Goal: Information Seeking & Learning: Learn about a topic

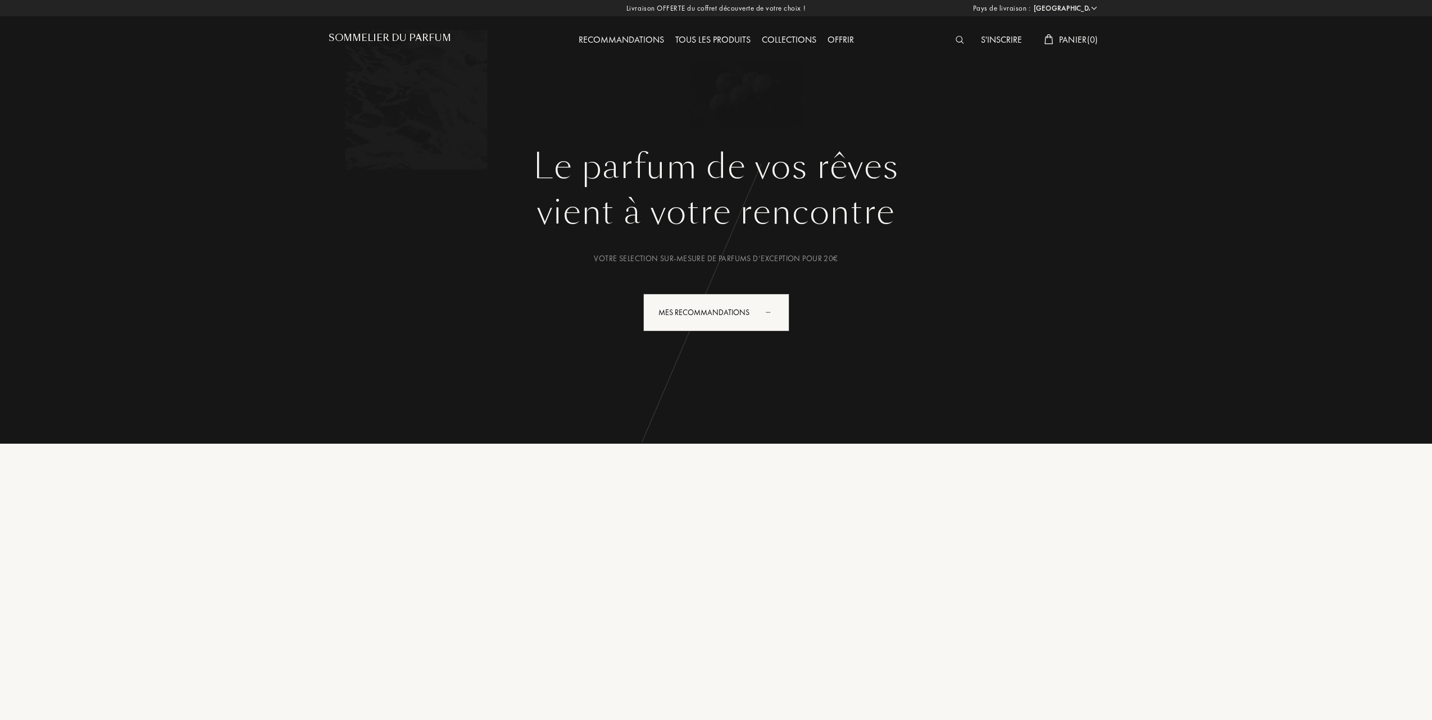
select select "FR"
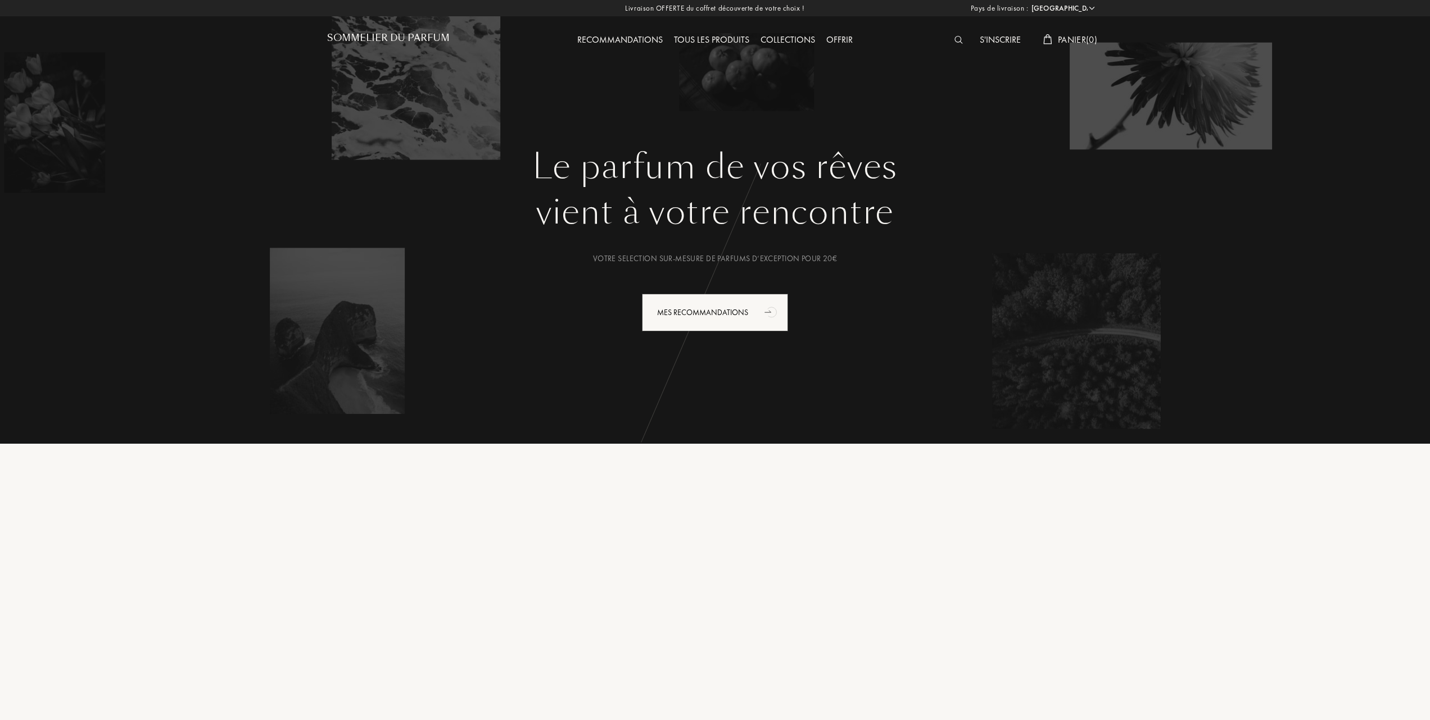
click at [718, 35] on div "Tous les produits" at bounding box center [711, 40] width 87 height 15
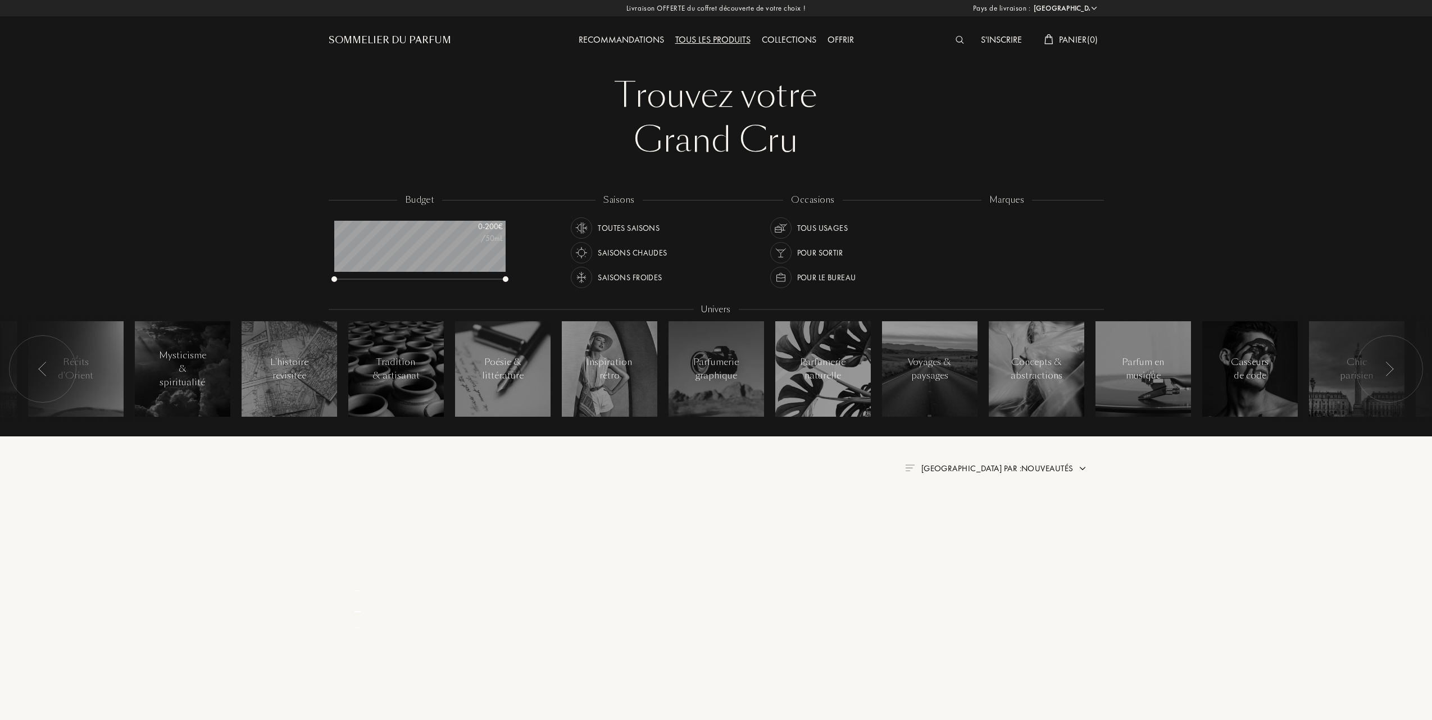
select select "FR"
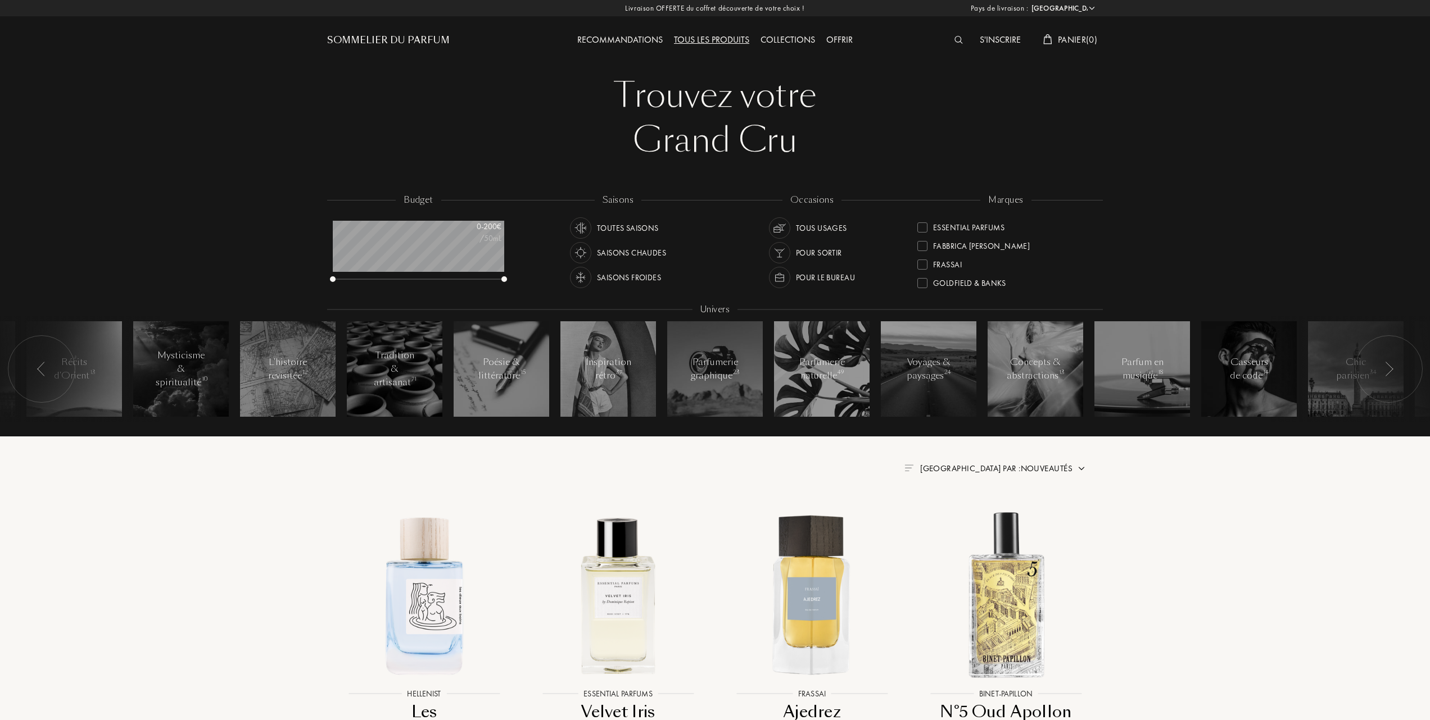
scroll to position [149, 0]
click at [924, 257] on div at bounding box center [922, 260] width 10 height 10
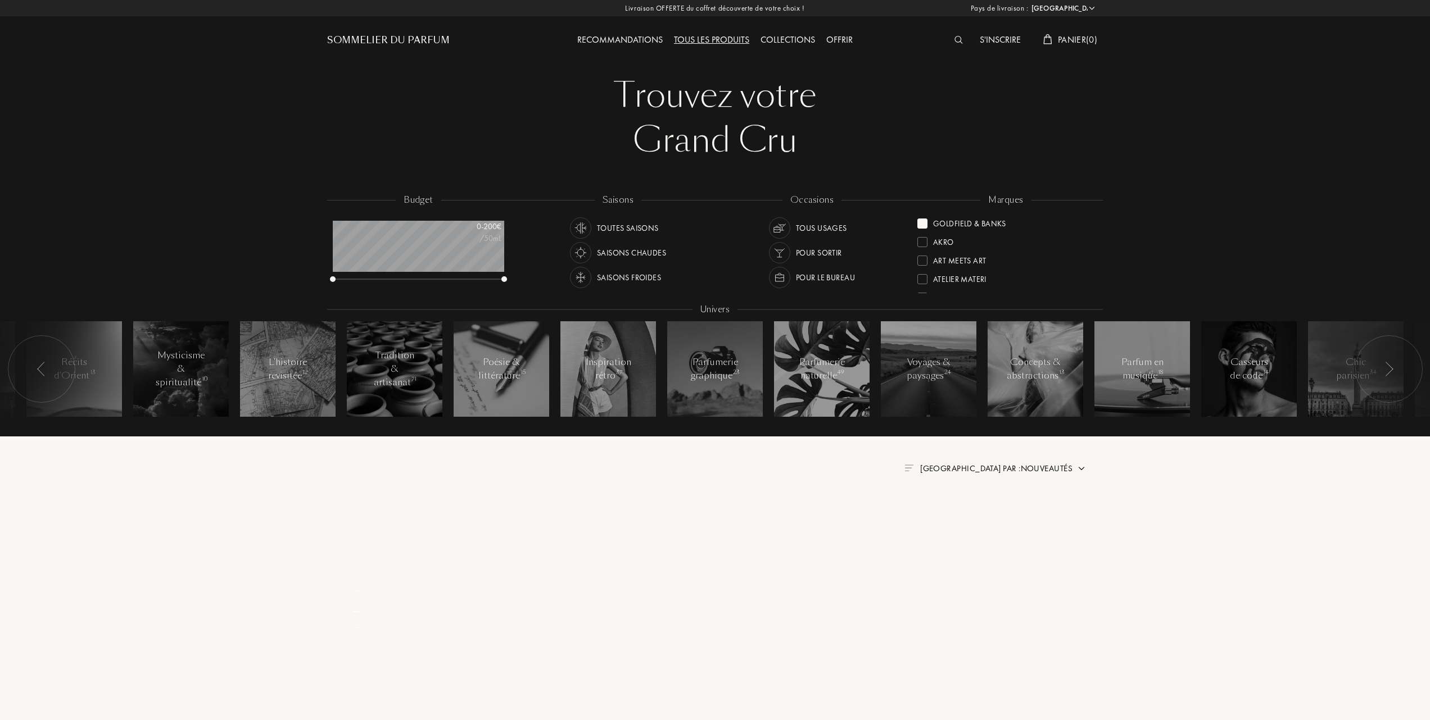
scroll to position [0, 0]
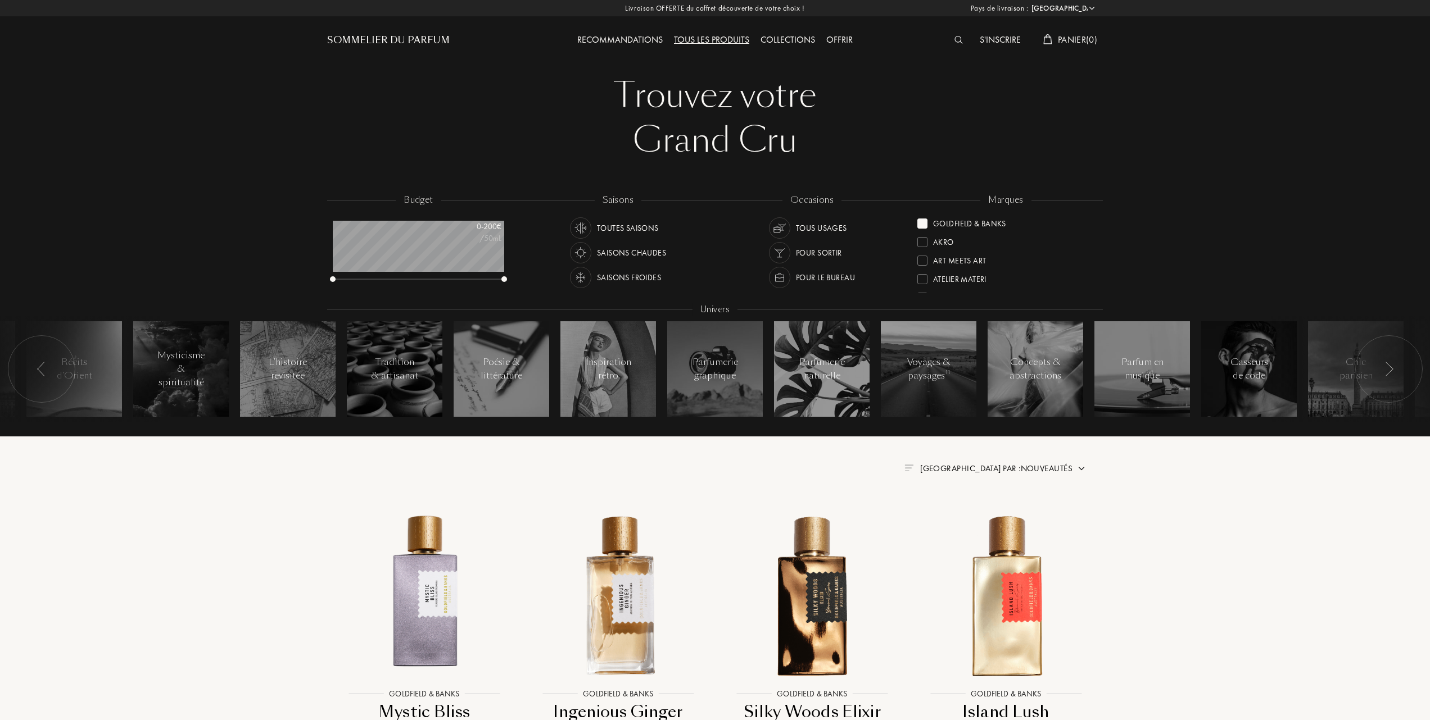
scroll to position [75, 0]
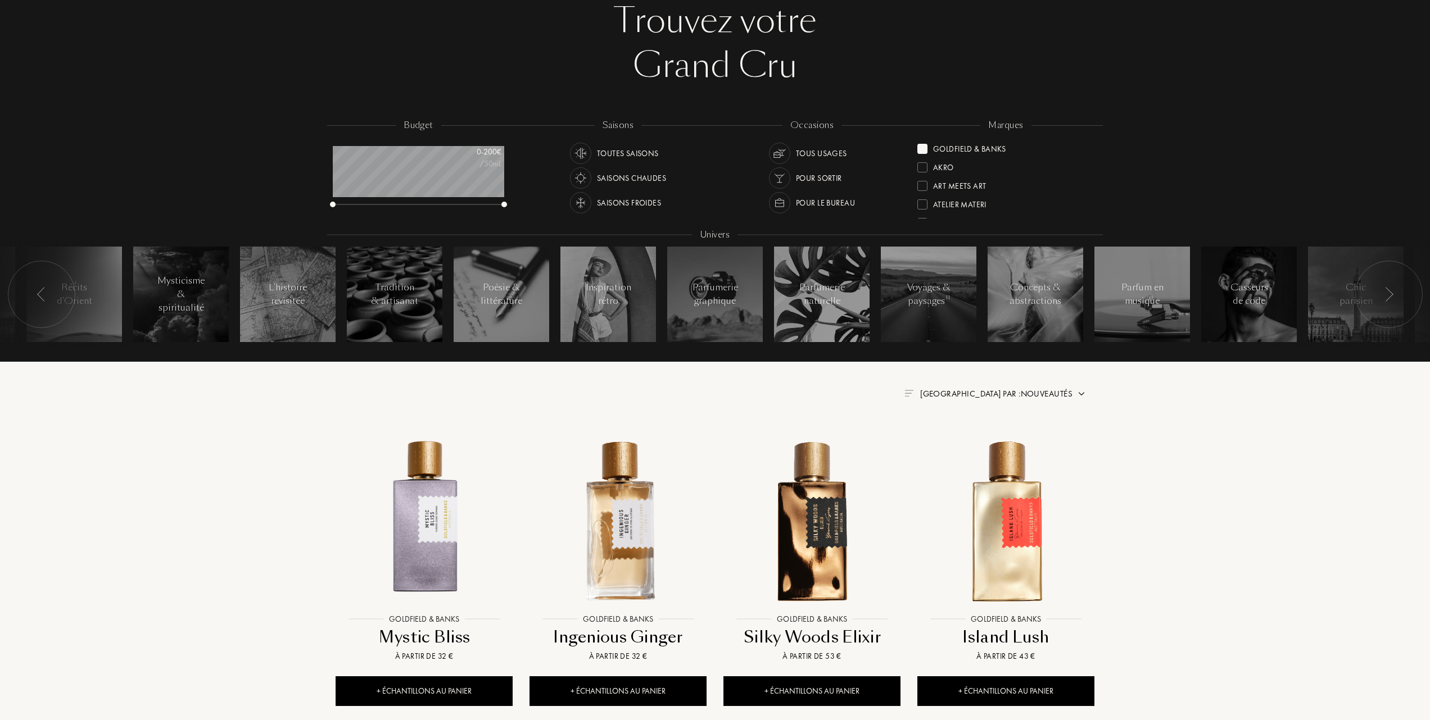
click at [1036, 388] on div "Trier par : Nouveautés" at bounding box center [996, 394] width 152 height 13
click at [970, 441] on div at bounding box center [969, 443] width 8 height 8
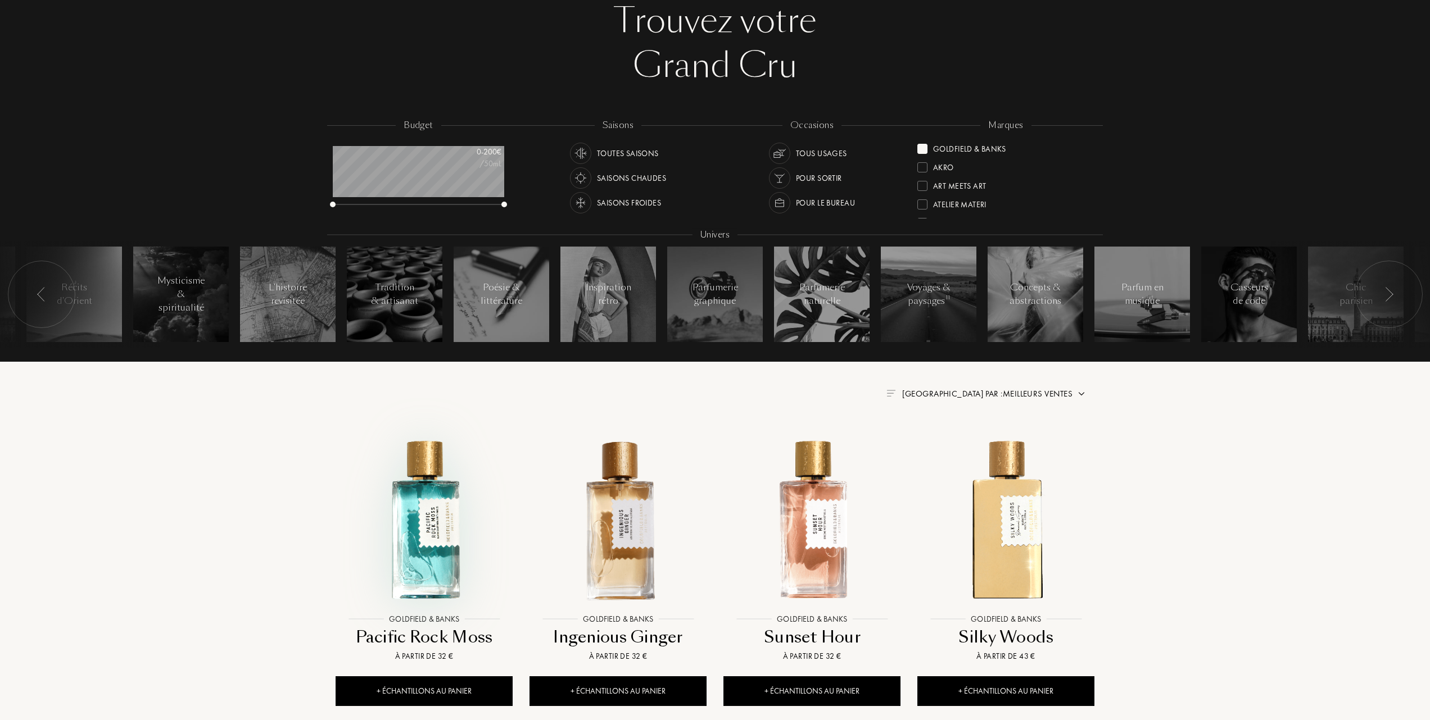
scroll to position [149, 0]
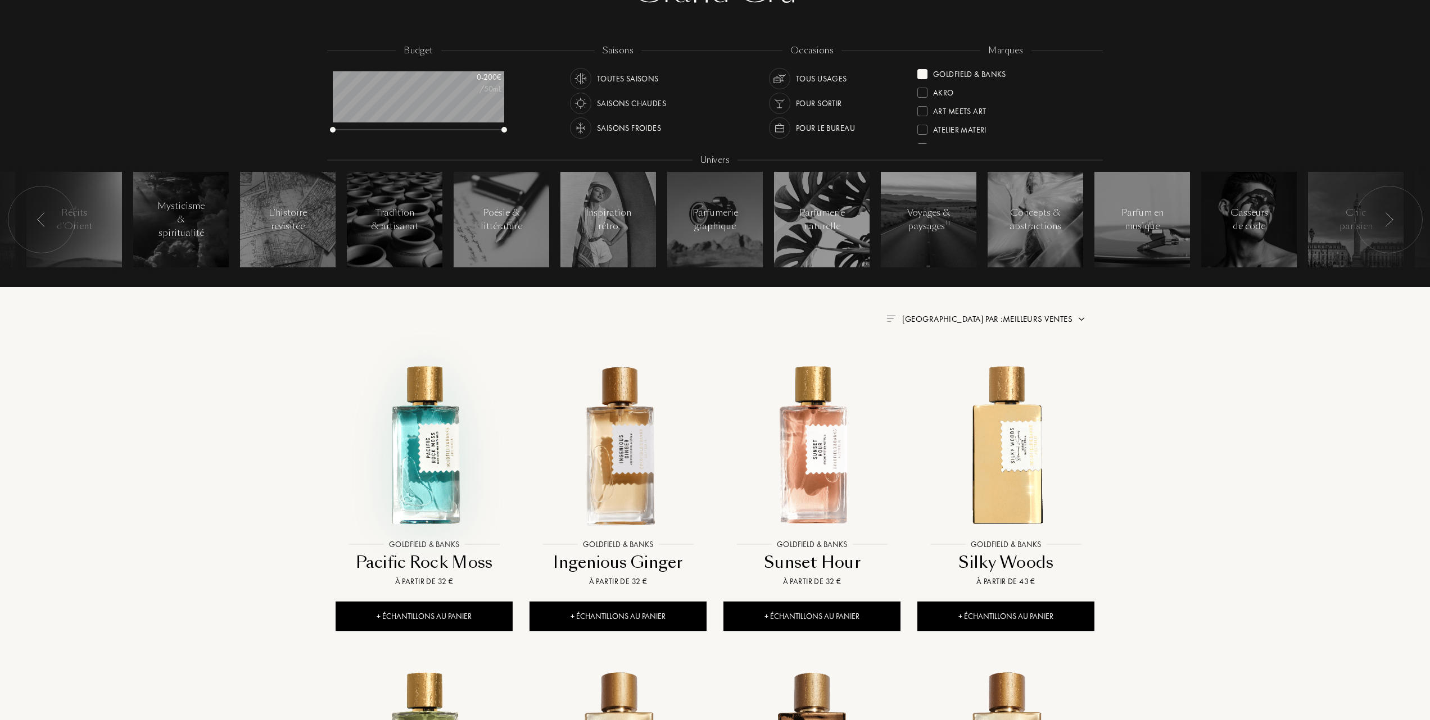
click at [427, 475] on img at bounding box center [424, 445] width 175 height 175
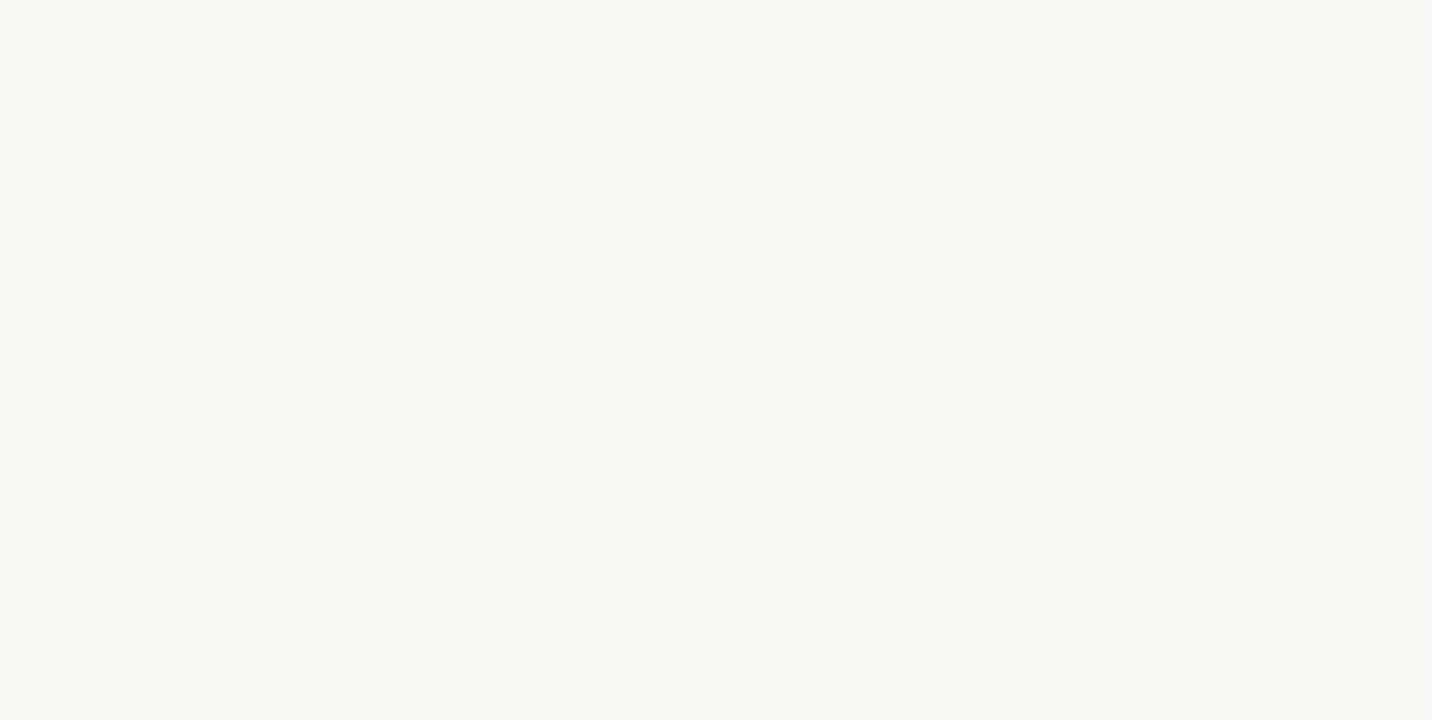
select select "FR"
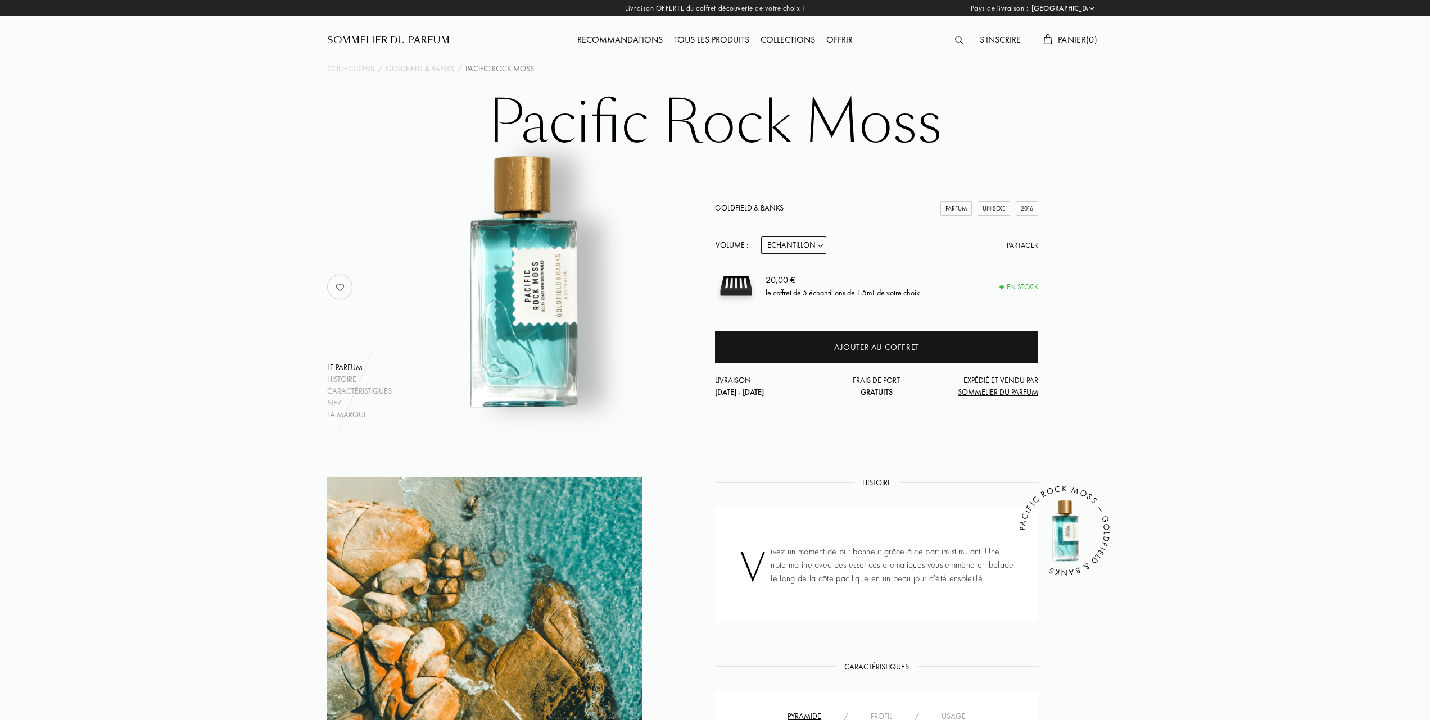
click at [822, 243] on select "Echantillon 10mL 50mL 100mL" at bounding box center [793, 245] width 65 height 17
select select "1"
click at [761, 237] on select "Echantillon 10mL 50mL 100mL" at bounding box center [793, 245] width 65 height 17
select select "1"
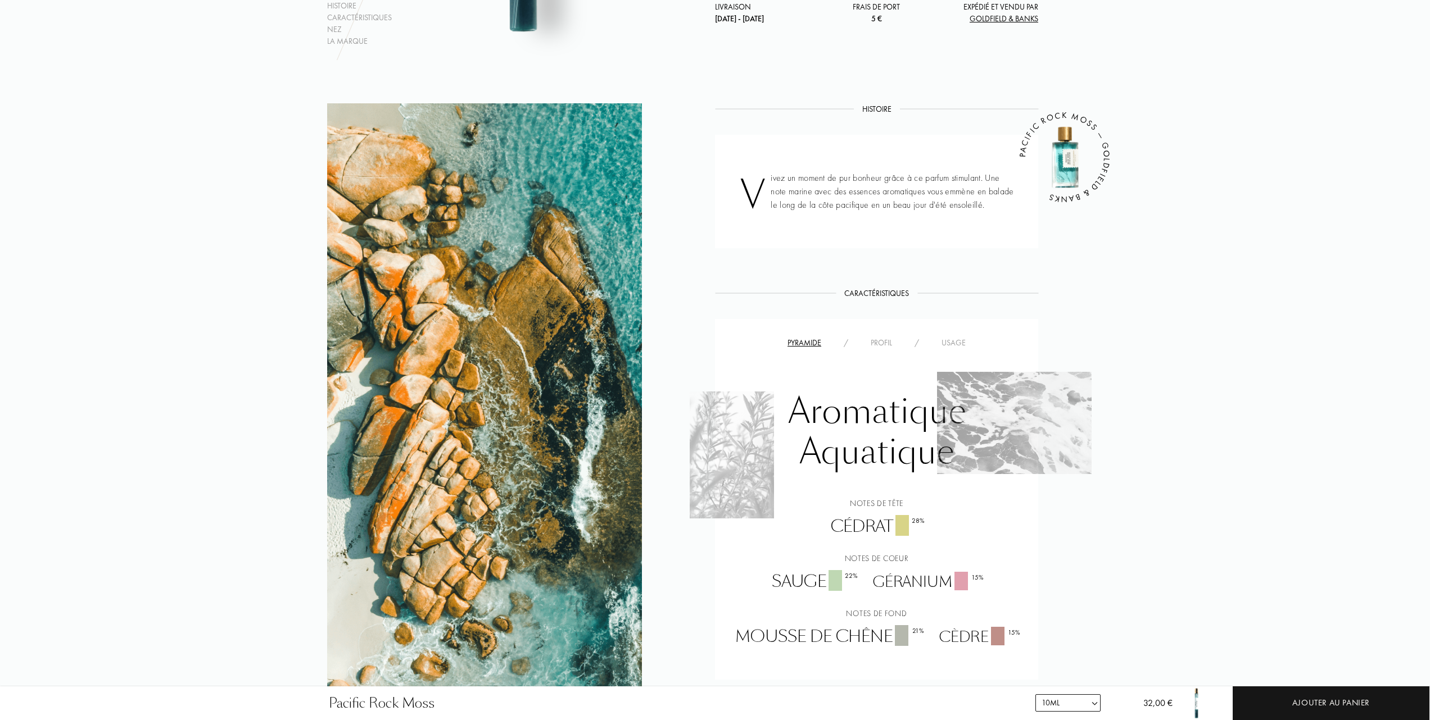
scroll to position [374, 0]
click at [882, 344] on div "Profil" at bounding box center [881, 343] width 44 height 12
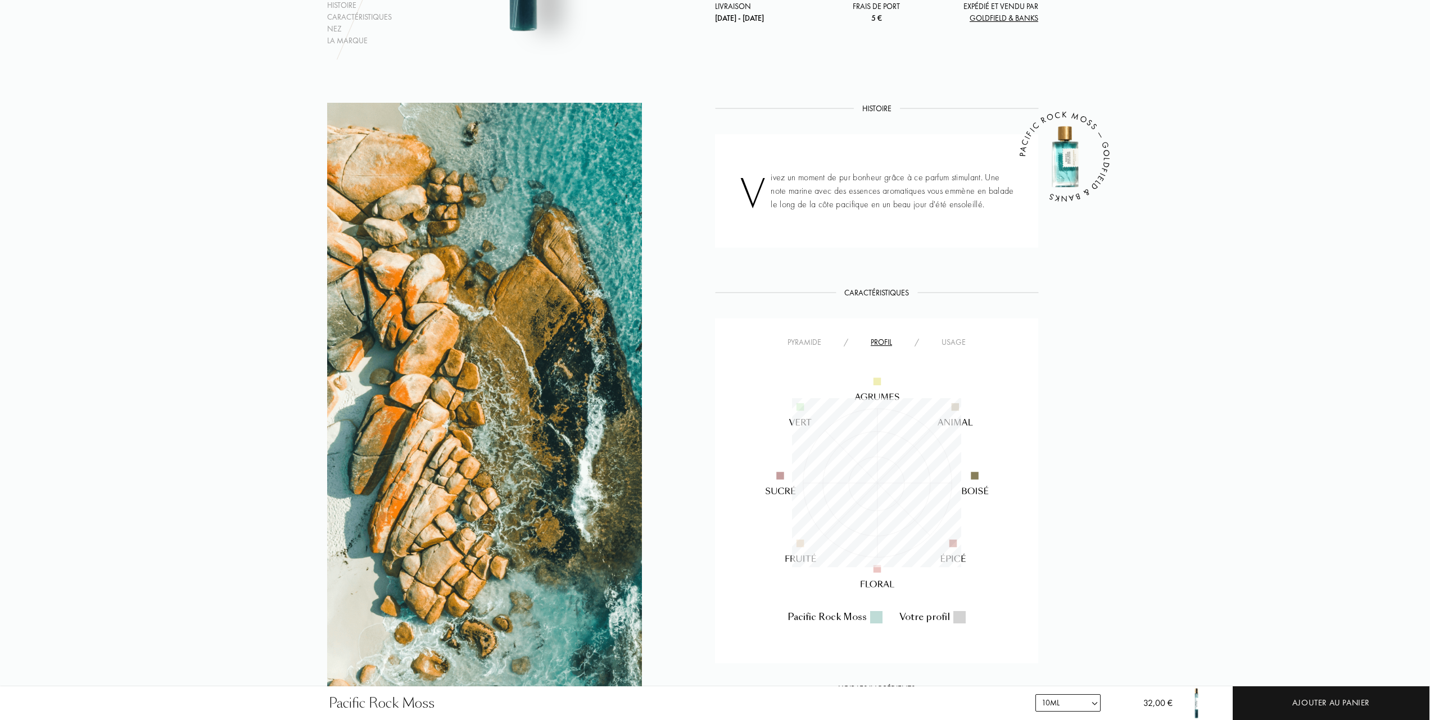
scroll to position [169, 169]
click at [882, 344] on div "Profil" at bounding box center [881, 343] width 44 height 12
click at [812, 338] on div "Pyramide" at bounding box center [804, 343] width 56 height 12
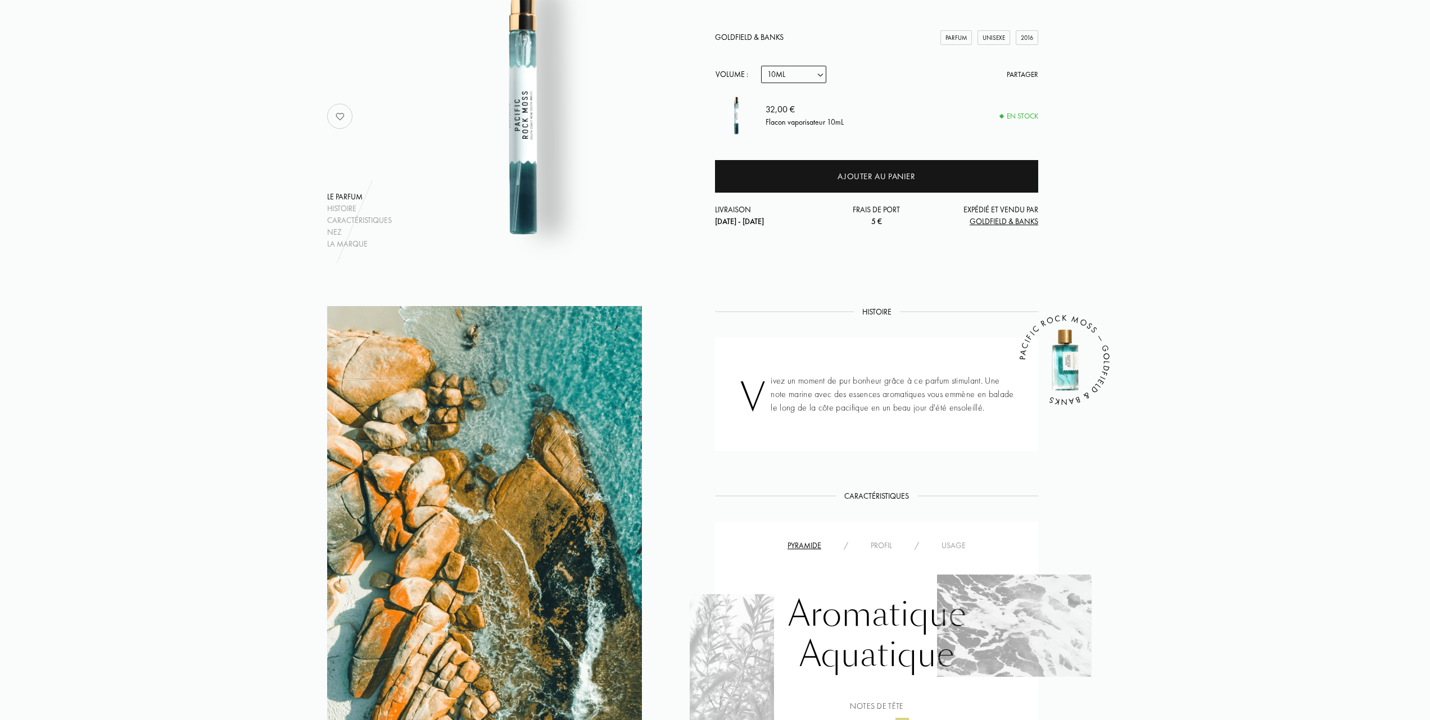
scroll to position [0, 0]
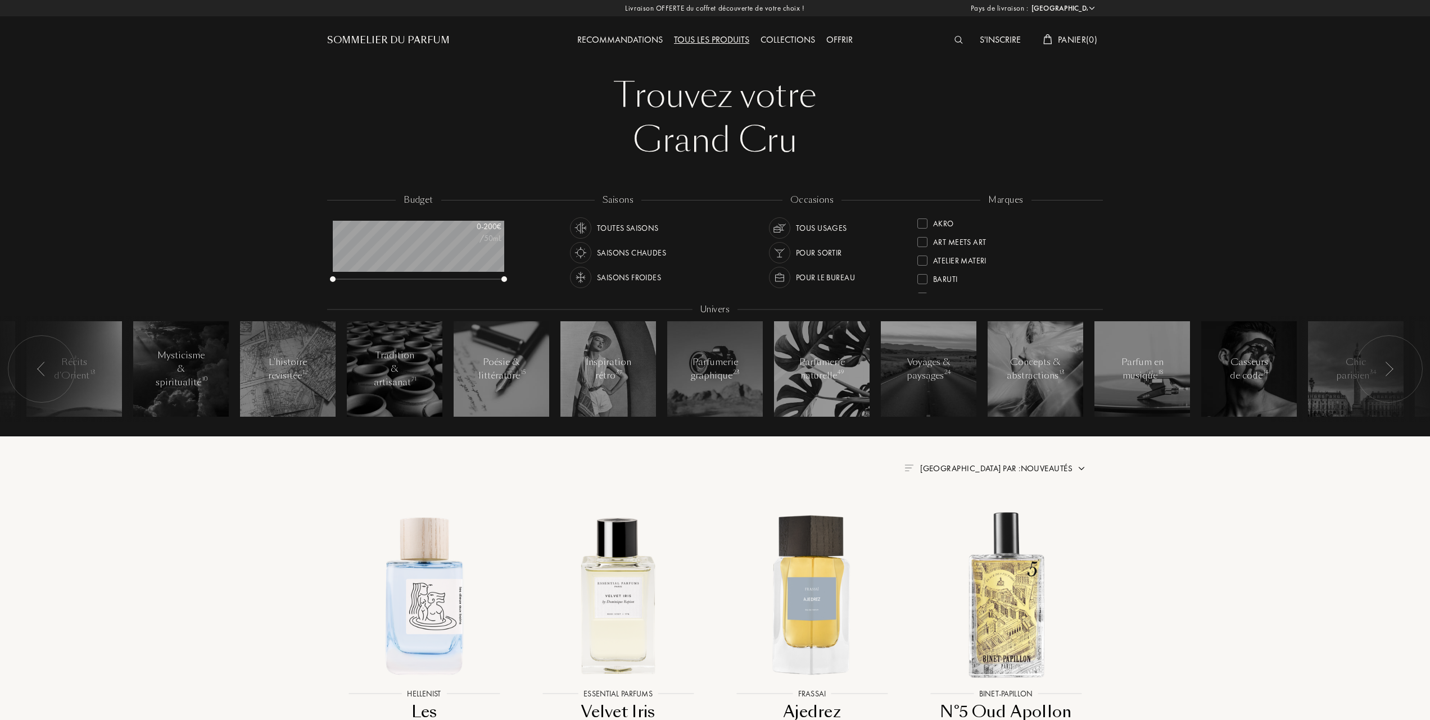
select select "FR"
click at [920, 259] on div at bounding box center [922, 260] width 10 height 10
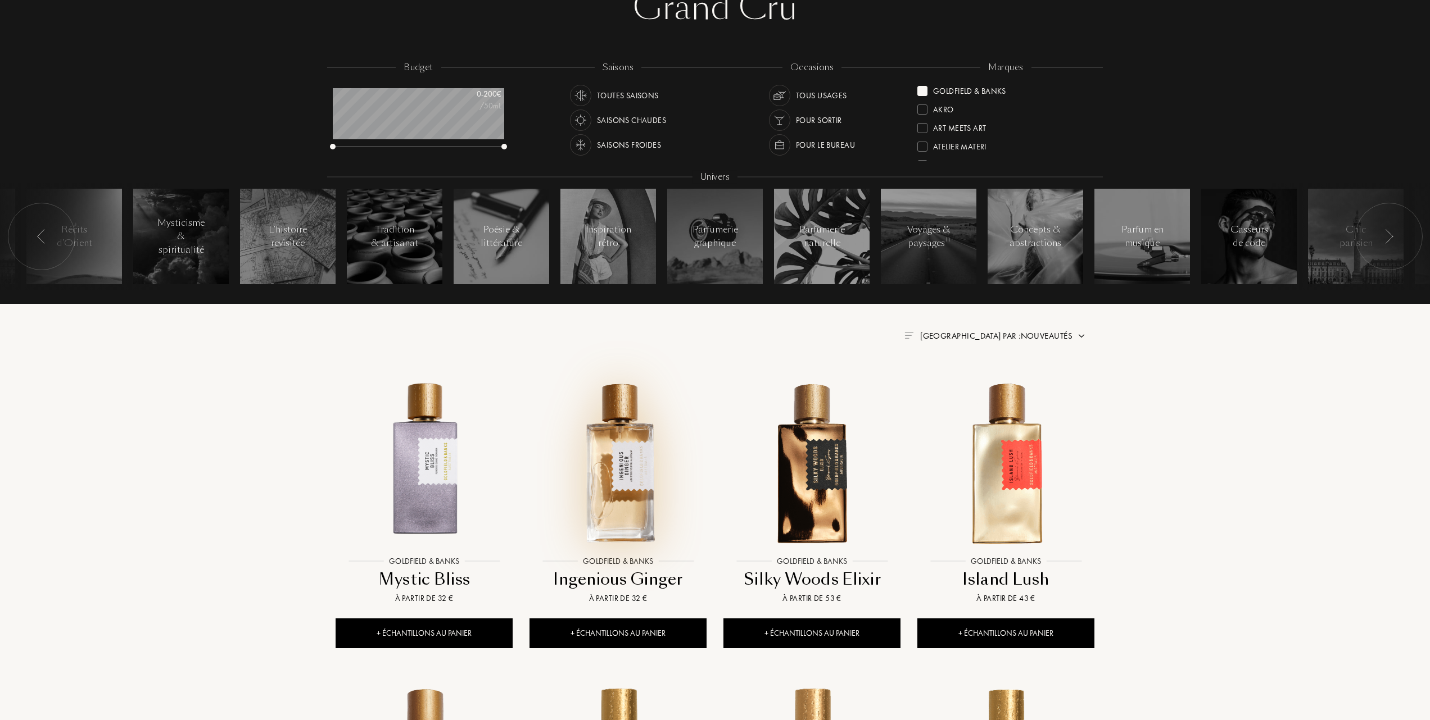
scroll to position [149, 0]
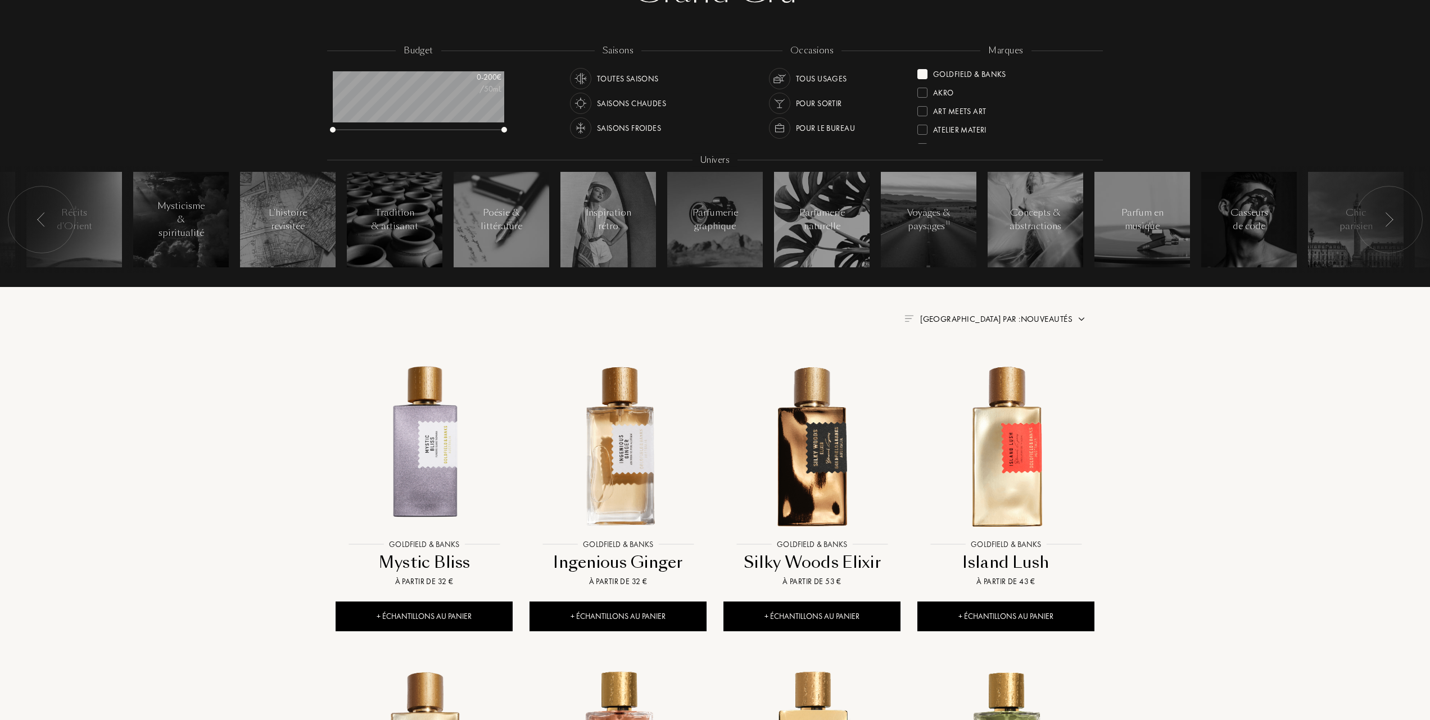
click at [1049, 315] on span "Trier par : Nouveautés" at bounding box center [996, 319] width 152 height 11
click at [967, 368] on div at bounding box center [969, 368] width 8 height 8
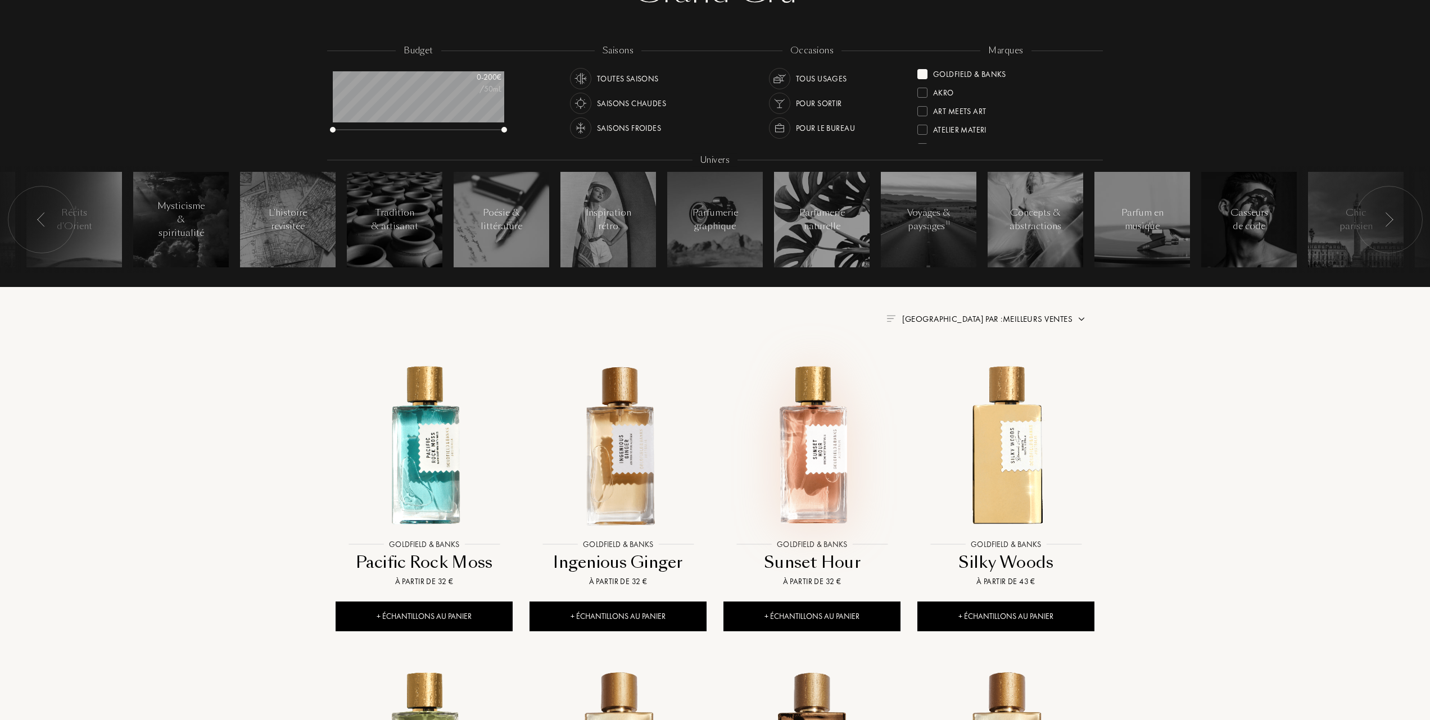
click at [800, 468] on img at bounding box center [811, 445] width 175 height 175
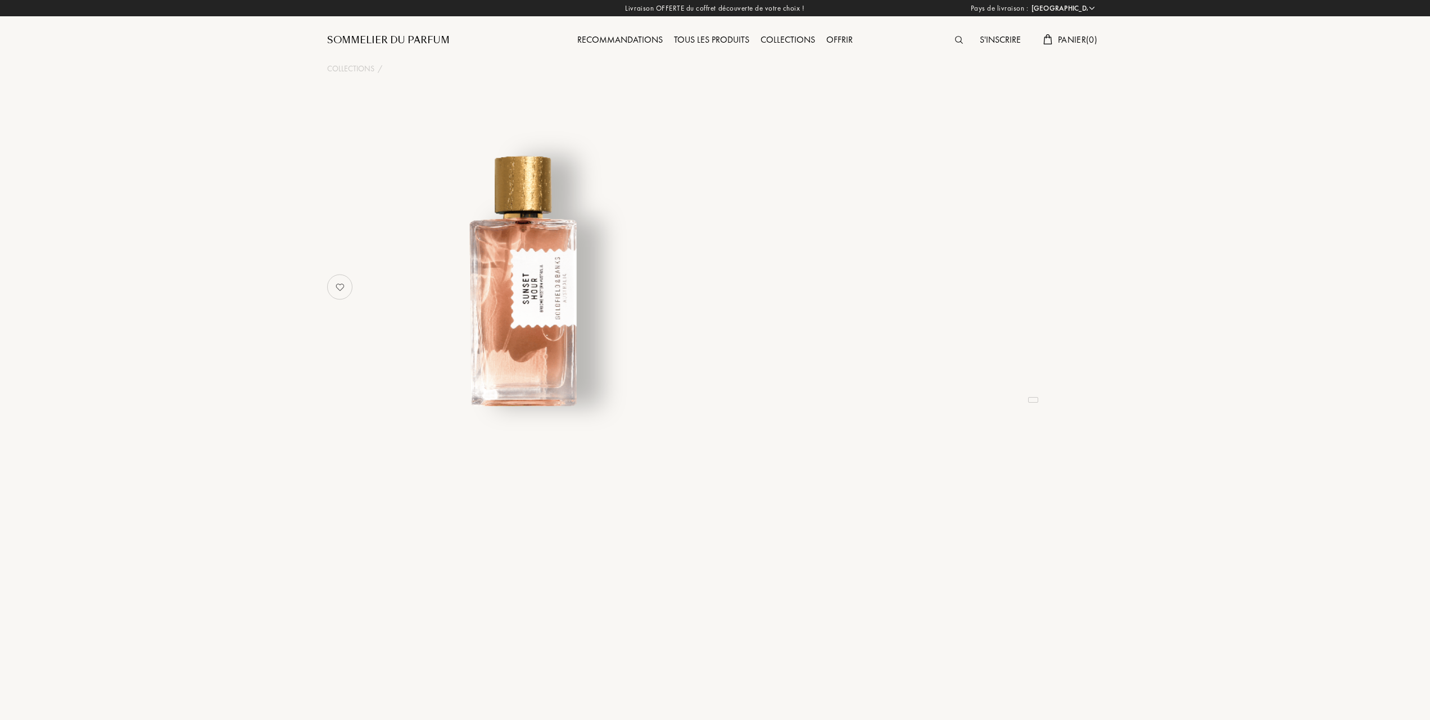
select select "FR"
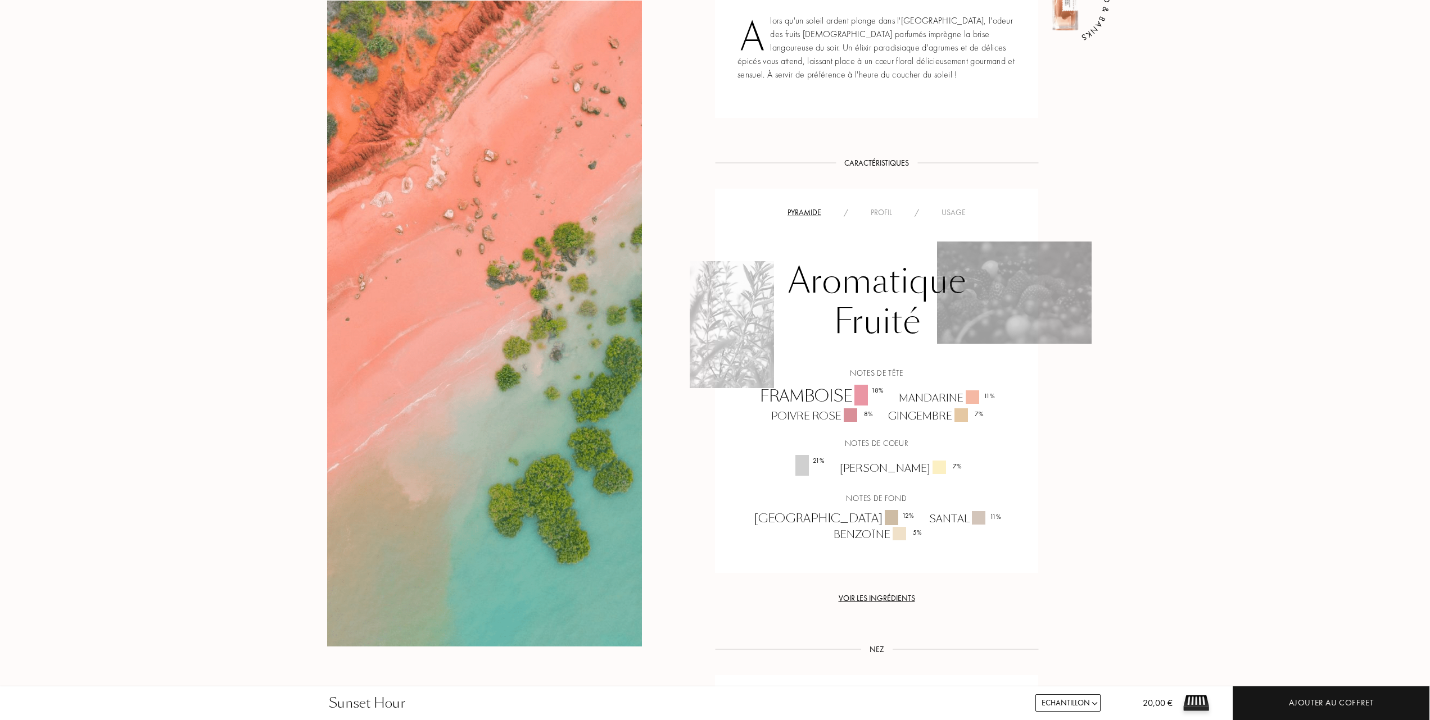
scroll to position [450, 0]
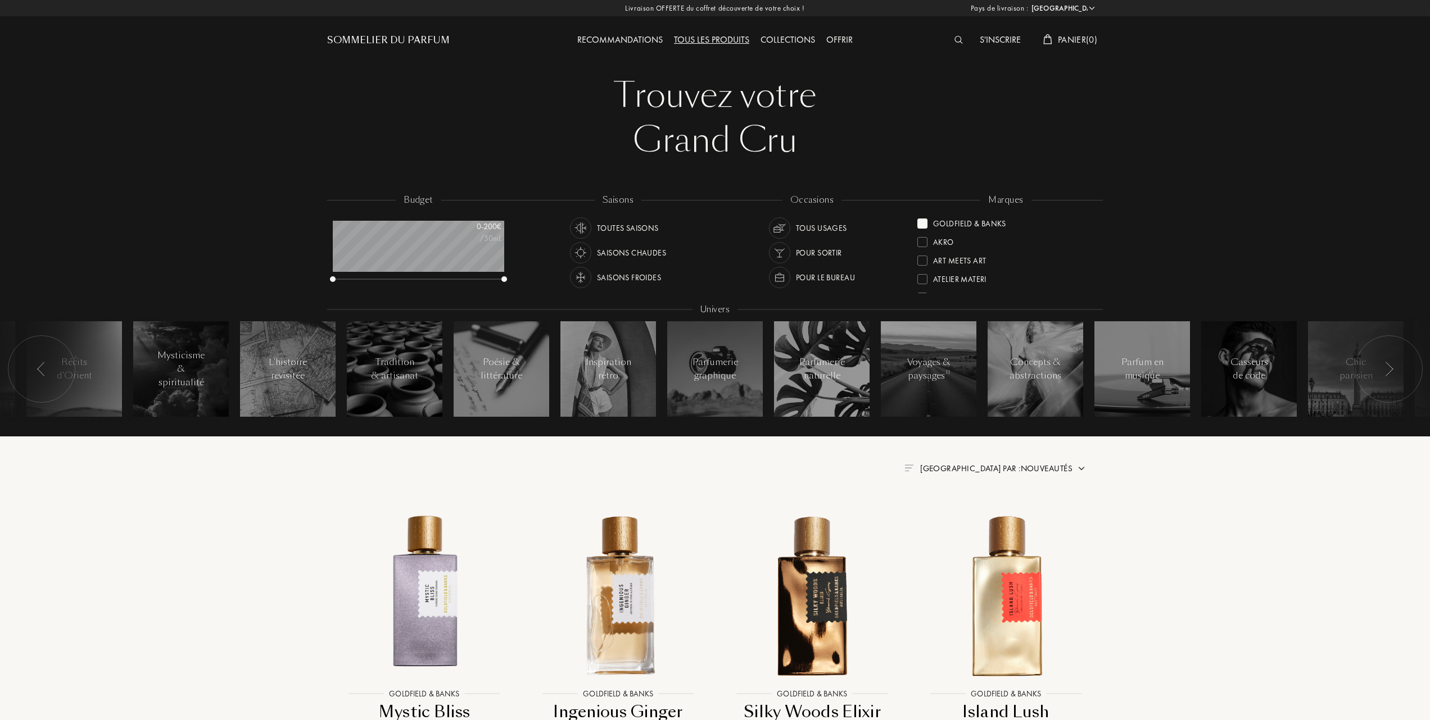
select select "FR"
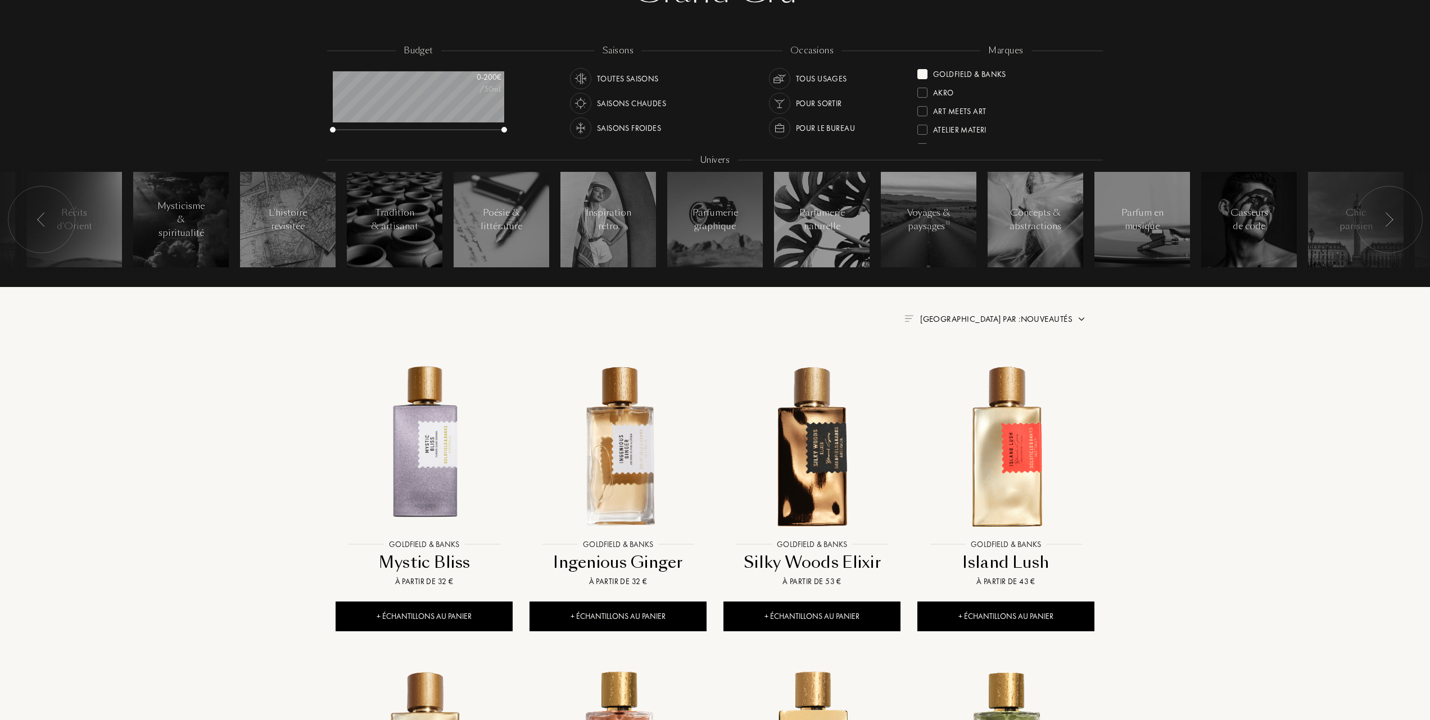
click at [1031, 318] on span "[GEOGRAPHIC_DATA] par : Nouveautés" at bounding box center [996, 319] width 152 height 11
click at [972, 365] on div at bounding box center [969, 368] width 8 height 8
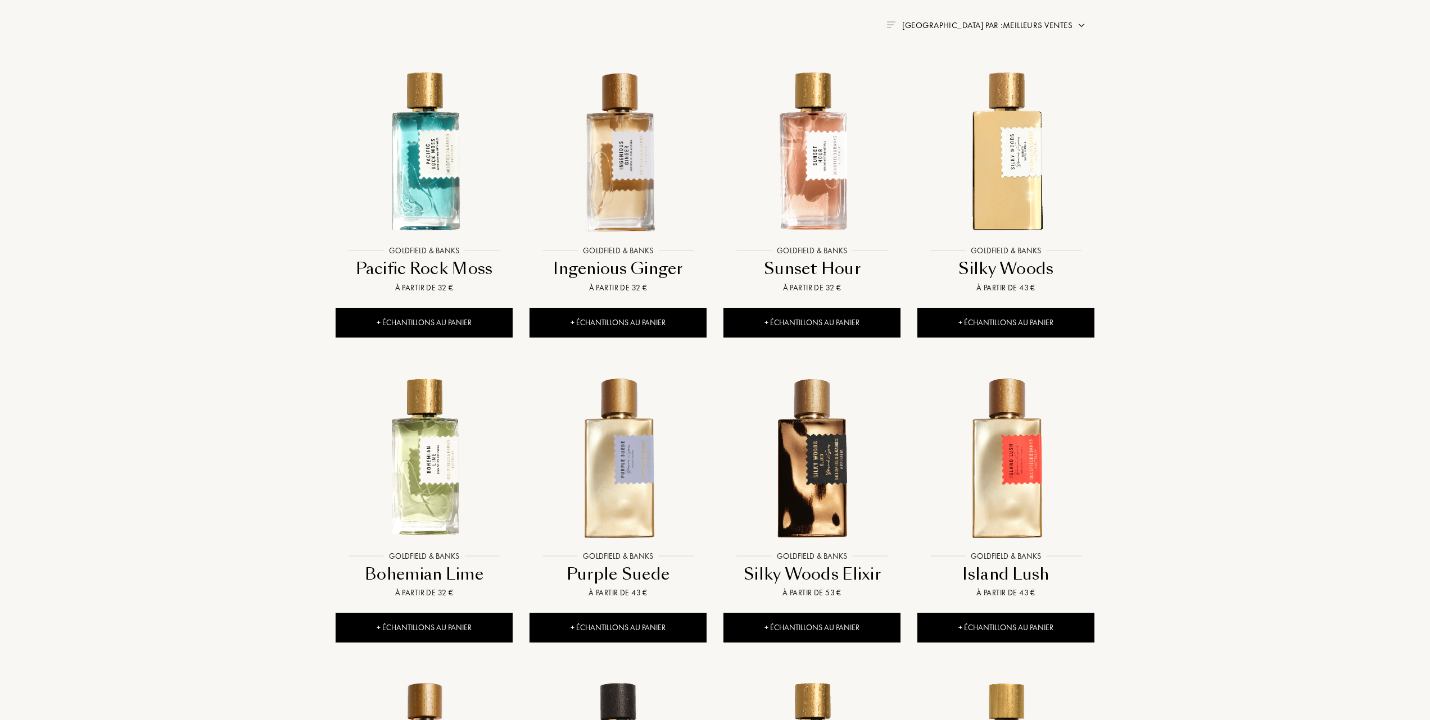
scroll to position [450, 0]
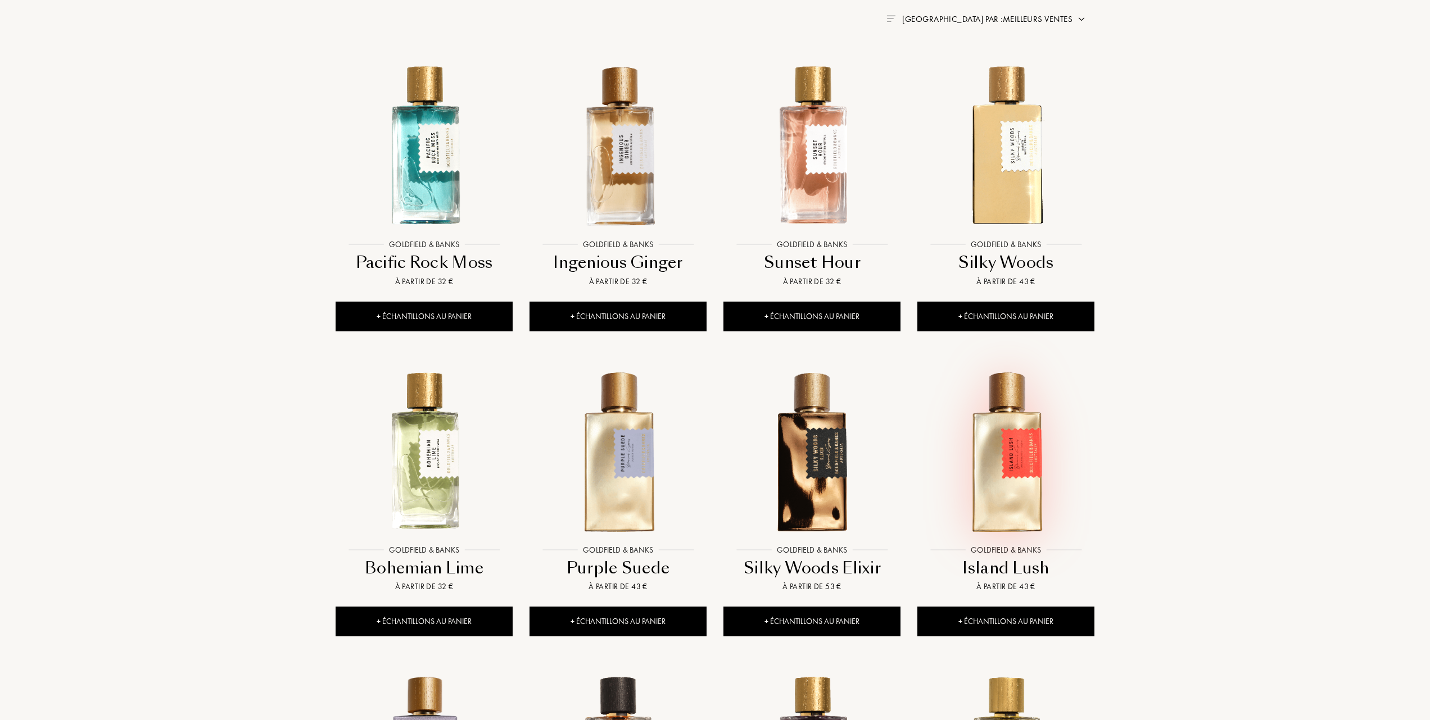
click at [995, 488] on img at bounding box center [1005, 451] width 175 height 175
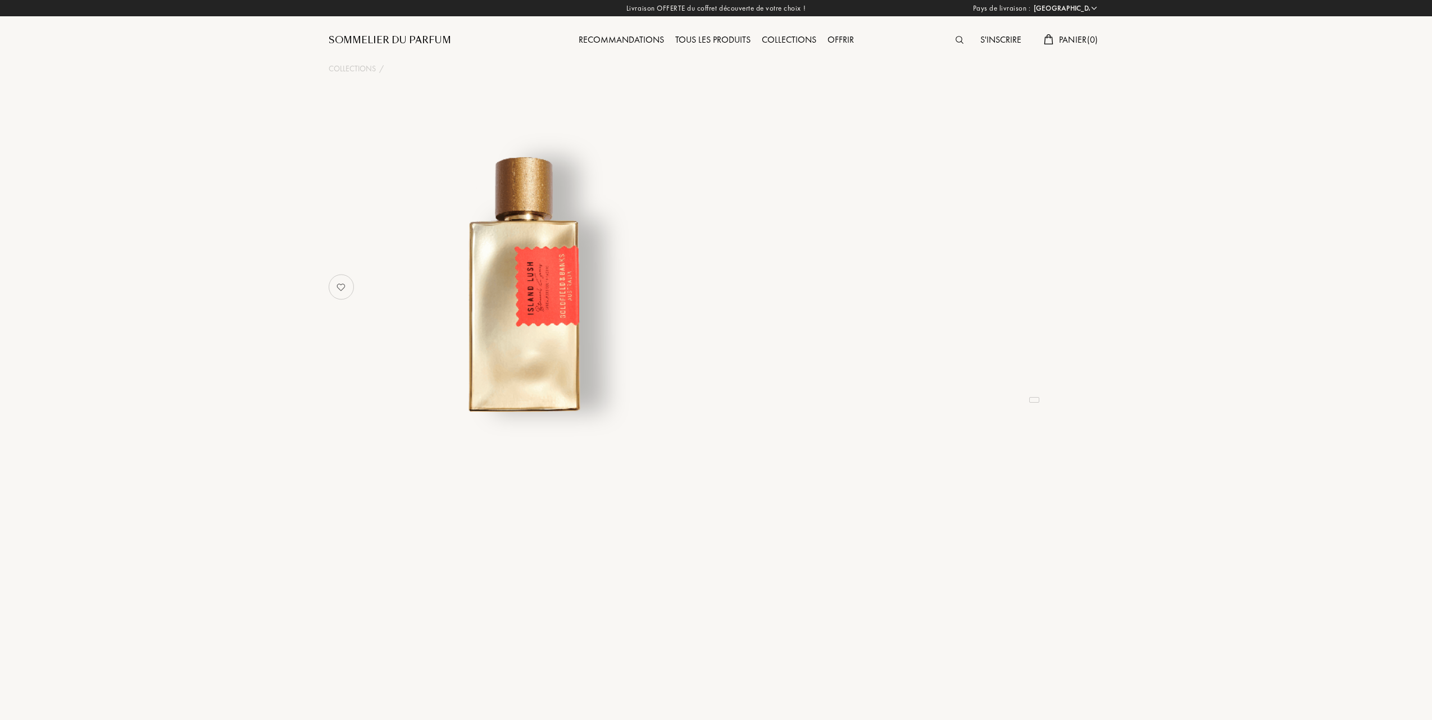
select select "FR"
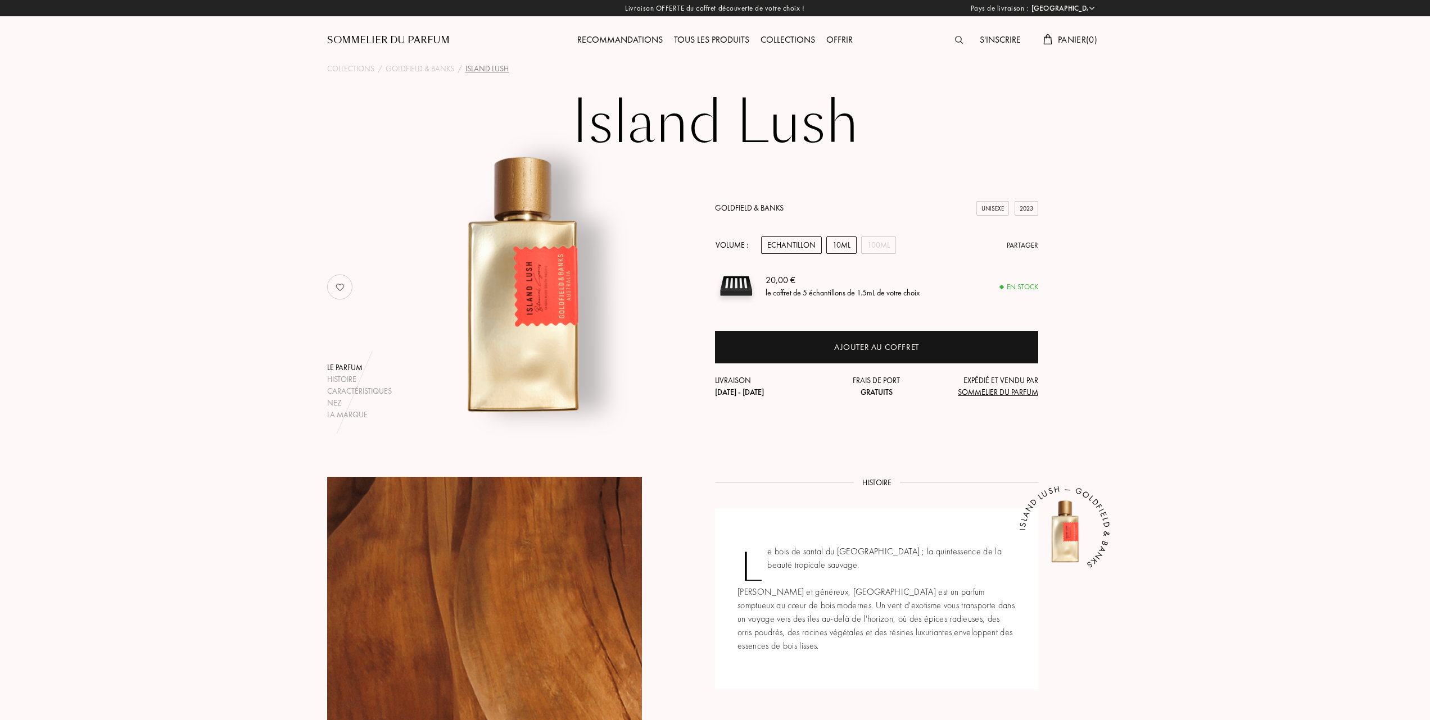
click at [850, 241] on div "10mL" at bounding box center [841, 245] width 30 height 17
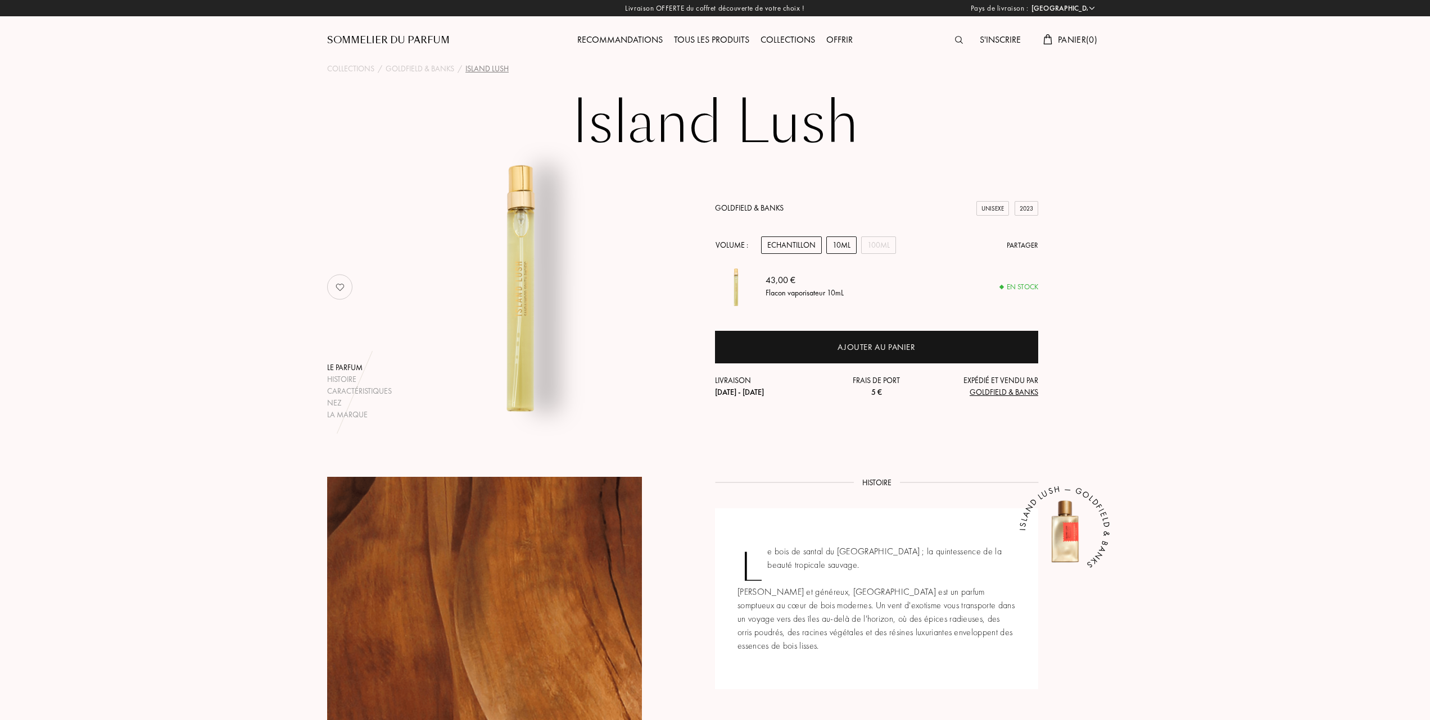
click at [799, 245] on div "Echantillon" at bounding box center [791, 245] width 61 height 17
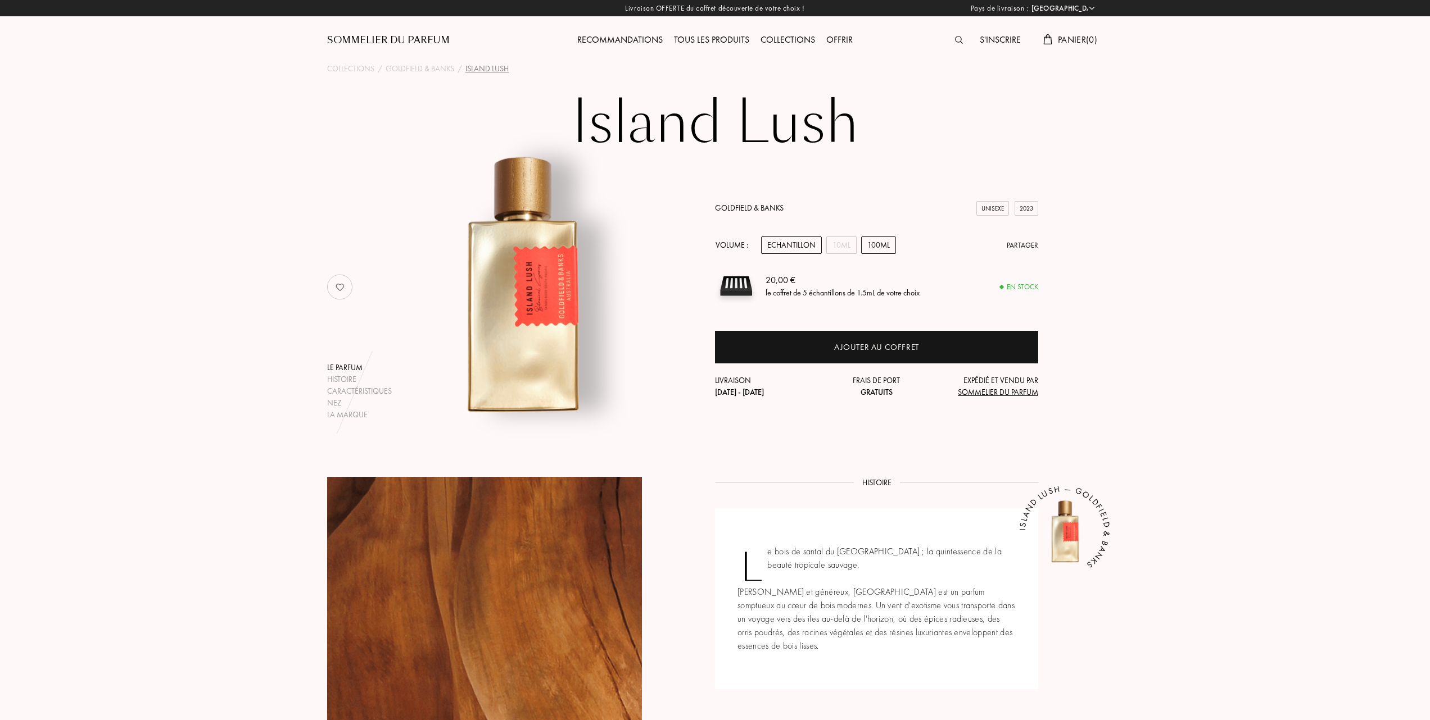
click at [876, 241] on div "100mL" at bounding box center [878, 245] width 35 height 17
click at [789, 241] on div "Echantillon" at bounding box center [791, 245] width 61 height 17
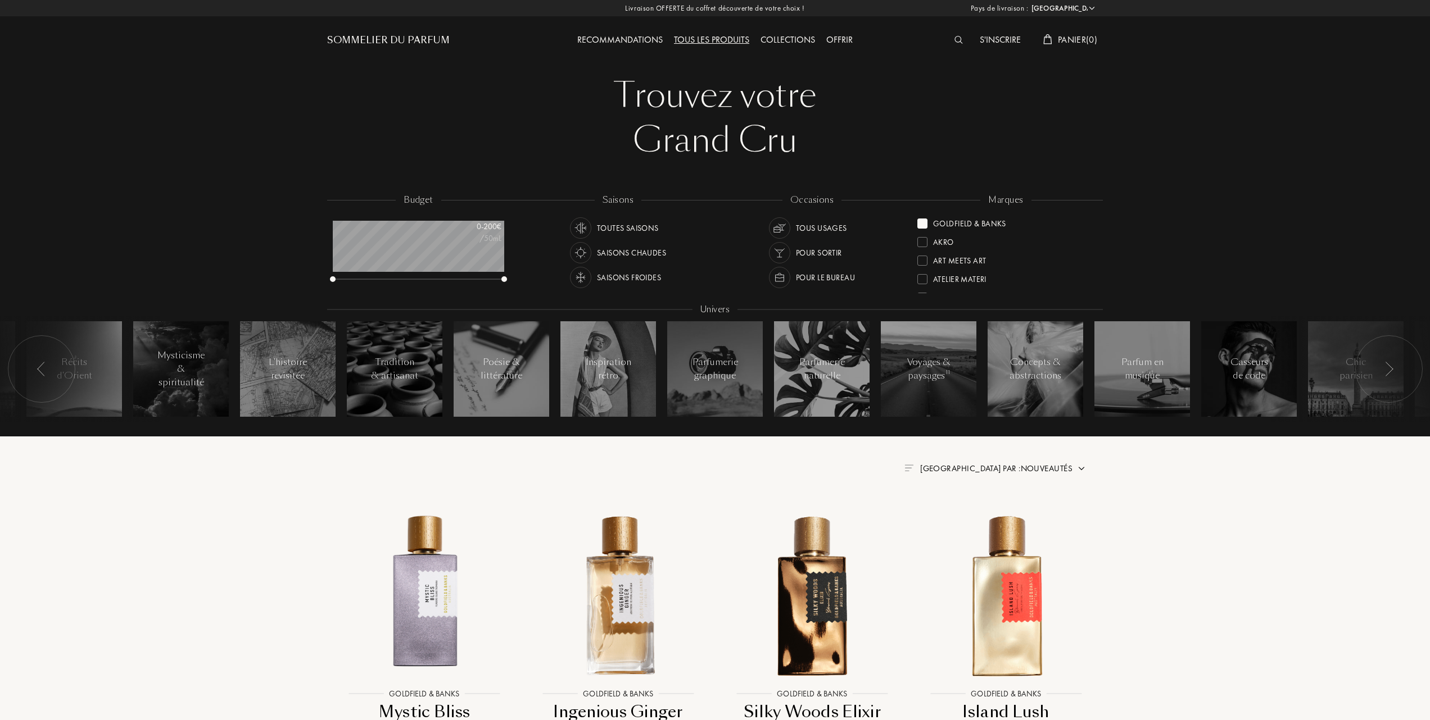
select select "FR"
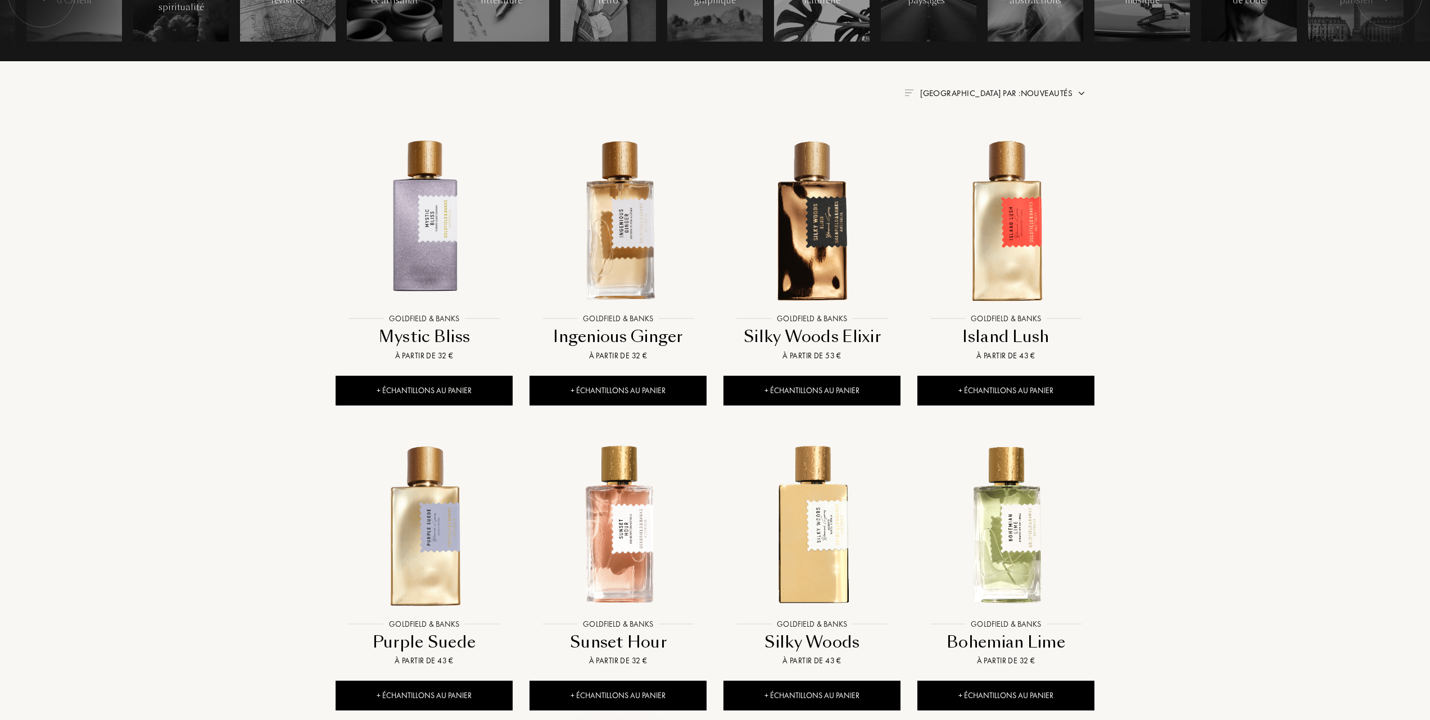
scroll to position [374, 0]
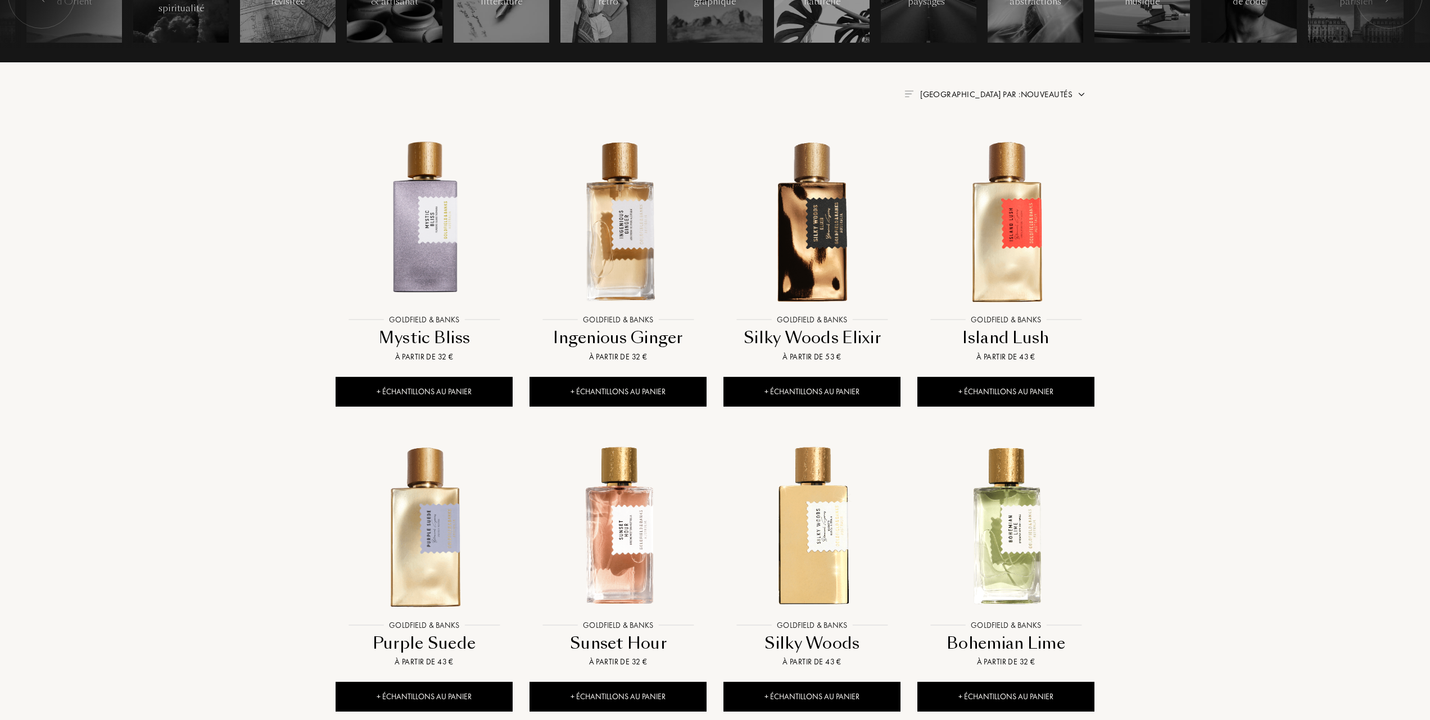
click at [1046, 91] on span "[GEOGRAPHIC_DATA] par : Nouveautés" at bounding box center [996, 94] width 152 height 11
click at [972, 140] on div at bounding box center [969, 143] width 8 height 8
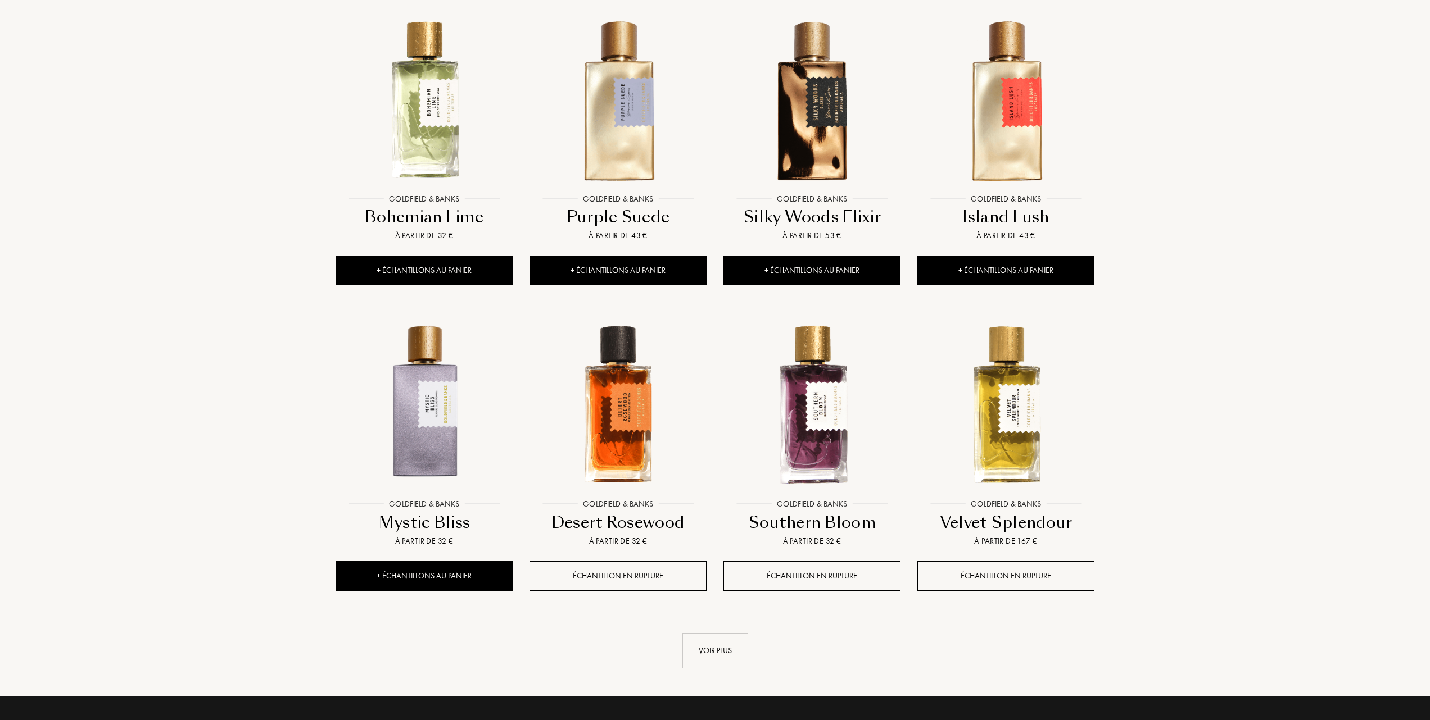
scroll to position [824, 0]
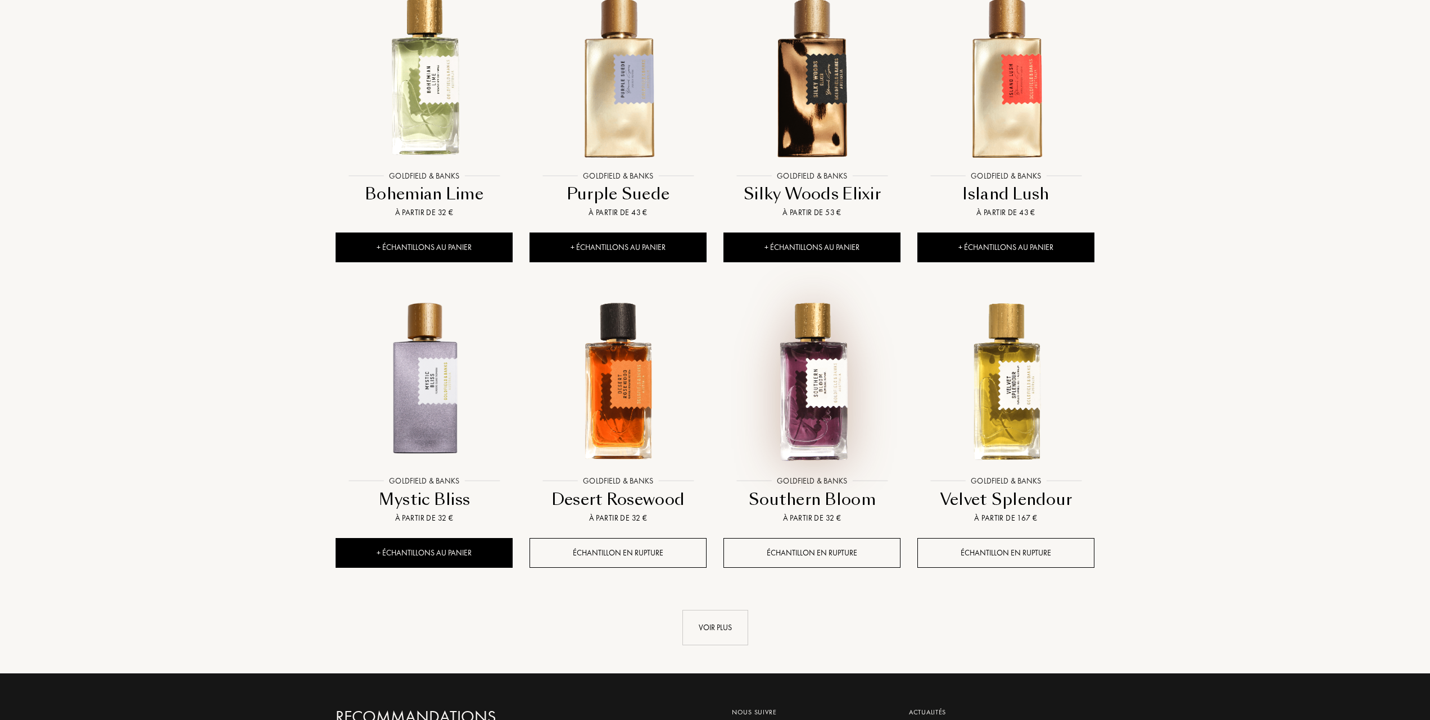
click at [809, 407] on img at bounding box center [811, 381] width 175 height 175
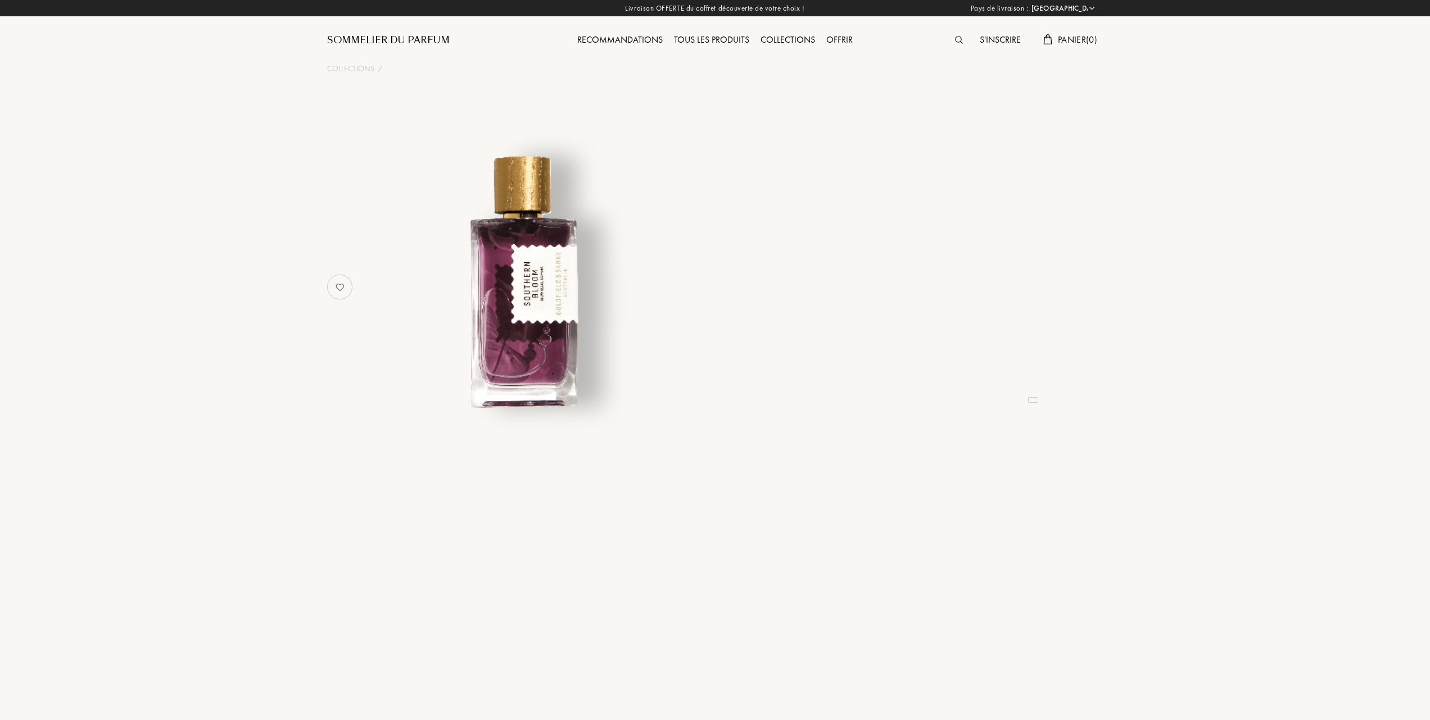
select select "FR"
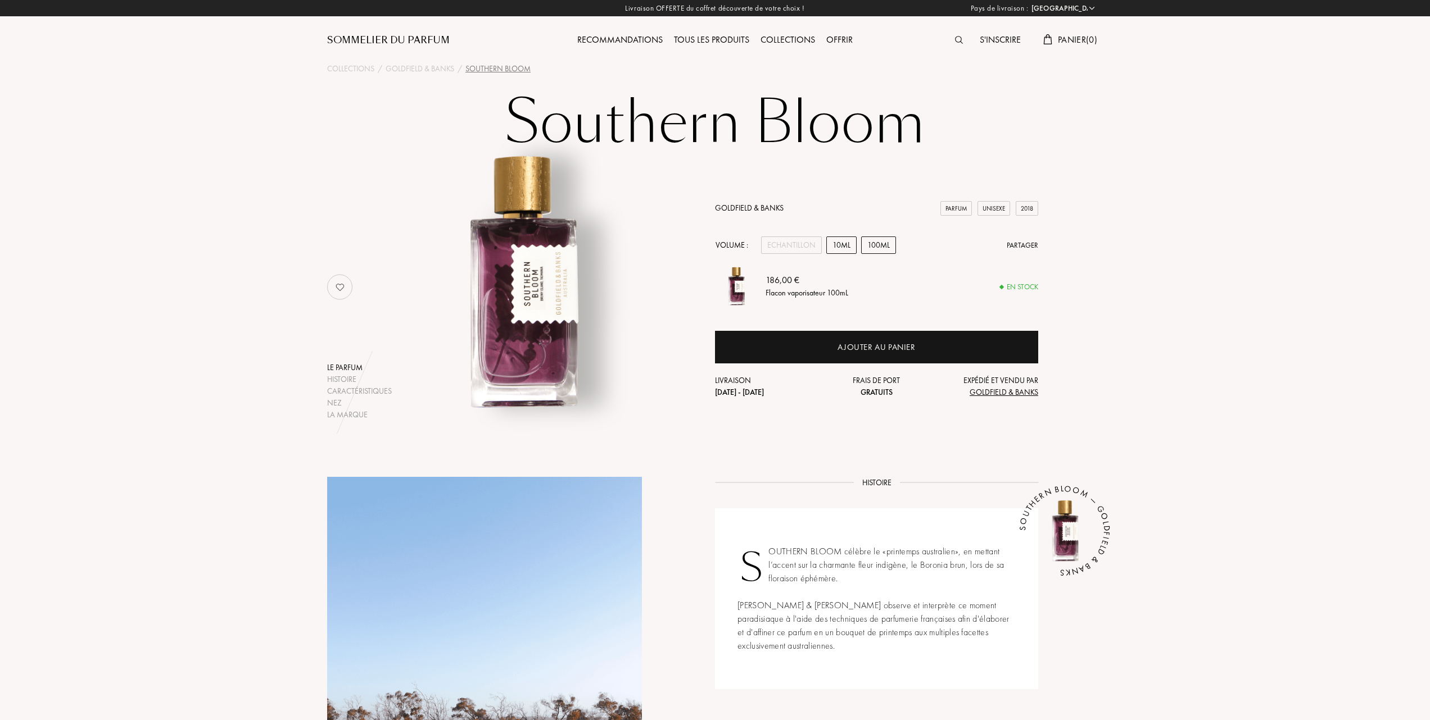
click at [844, 243] on div "10mL" at bounding box center [841, 245] width 30 height 17
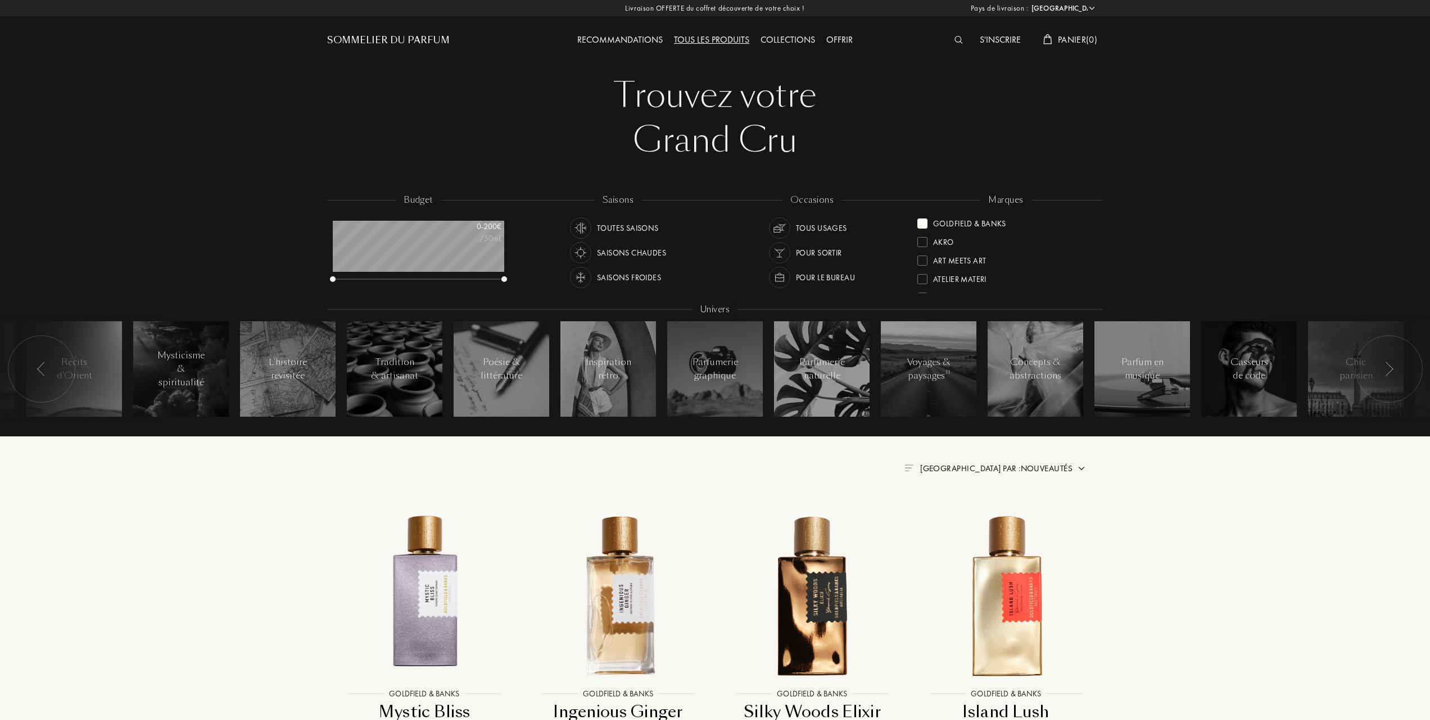
select select "FR"
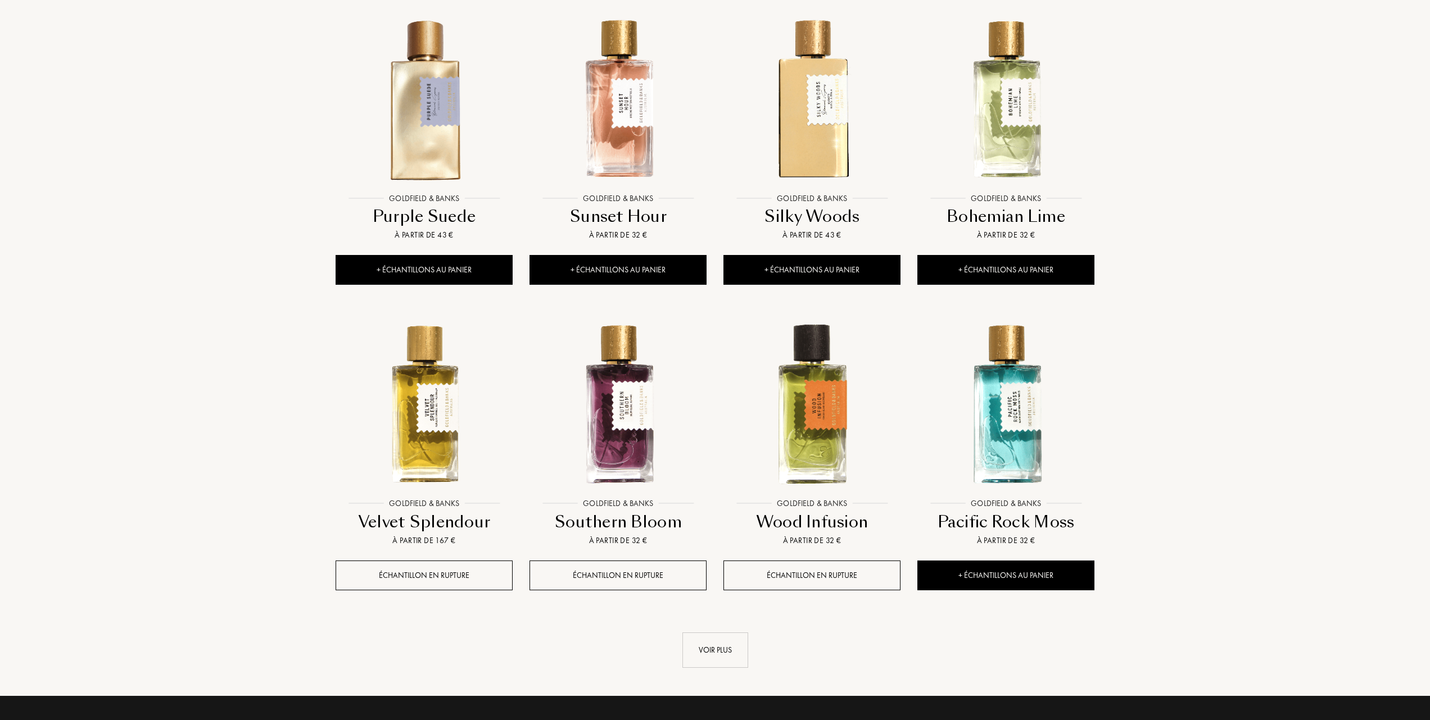
scroll to position [56, 171]
click at [709, 652] on div "Voir plus" at bounding box center [715, 650] width 66 height 35
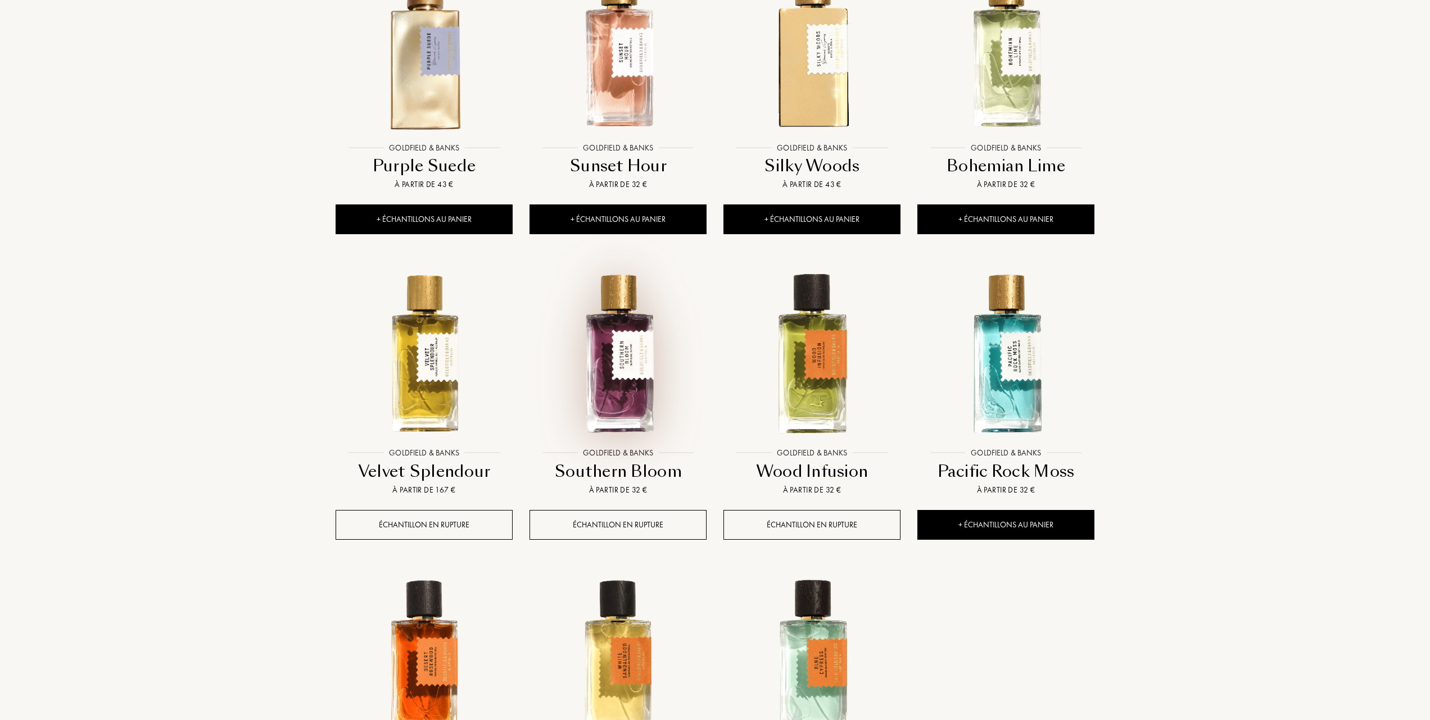
scroll to position [877, 0]
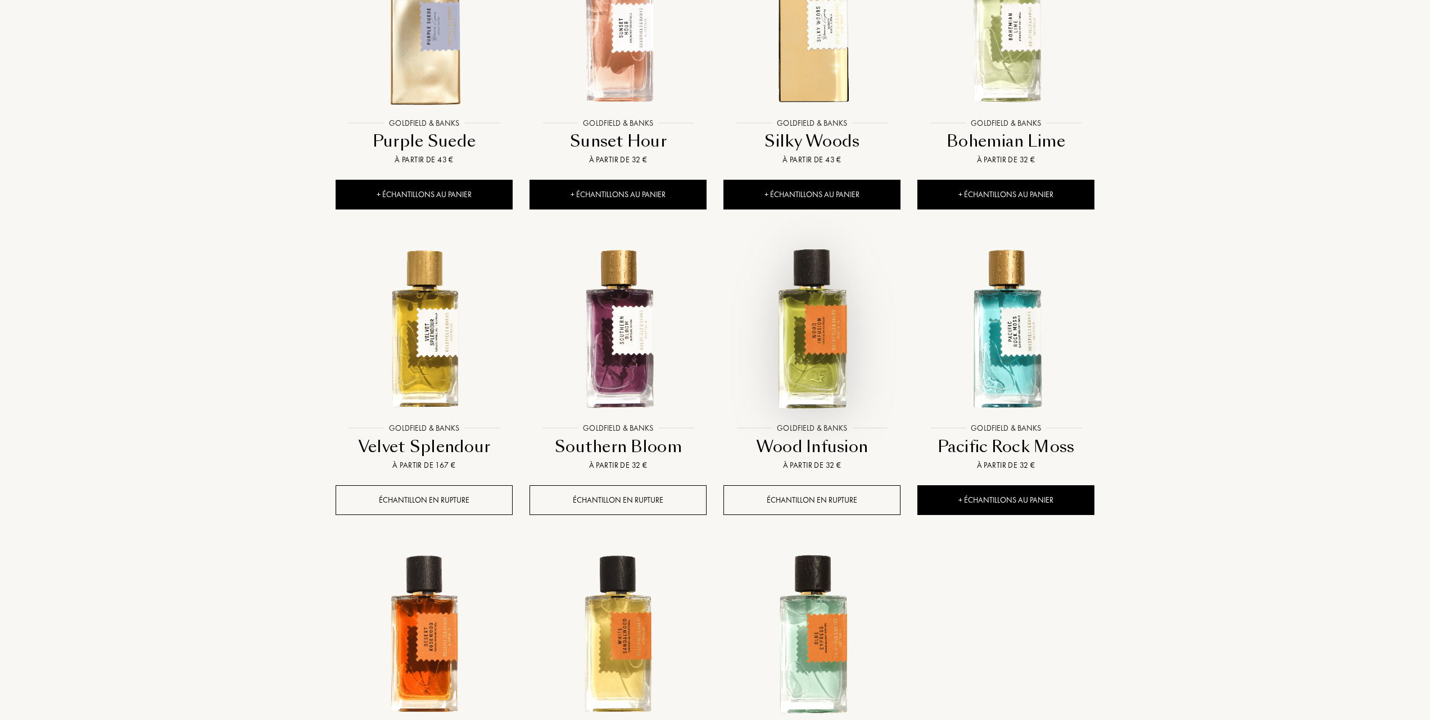
click at [815, 375] on img at bounding box center [811, 329] width 175 height 175
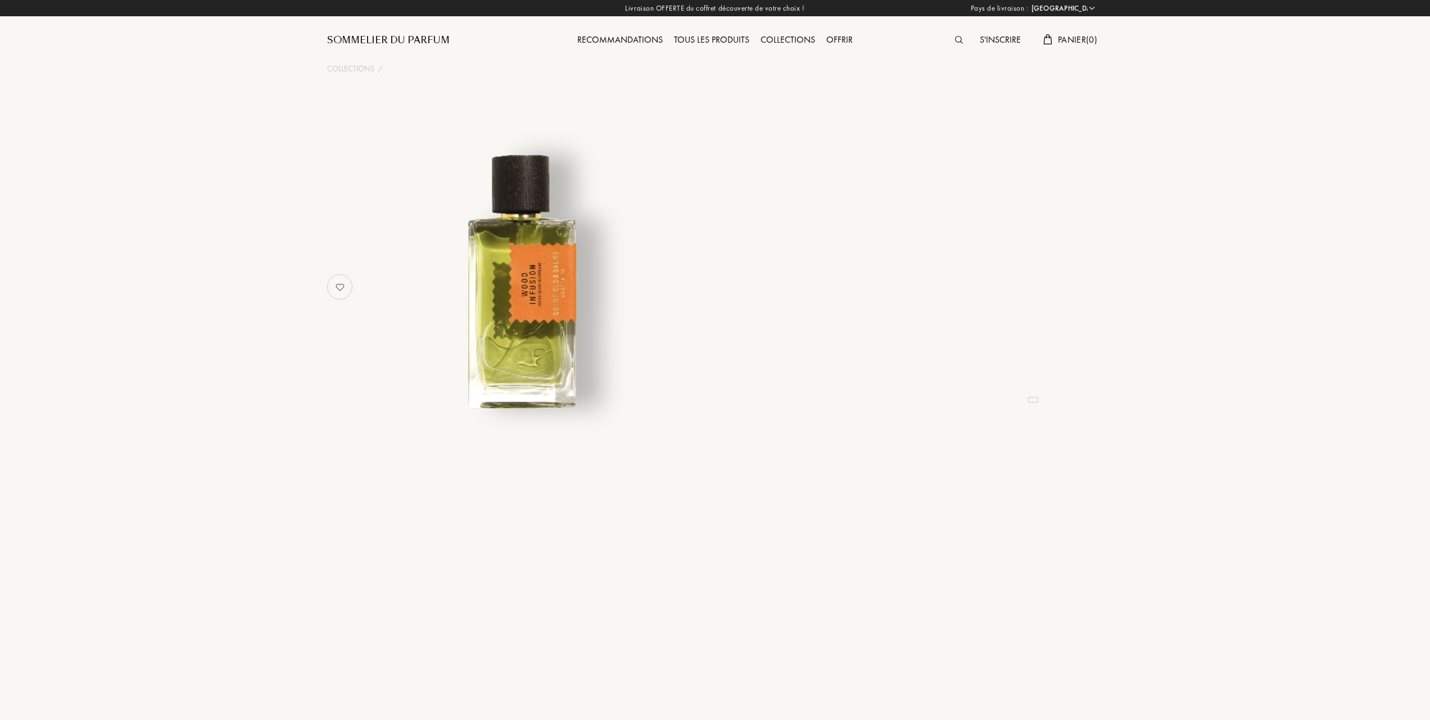
select select "FR"
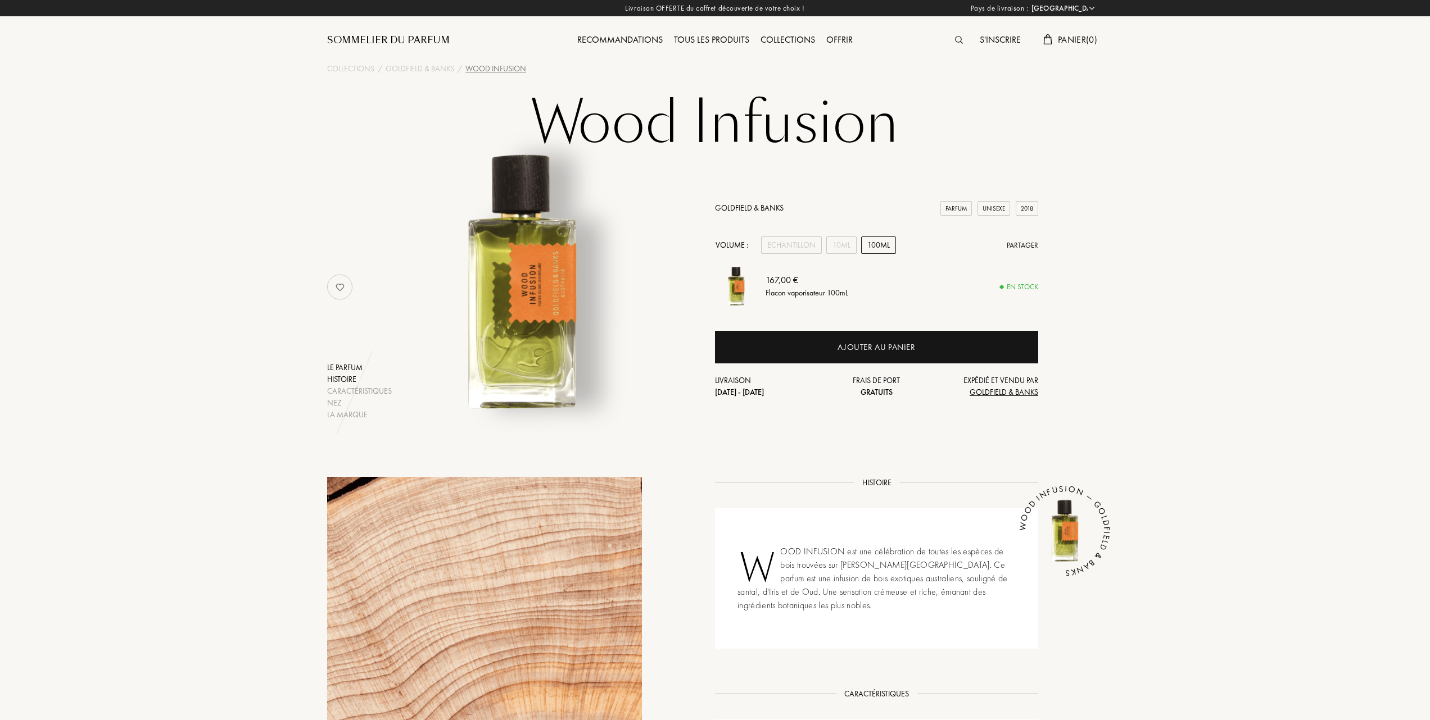
click at [349, 377] on div "Histoire" at bounding box center [359, 380] width 65 height 12
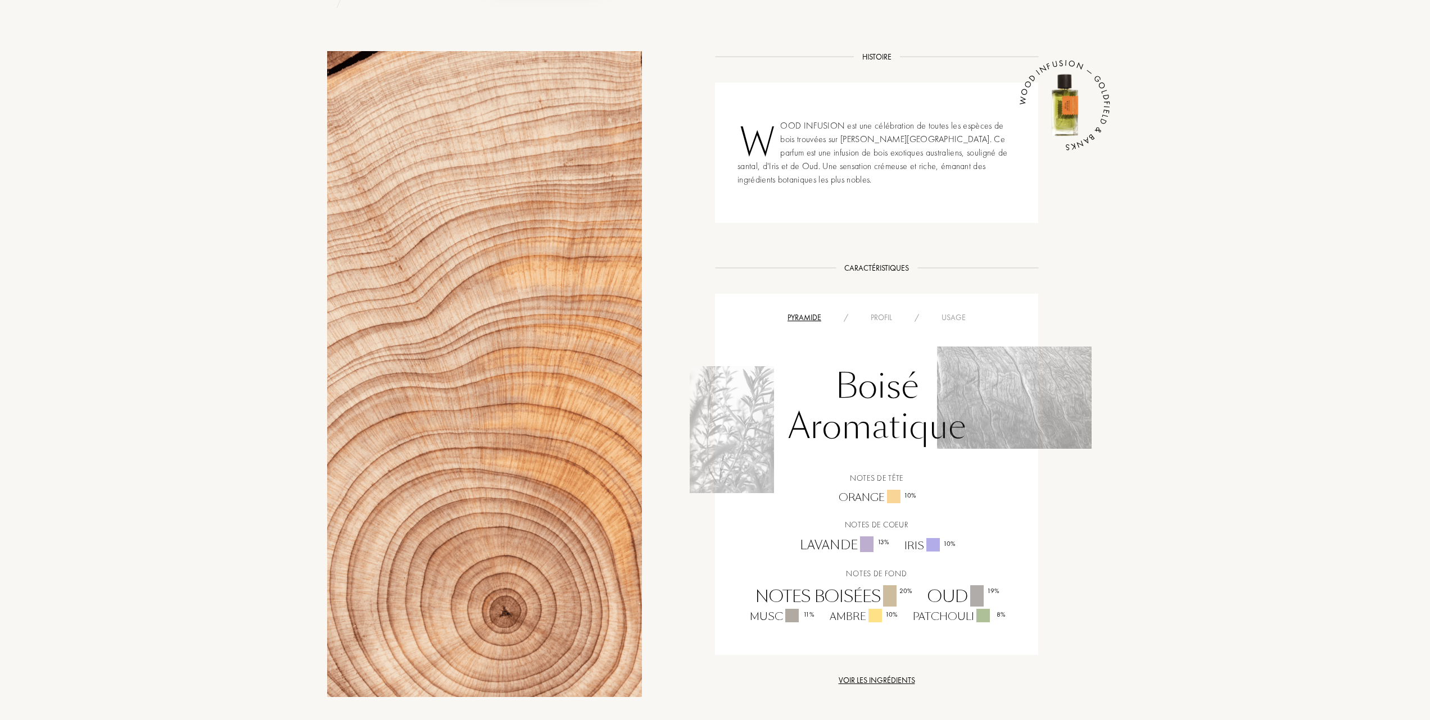
scroll to position [454, 0]
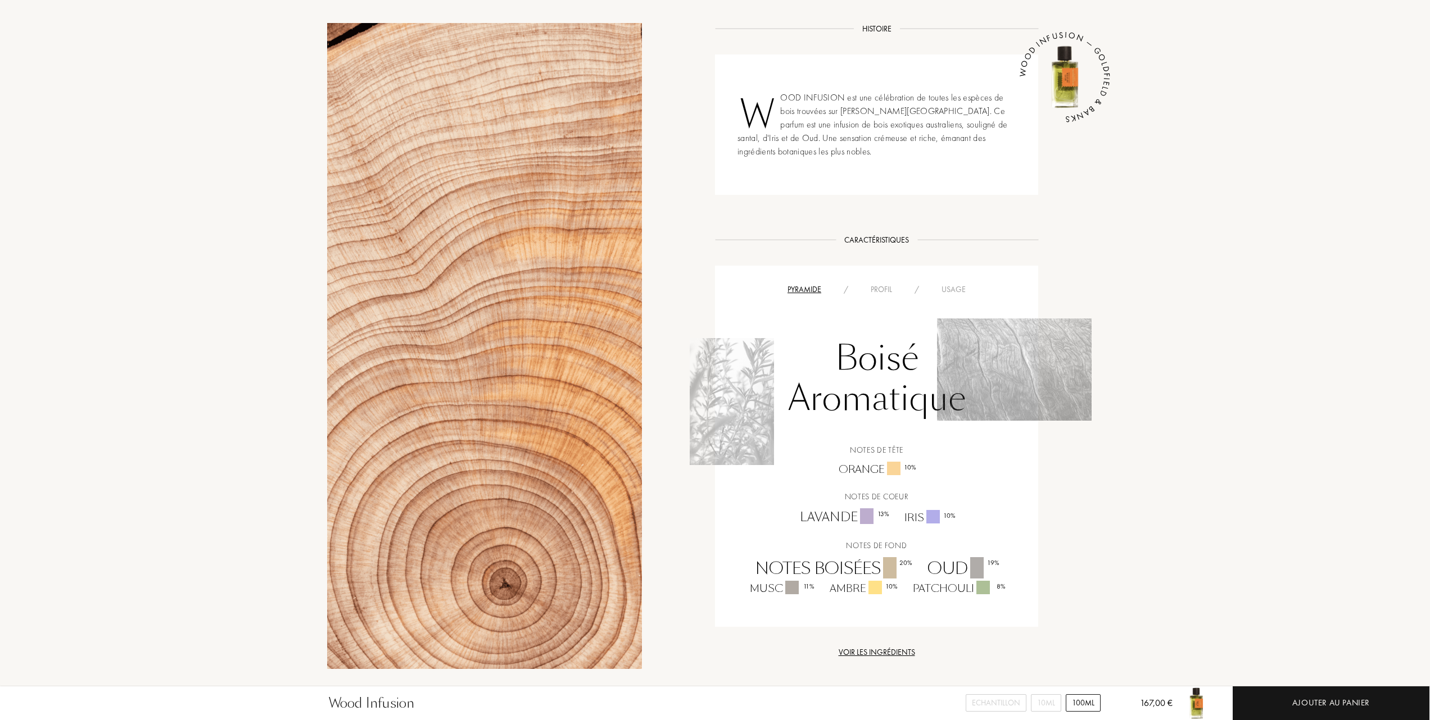
click at [878, 288] on div "Profil" at bounding box center [881, 290] width 44 height 12
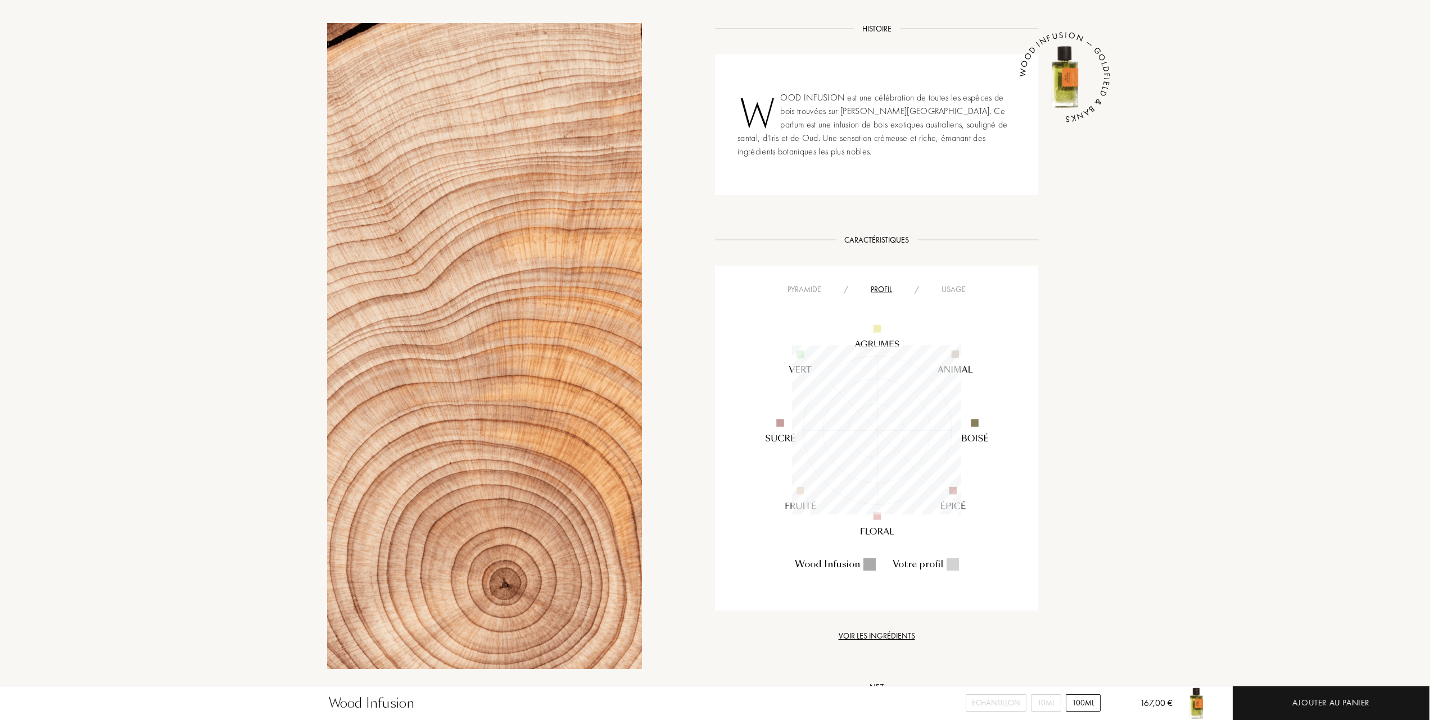
scroll to position [169, 169]
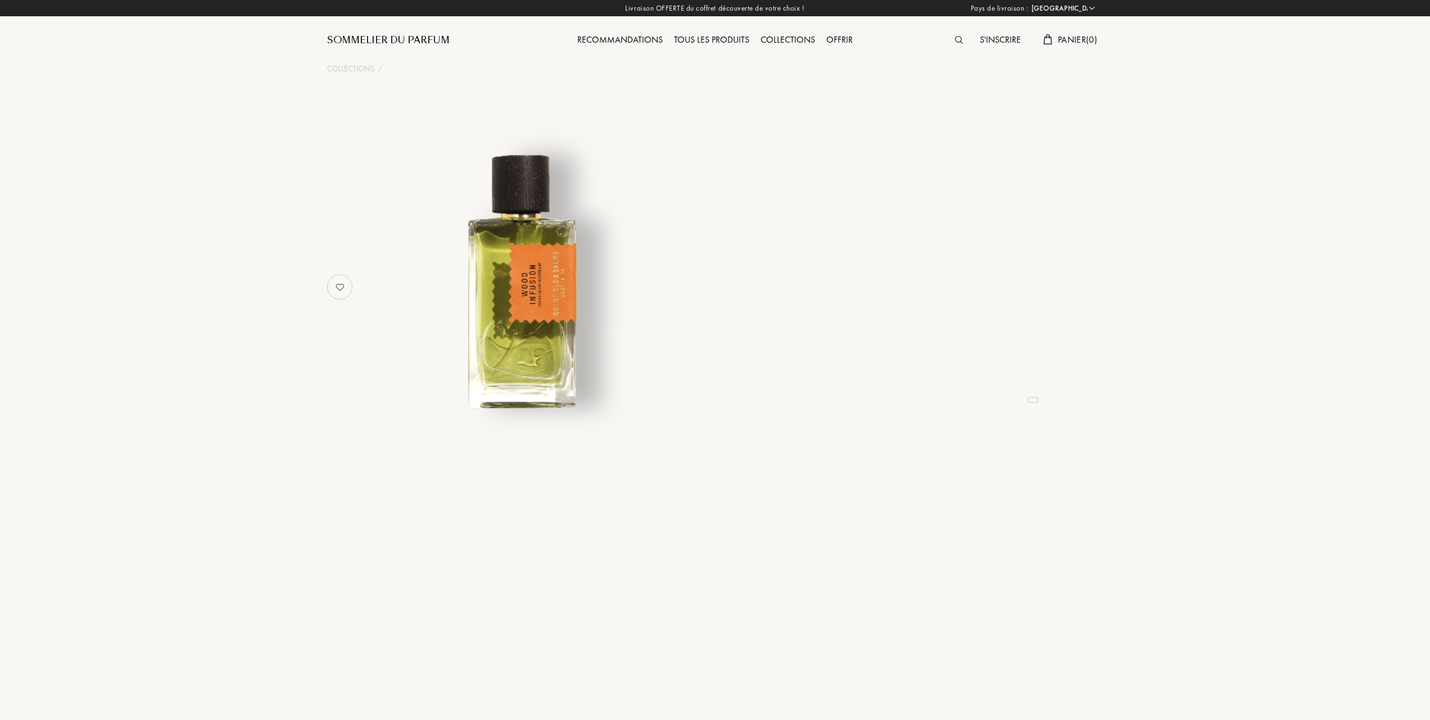
select select "FR"
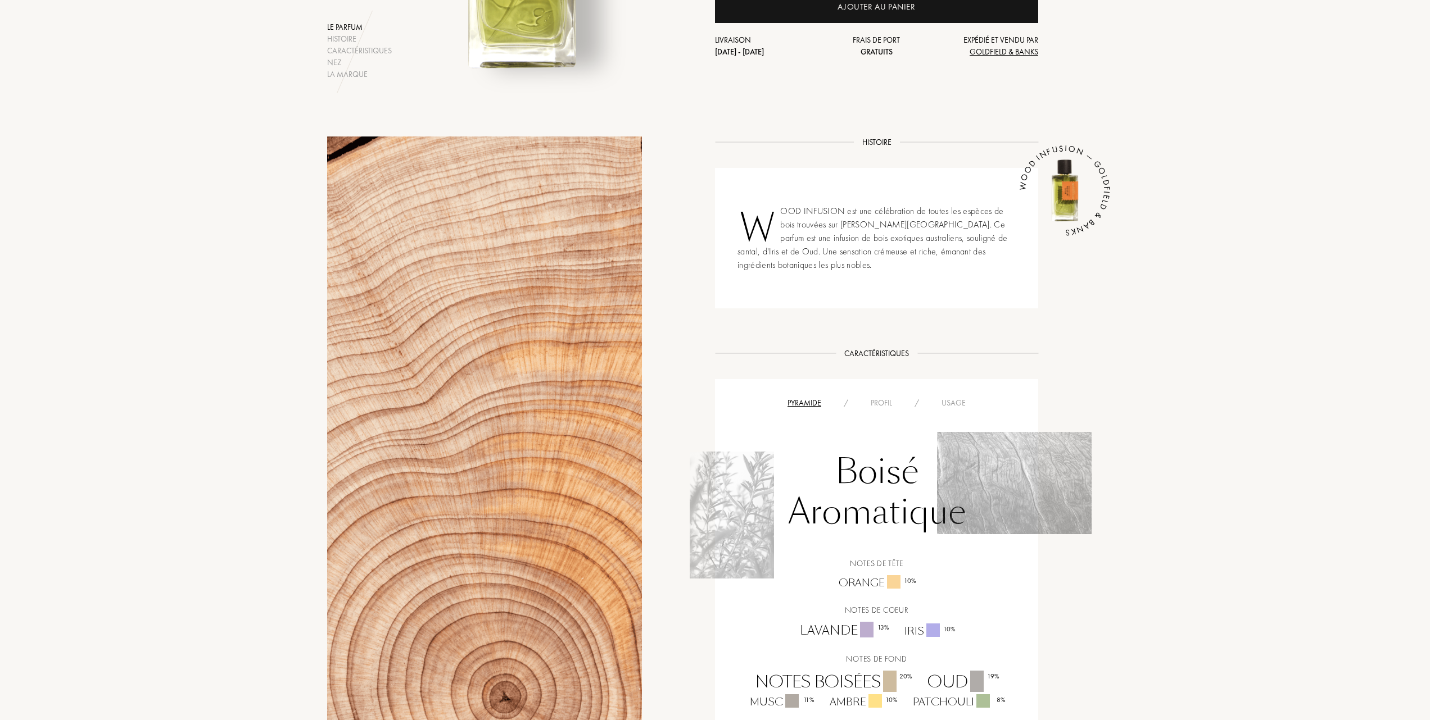
scroll to position [374, 0]
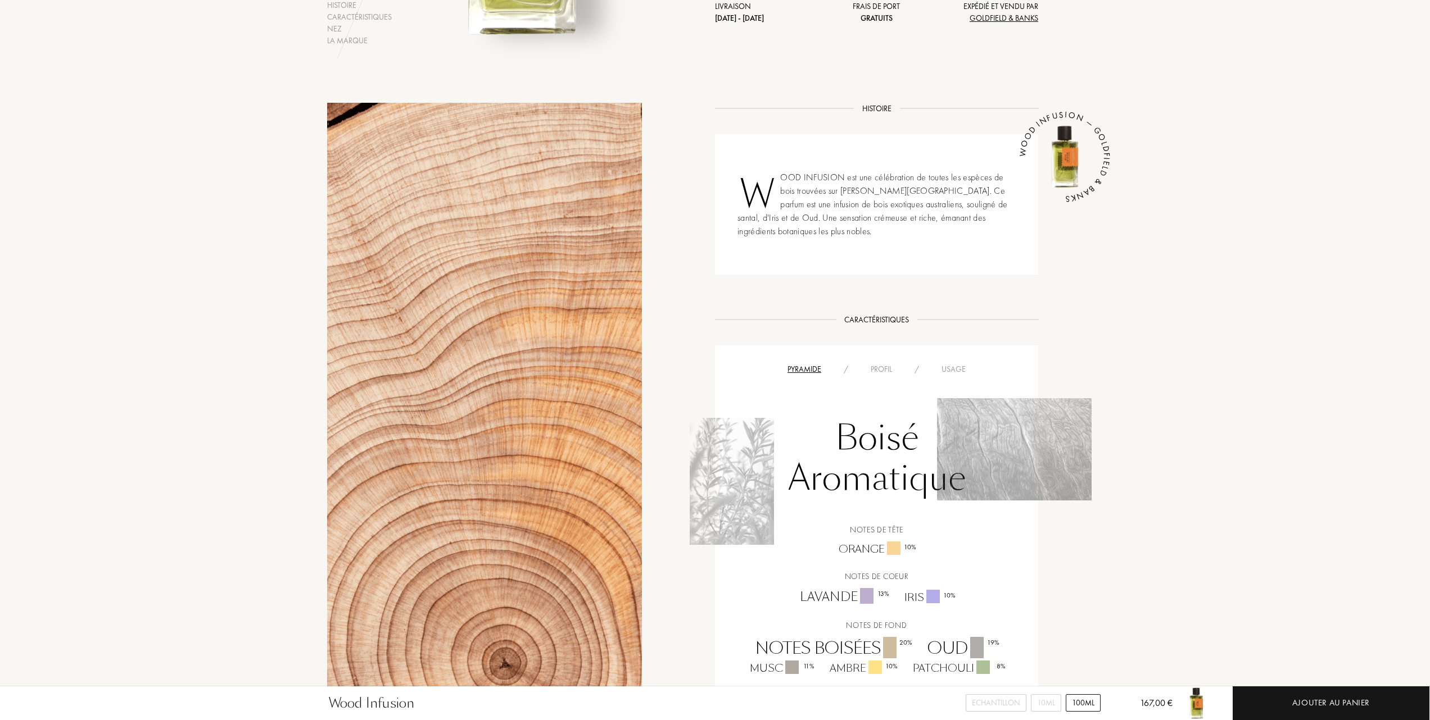
click at [956, 365] on div "Usage" at bounding box center [953, 370] width 47 height 12
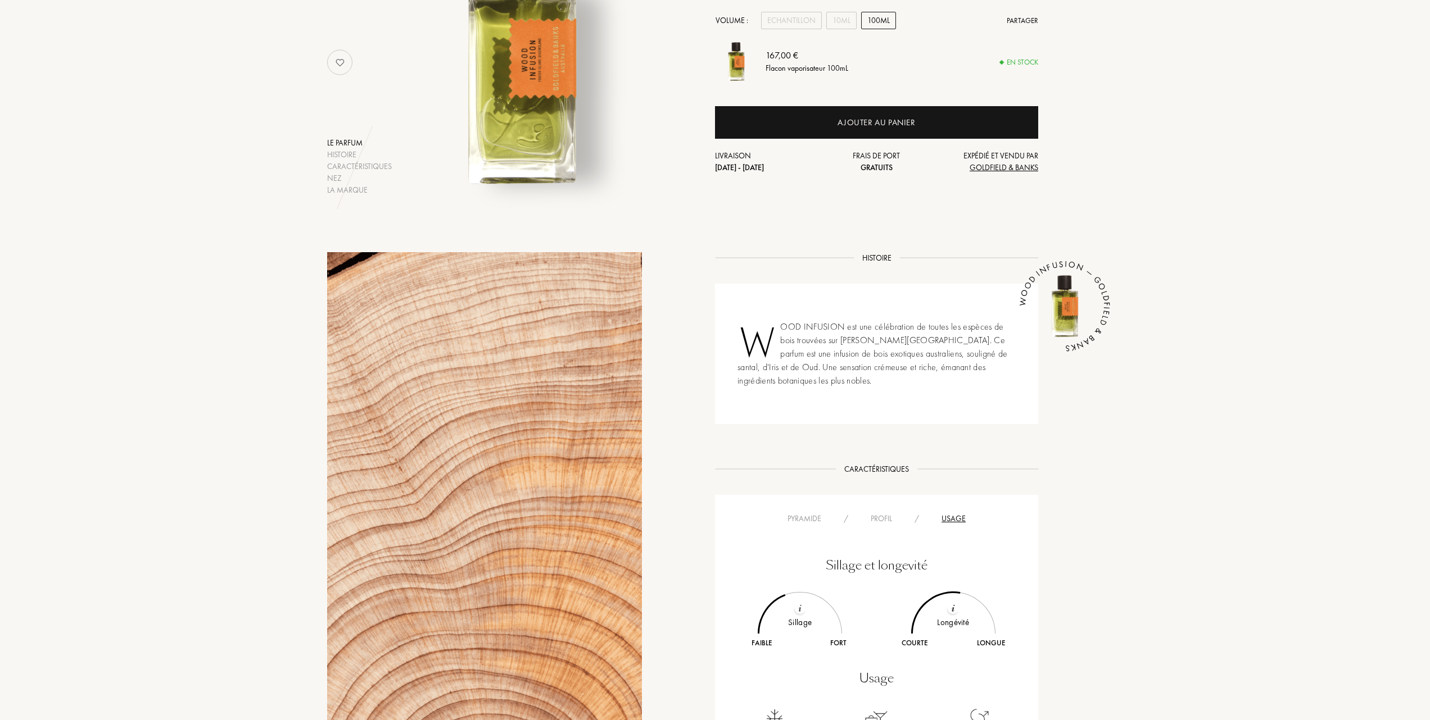
scroll to position [0, 0]
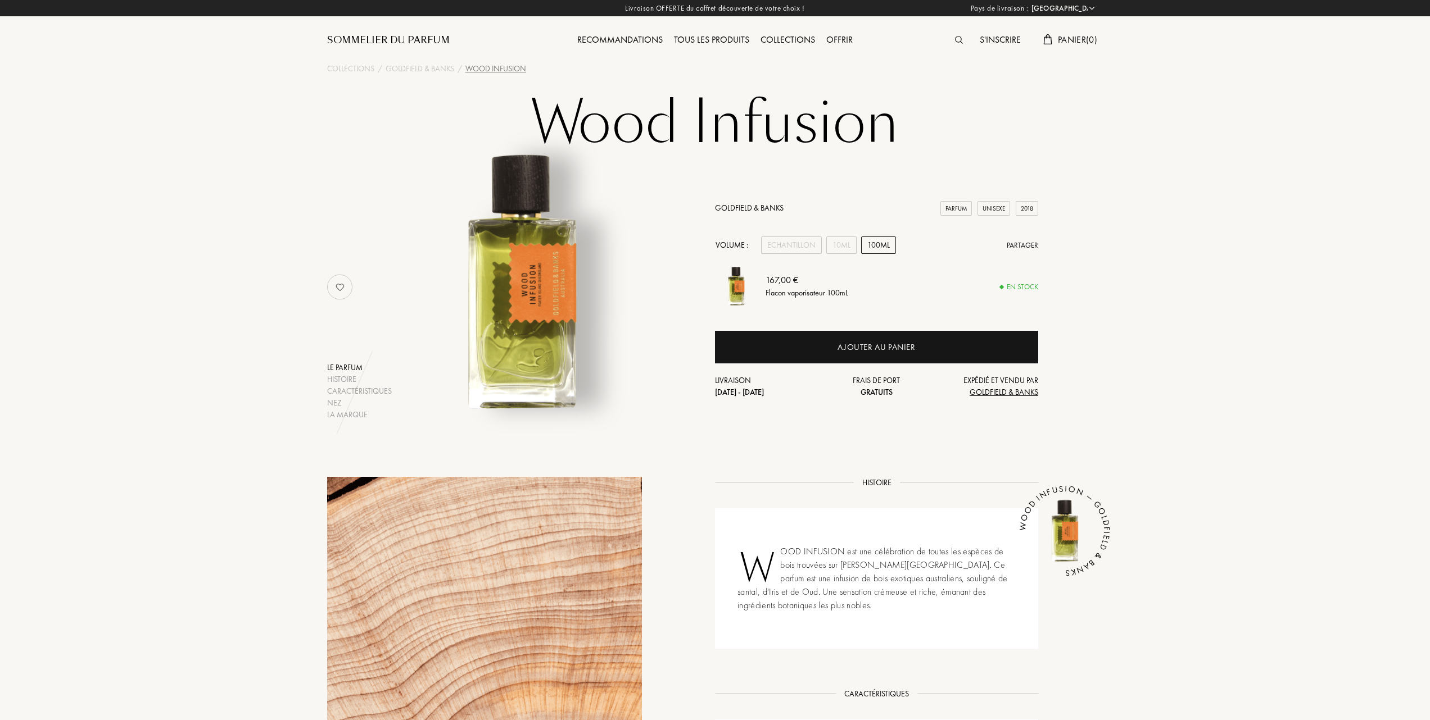
click at [715, 37] on div "Tous les produits" at bounding box center [711, 40] width 87 height 15
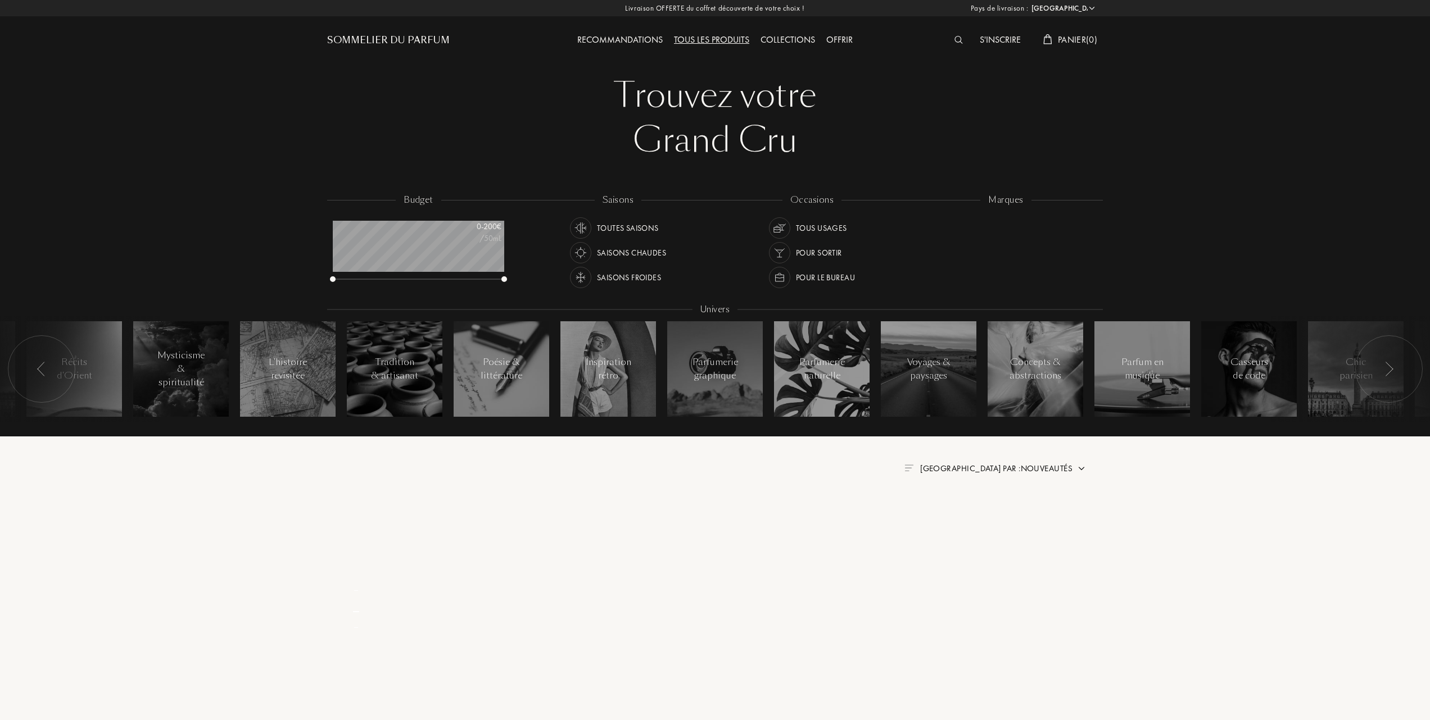
select select "FR"
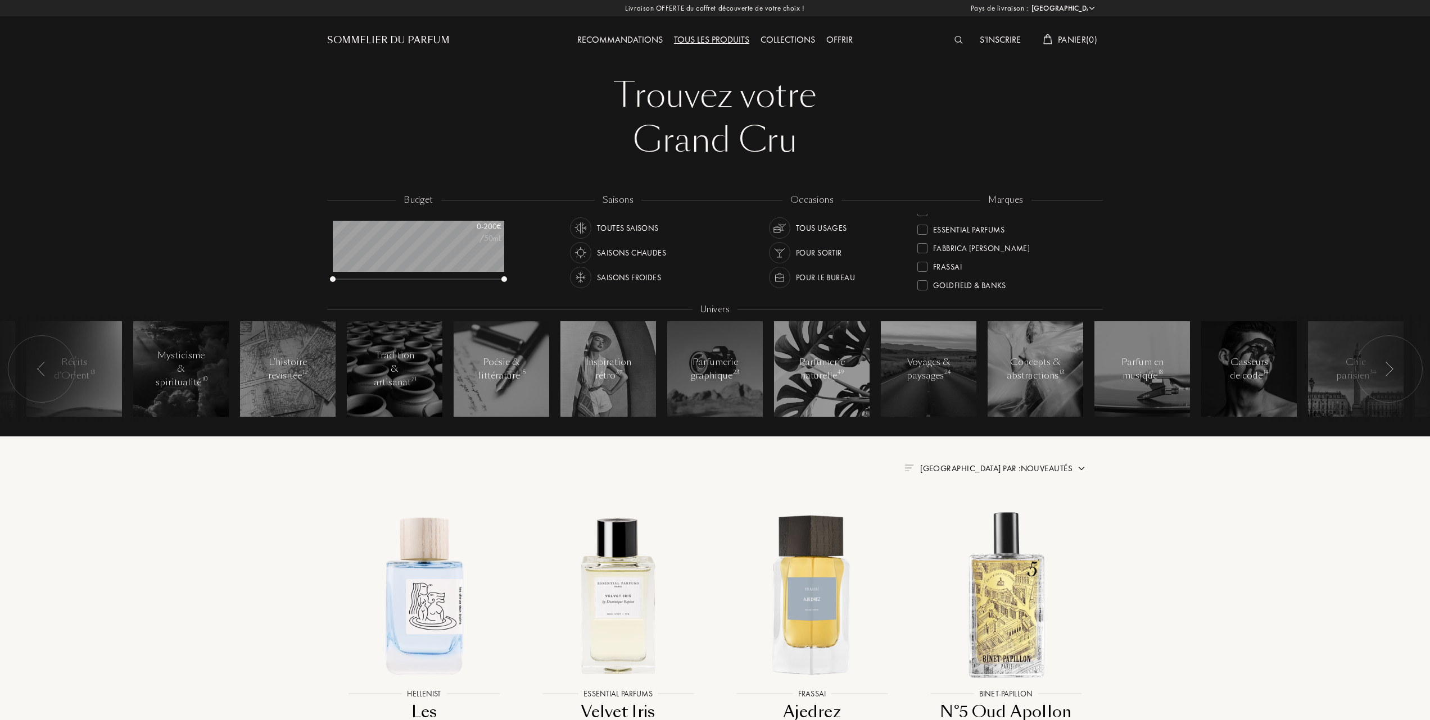
scroll to position [149, 0]
click at [924, 257] on div at bounding box center [922, 260] width 10 height 10
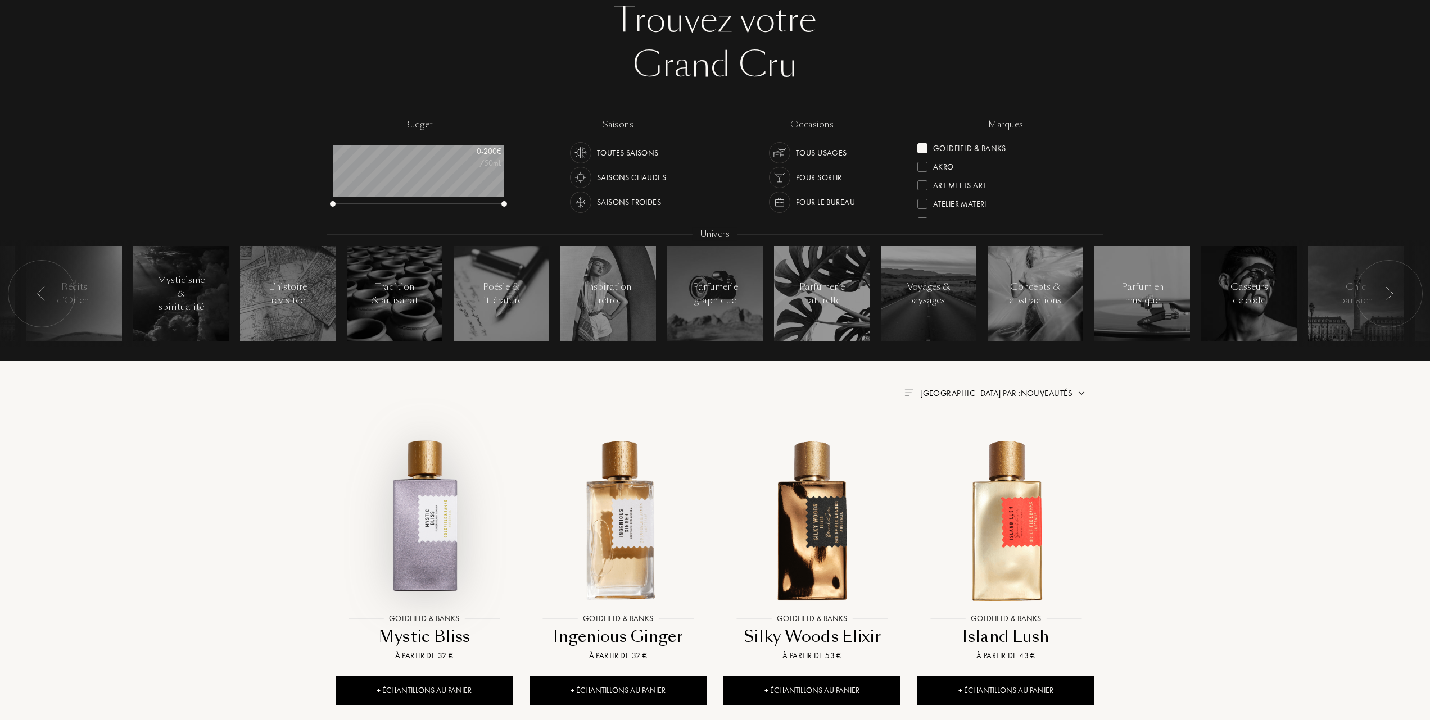
scroll to position [75, 0]
click at [1062, 392] on span "Trier par : Nouveautés" at bounding box center [996, 393] width 152 height 11
click at [970, 441] on div at bounding box center [969, 443] width 8 height 8
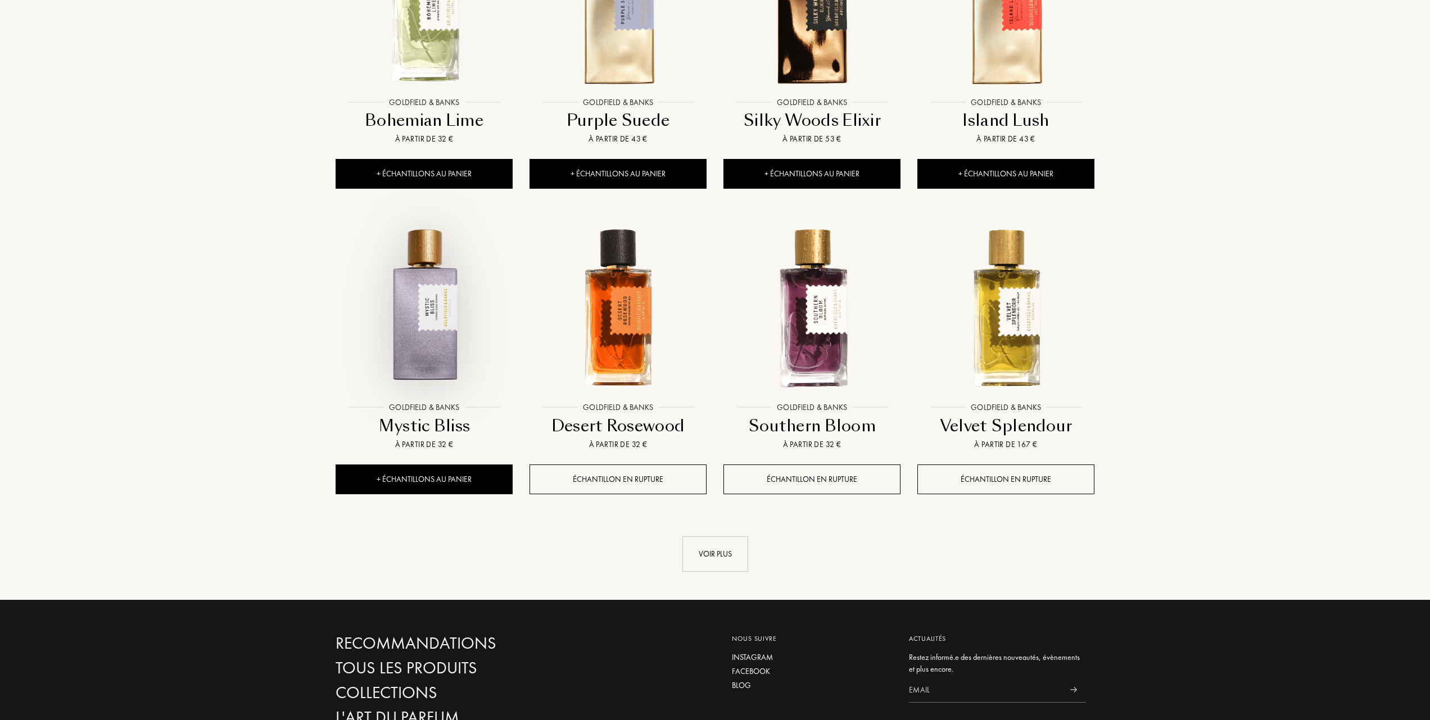
scroll to position [899, 0]
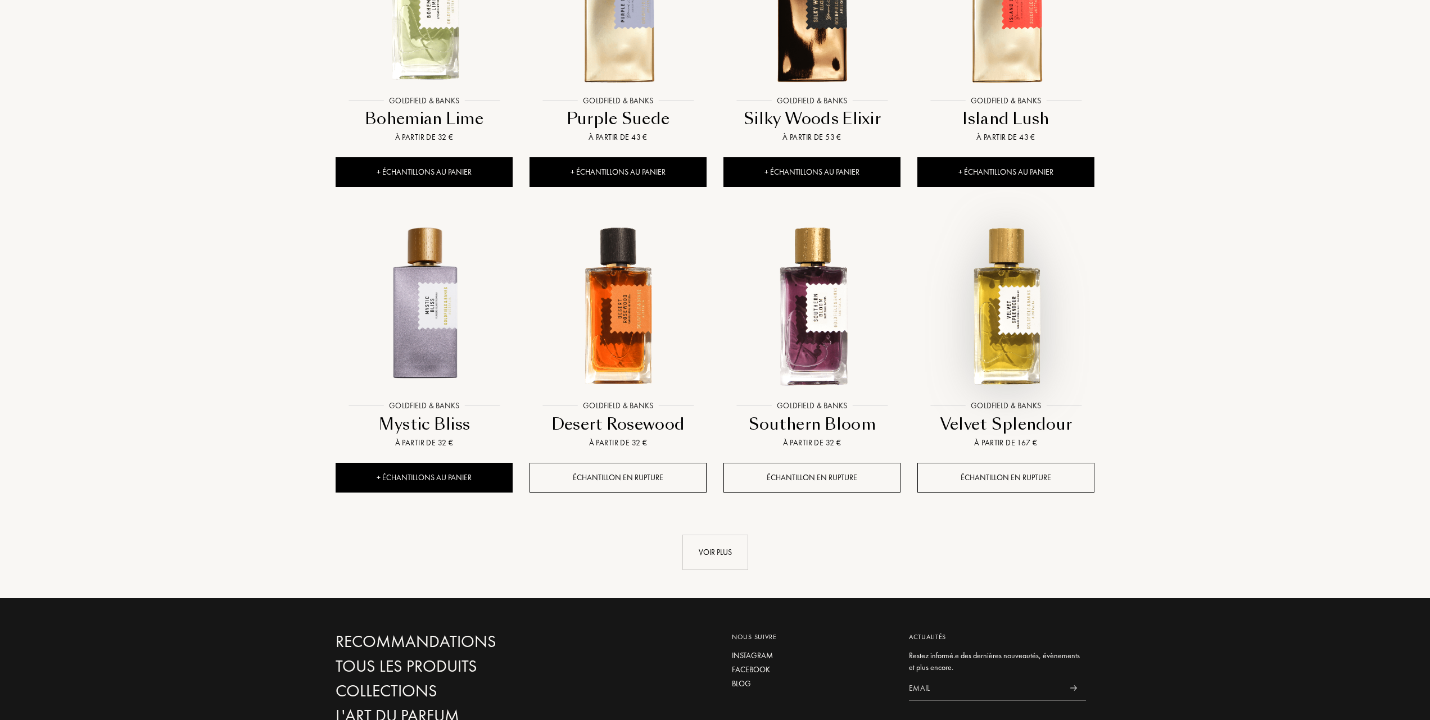
click at [1012, 324] on img at bounding box center [1005, 306] width 175 height 175
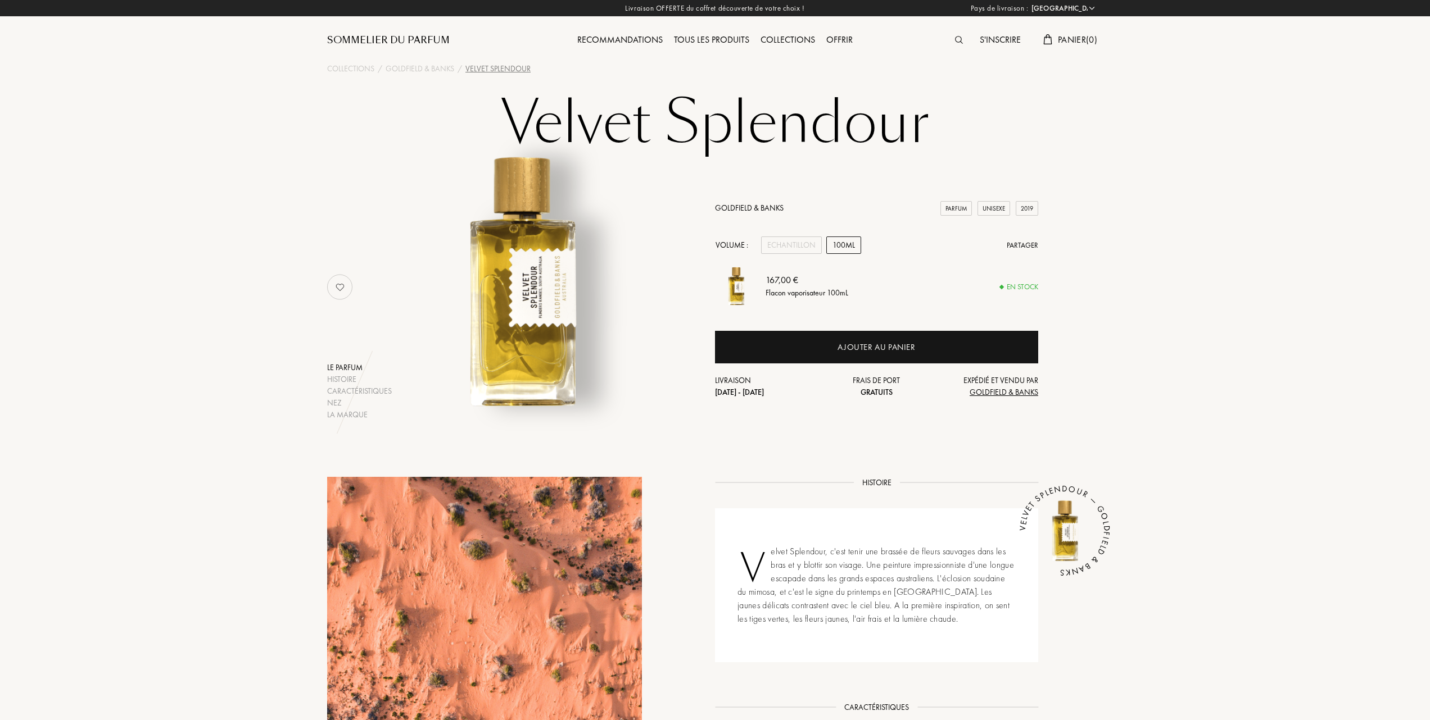
select select "FR"
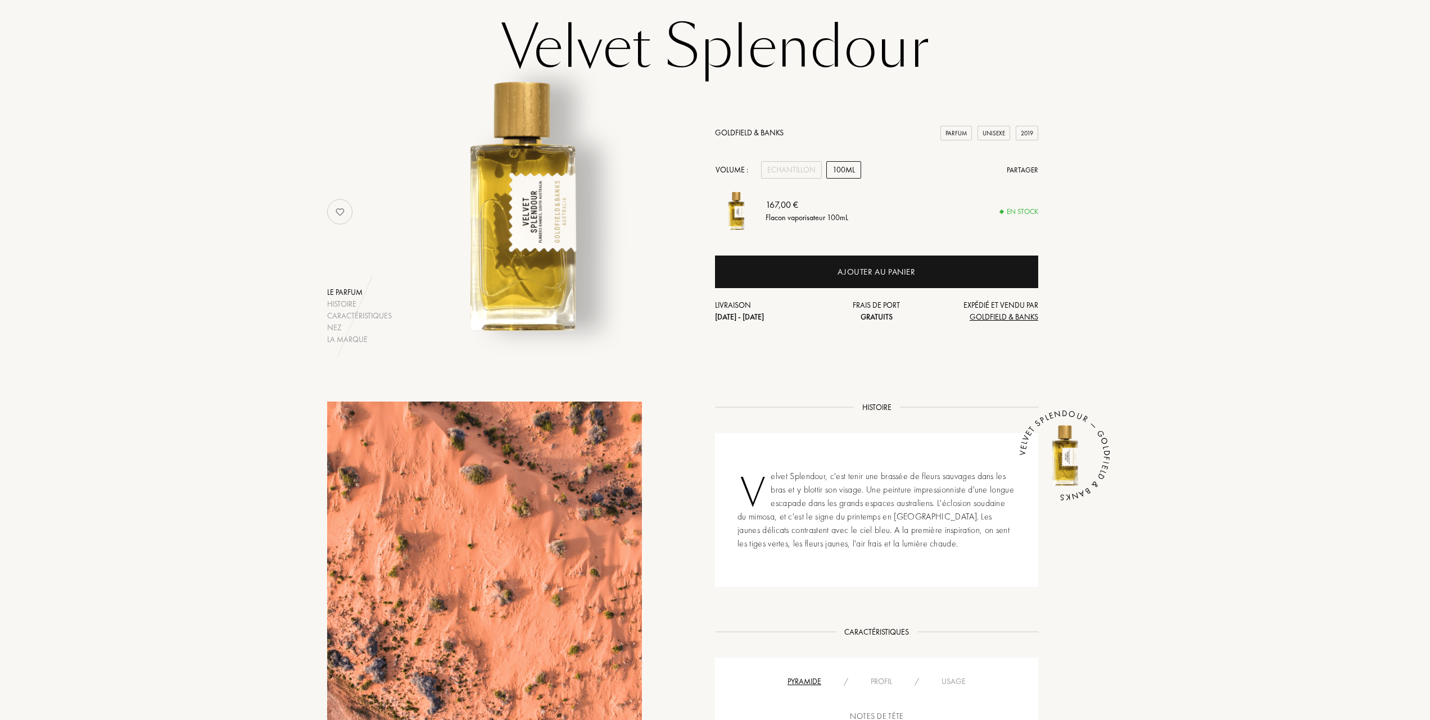
scroll to position [75, 0]
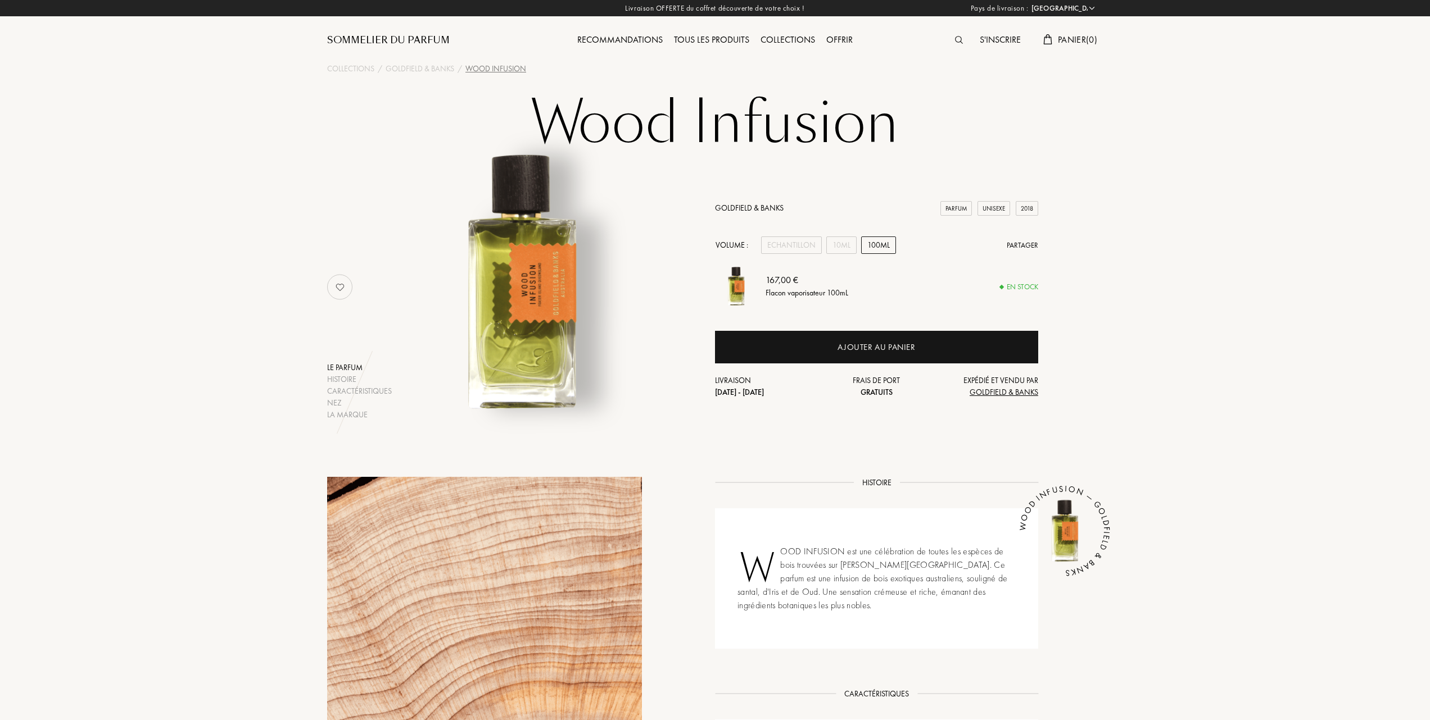
select select "FR"
click at [844, 242] on div "10mL" at bounding box center [841, 245] width 30 height 17
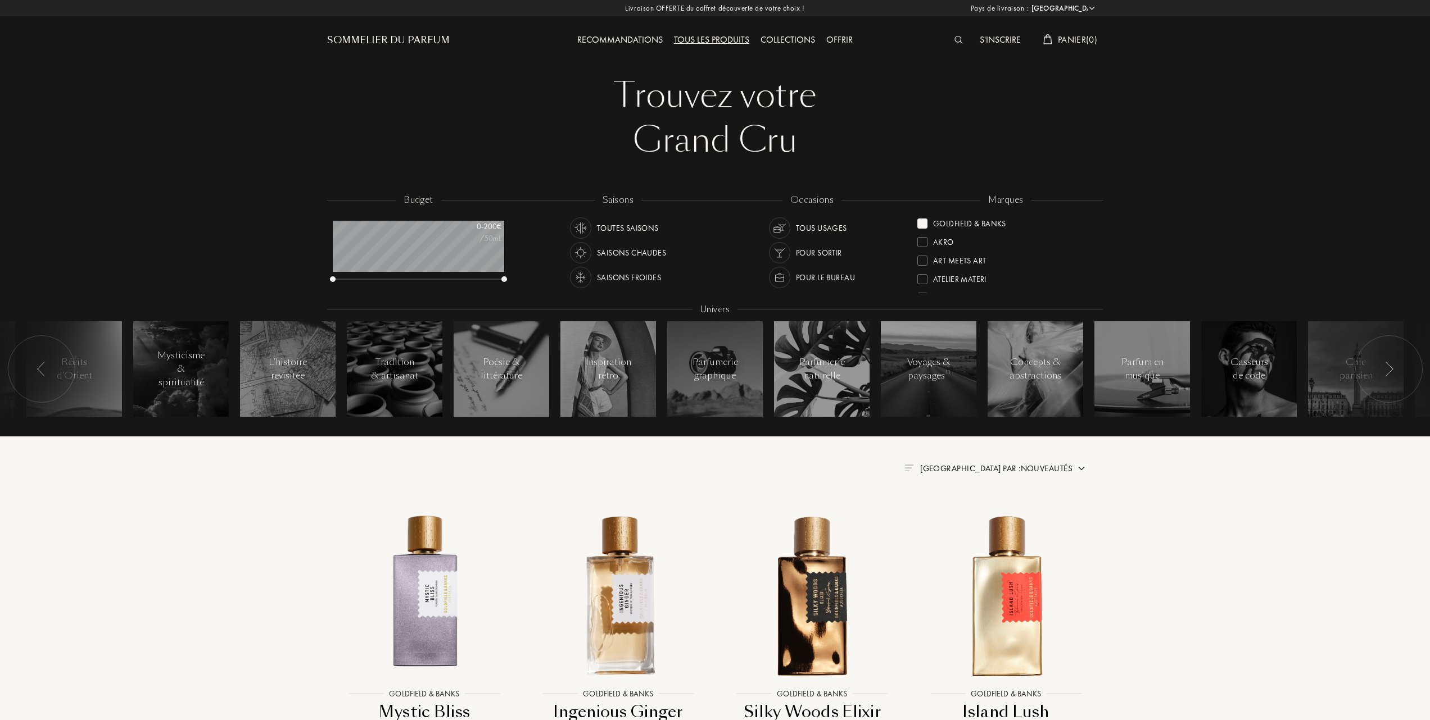
select select "FR"
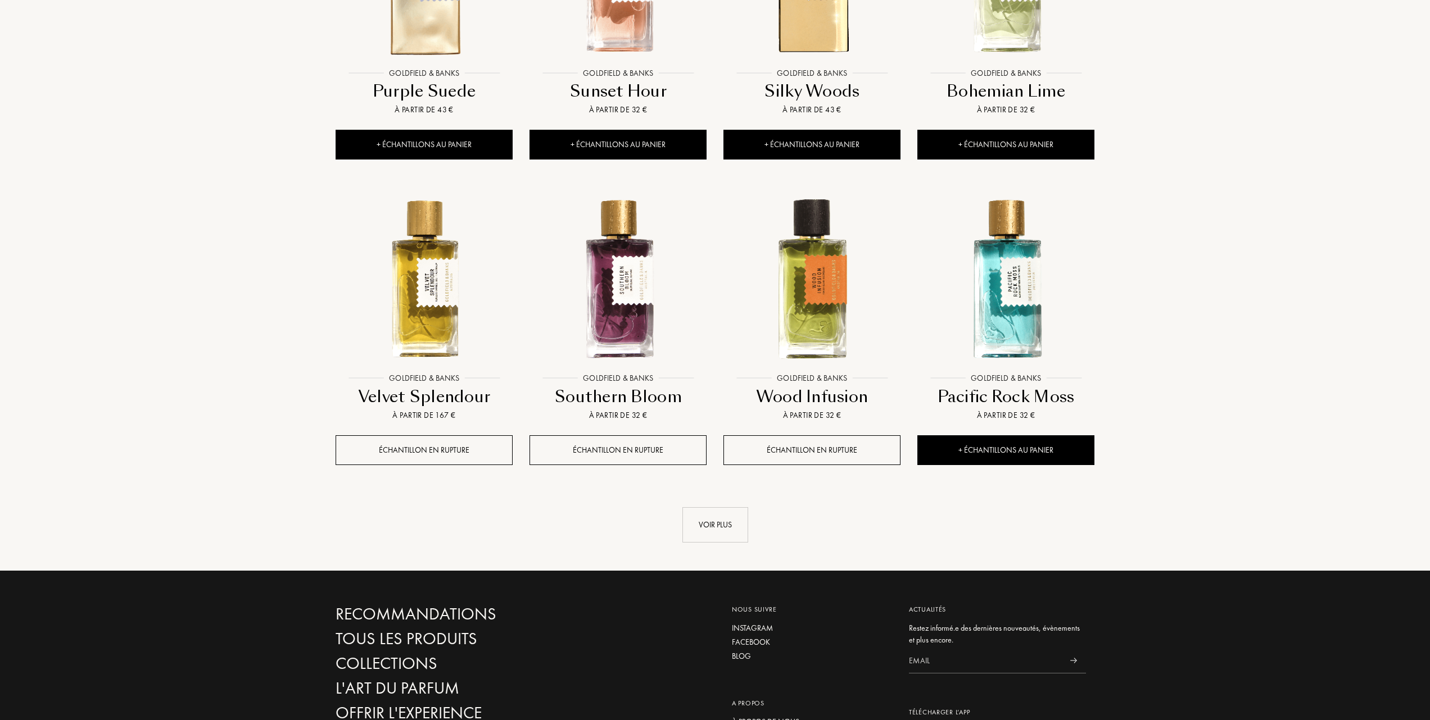
scroll to position [951, 0]
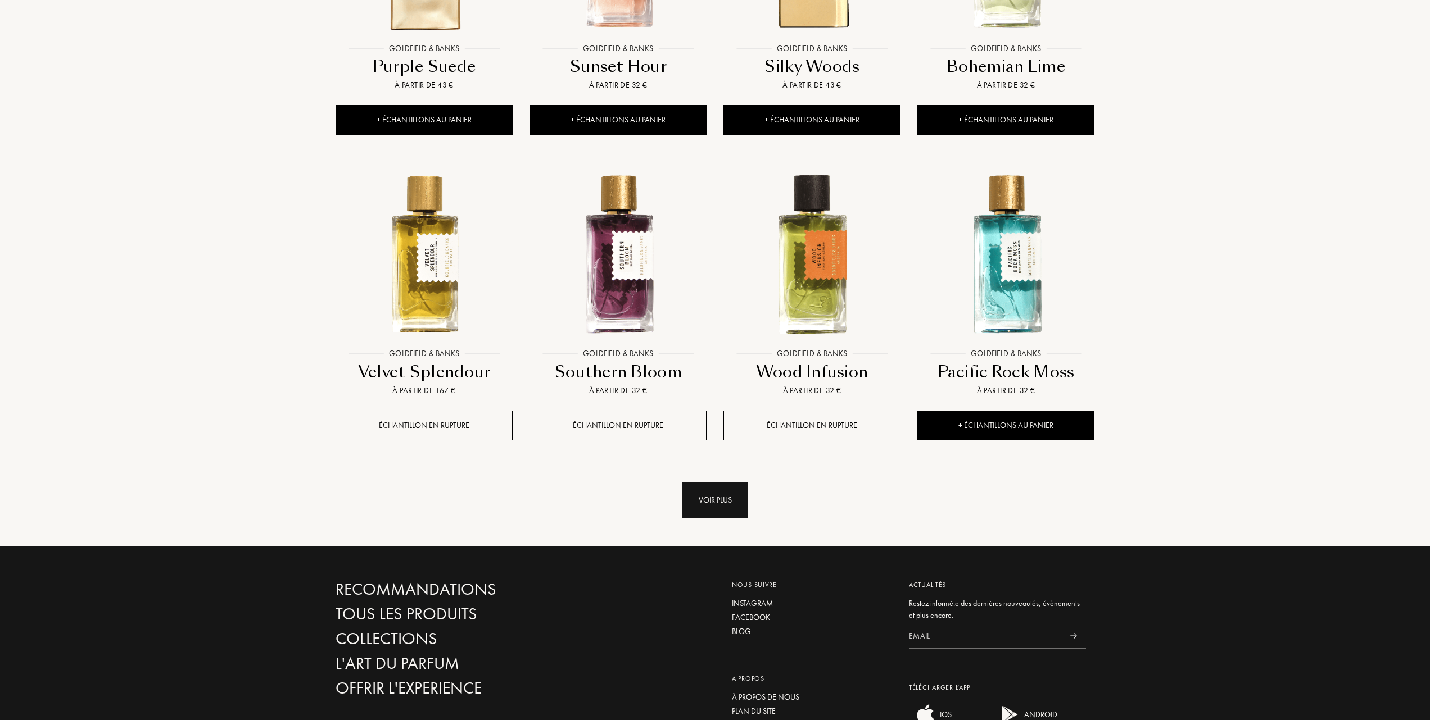
click at [716, 502] on div "Voir plus" at bounding box center [715, 500] width 66 height 35
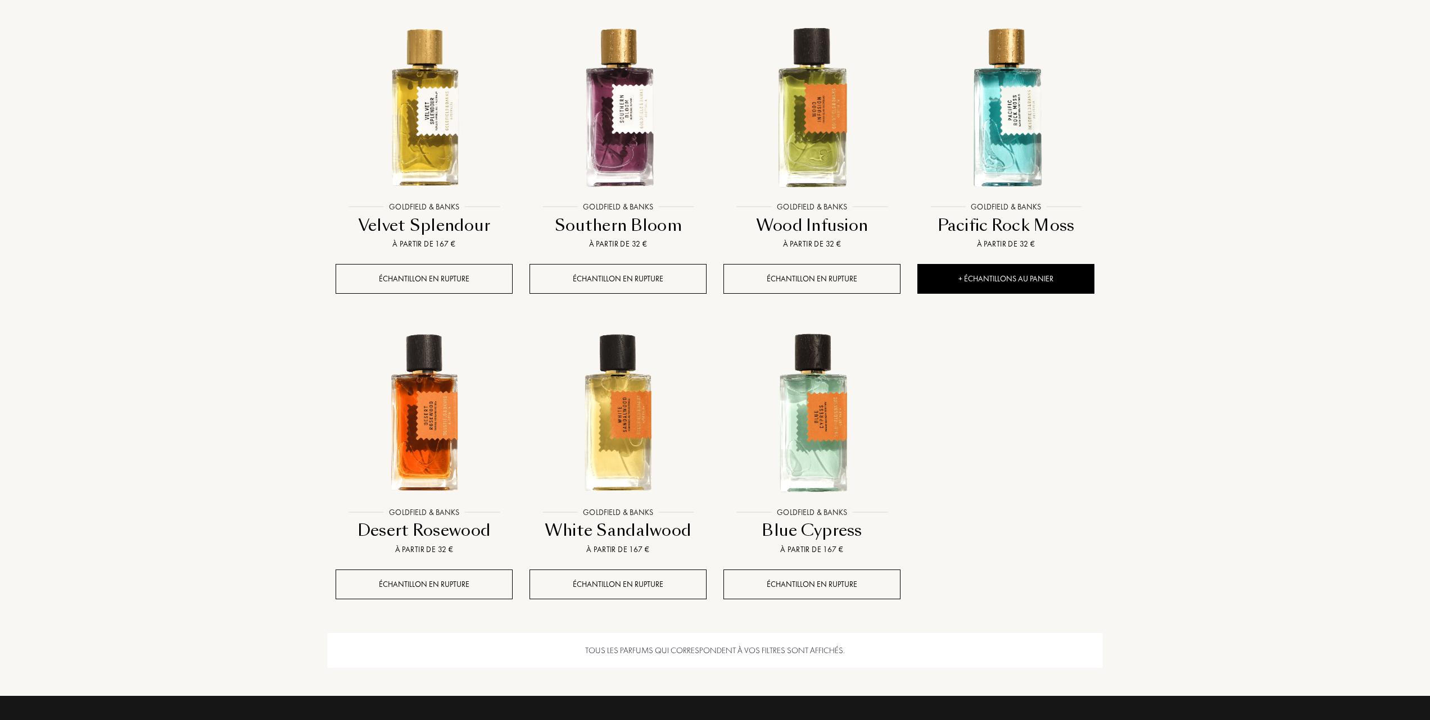
scroll to position [1101, 0]
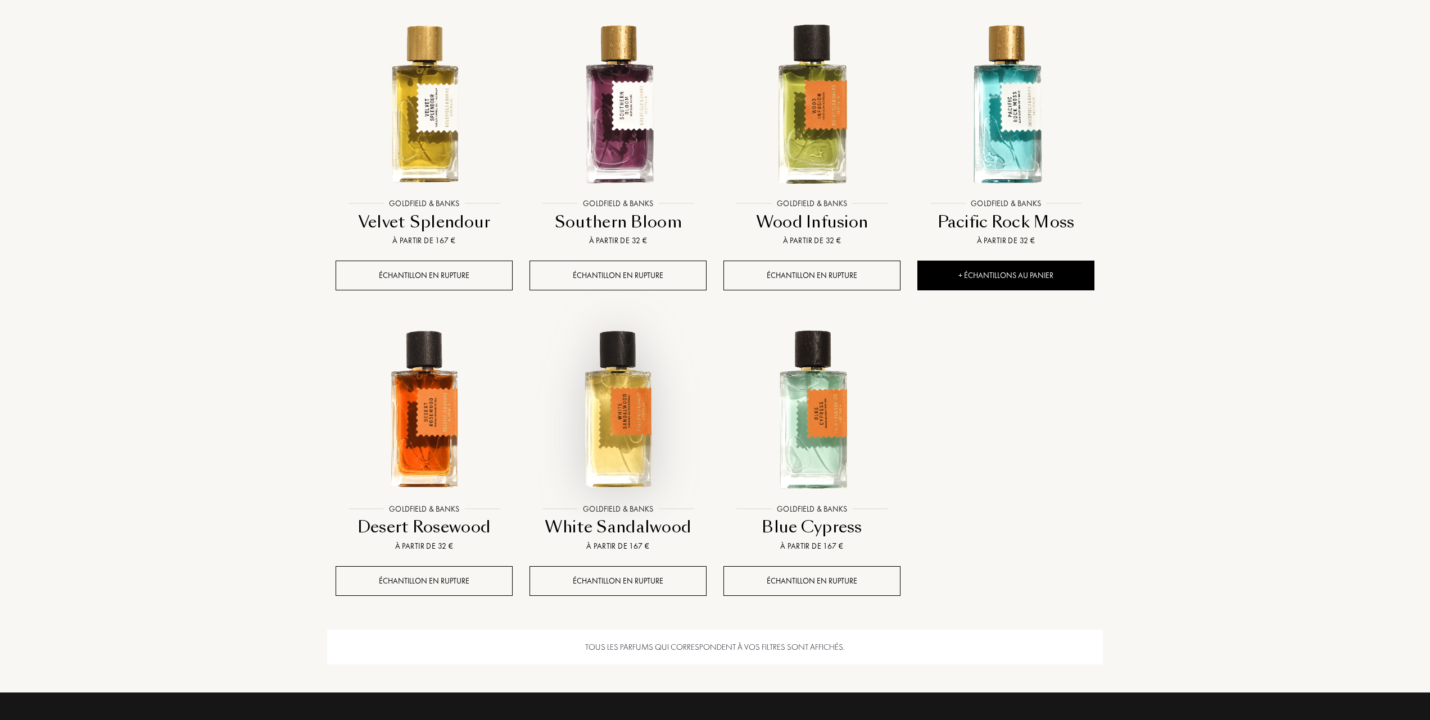
click at [623, 434] on img at bounding box center [617, 410] width 175 height 175
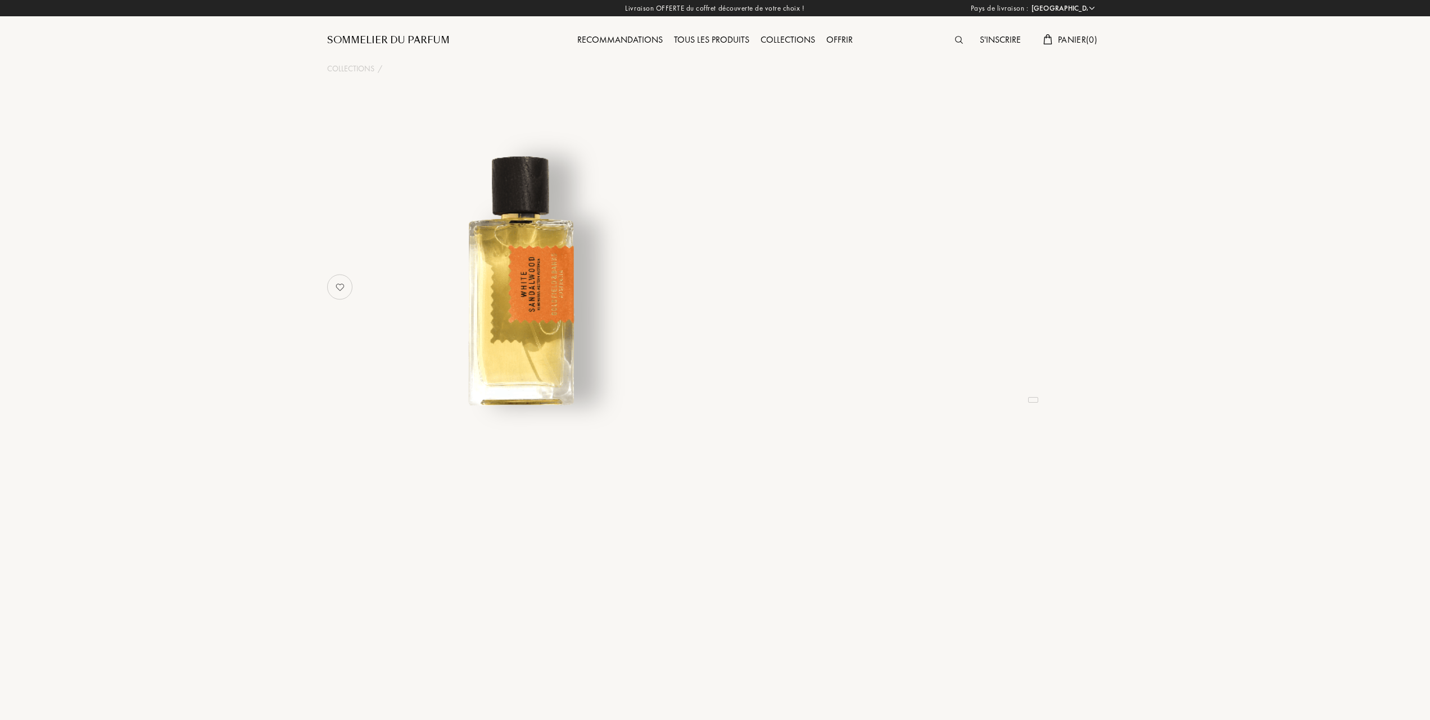
select select "FR"
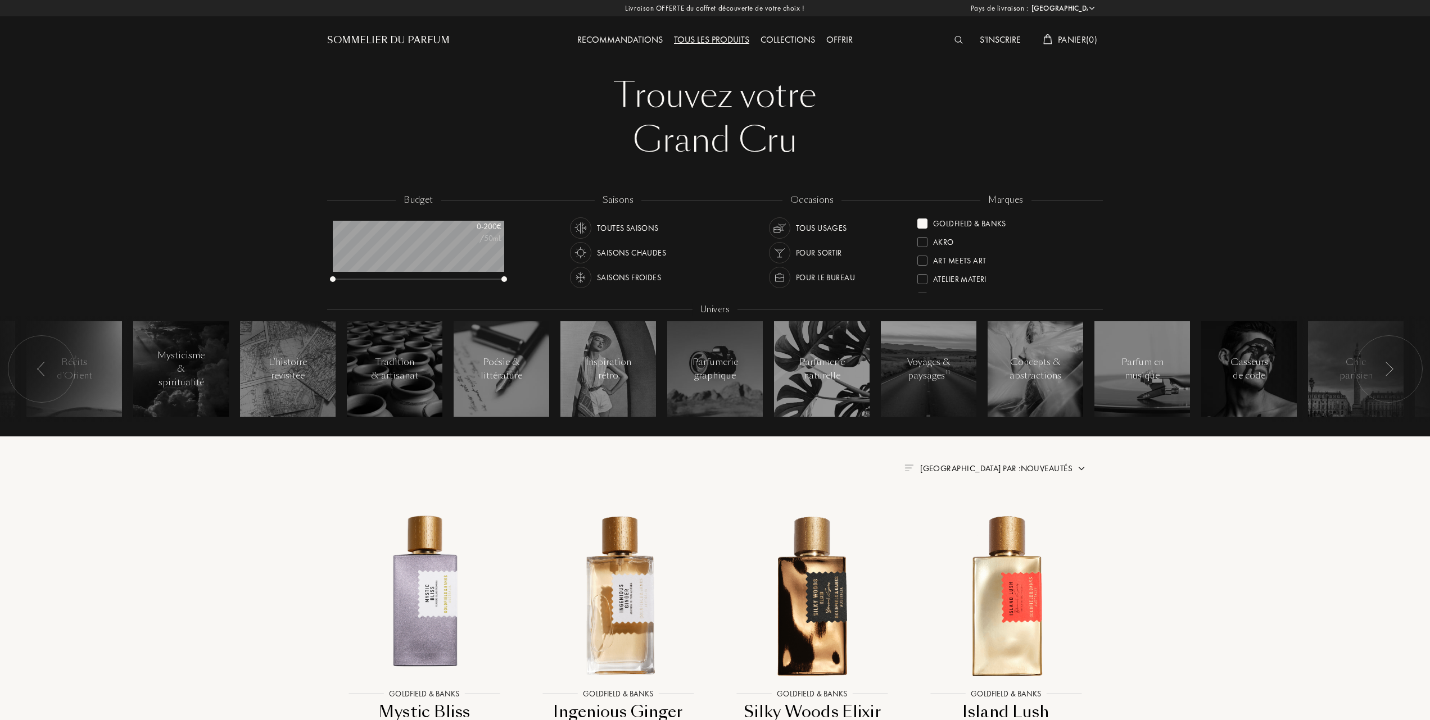
select select "FR"
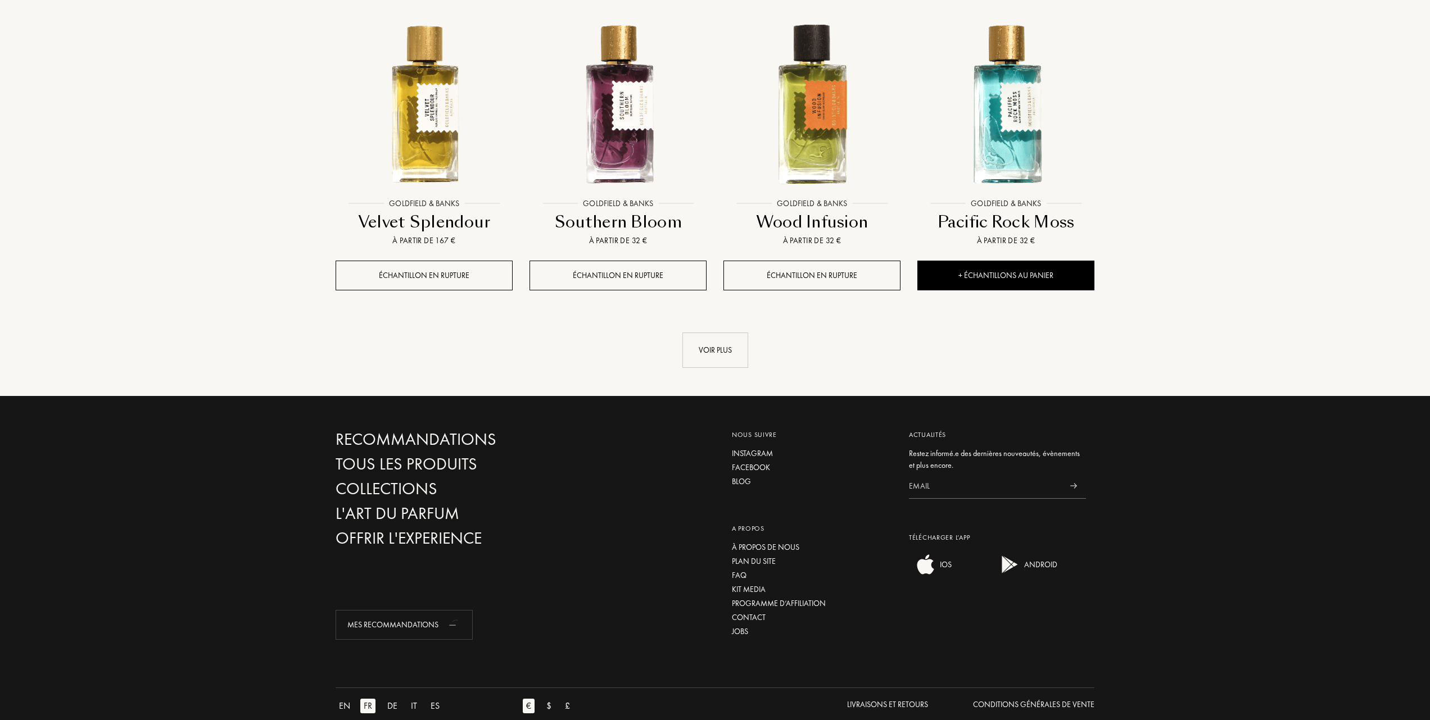
scroll to position [56, 171]
click at [711, 346] on div "Voir plus" at bounding box center [715, 350] width 66 height 35
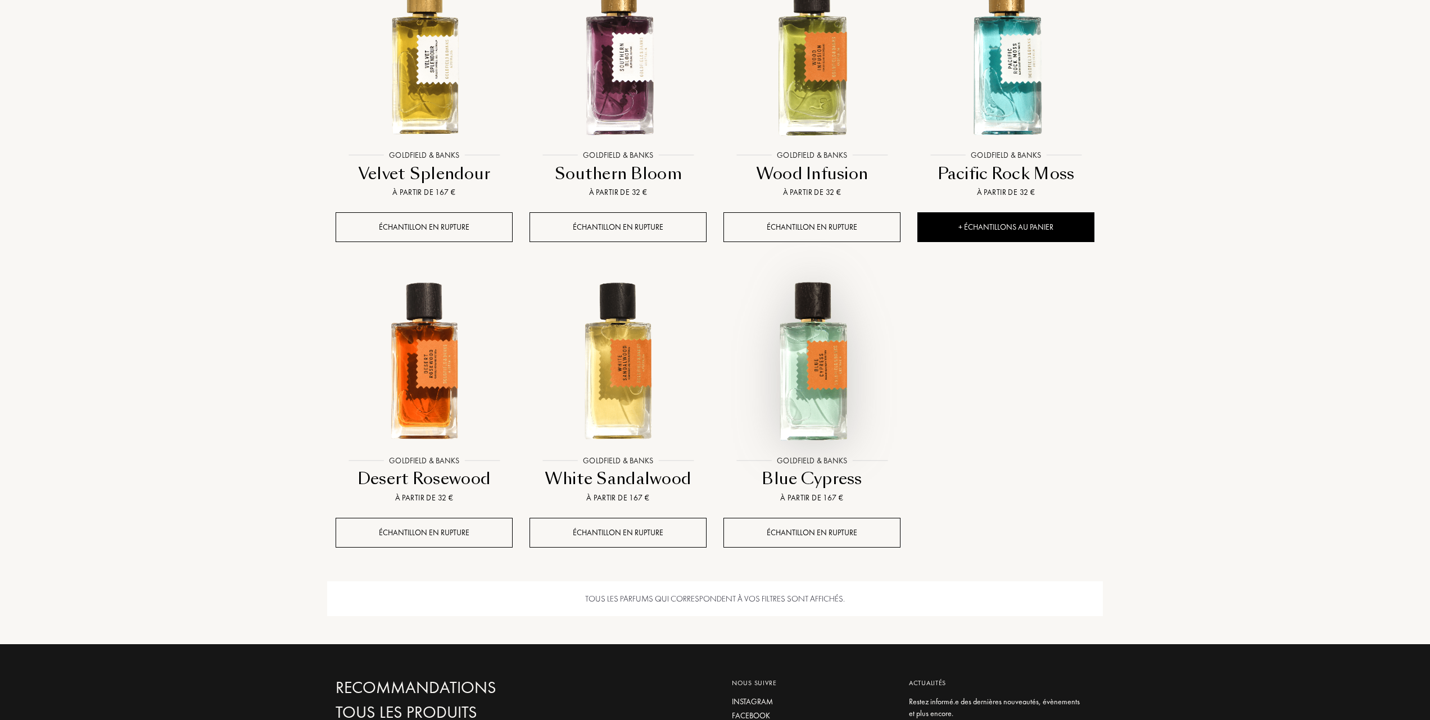
scroll to position [1176, 0]
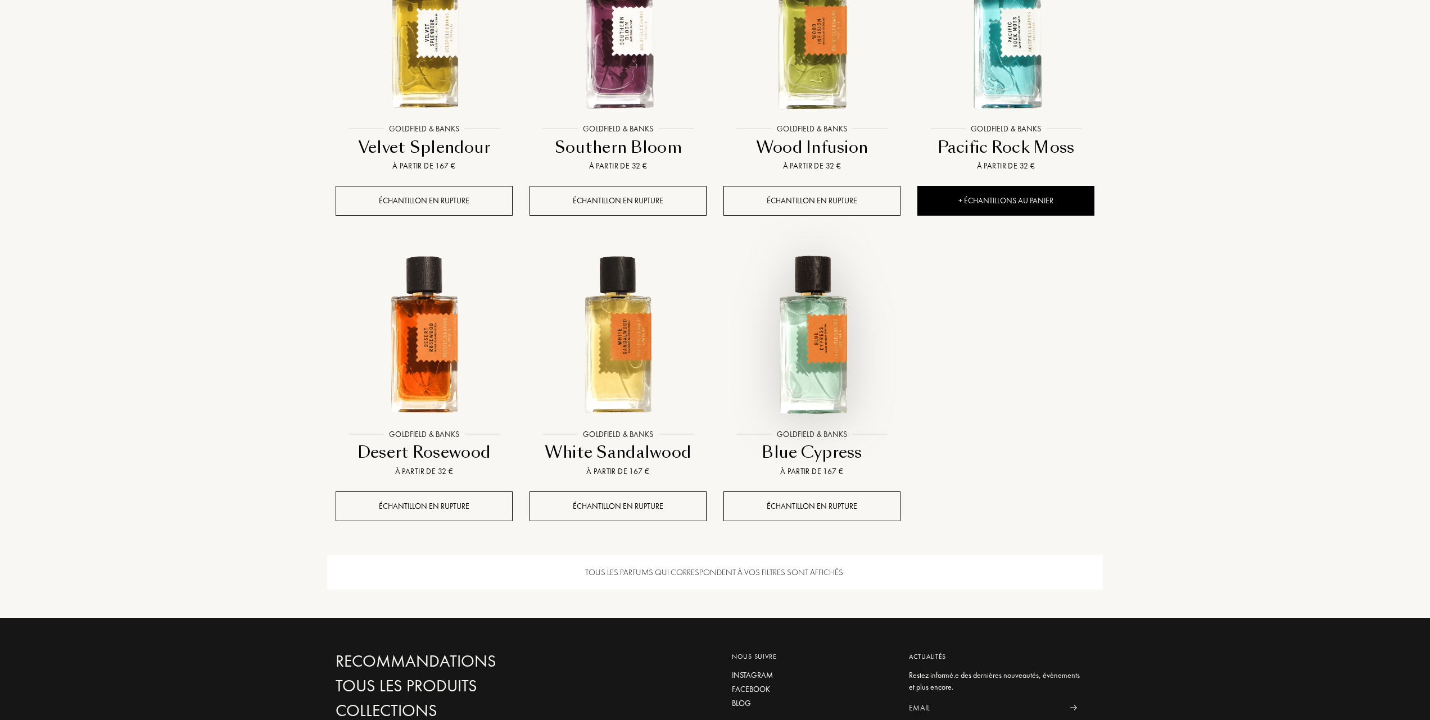
click at [805, 381] on img at bounding box center [811, 335] width 175 height 175
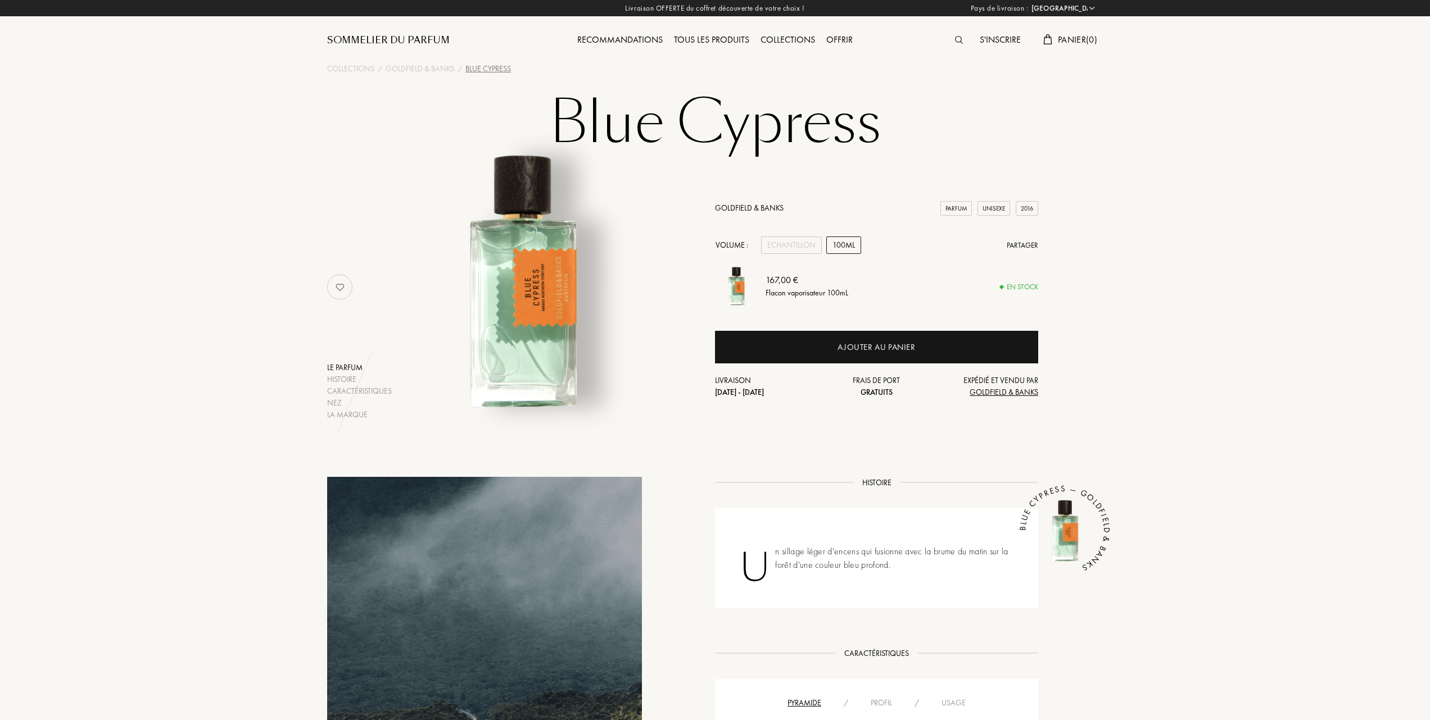
select select "FR"
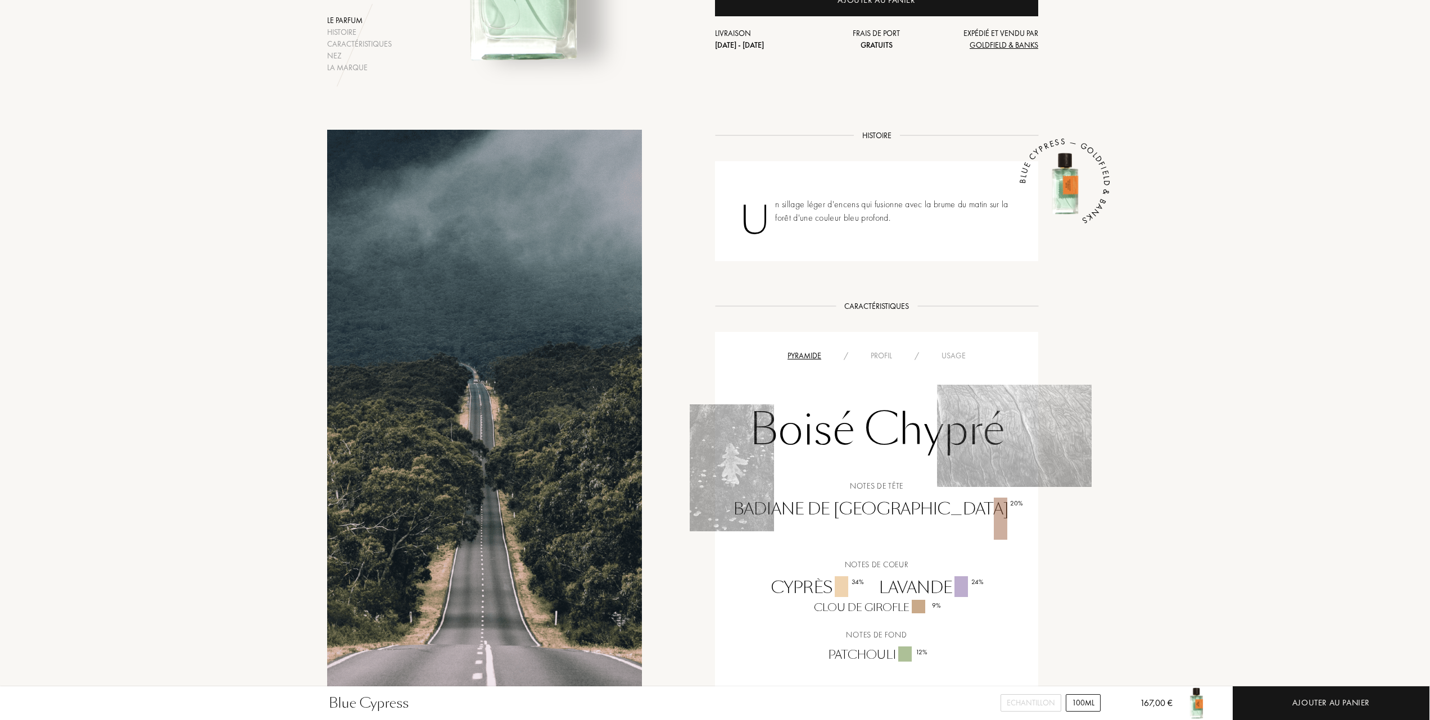
scroll to position [225, 0]
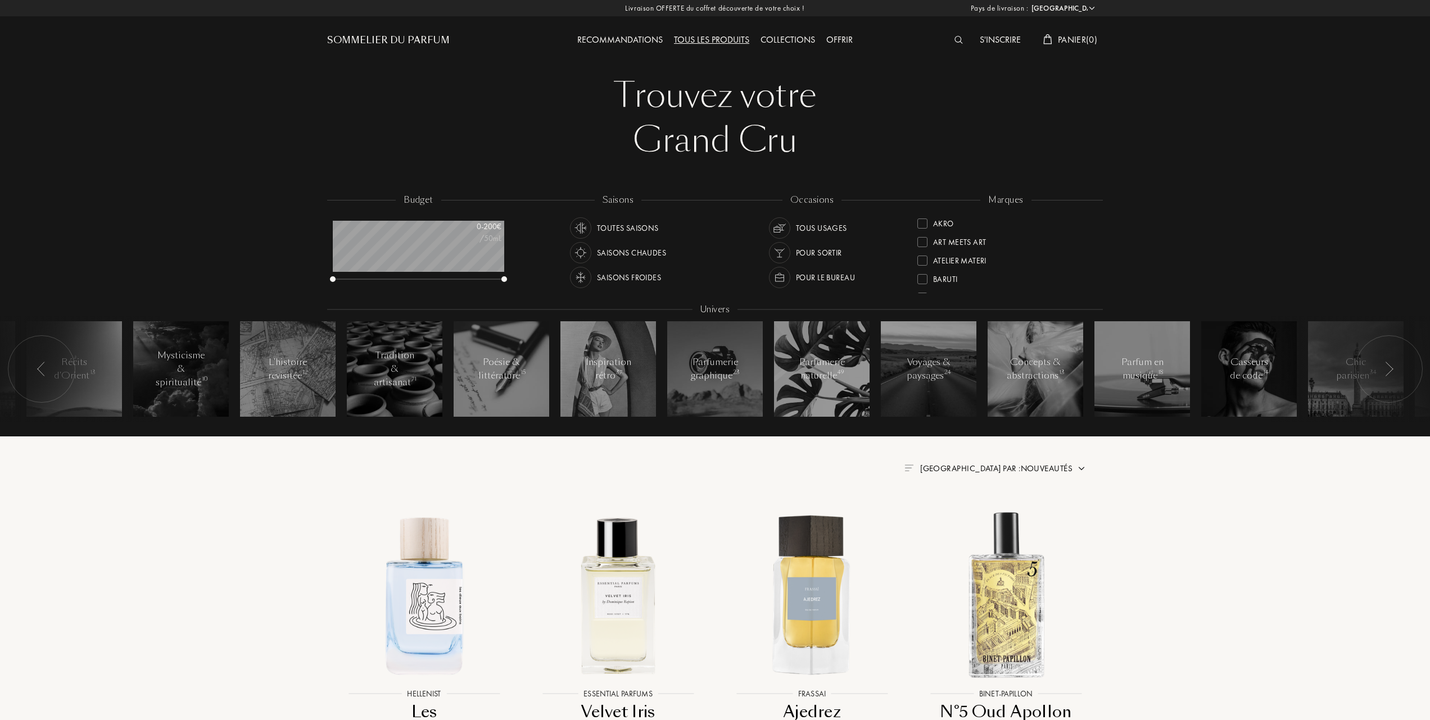
select select "FR"
click at [1039, 464] on span "[GEOGRAPHIC_DATA] par : Nouveautés" at bounding box center [996, 468] width 152 height 11
click at [968, 516] on div at bounding box center [969, 518] width 8 height 8
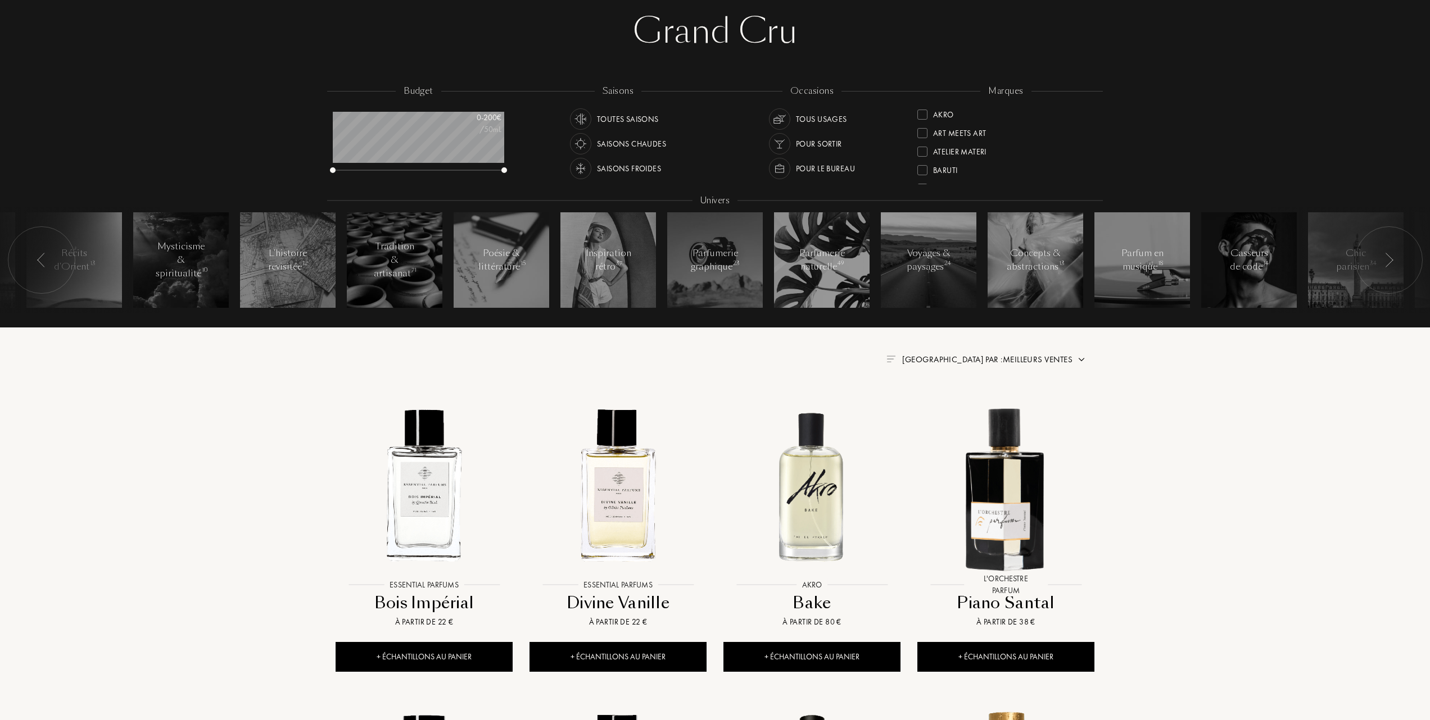
scroll to position [149, 0]
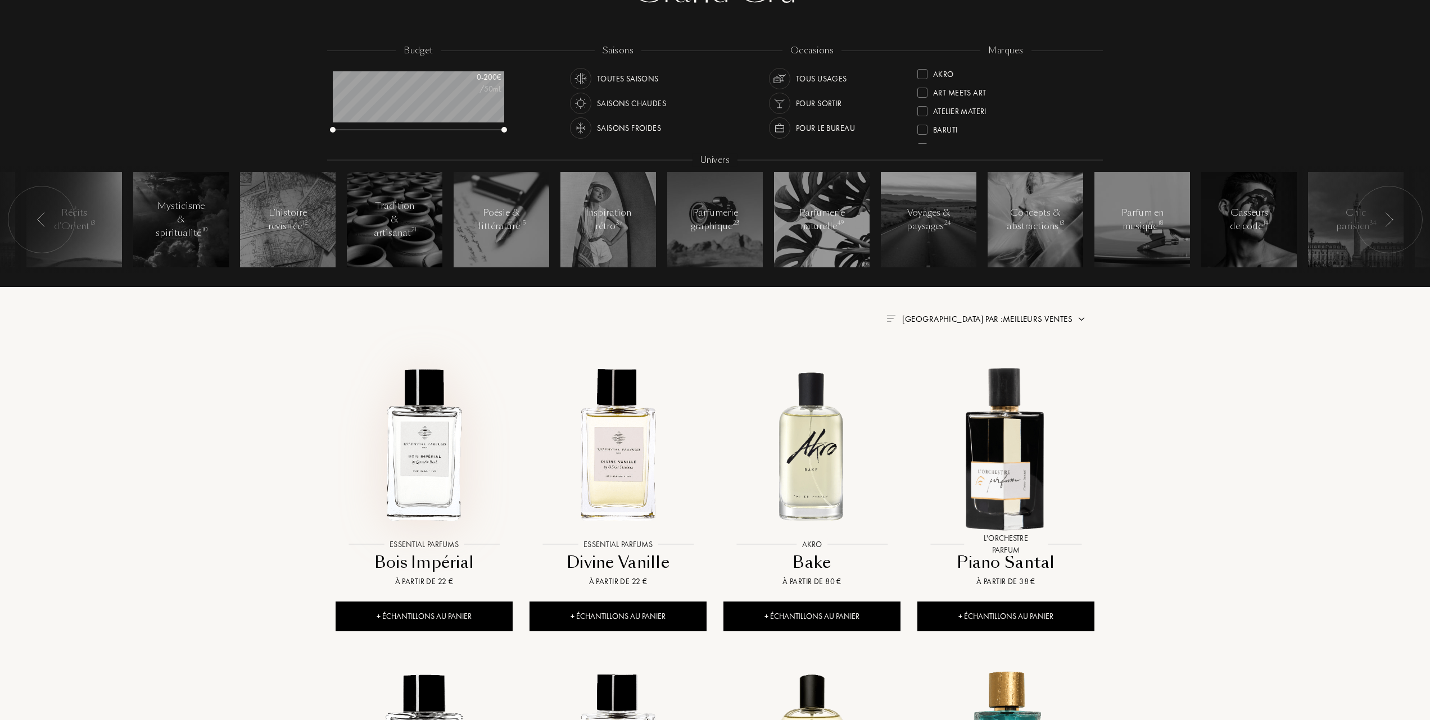
click at [443, 461] on img at bounding box center [424, 445] width 175 height 175
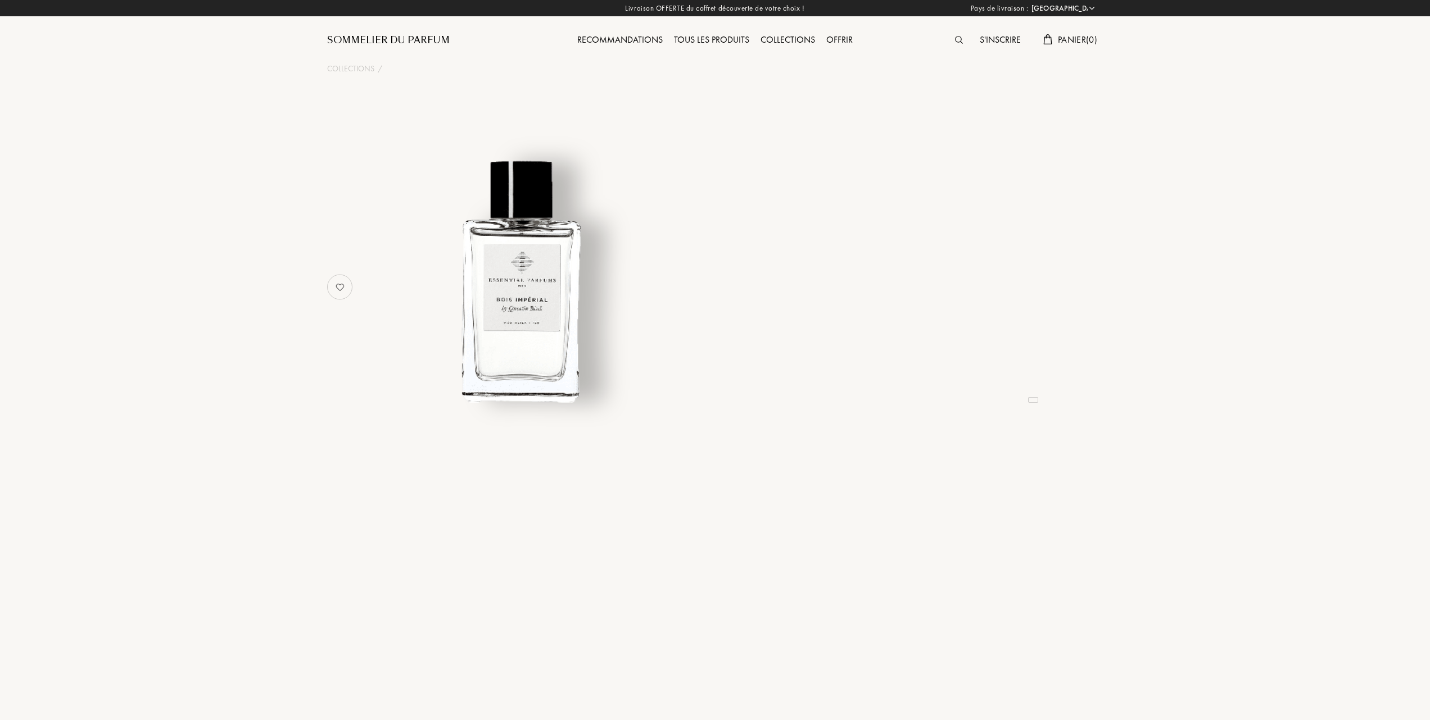
select select "FR"
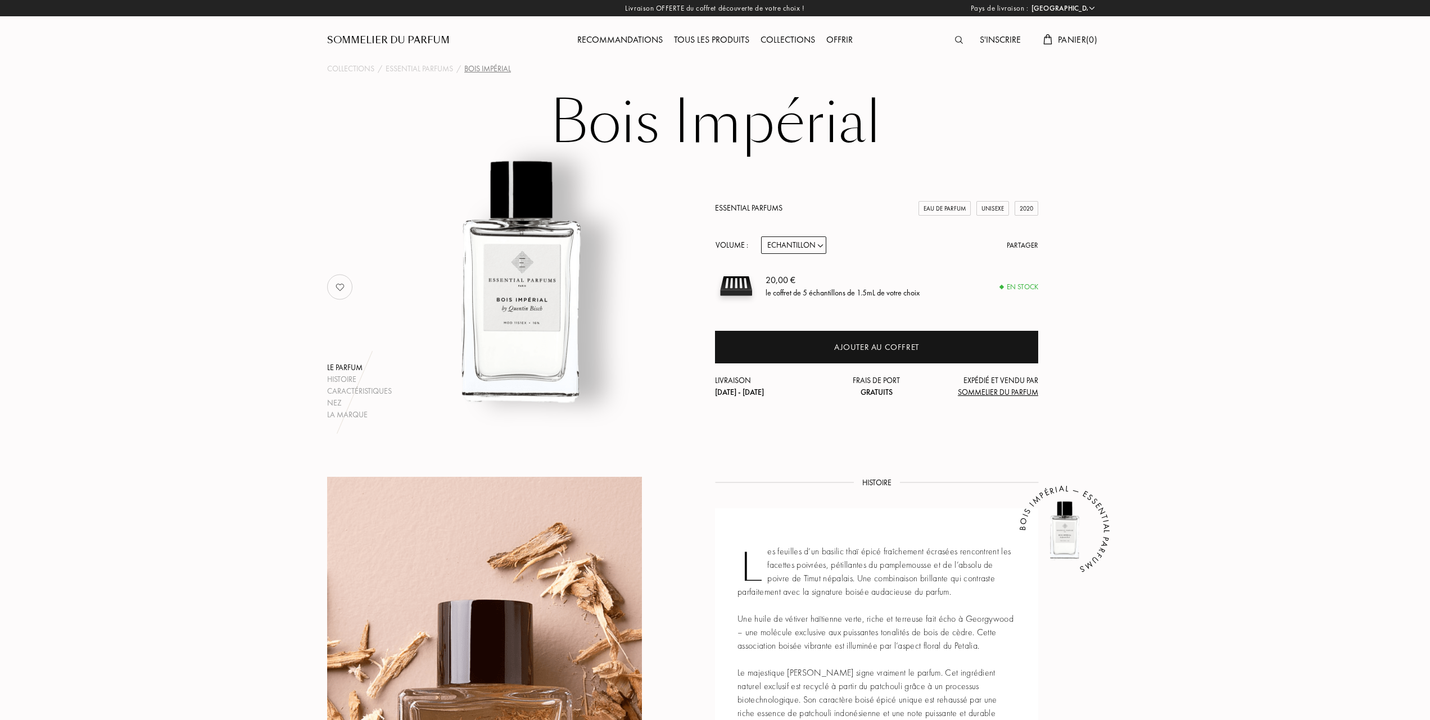
click at [823, 245] on select "Echantillon 10mL 100mL 150mL" at bounding box center [793, 245] width 65 height 17
select select "1"
click at [761, 237] on select "Echantillon 10mL 100mL 150mL" at bounding box center [793, 245] width 65 height 17
select select "1"
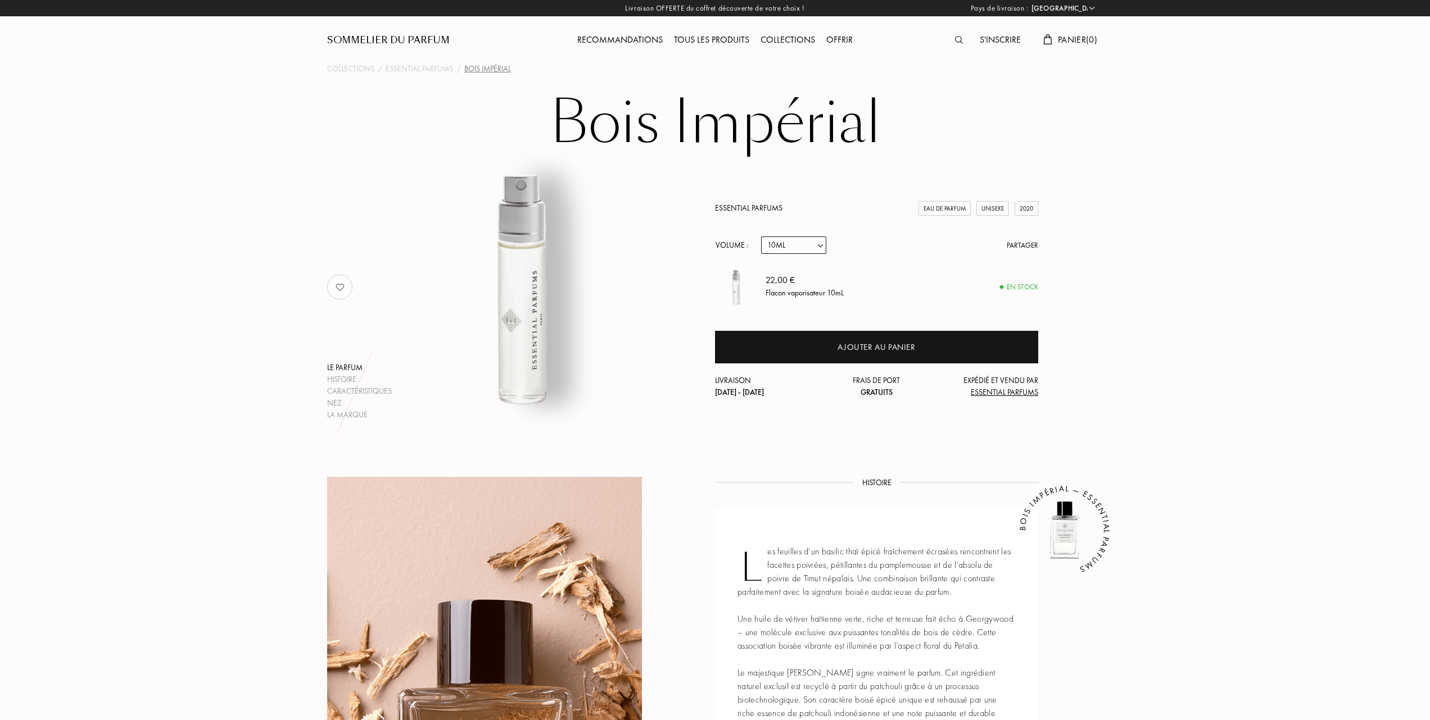
click at [824, 243] on select "Echantillon 10mL 100mL 150mL" at bounding box center [793, 245] width 65 height 17
select select "0"
click at [761, 237] on select "Echantillon 10mL 100mL 150mL" at bounding box center [793, 245] width 65 height 17
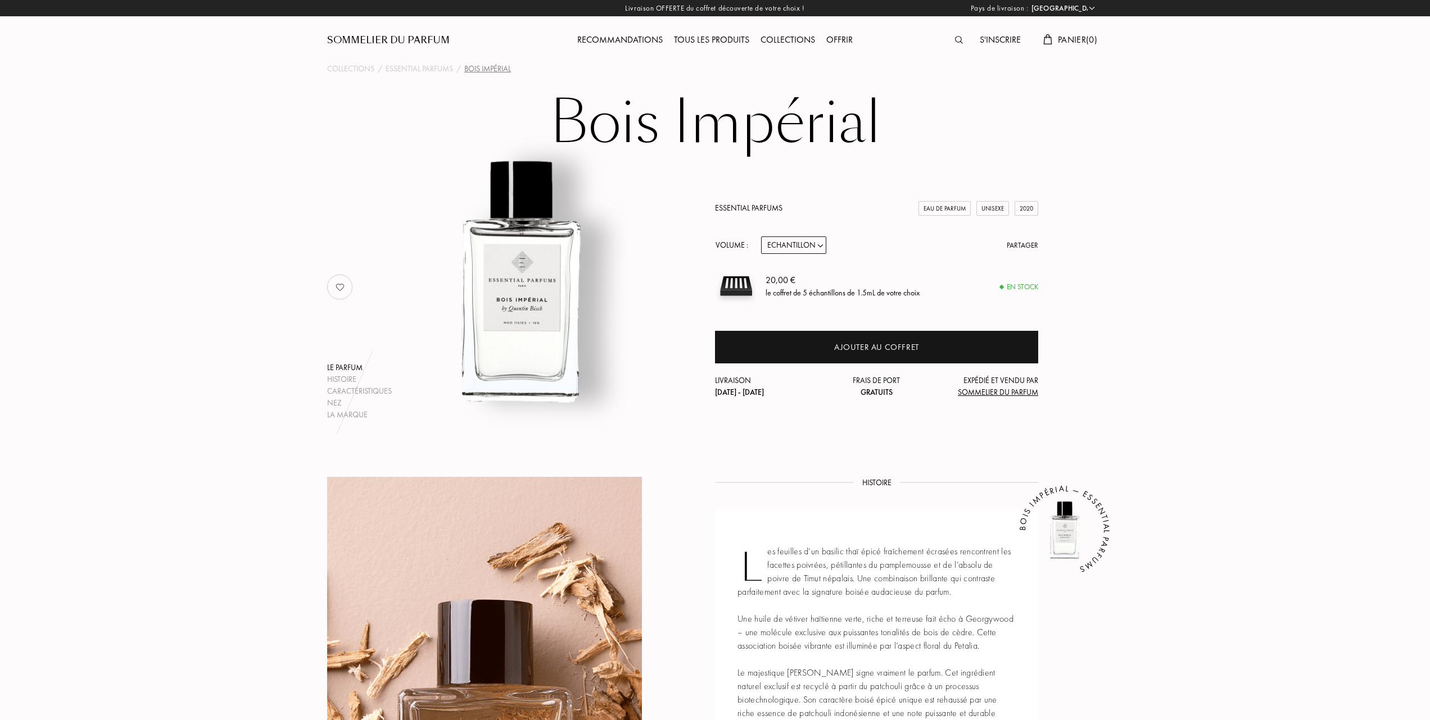
select select "0"
click at [723, 39] on div "Tous les produits" at bounding box center [711, 40] width 87 height 15
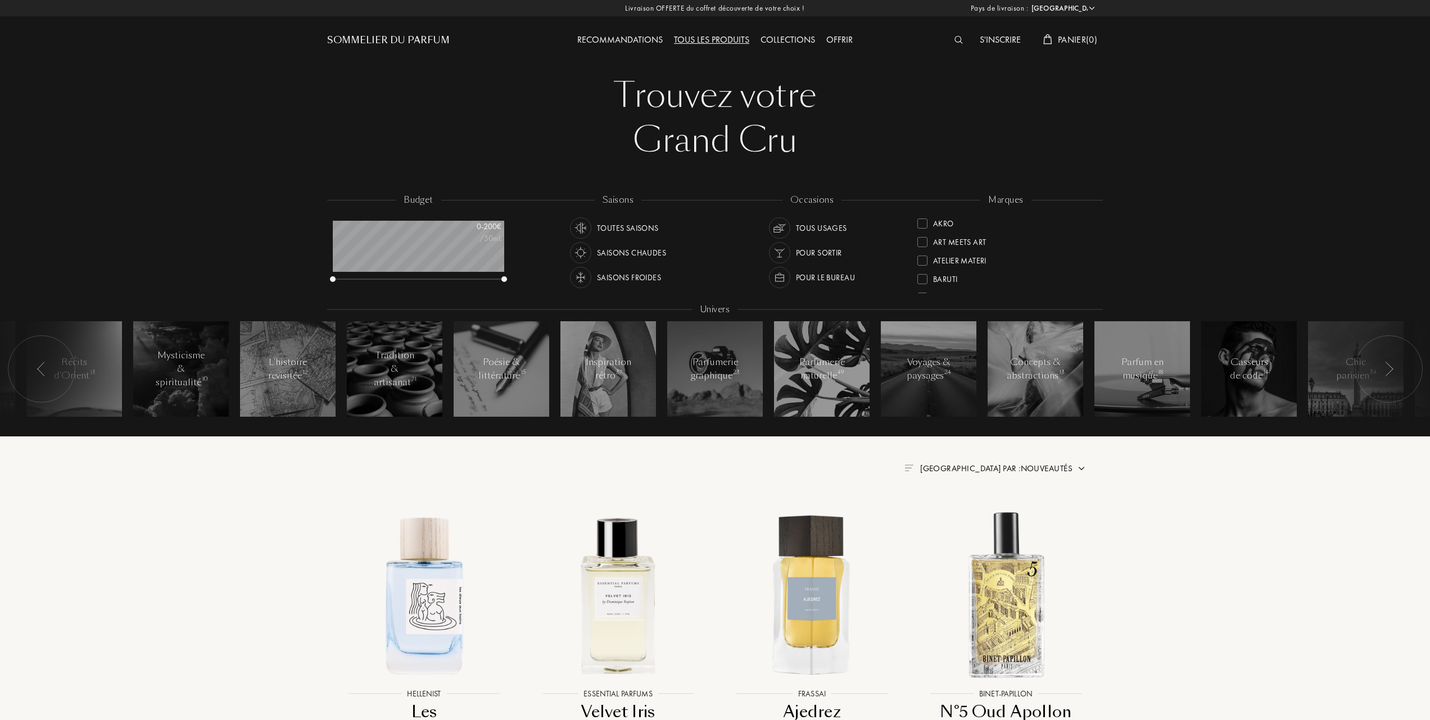
select select "FR"
click at [926, 253] on div at bounding box center [922, 258] width 10 height 10
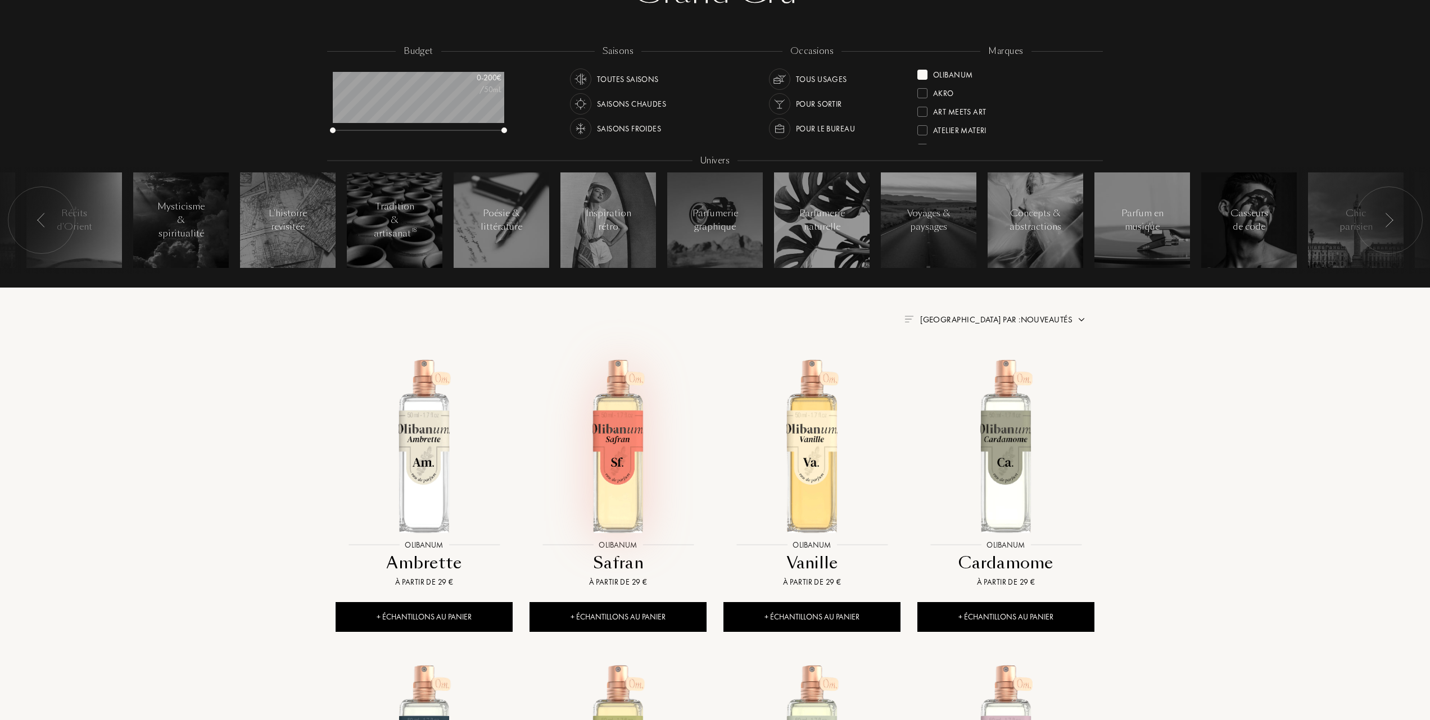
scroll to position [149, 0]
click at [1036, 315] on span "[GEOGRAPHIC_DATA] par : Nouveautés" at bounding box center [996, 319] width 152 height 11
click at [965, 368] on div at bounding box center [969, 368] width 8 height 8
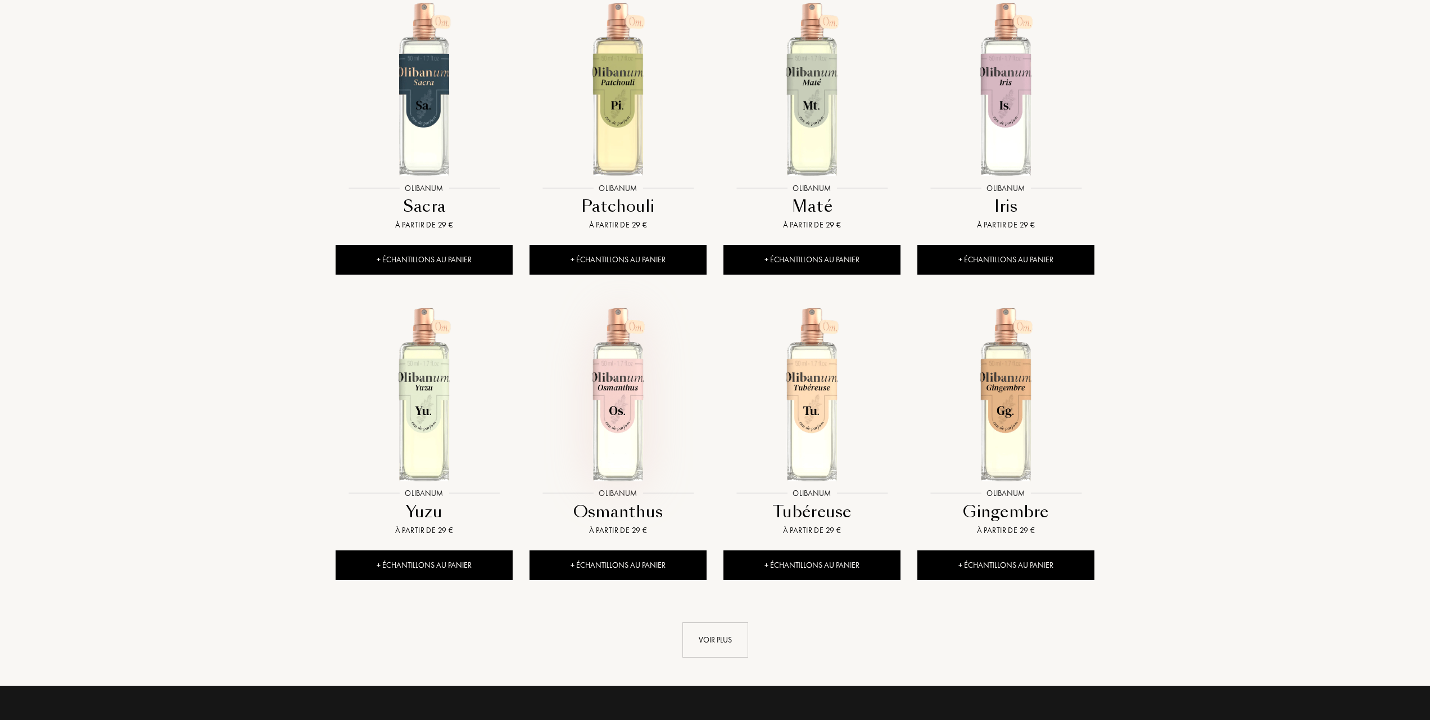
scroll to position [824, 0]
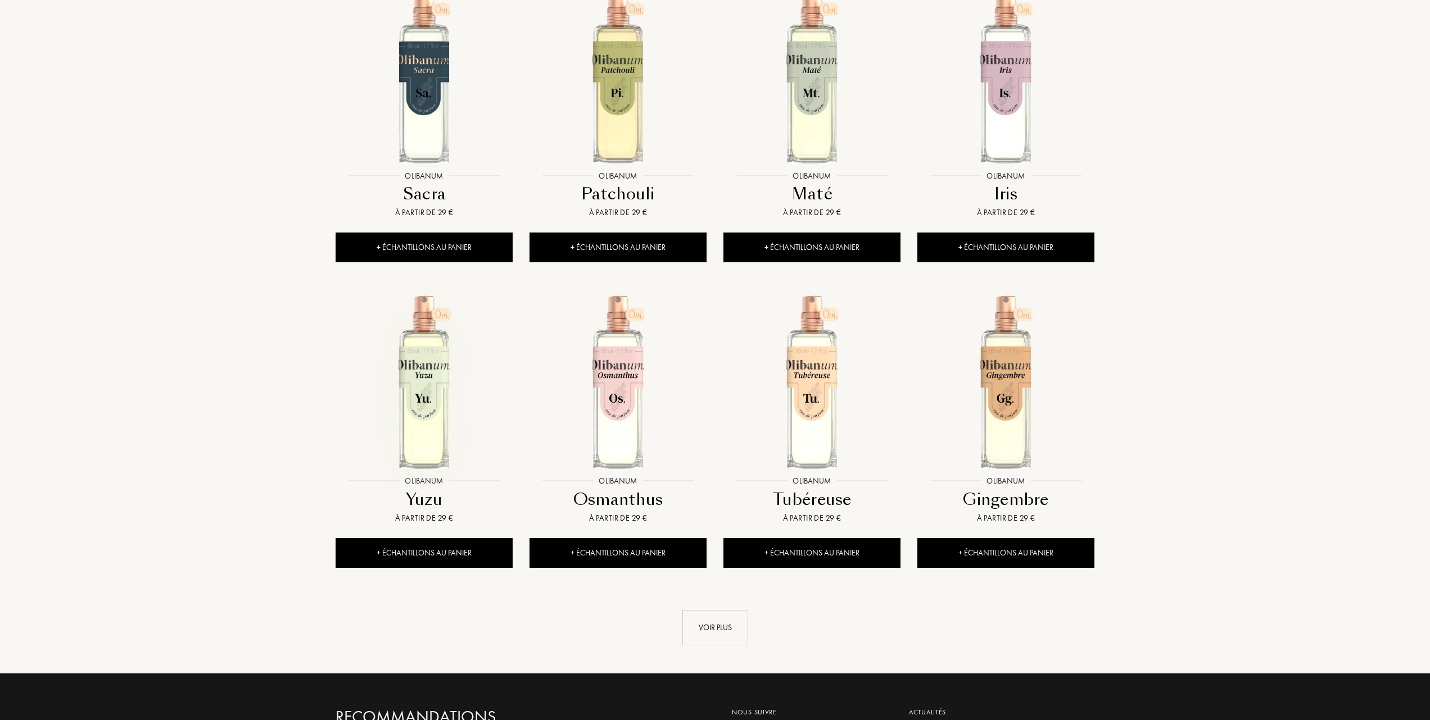
click at [421, 425] on img at bounding box center [424, 381] width 175 height 175
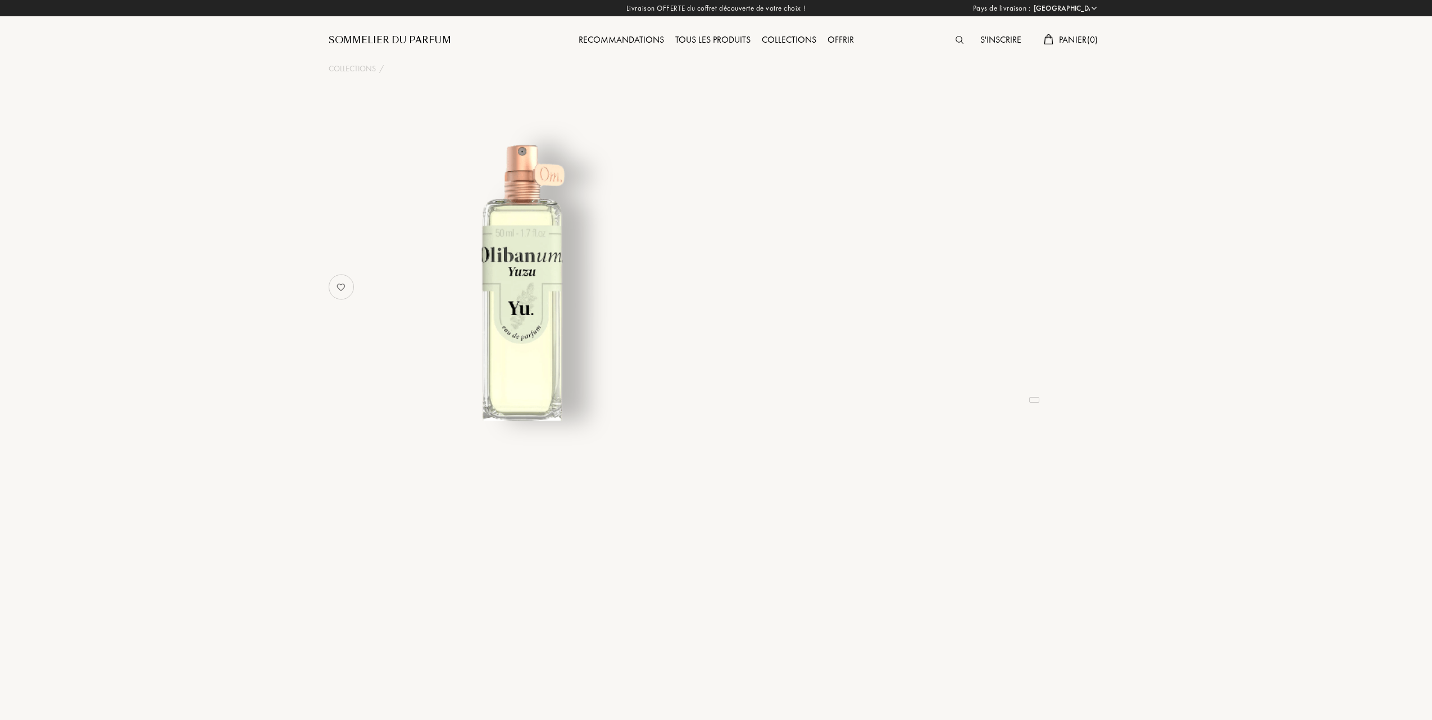
select select "FR"
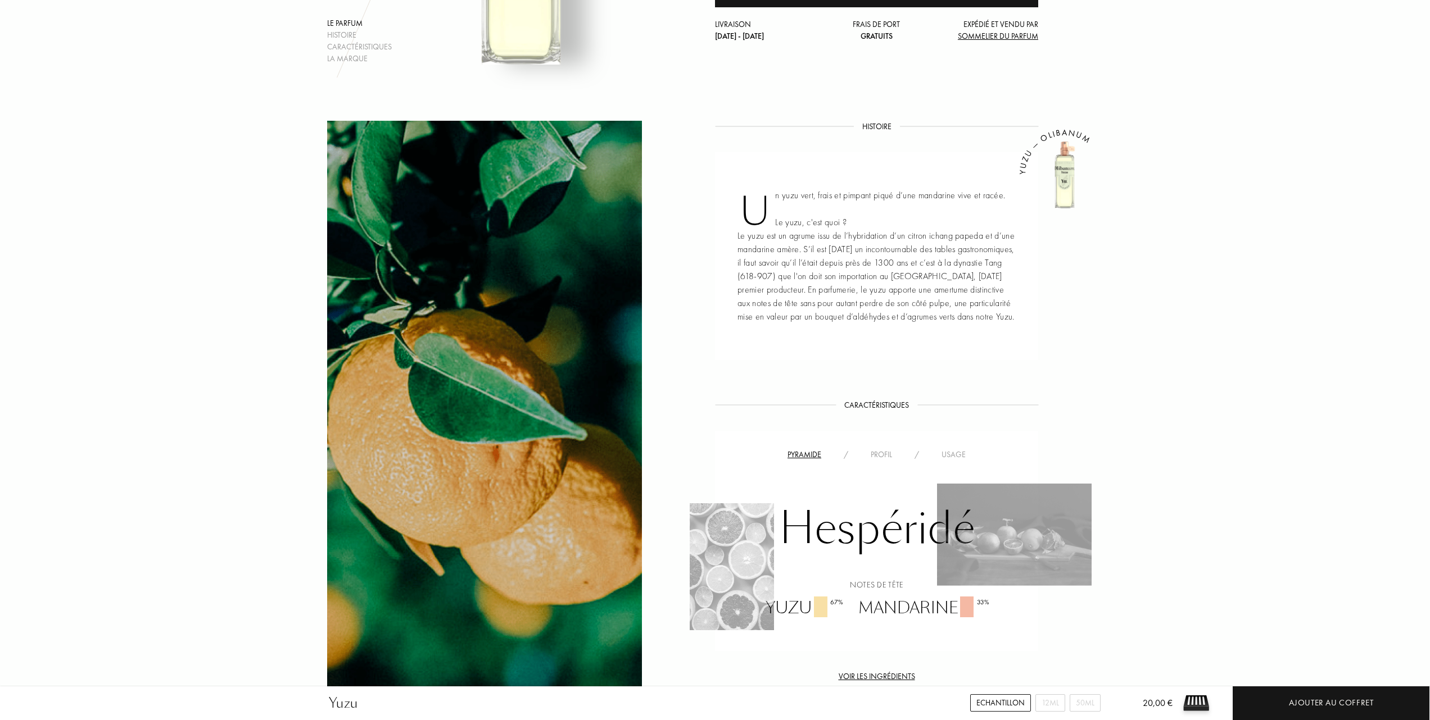
scroll to position [374, 0]
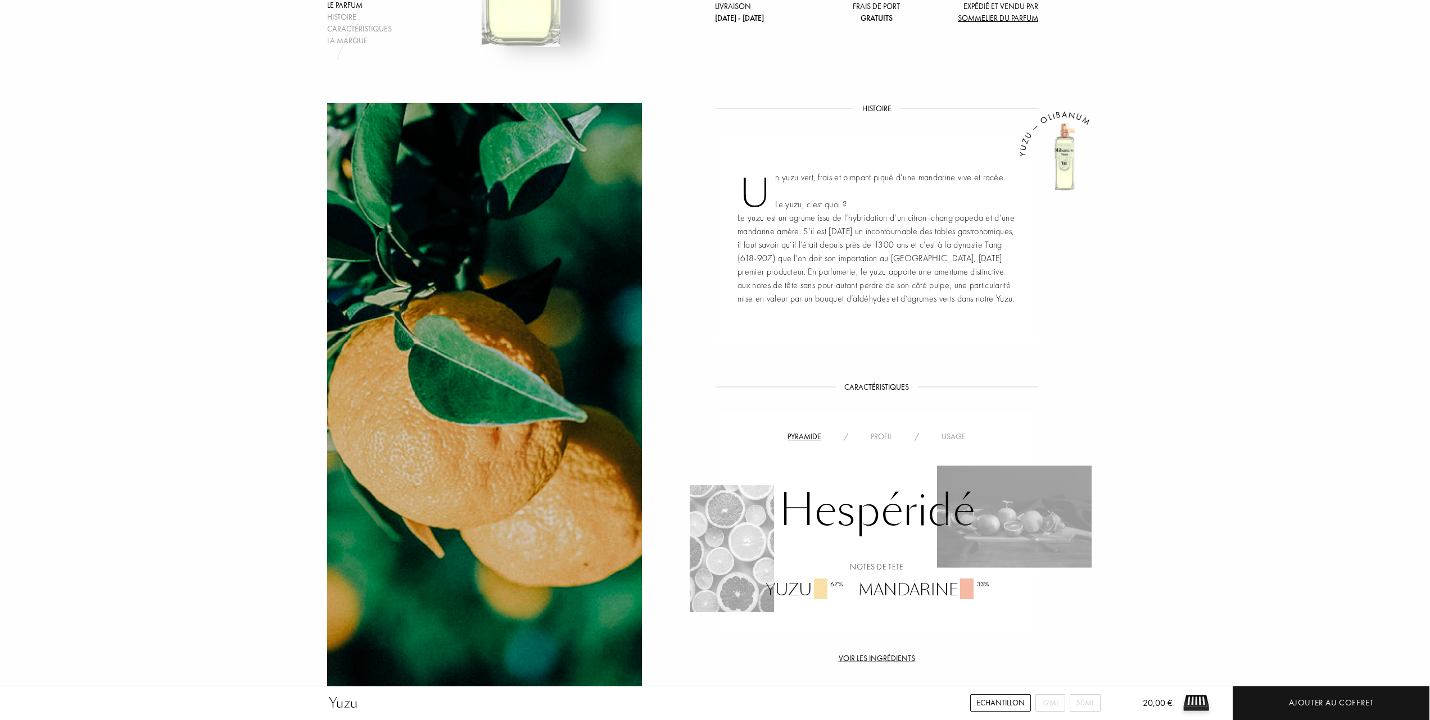
click at [956, 439] on div "Usage" at bounding box center [953, 437] width 47 height 12
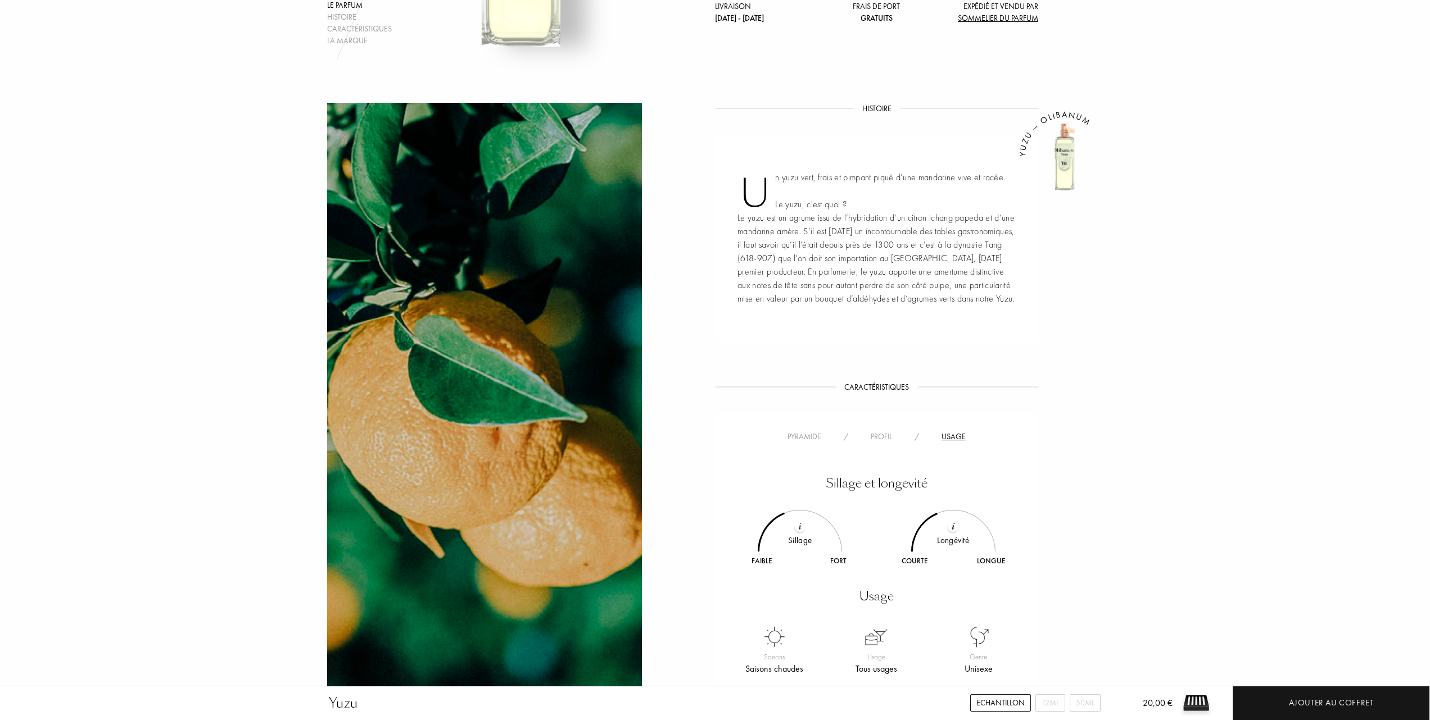
click at [876, 432] on div "Profil" at bounding box center [881, 437] width 44 height 12
click at [807, 432] on div "Pyramide" at bounding box center [804, 437] width 56 height 12
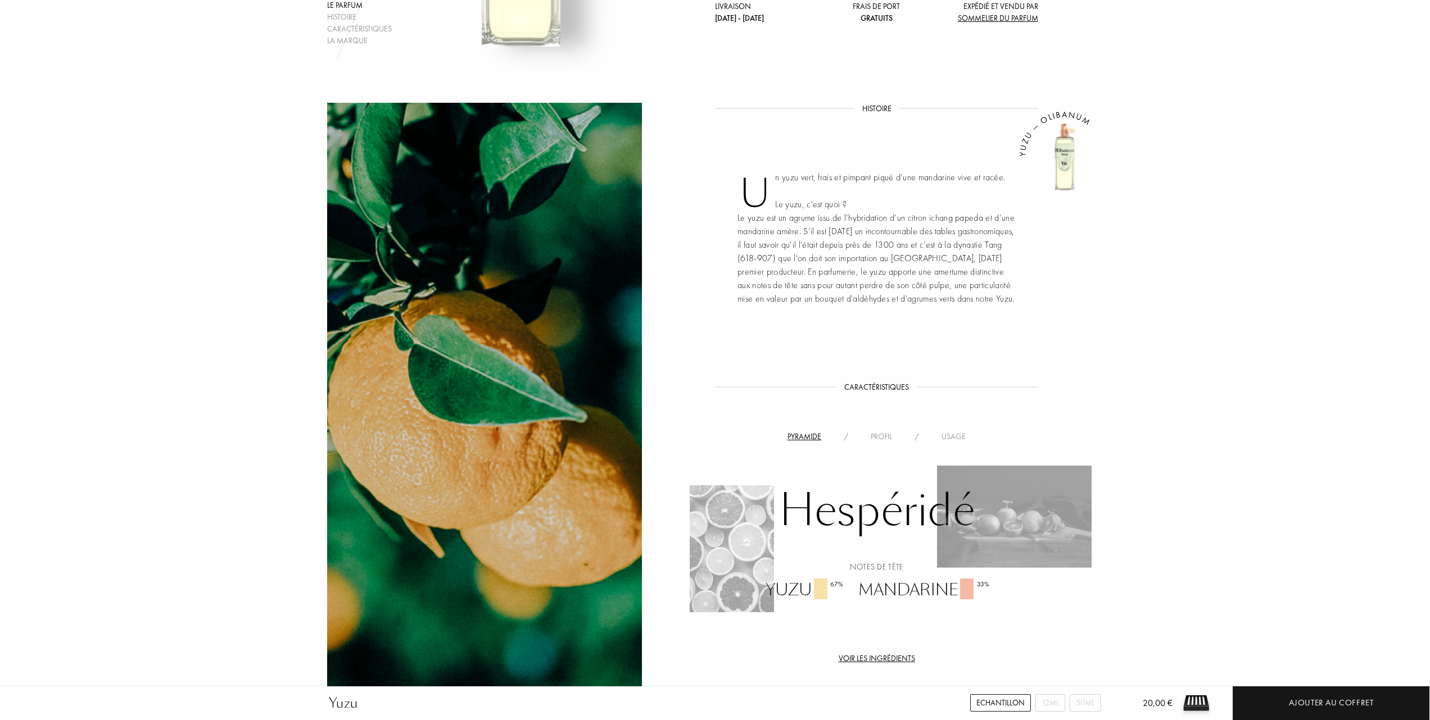
click at [953, 432] on div "Usage" at bounding box center [953, 437] width 47 height 12
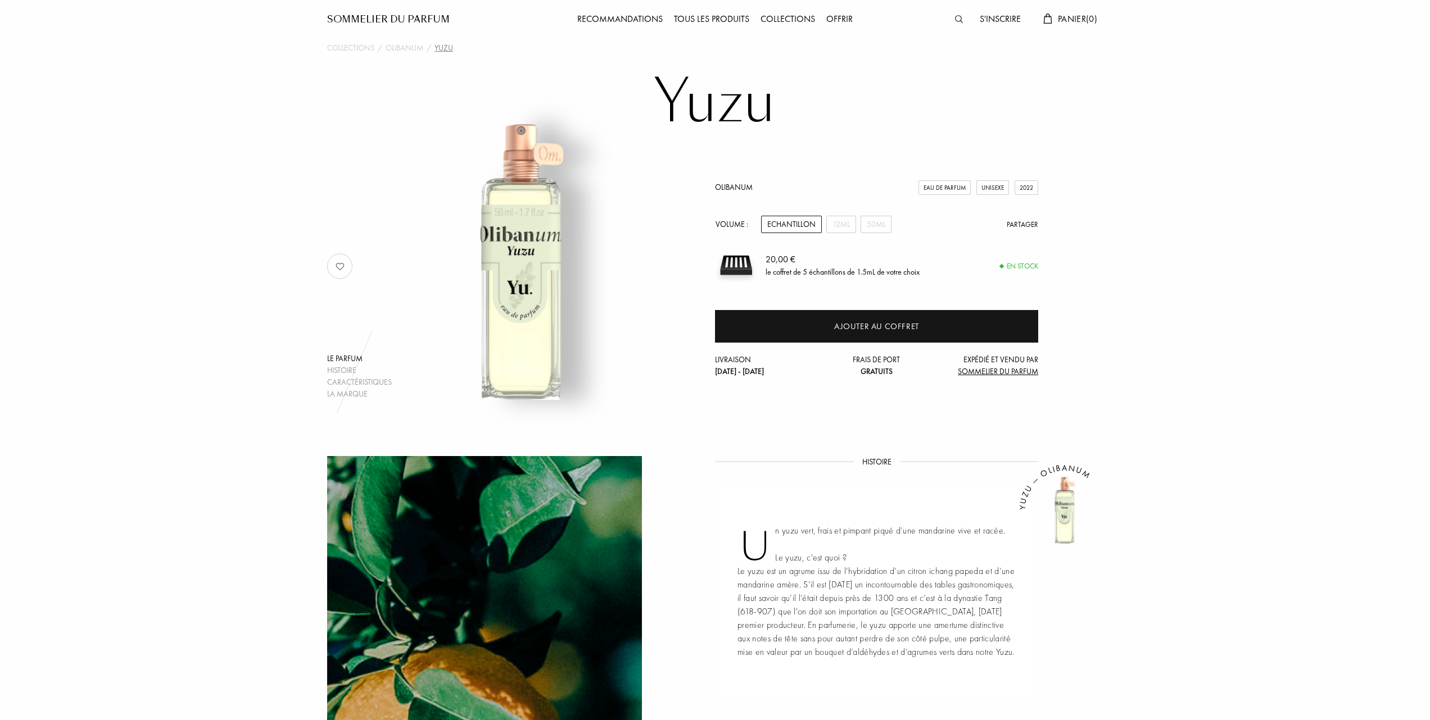
scroll to position [0, 0]
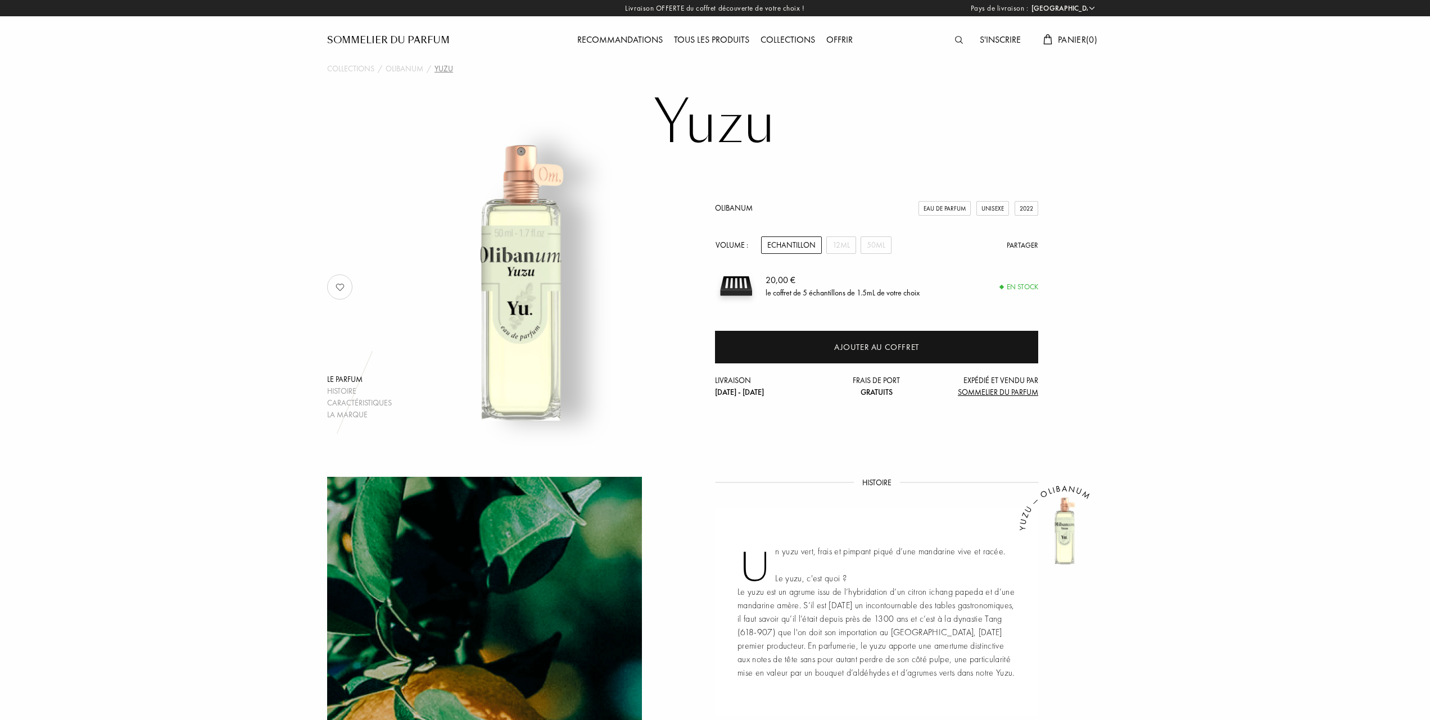
click at [700, 37] on div "Tous les produits" at bounding box center [711, 40] width 87 height 15
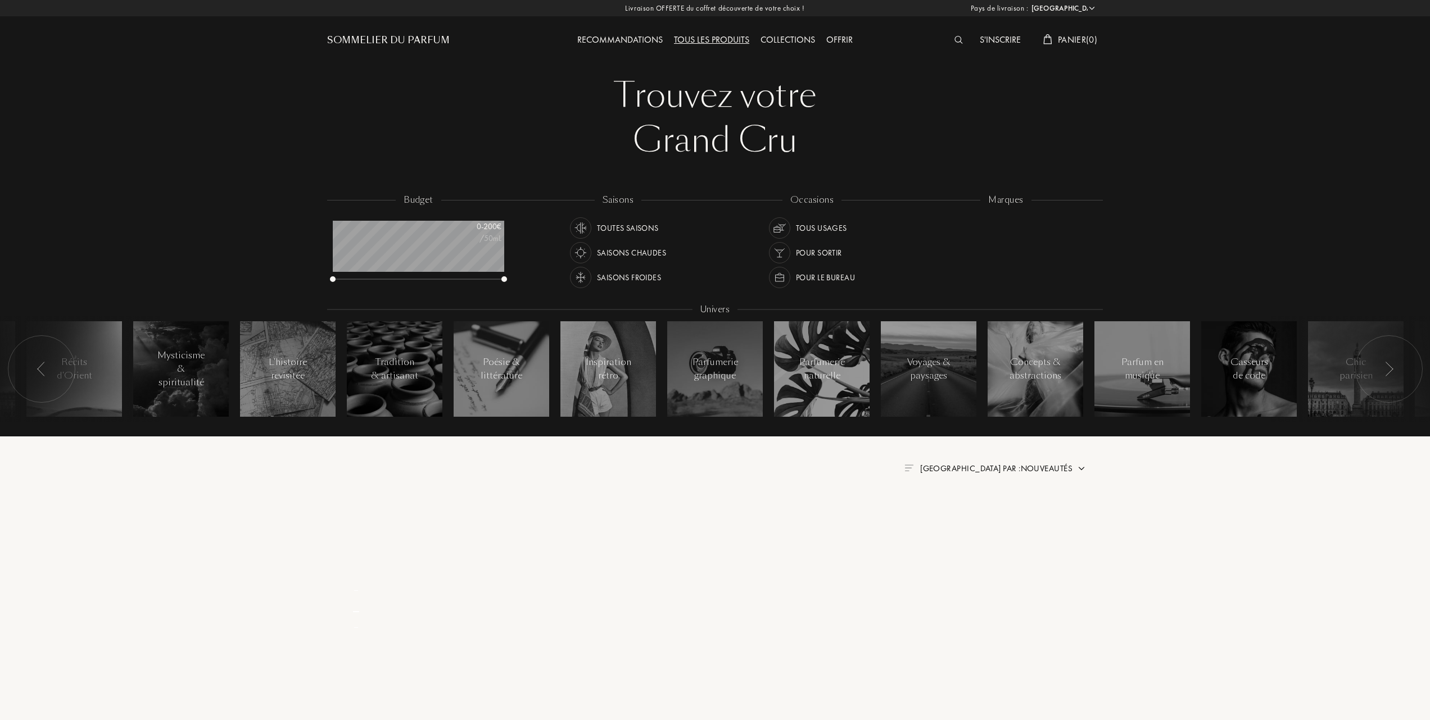
select select "FR"
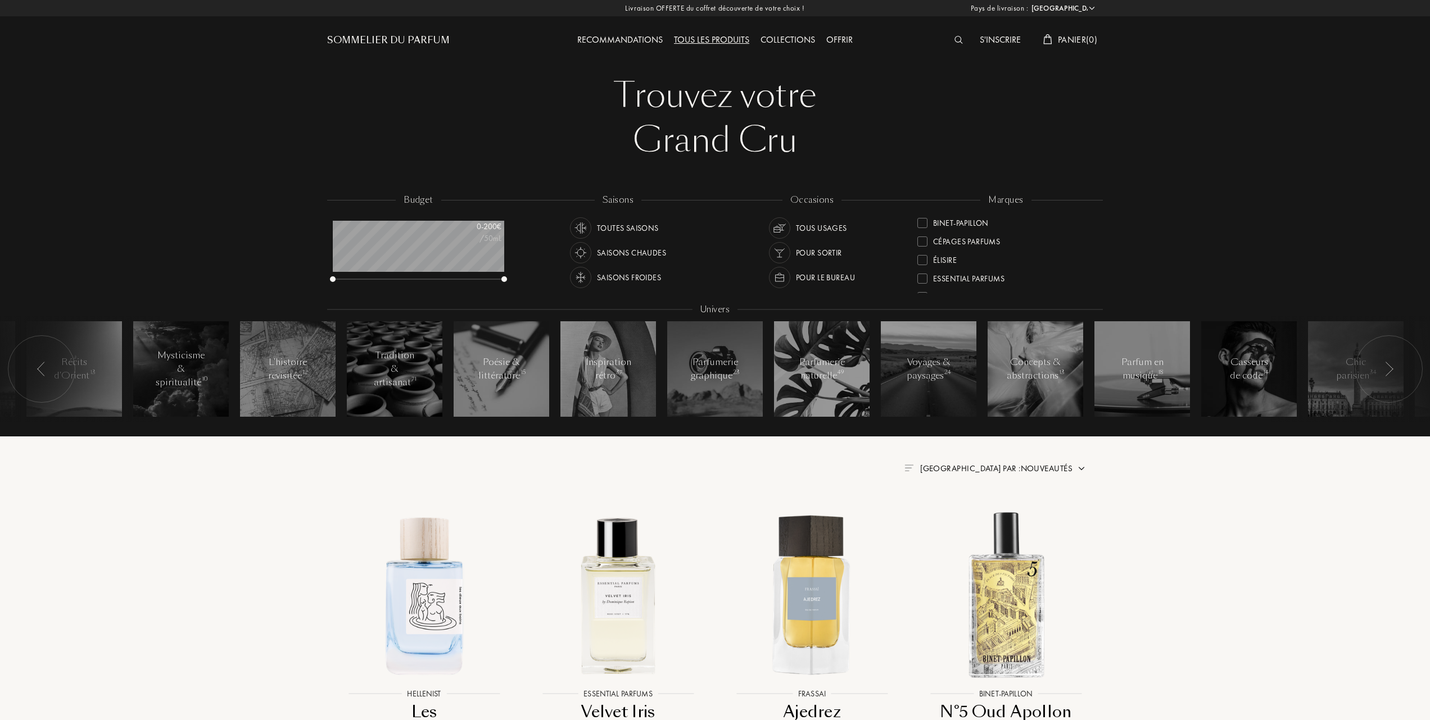
scroll to position [149, 0]
click at [925, 239] on div at bounding box center [922, 241] width 10 height 10
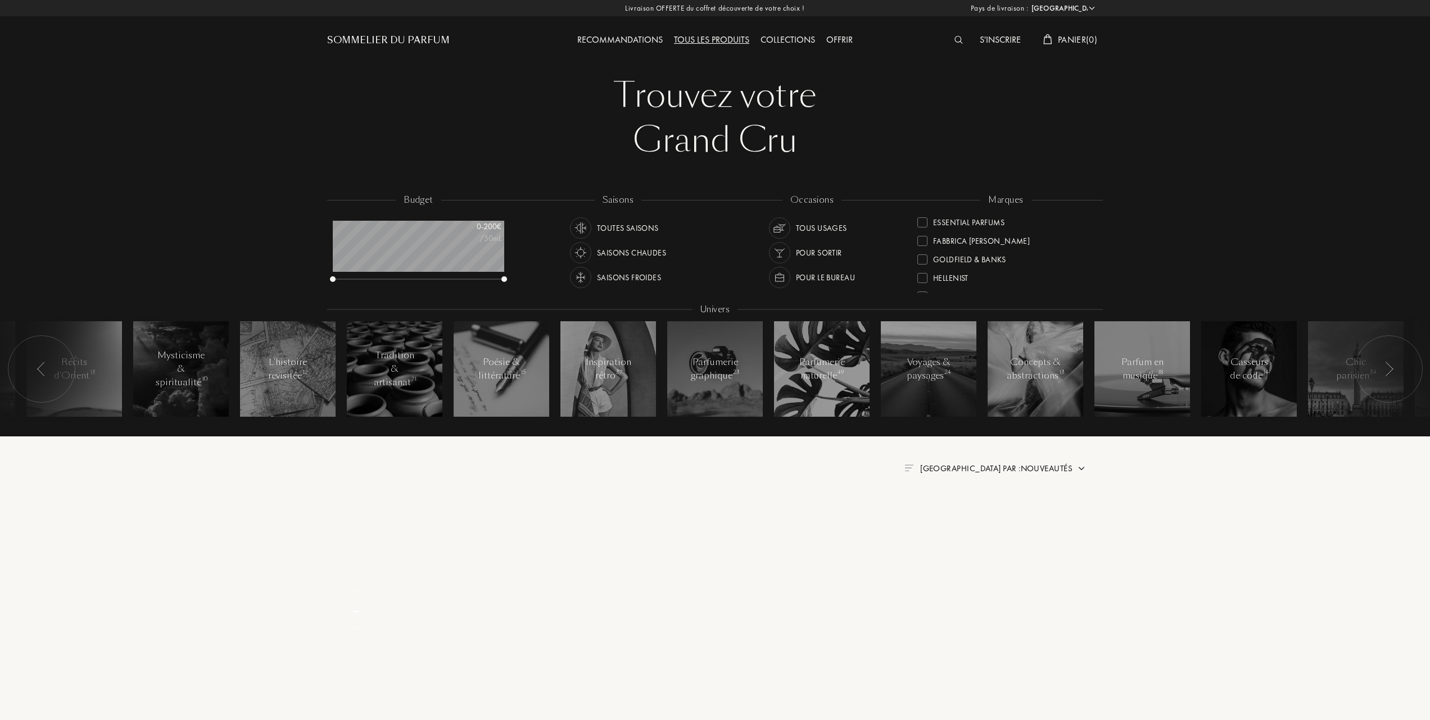
scroll to position [0, 0]
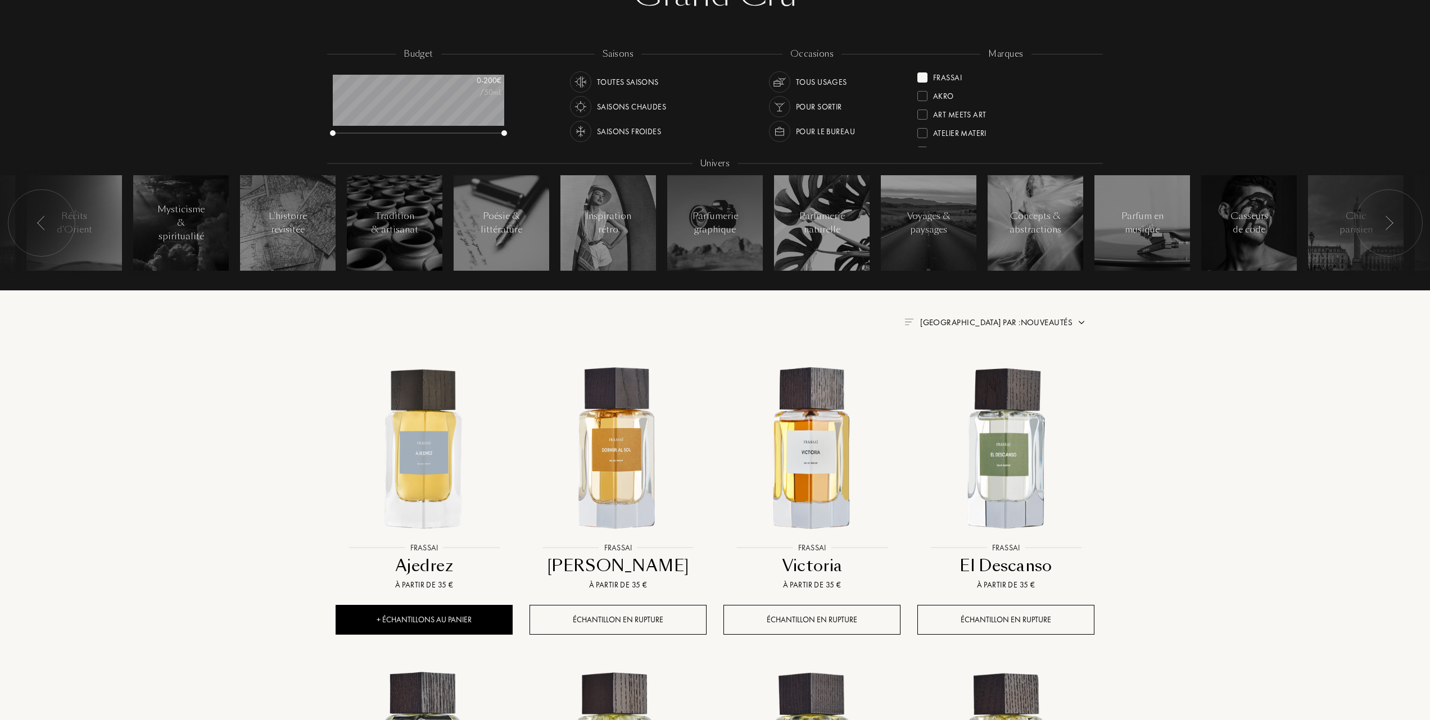
scroll to position [149, 0]
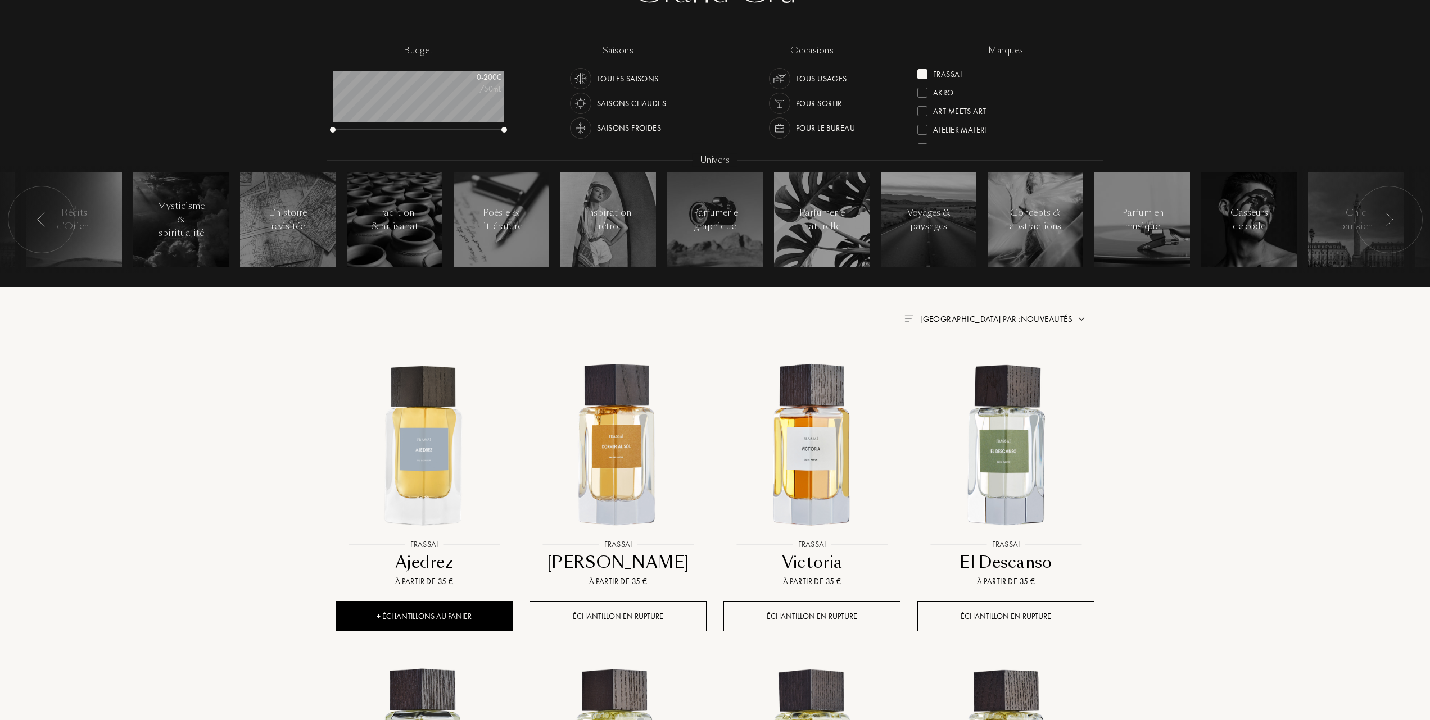
click at [1046, 315] on span "Trier par : Nouveautés" at bounding box center [996, 319] width 152 height 11
click at [970, 371] on div at bounding box center [969, 368] width 8 height 8
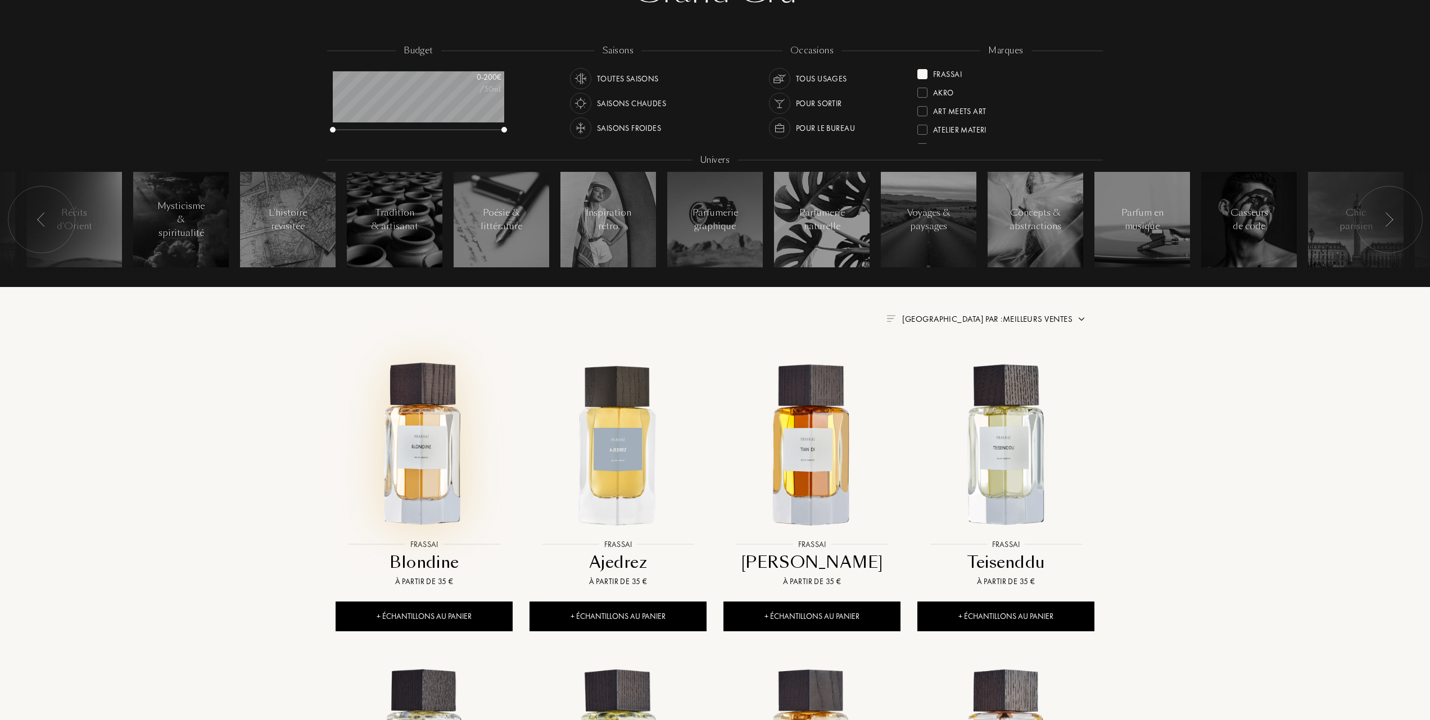
click at [424, 454] on img at bounding box center [424, 445] width 175 height 175
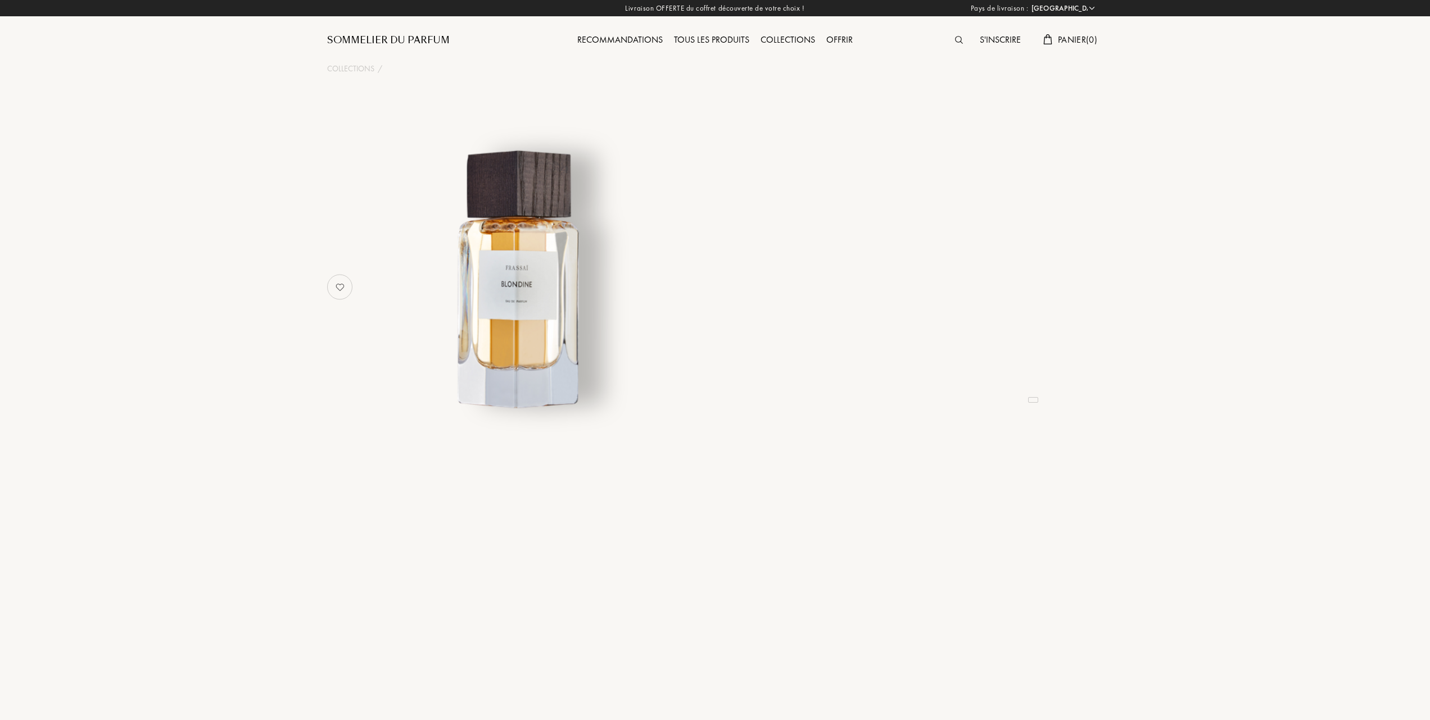
select select "FR"
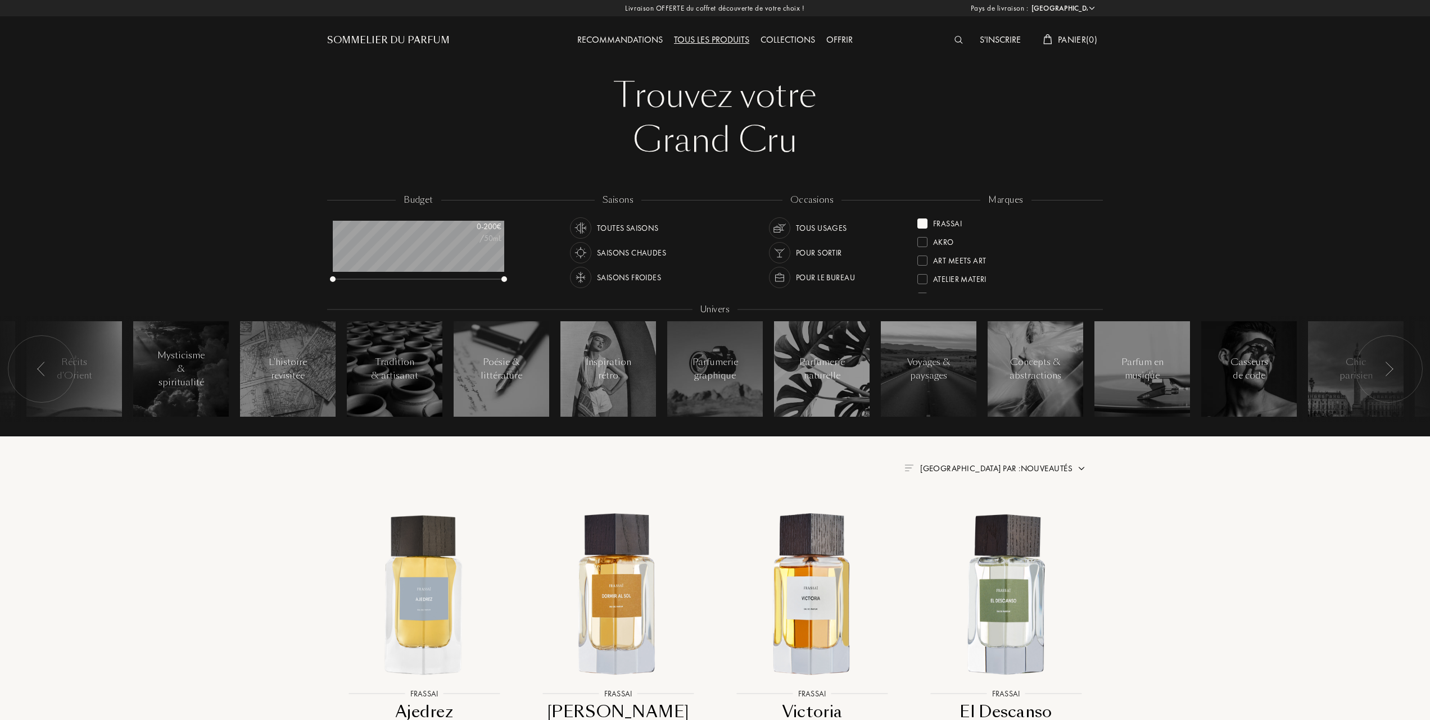
select select "FR"
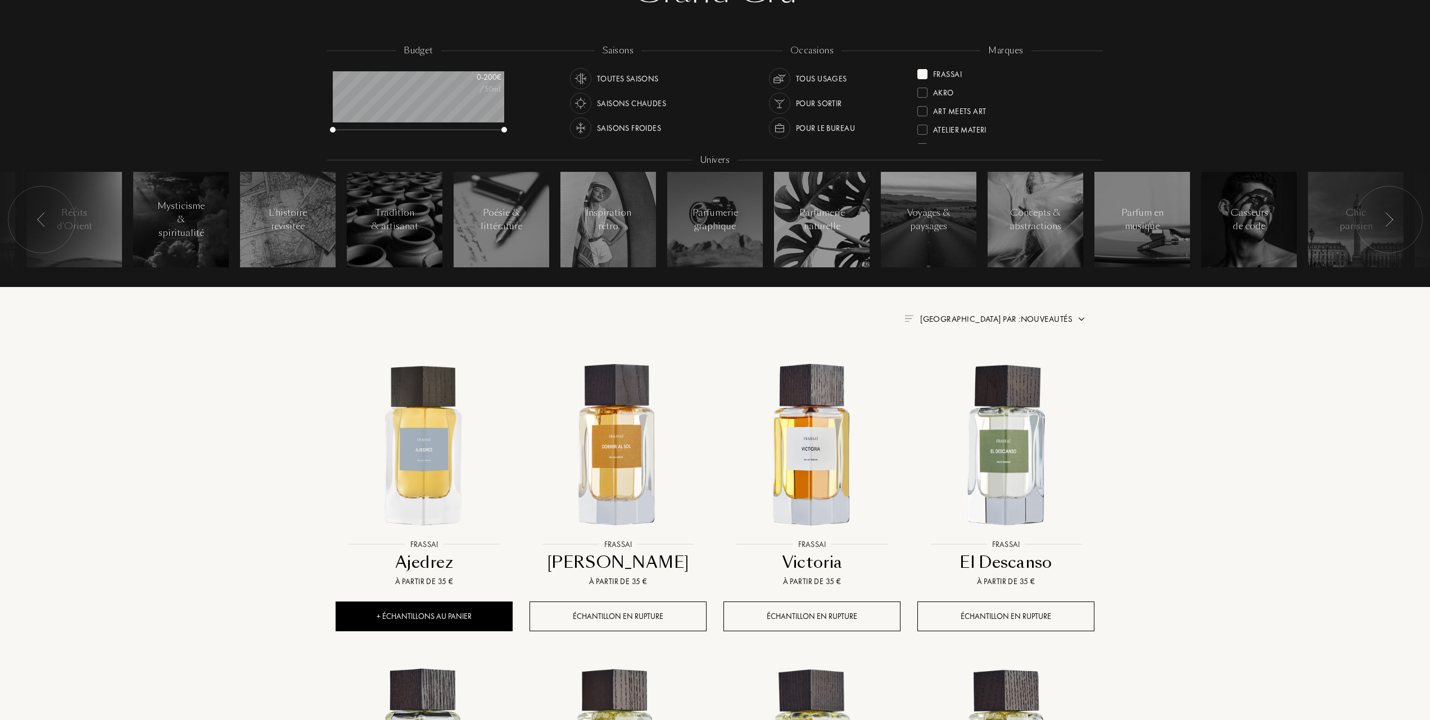
click at [1040, 316] on span "[GEOGRAPHIC_DATA] par : Nouveautés" at bounding box center [996, 319] width 152 height 11
click at [968, 367] on div at bounding box center [969, 368] width 8 height 8
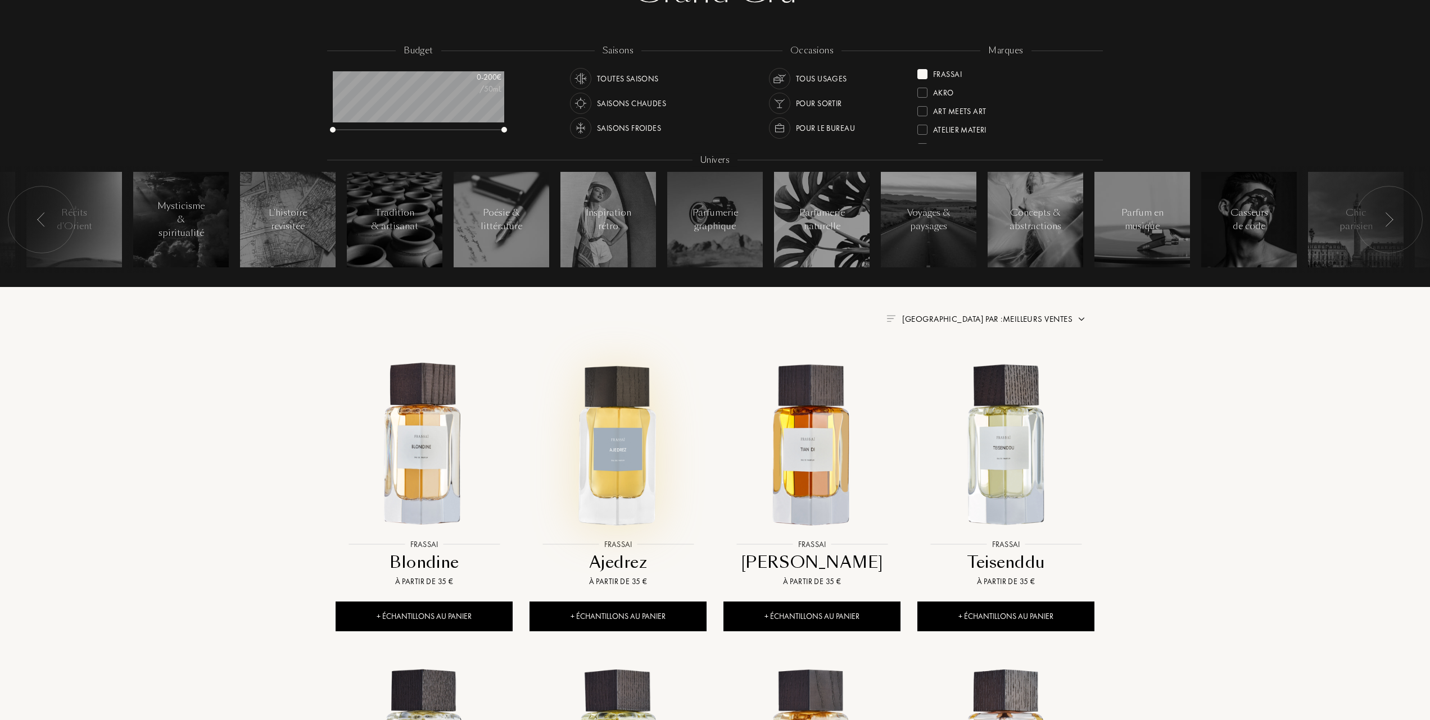
click at [615, 457] on img at bounding box center [617, 445] width 175 height 175
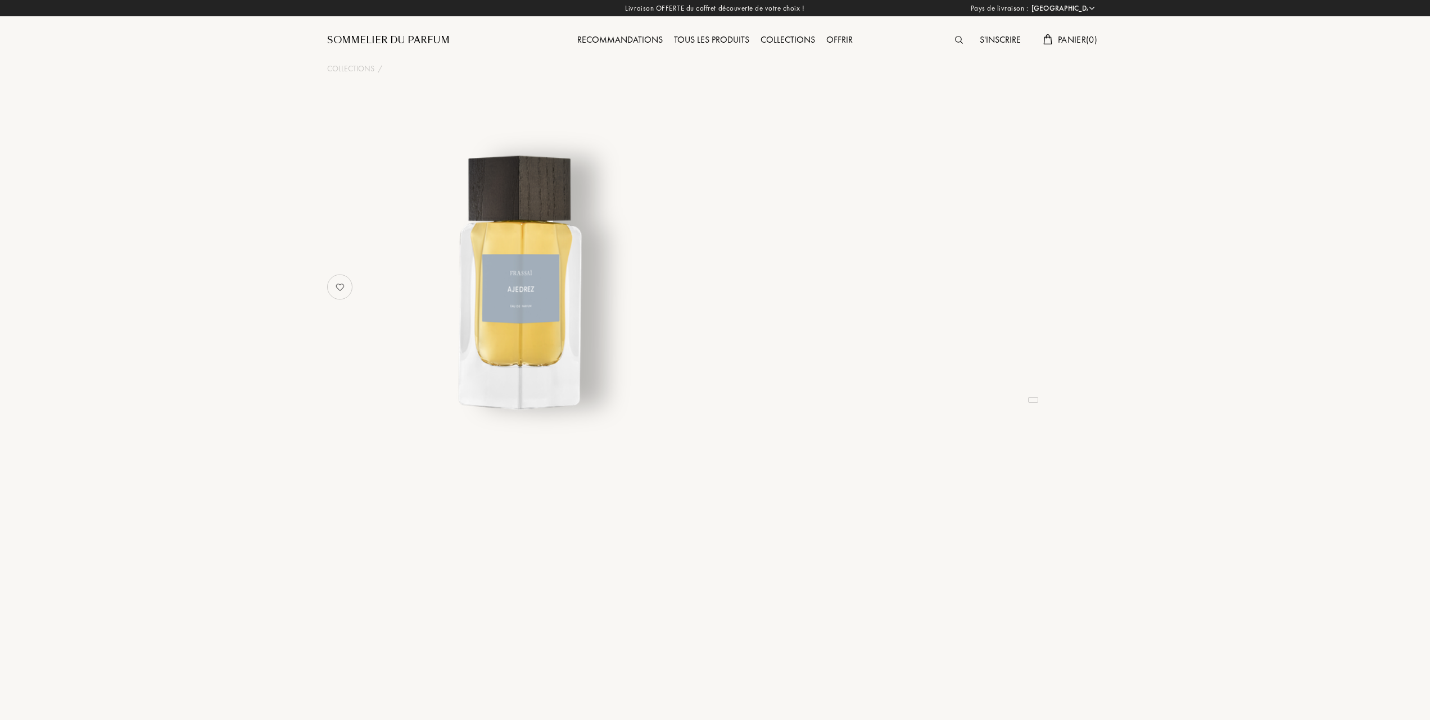
select select "FR"
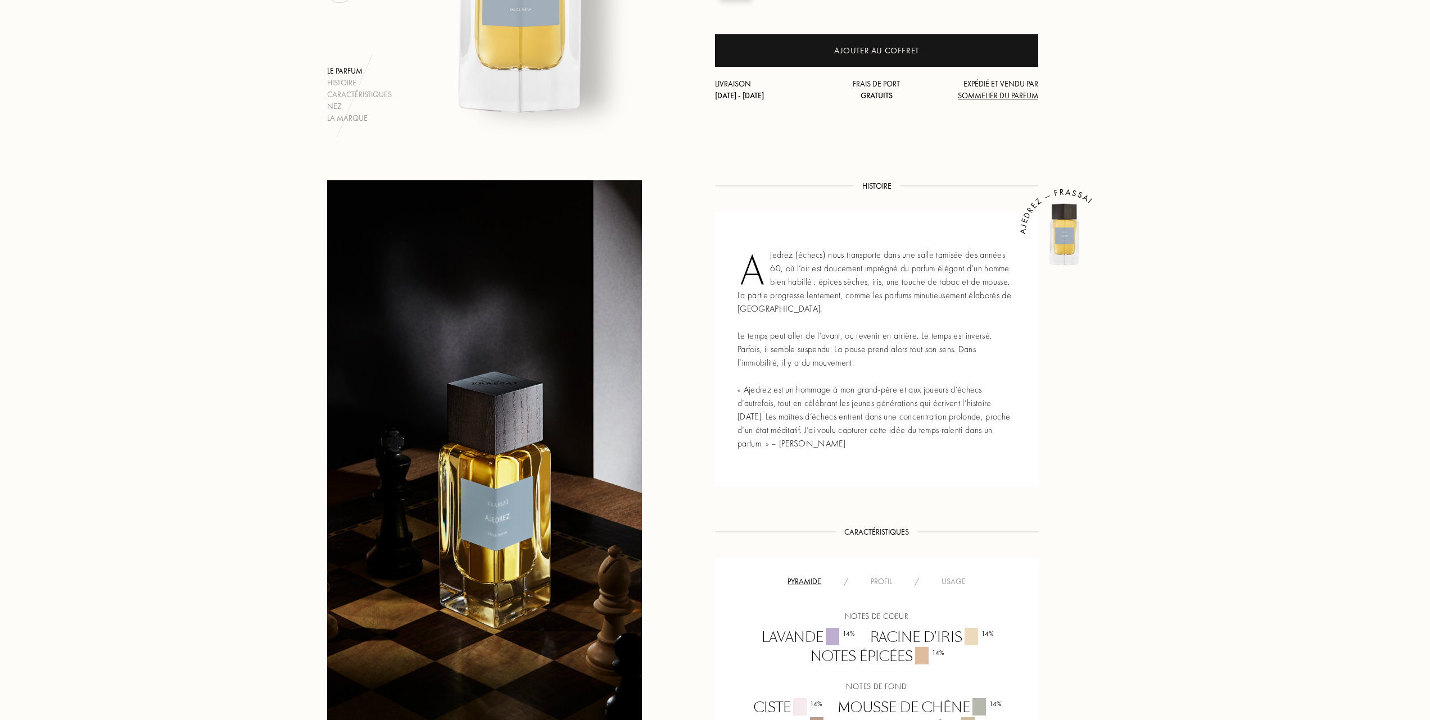
scroll to position [300, 0]
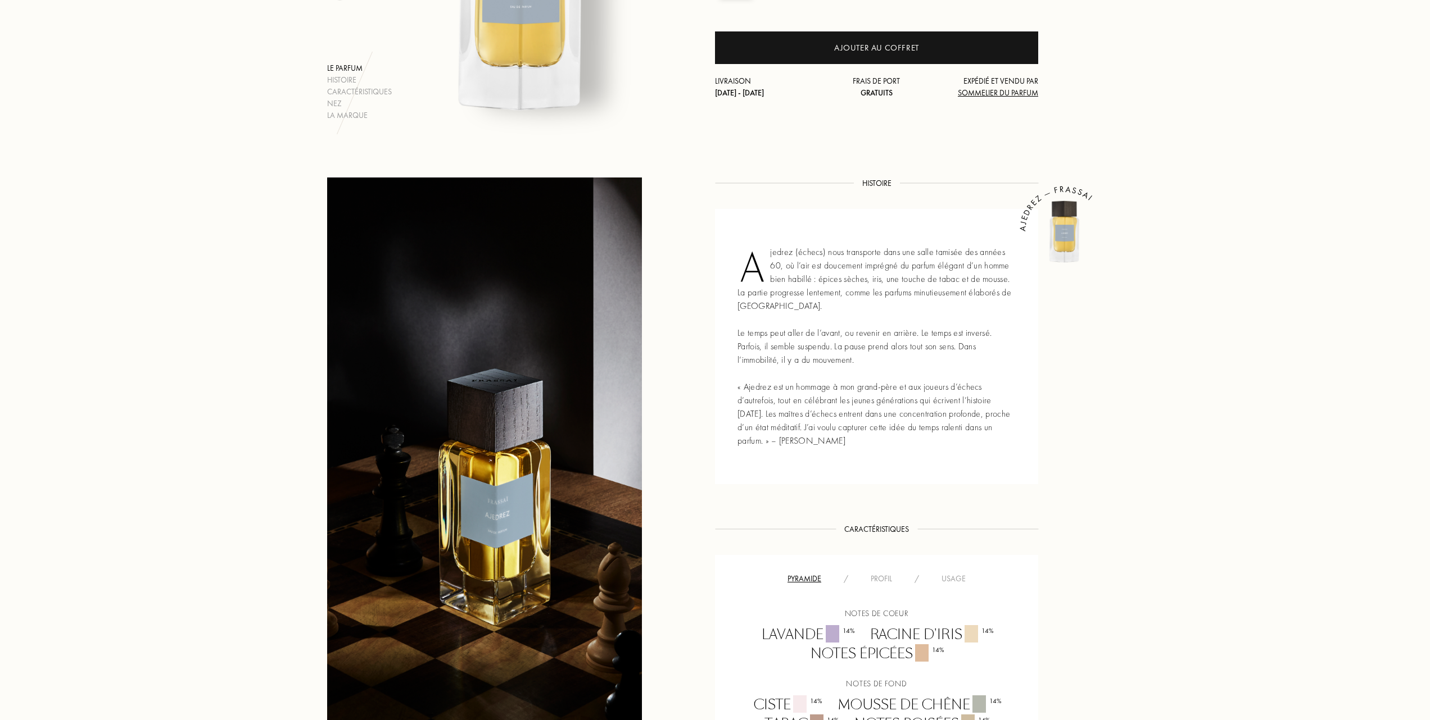
click at [881, 577] on div "Profil" at bounding box center [881, 579] width 44 height 12
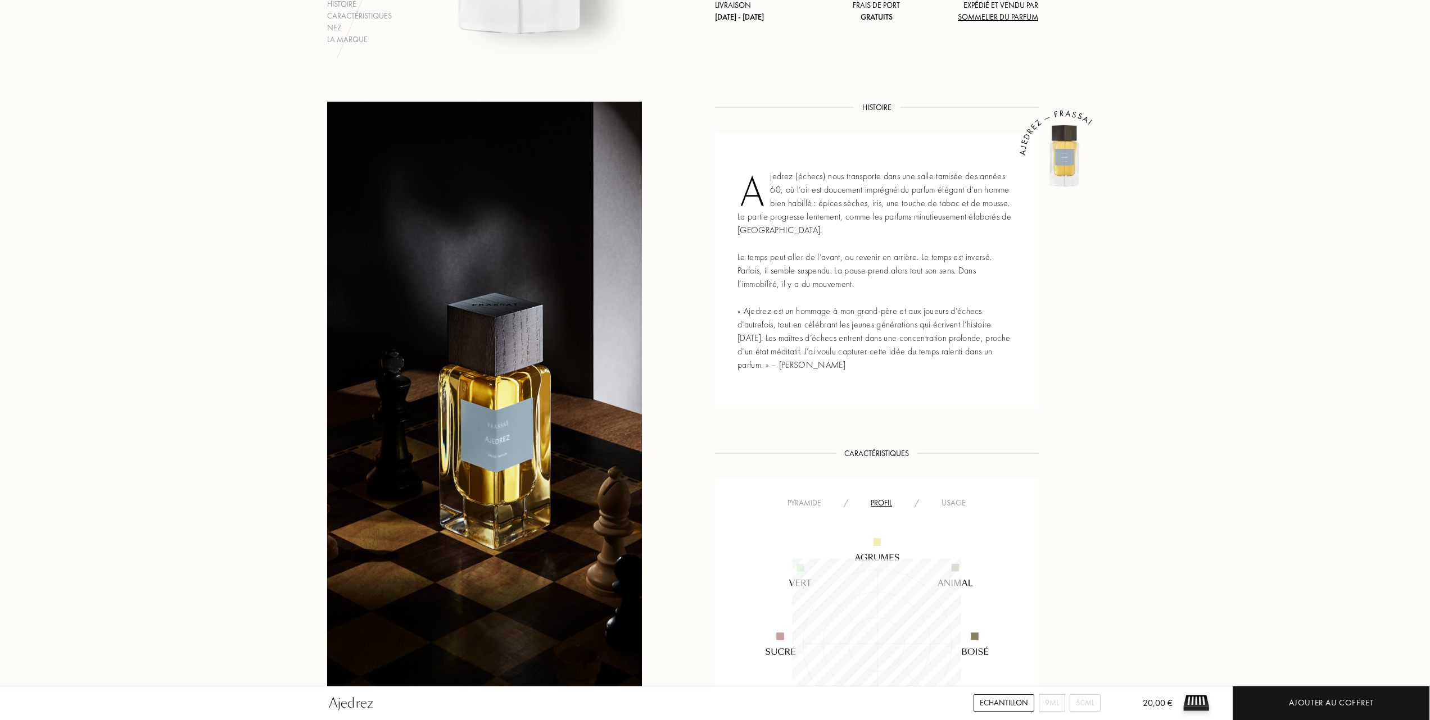
scroll to position [374, 0]
click at [958, 504] on div "Usage" at bounding box center [953, 504] width 47 height 12
click at [803, 501] on div "Pyramide" at bounding box center [804, 504] width 56 height 12
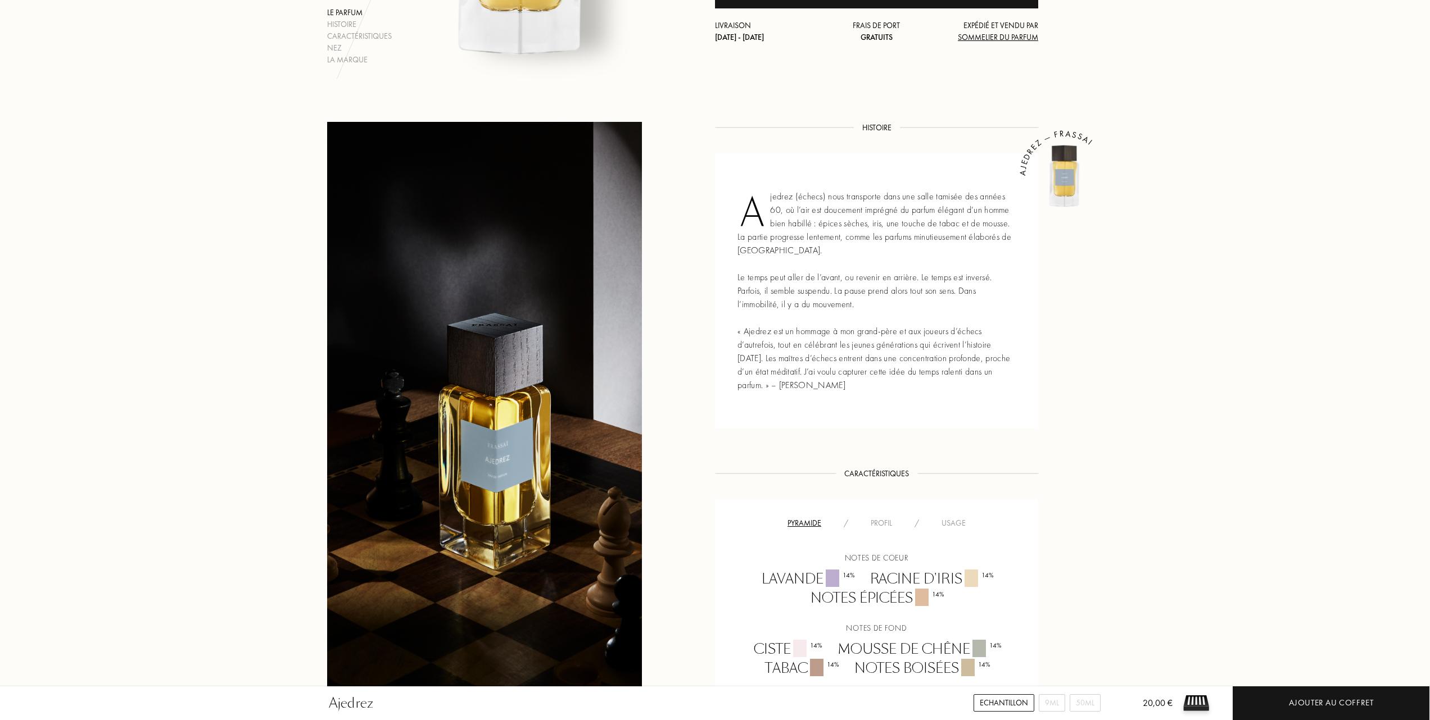
scroll to position [75, 0]
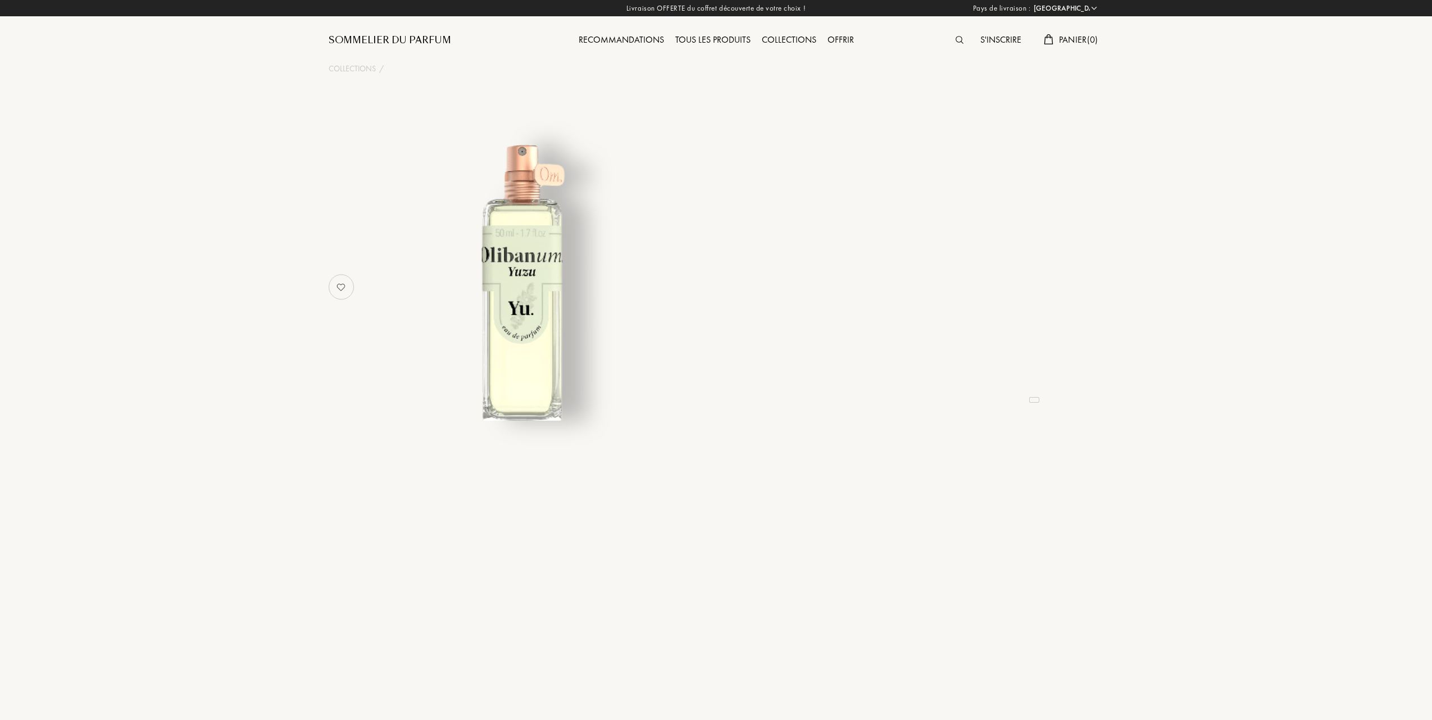
select select "FR"
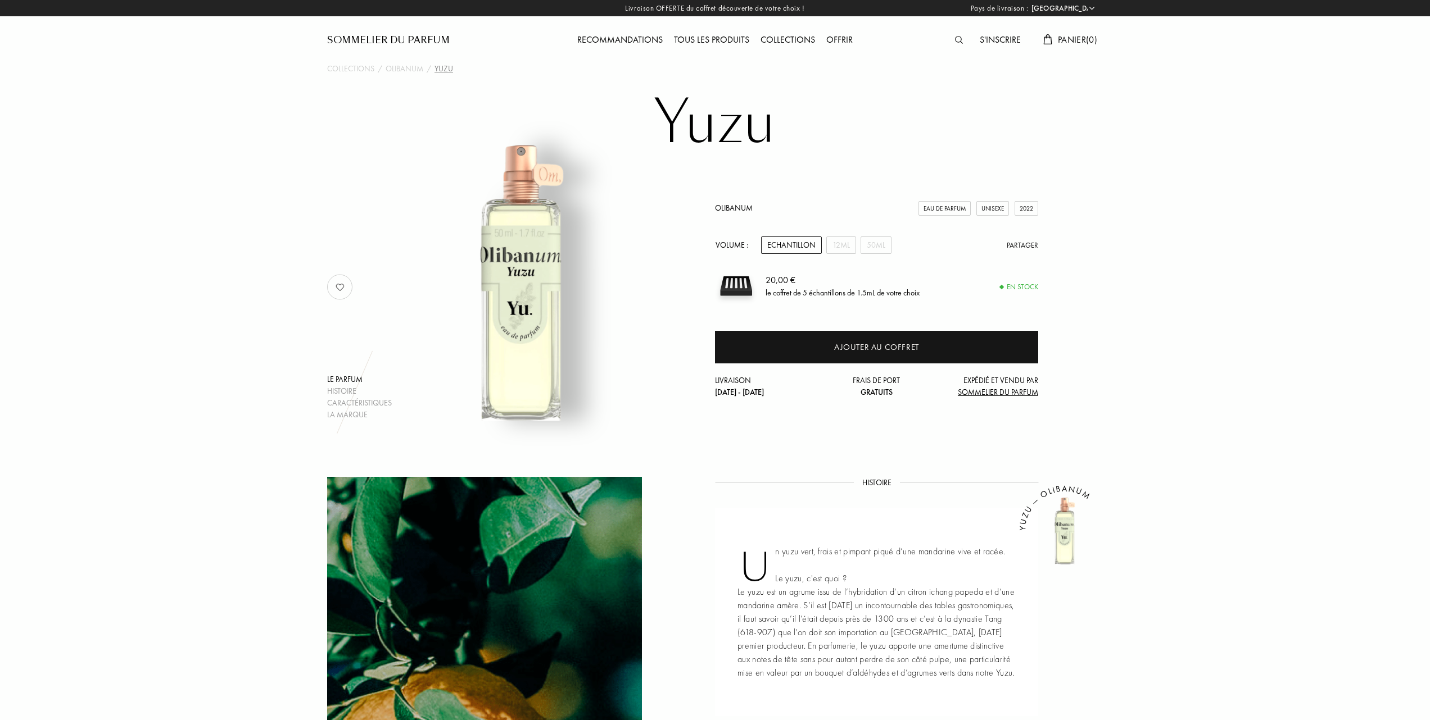
click at [710, 37] on div "Tous les produits" at bounding box center [711, 40] width 87 height 15
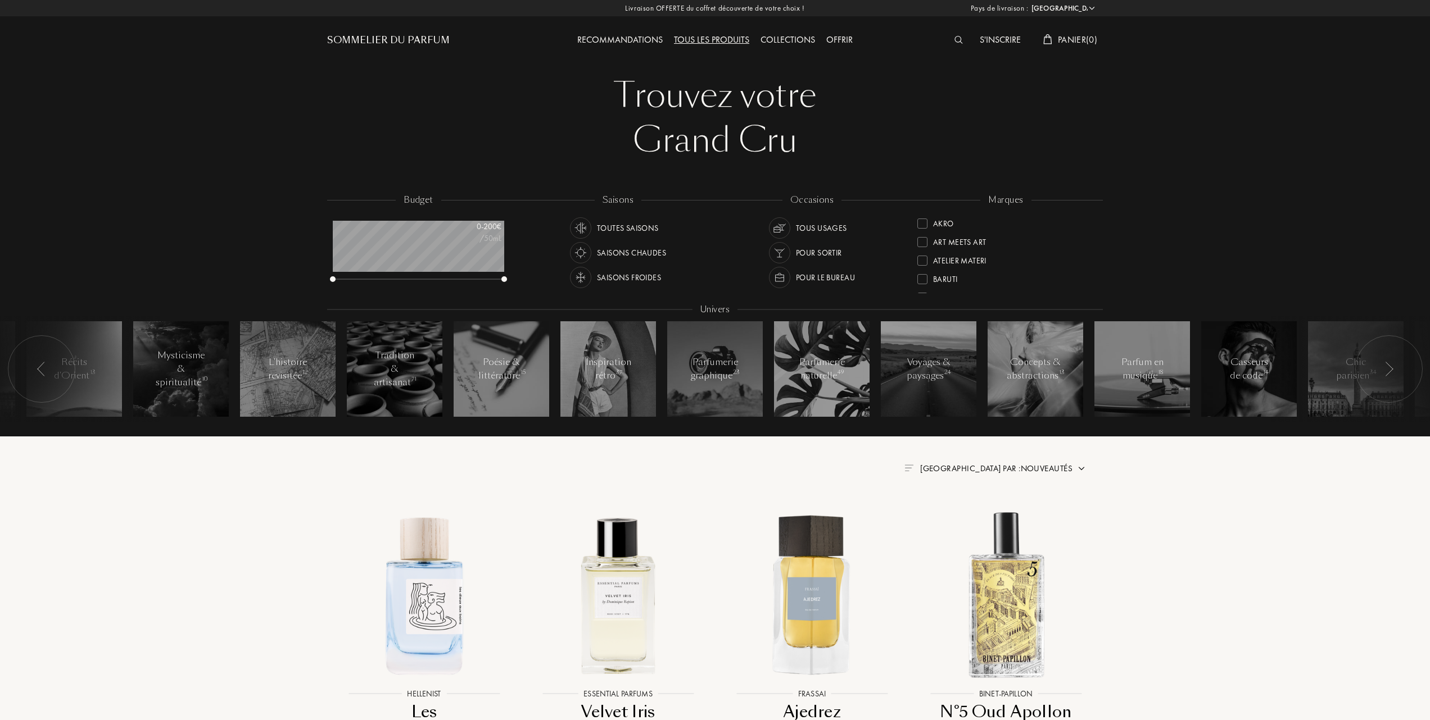
select select "FR"
click at [925, 275] on div at bounding box center [922, 279] width 10 height 10
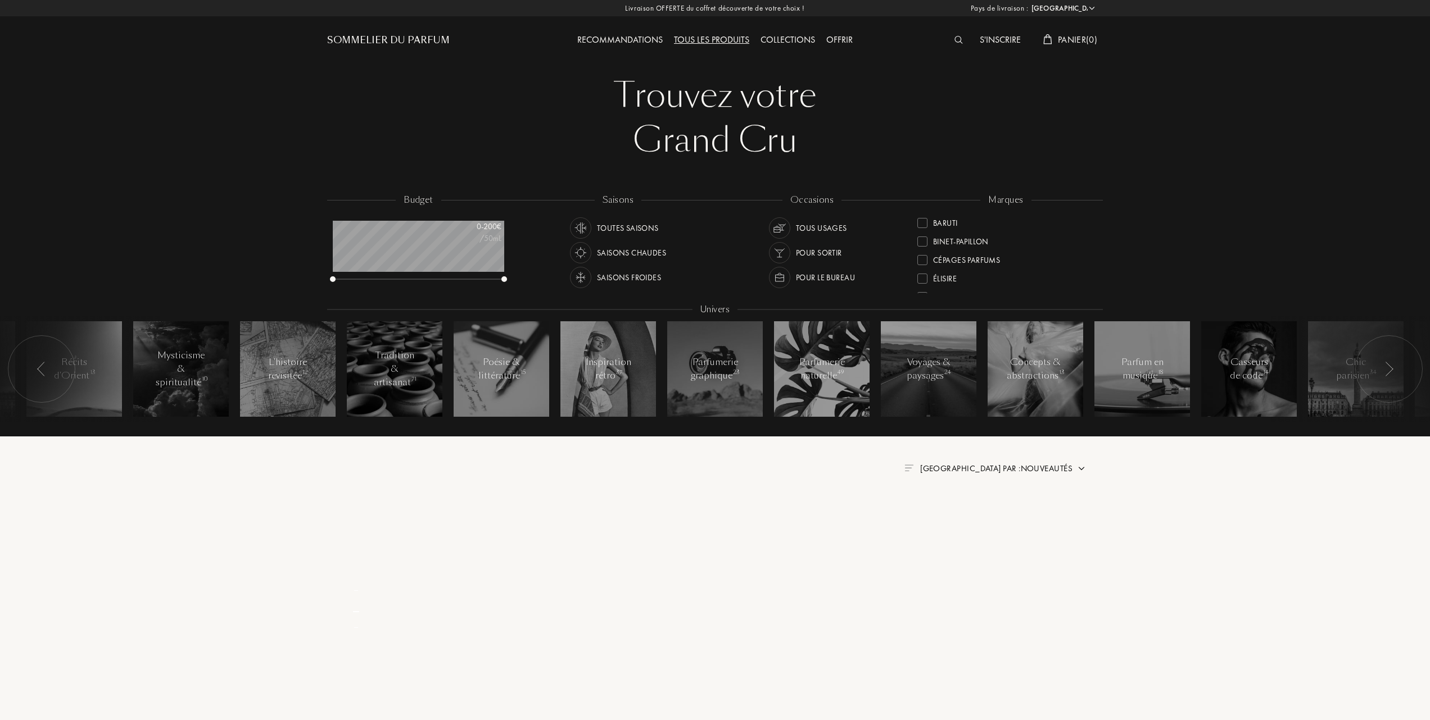
scroll to position [0, 0]
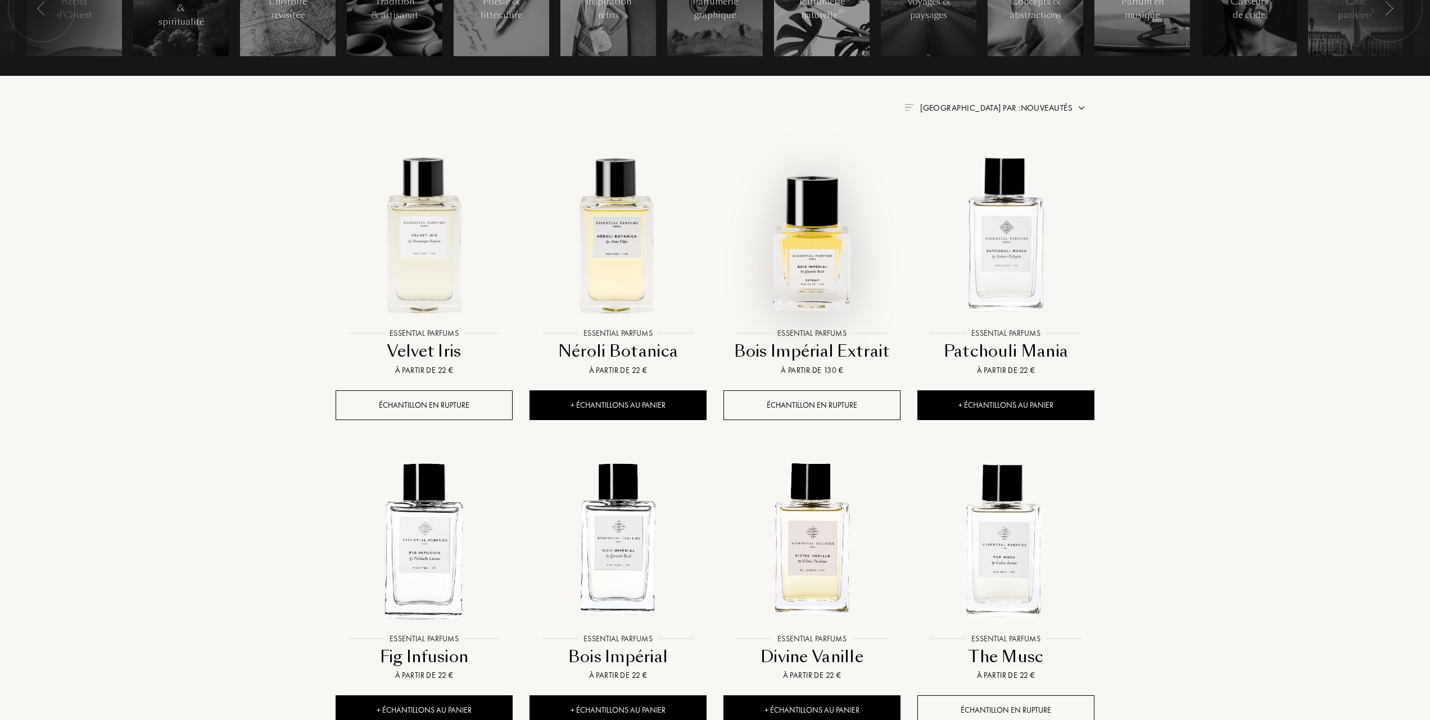
scroll to position [374, 0]
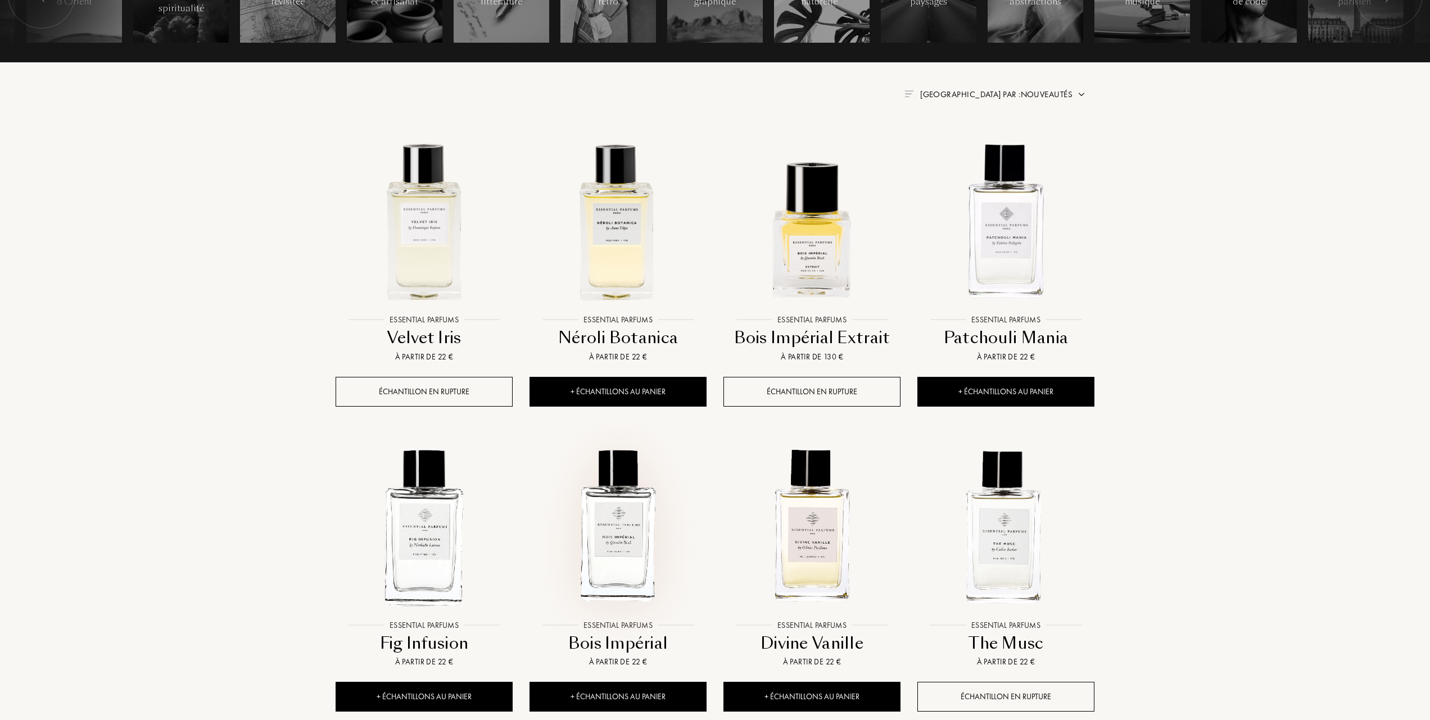
click at [629, 538] on img at bounding box center [617, 526] width 175 height 175
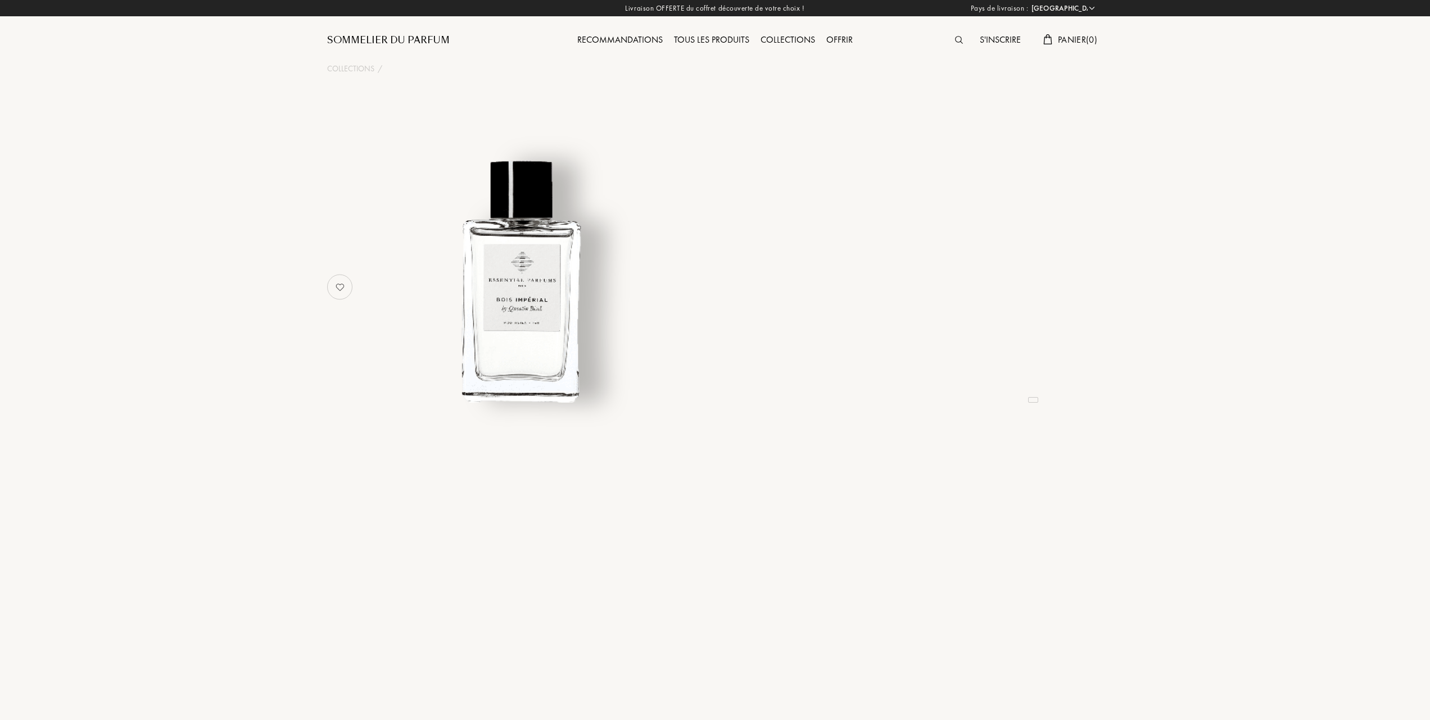
select select "FR"
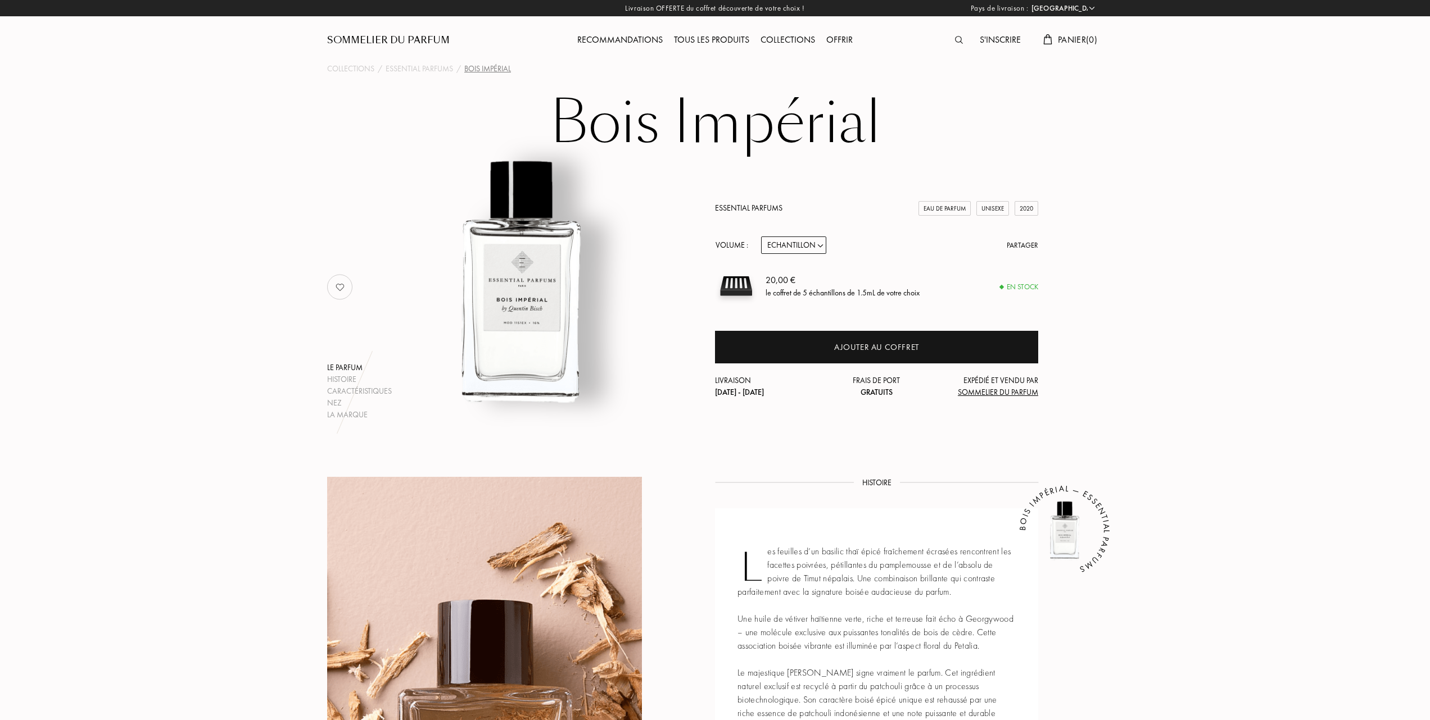
click at [705, 36] on div "Tous les produits" at bounding box center [711, 40] width 87 height 15
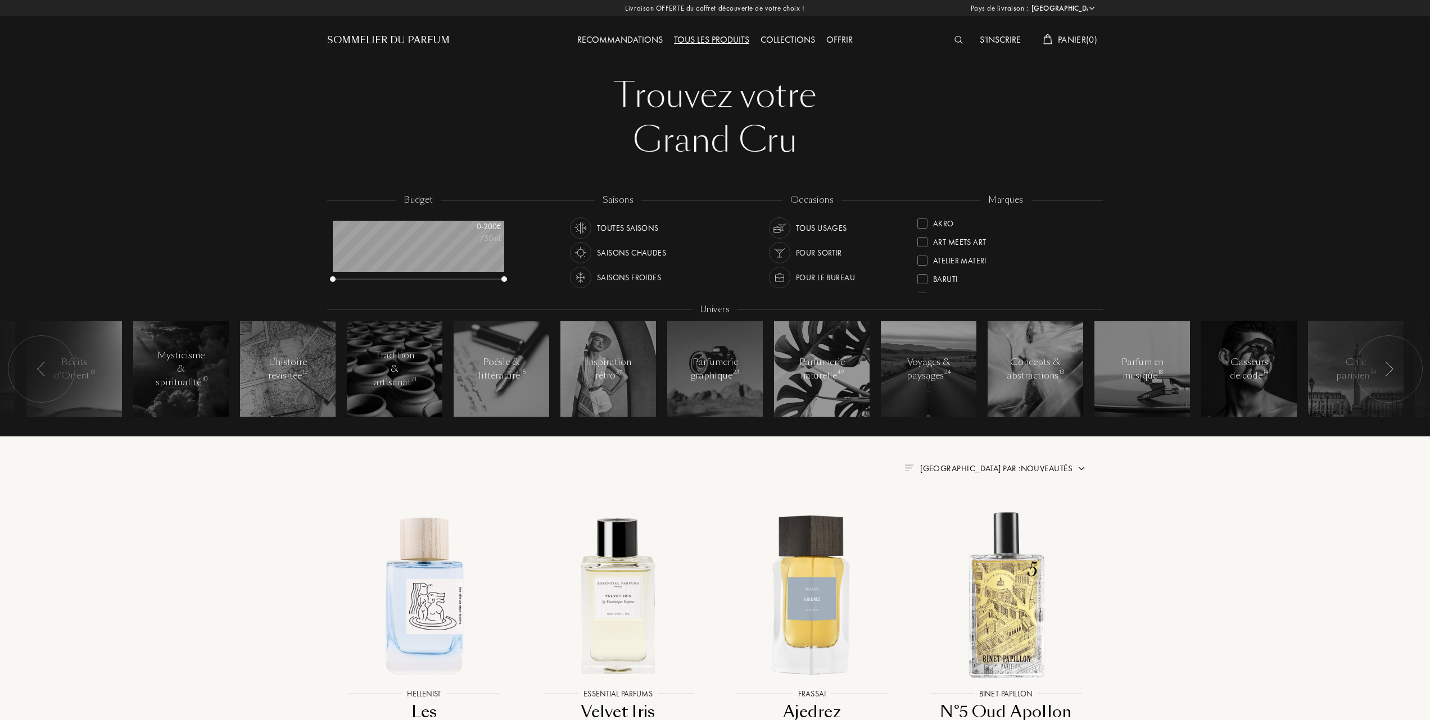
select select "FR"
click at [1041, 470] on span "[GEOGRAPHIC_DATA] par : Nouveautés" at bounding box center [996, 468] width 152 height 11
click at [969, 519] on div at bounding box center [969, 518] width 8 height 8
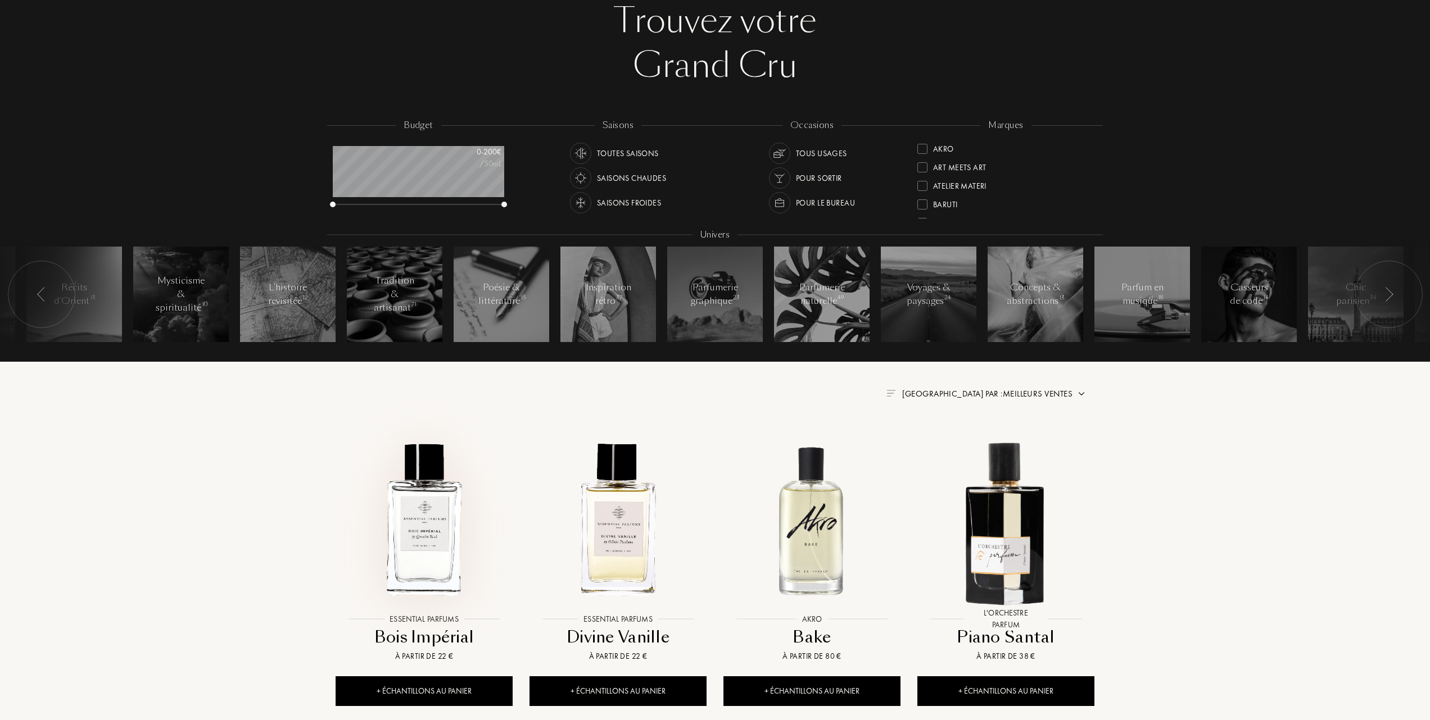
scroll to position [149, 0]
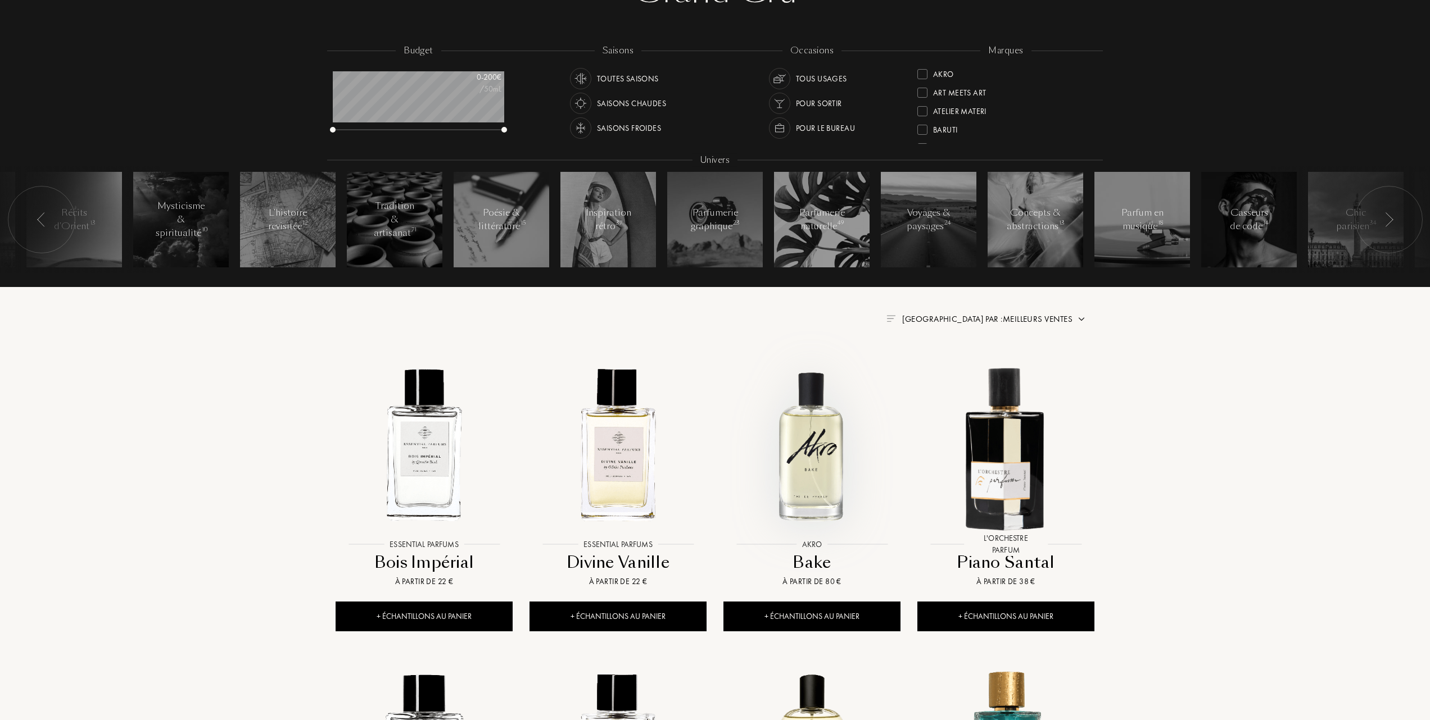
click at [814, 470] on img at bounding box center [811, 445] width 175 height 175
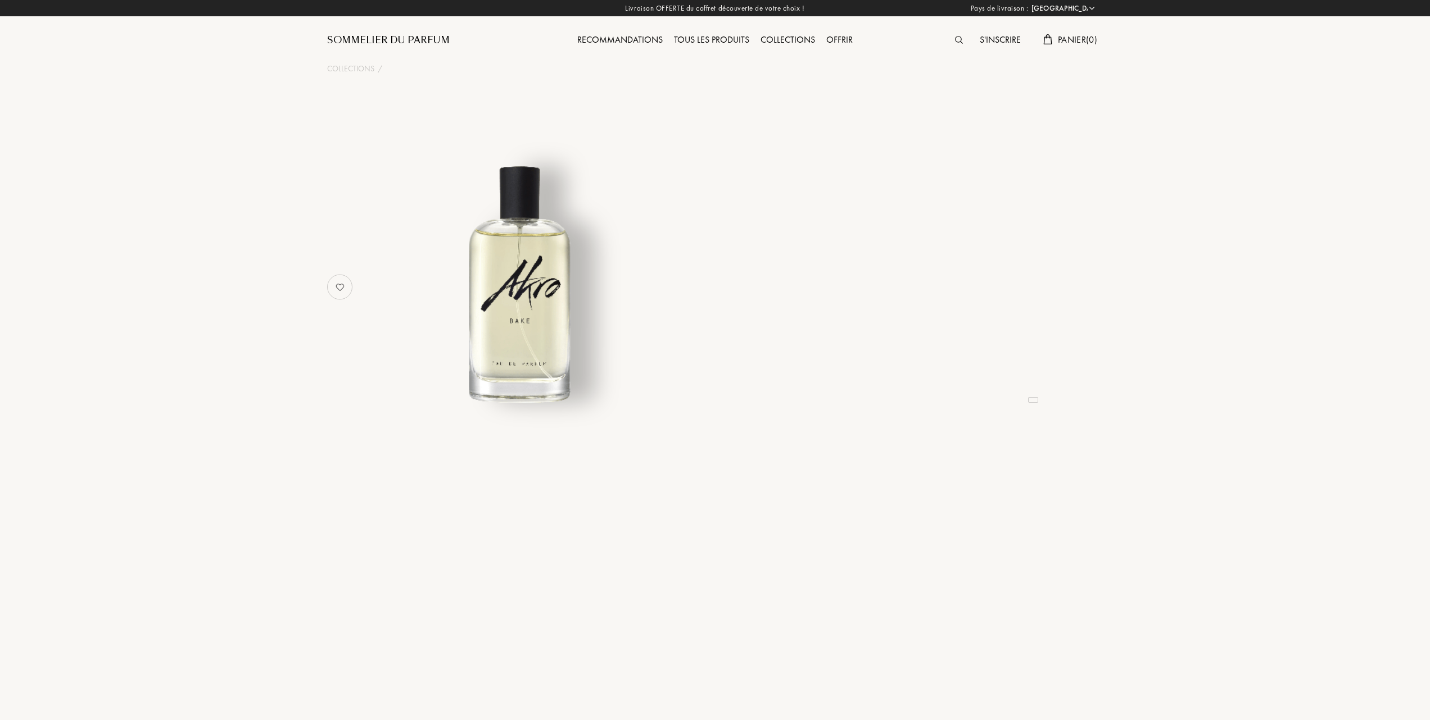
select select "FR"
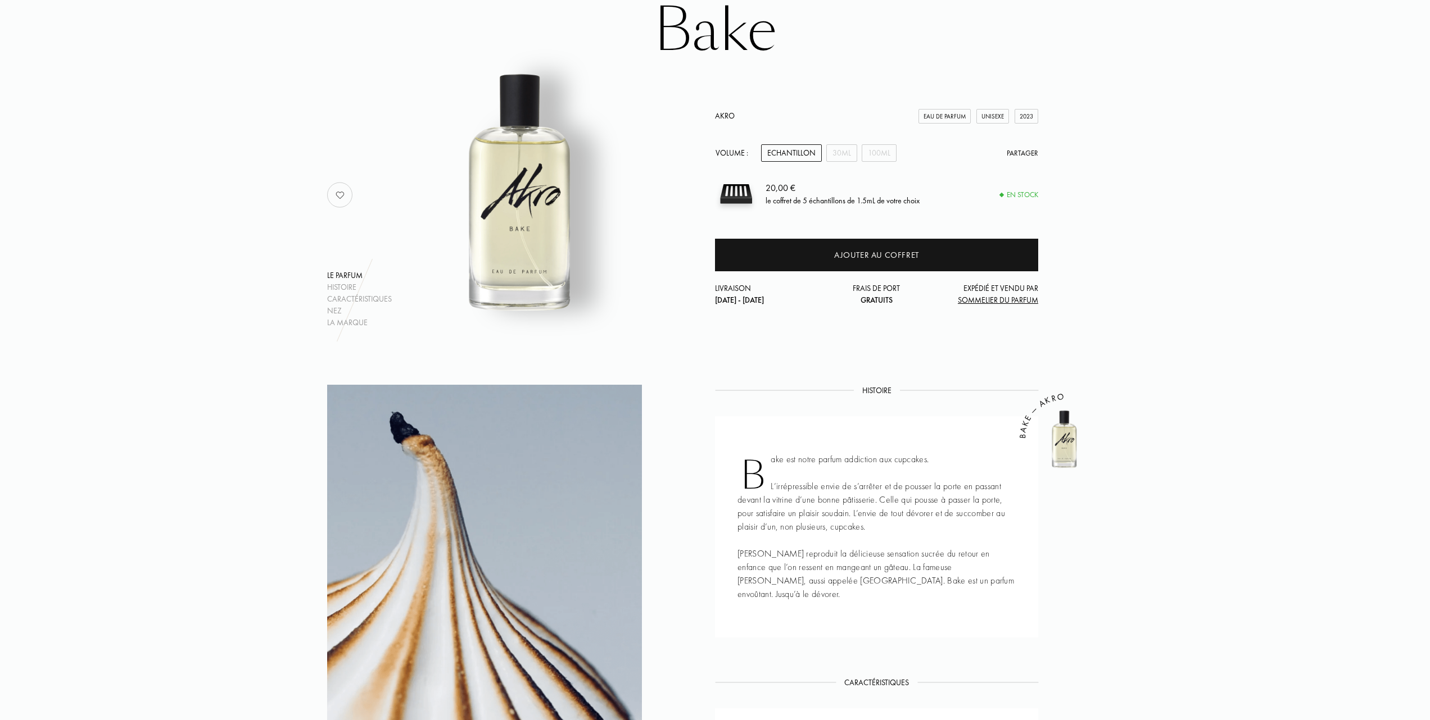
scroll to position [75, 0]
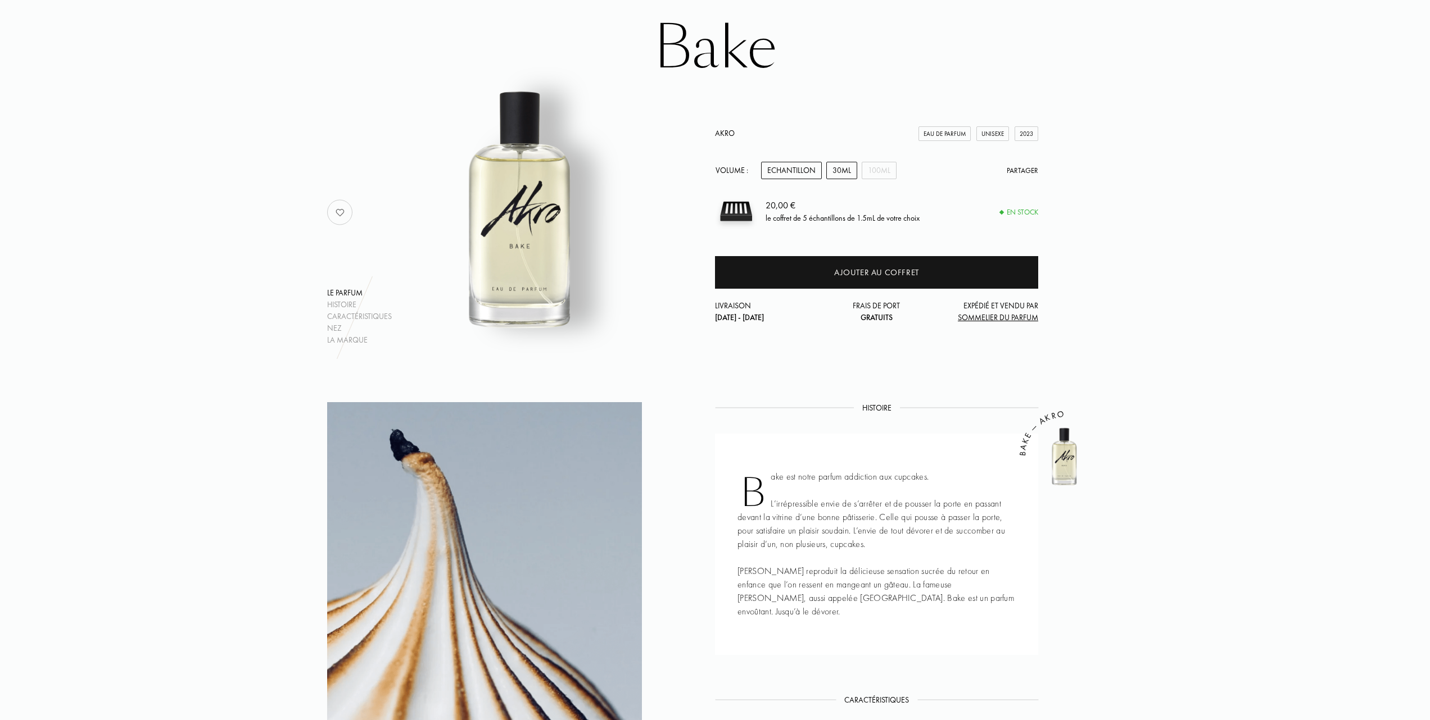
click at [843, 171] on div "30mL" at bounding box center [841, 170] width 31 height 17
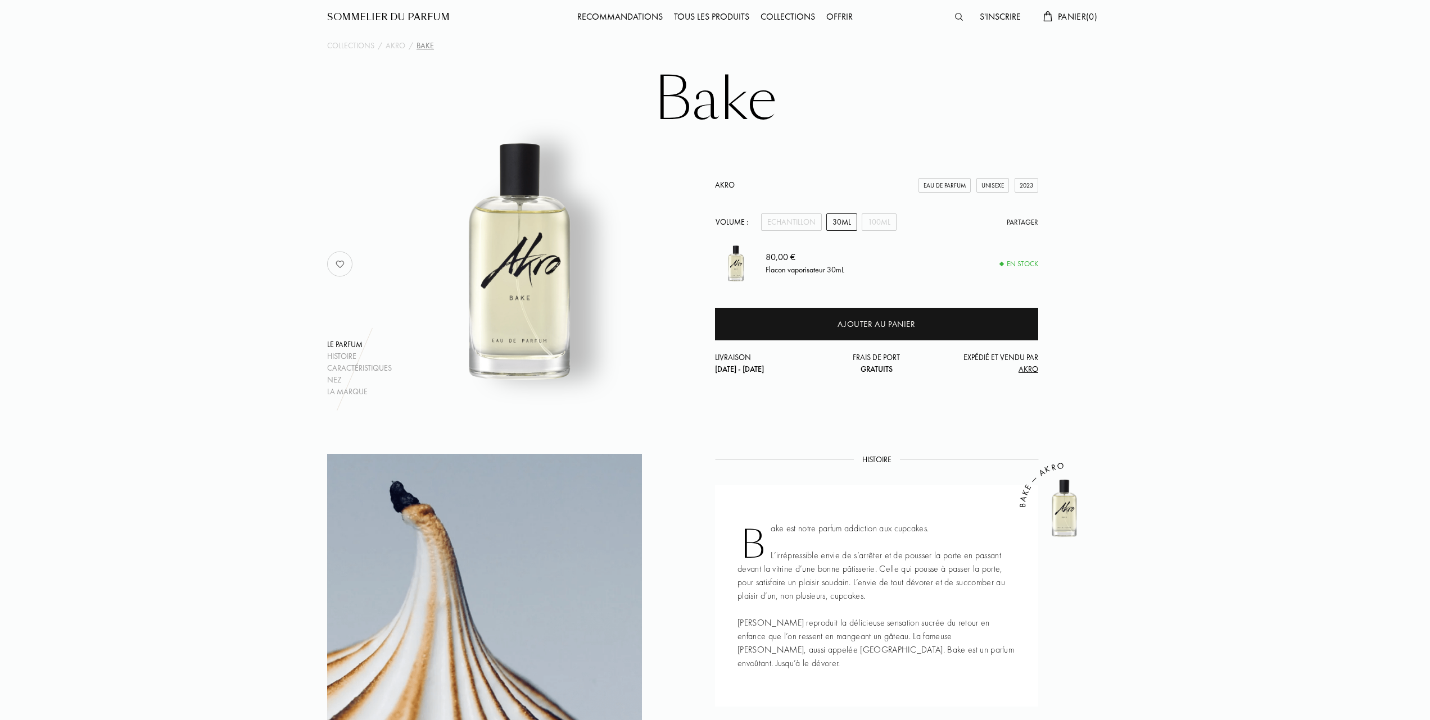
scroll to position [0, 0]
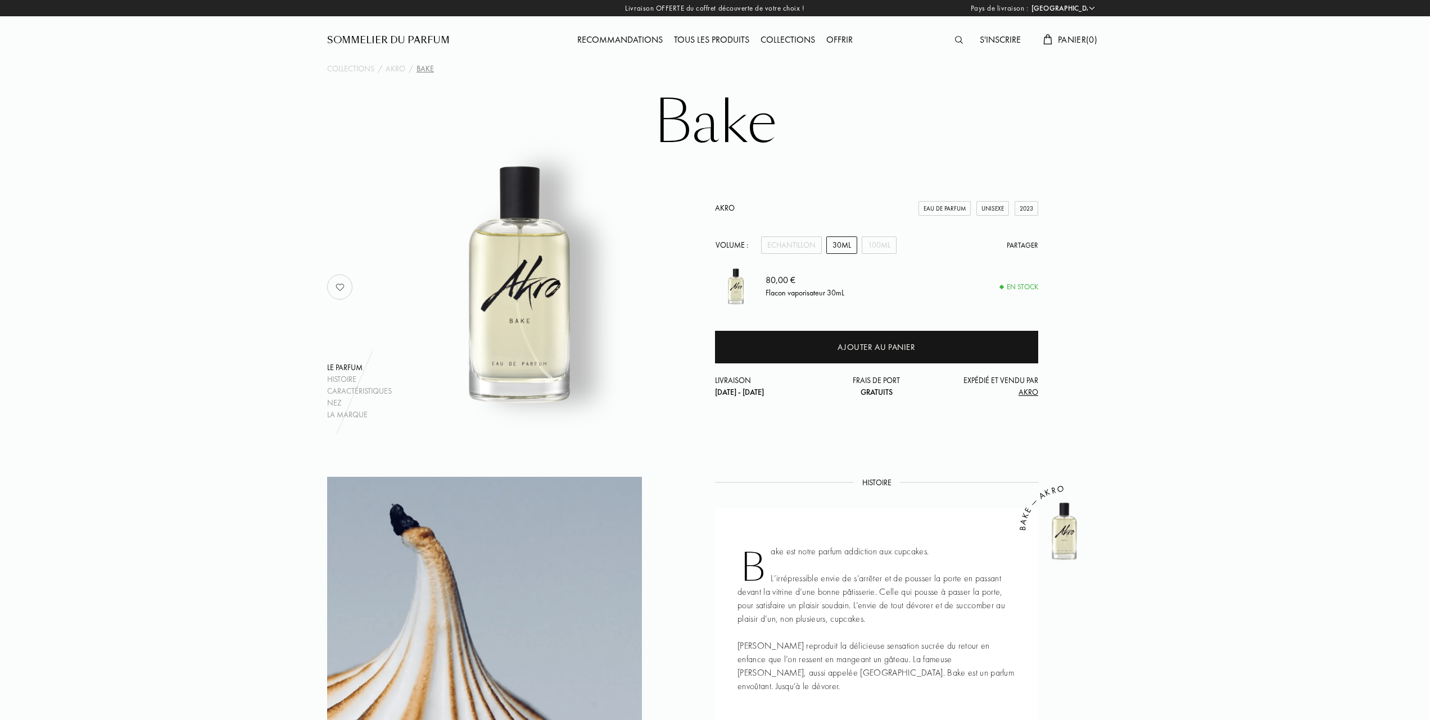
click at [697, 42] on div "Tous les produits" at bounding box center [711, 40] width 87 height 15
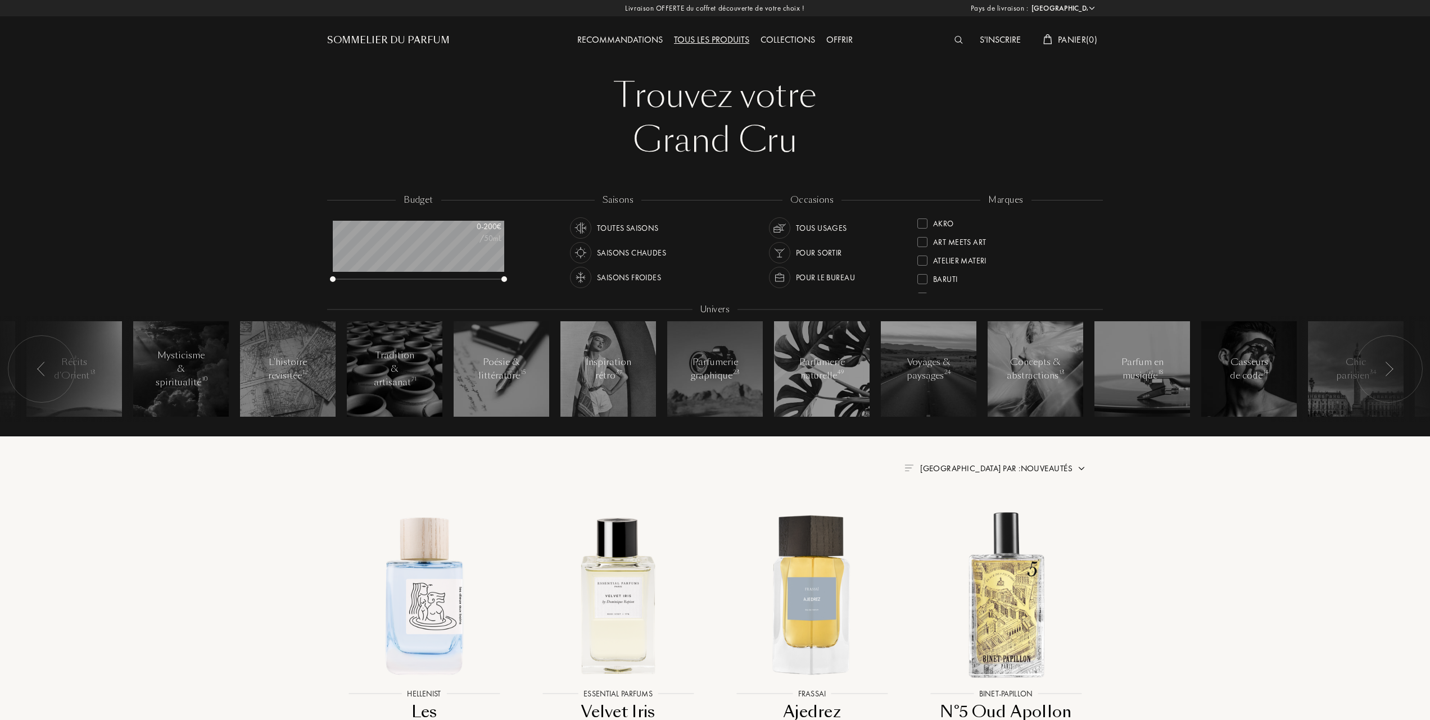
select select "FR"
click at [920, 237] on div at bounding box center [922, 241] width 10 height 10
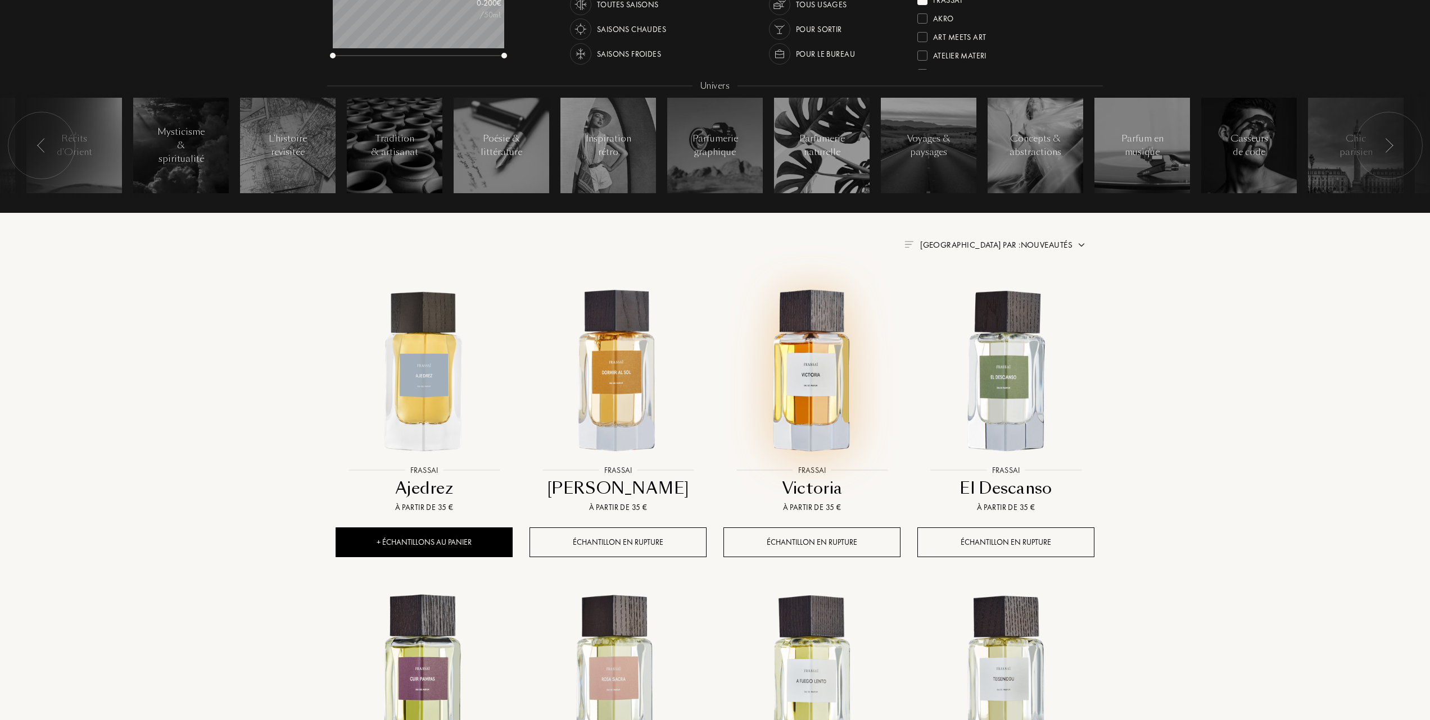
scroll to position [225, 0]
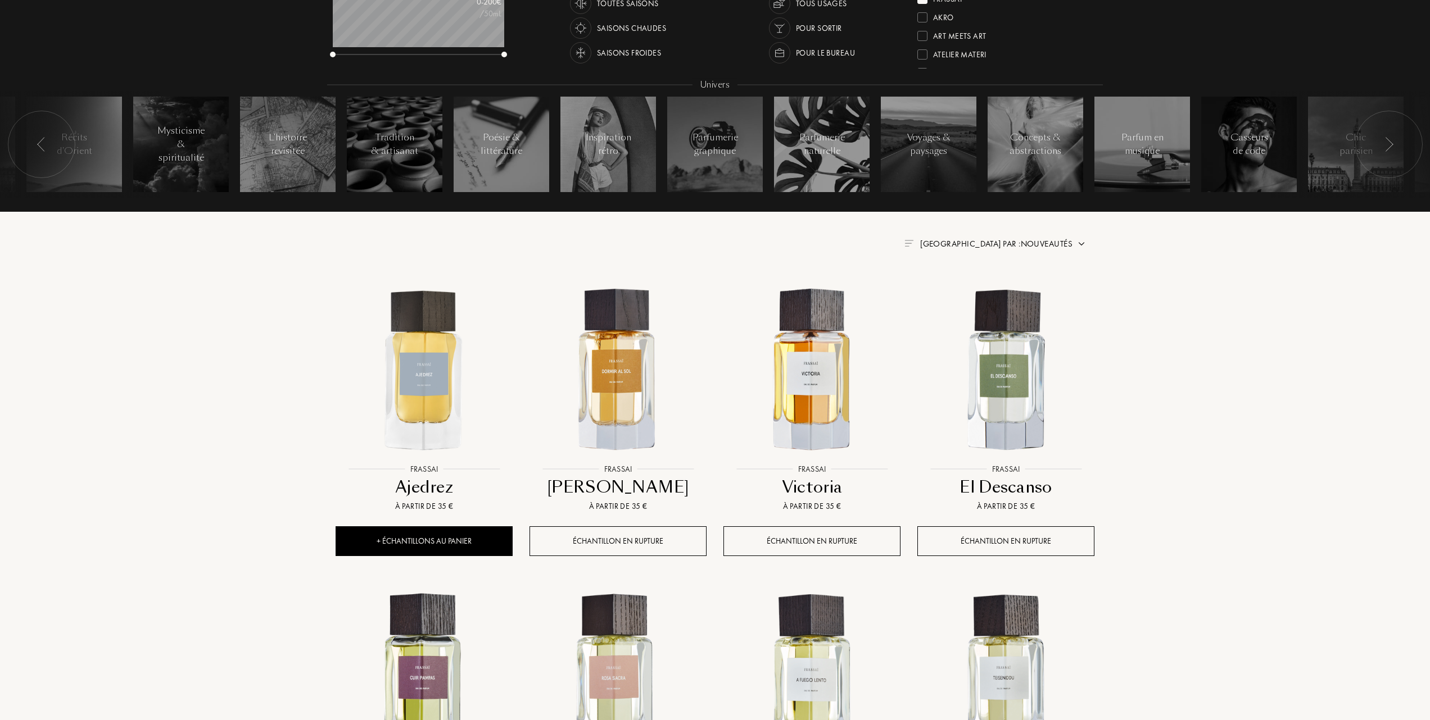
click at [1041, 241] on span "[GEOGRAPHIC_DATA] par : Nouveautés" at bounding box center [996, 243] width 152 height 11
click at [970, 294] on div at bounding box center [969, 293] width 8 height 8
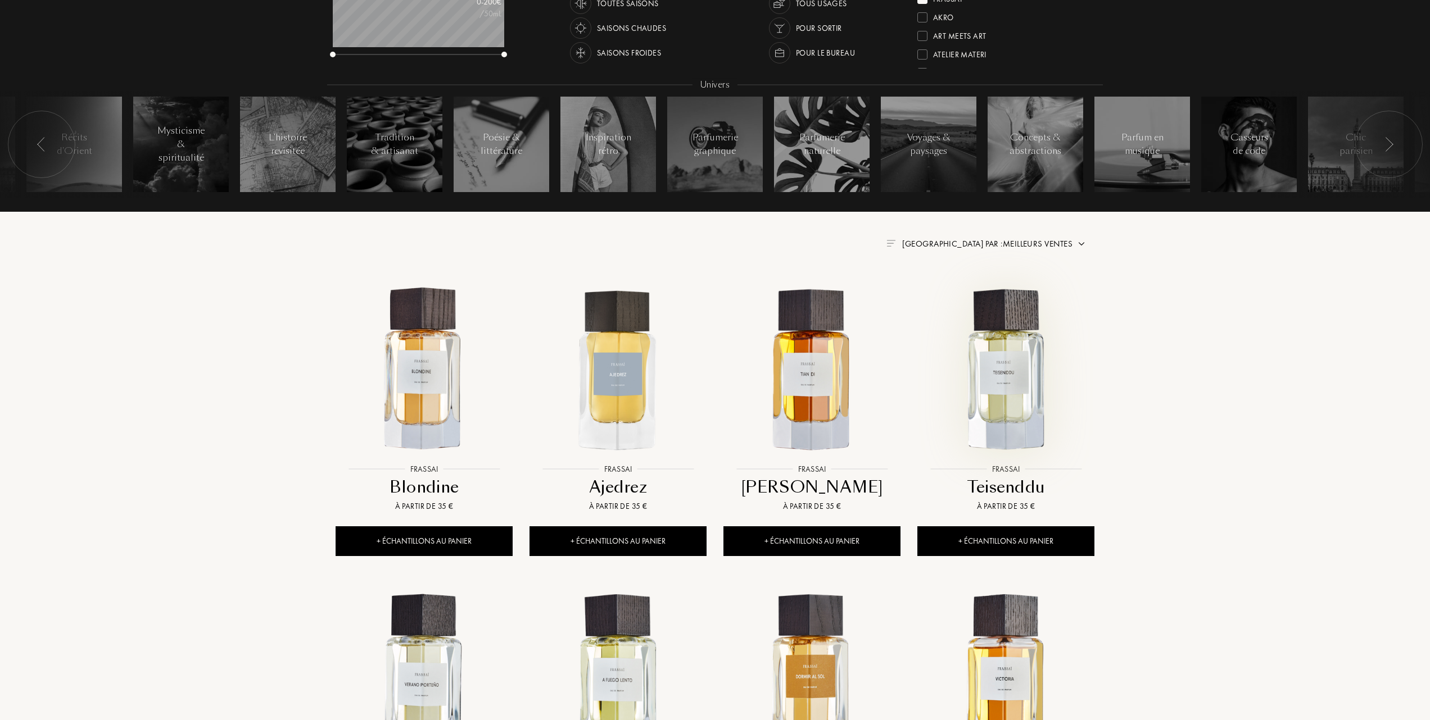
click at [1007, 383] on img at bounding box center [1005, 370] width 175 height 175
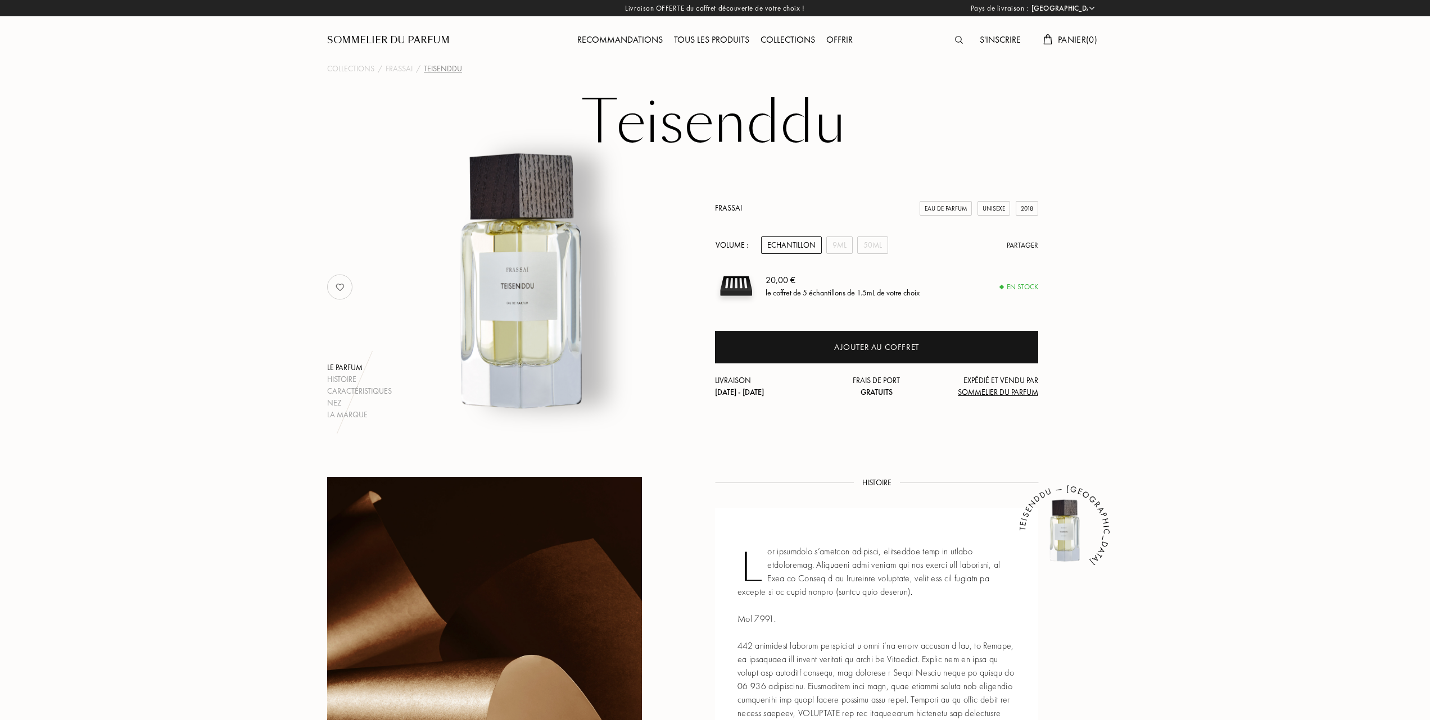
select select "FR"
click at [700, 37] on div "Tous les produits" at bounding box center [711, 40] width 87 height 15
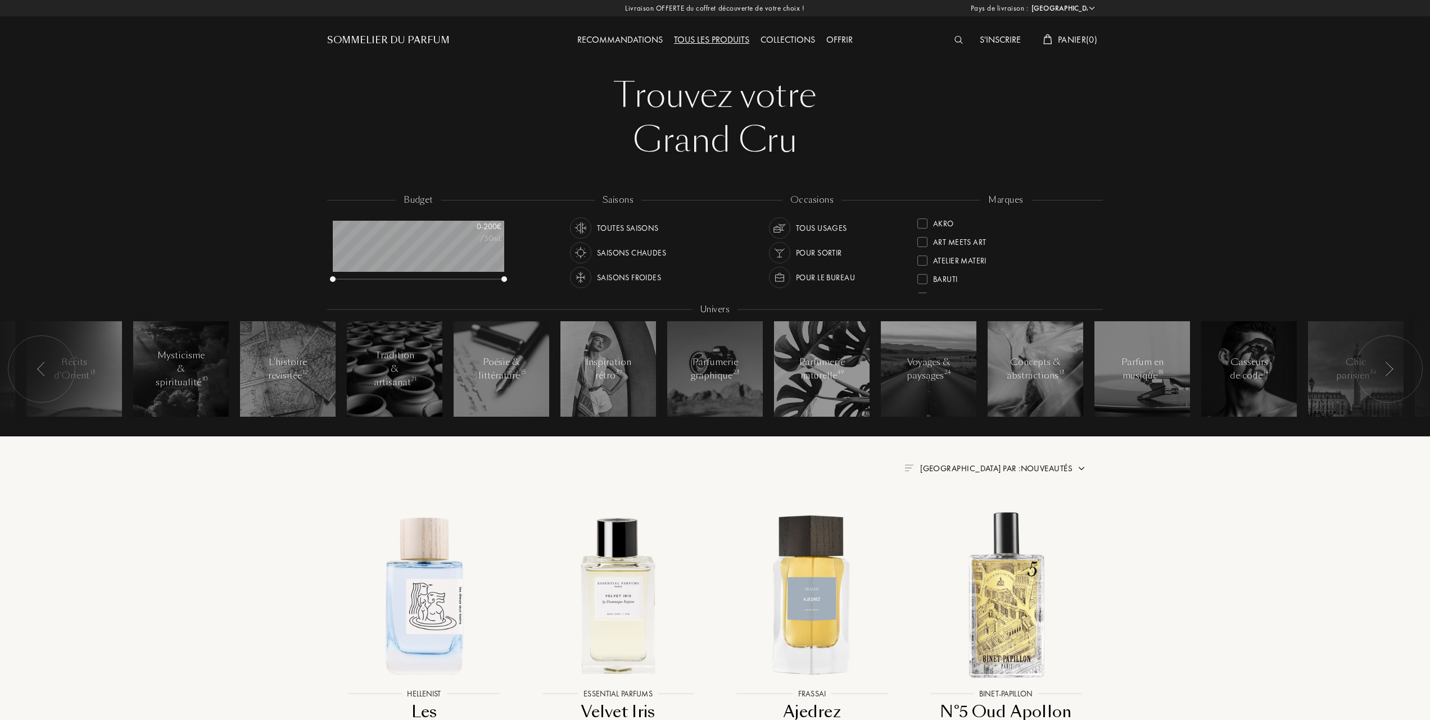
select select "FR"
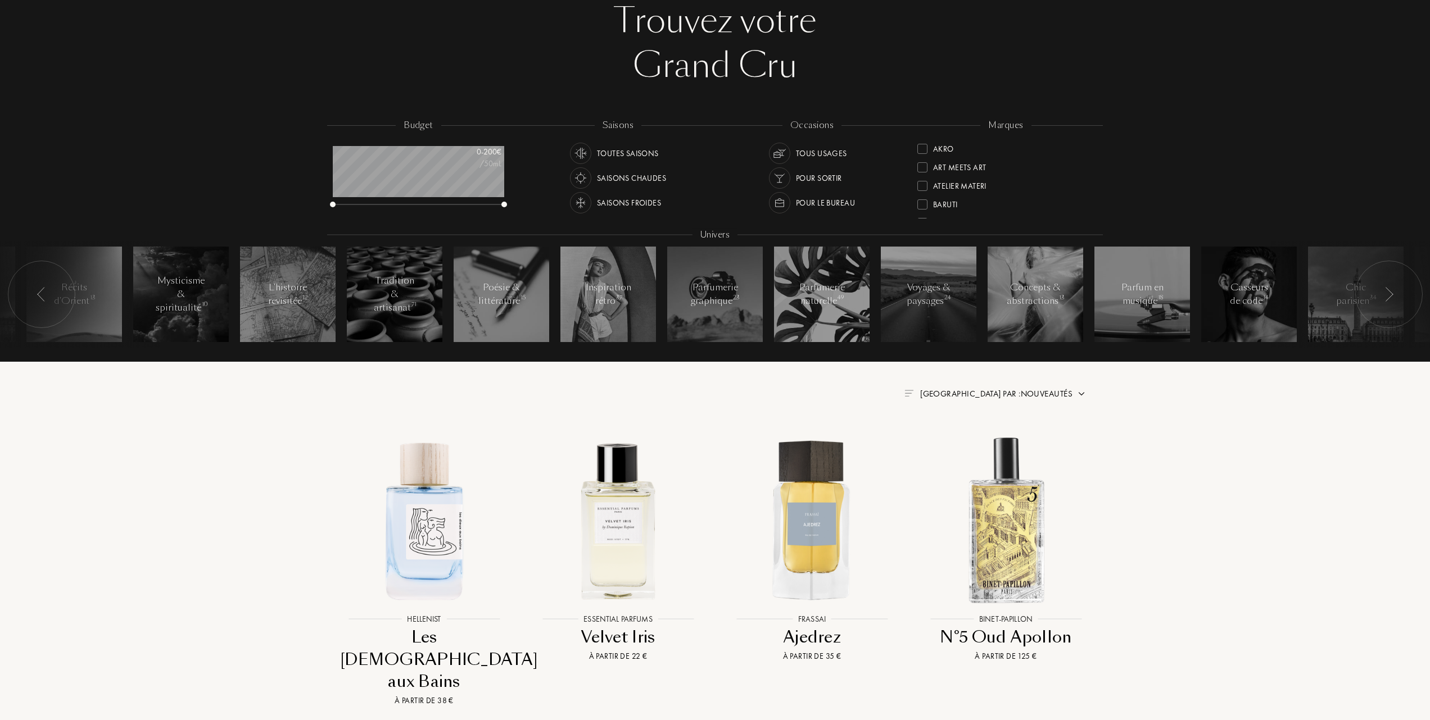
click at [1046, 393] on span "[GEOGRAPHIC_DATA] par : Nouveautés" at bounding box center [996, 393] width 152 height 11
click at [967, 442] on div at bounding box center [969, 443] width 8 height 8
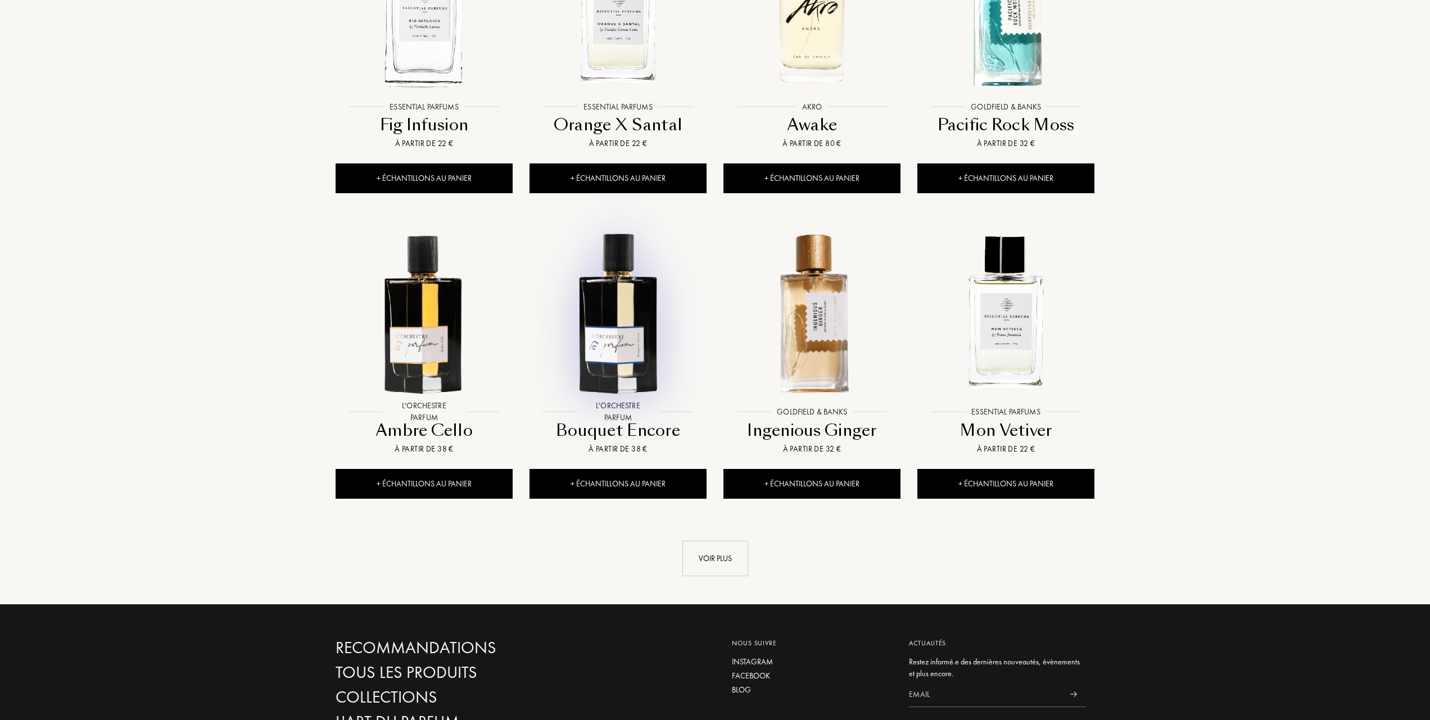
scroll to position [899, 0]
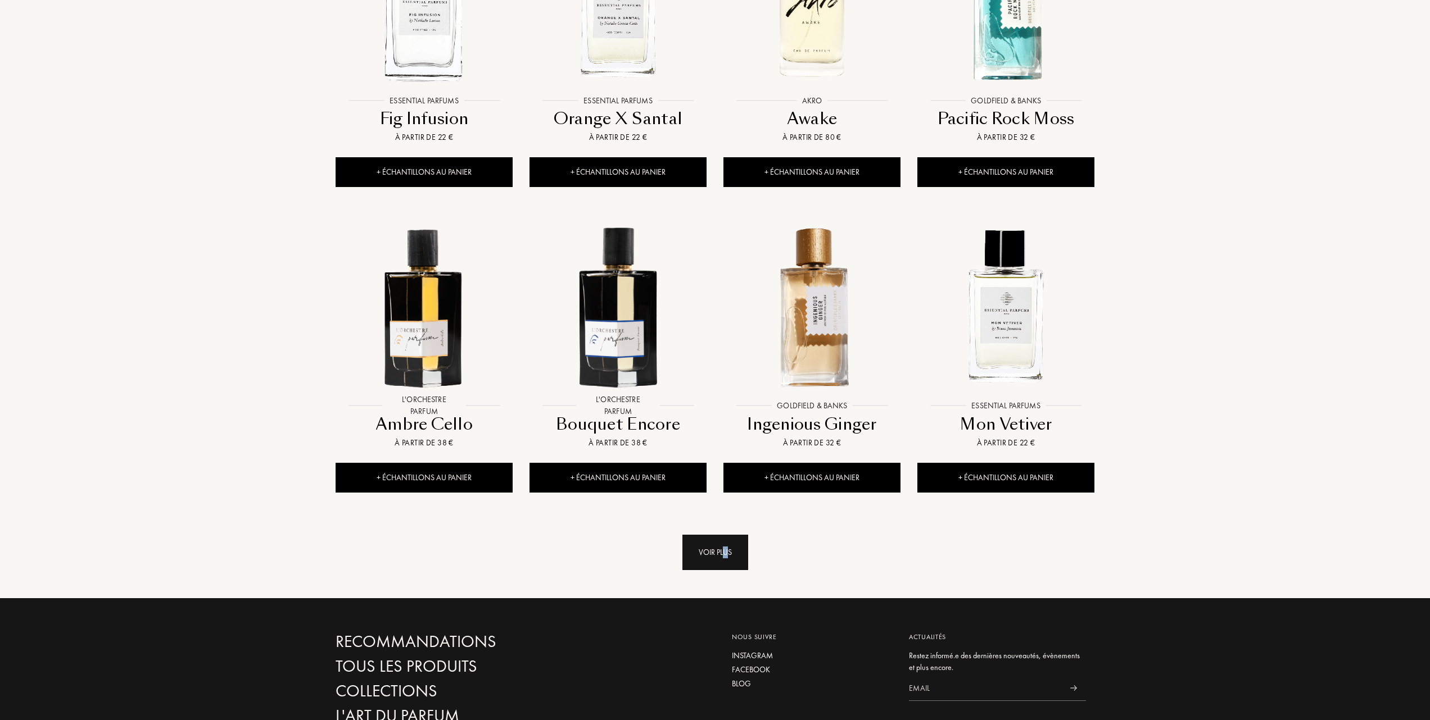
click at [725, 549] on div "Voir plus" at bounding box center [715, 552] width 66 height 35
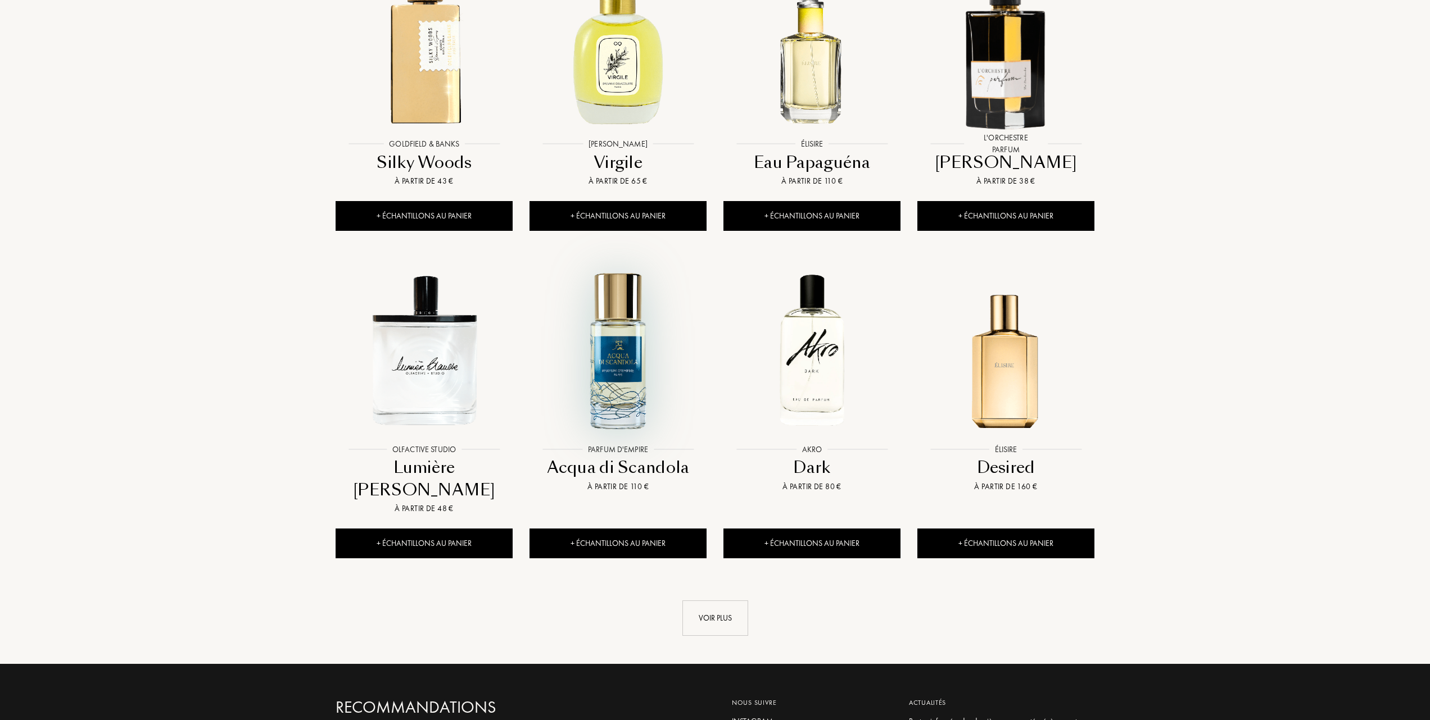
scroll to position [1798, 0]
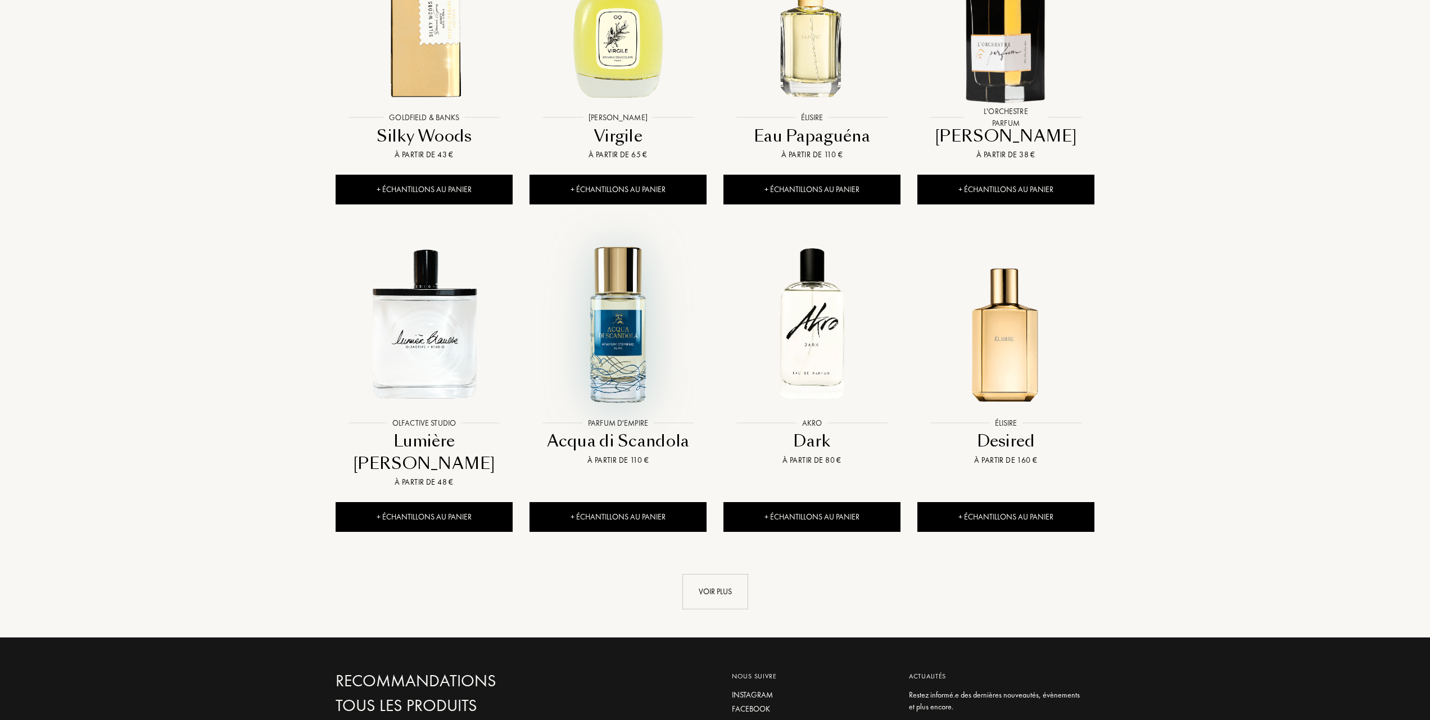
click at [619, 334] on img at bounding box center [617, 324] width 175 height 175
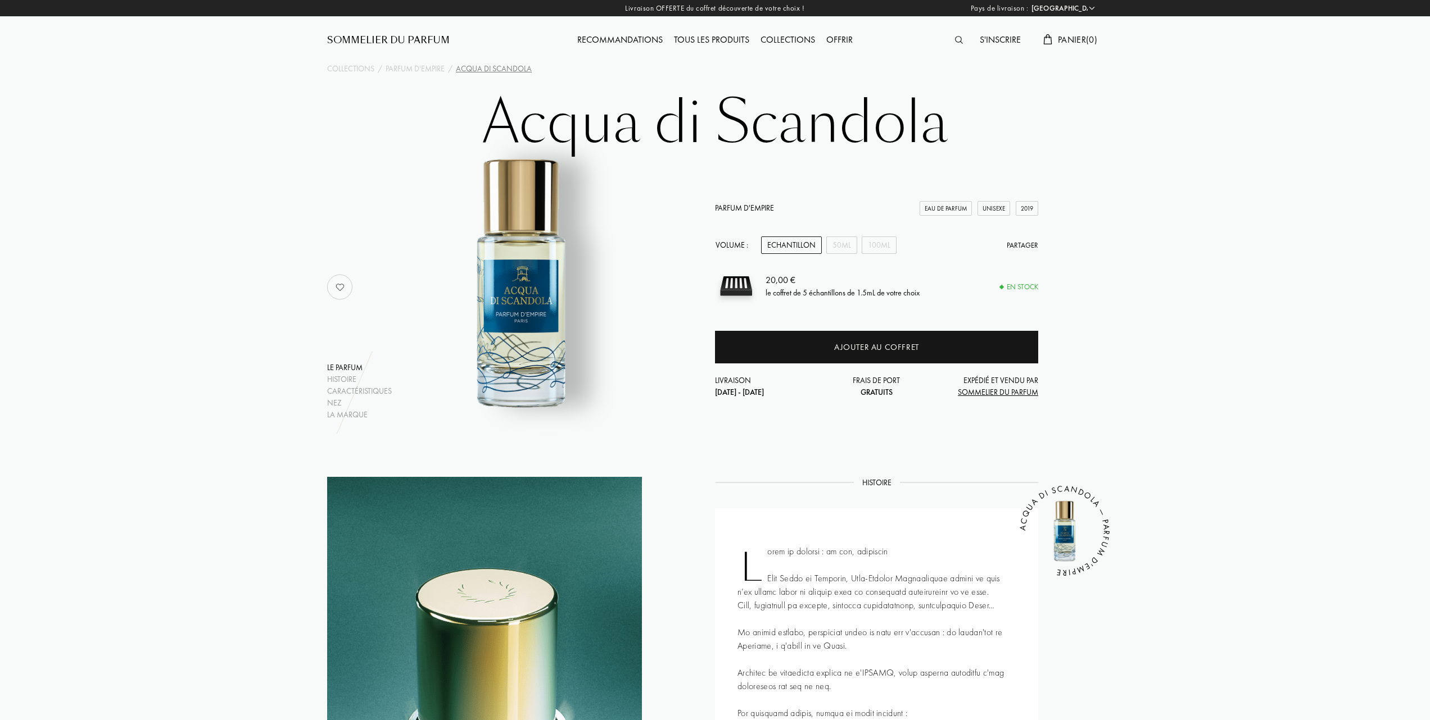
select select "FR"
click at [850, 243] on div "50mL" at bounding box center [841, 245] width 31 height 17
click at [718, 37] on div "Tous les produits" at bounding box center [711, 40] width 87 height 15
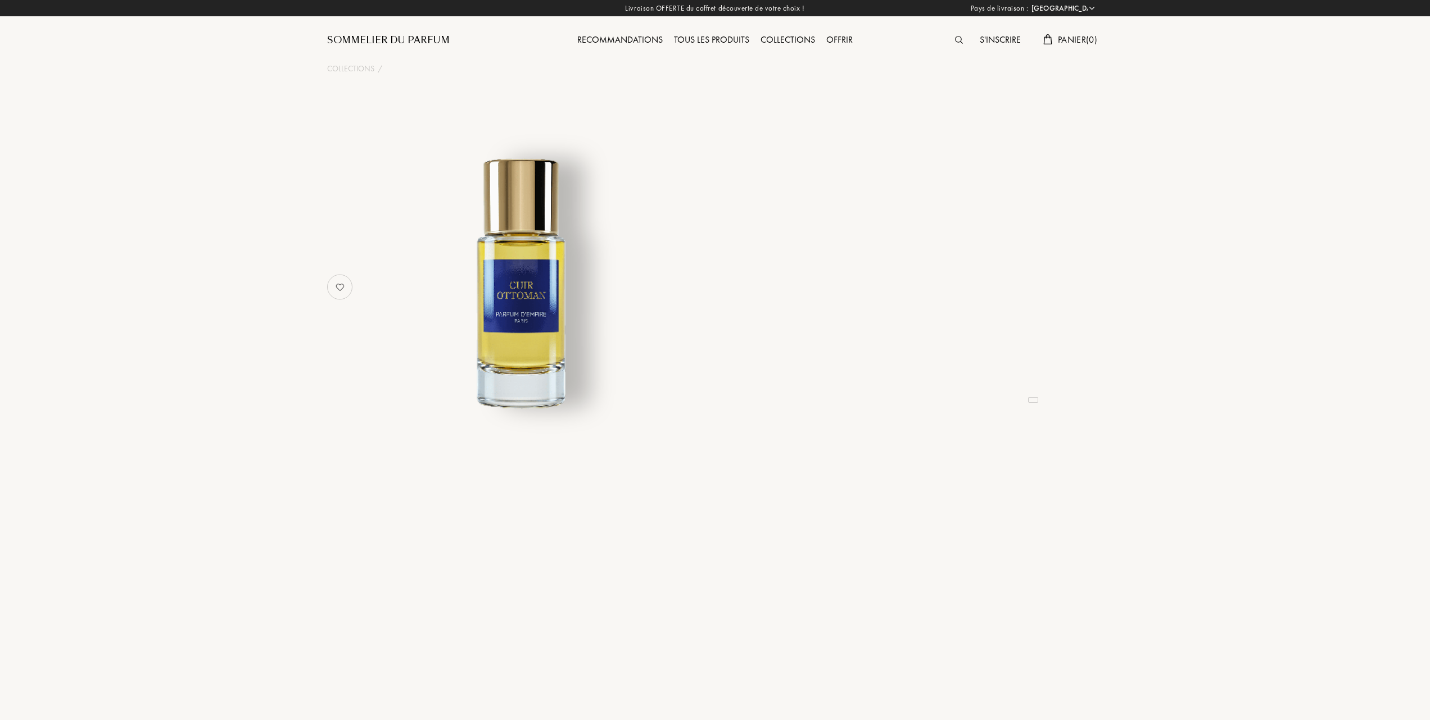
select select "FR"
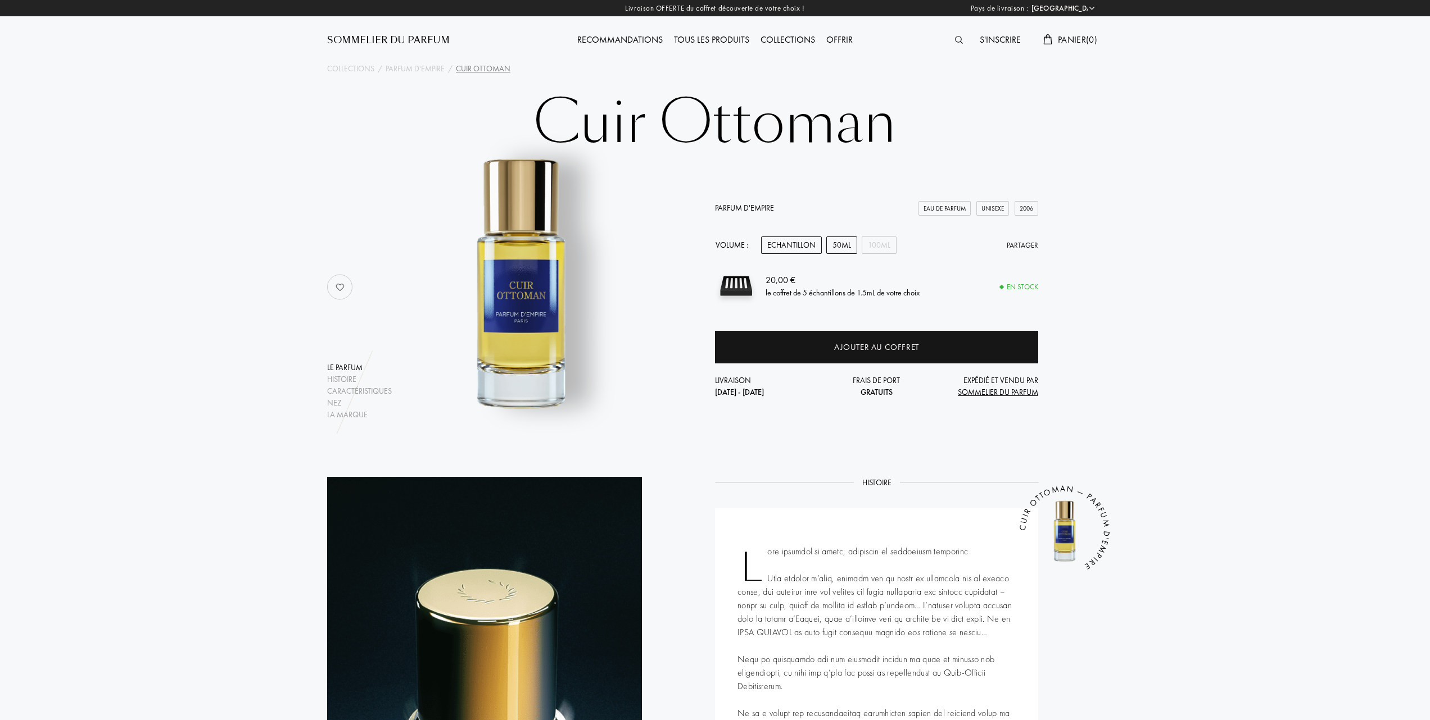
click at [844, 245] on div "50mL" at bounding box center [841, 245] width 31 height 17
click at [810, 243] on div "Echantillon" at bounding box center [791, 245] width 61 height 17
click at [701, 37] on div "Tous les produits" at bounding box center [711, 40] width 87 height 15
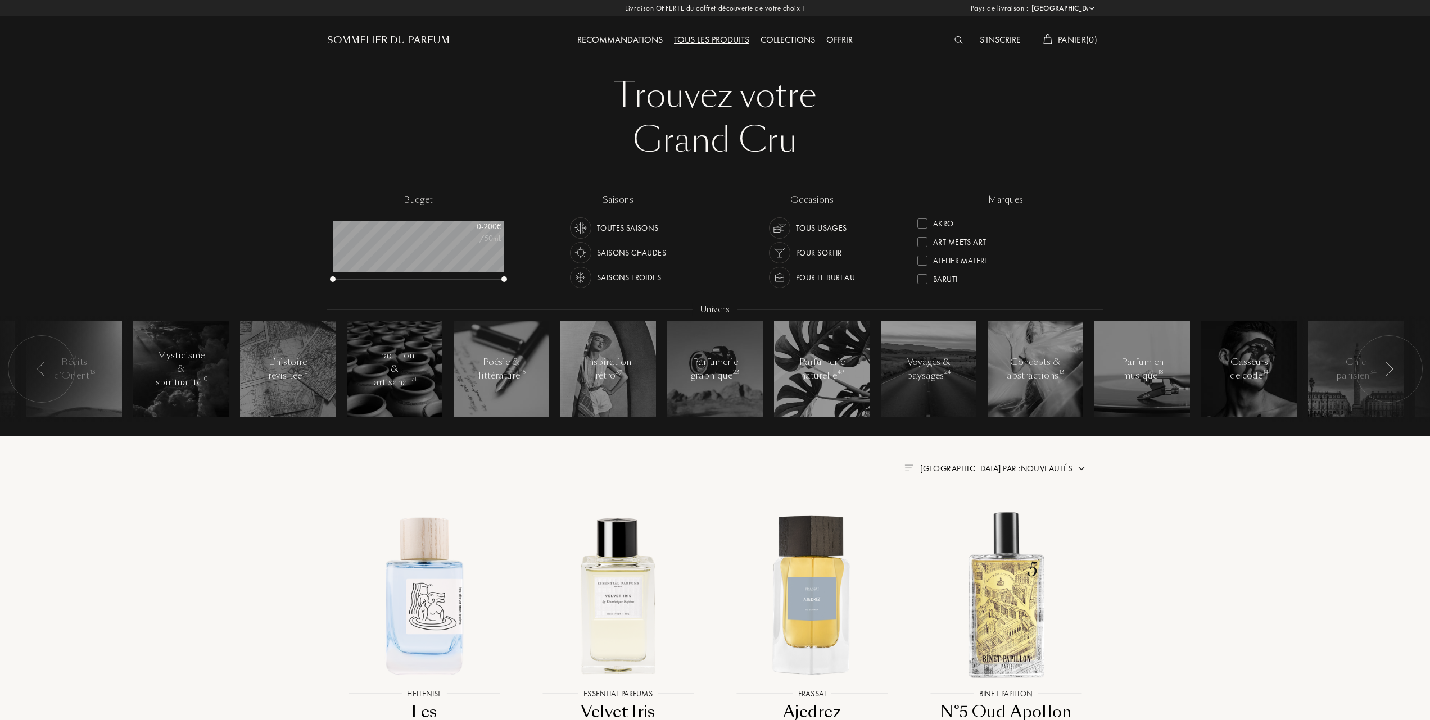
select select "FR"
click at [923, 257] on div at bounding box center [922, 260] width 10 height 10
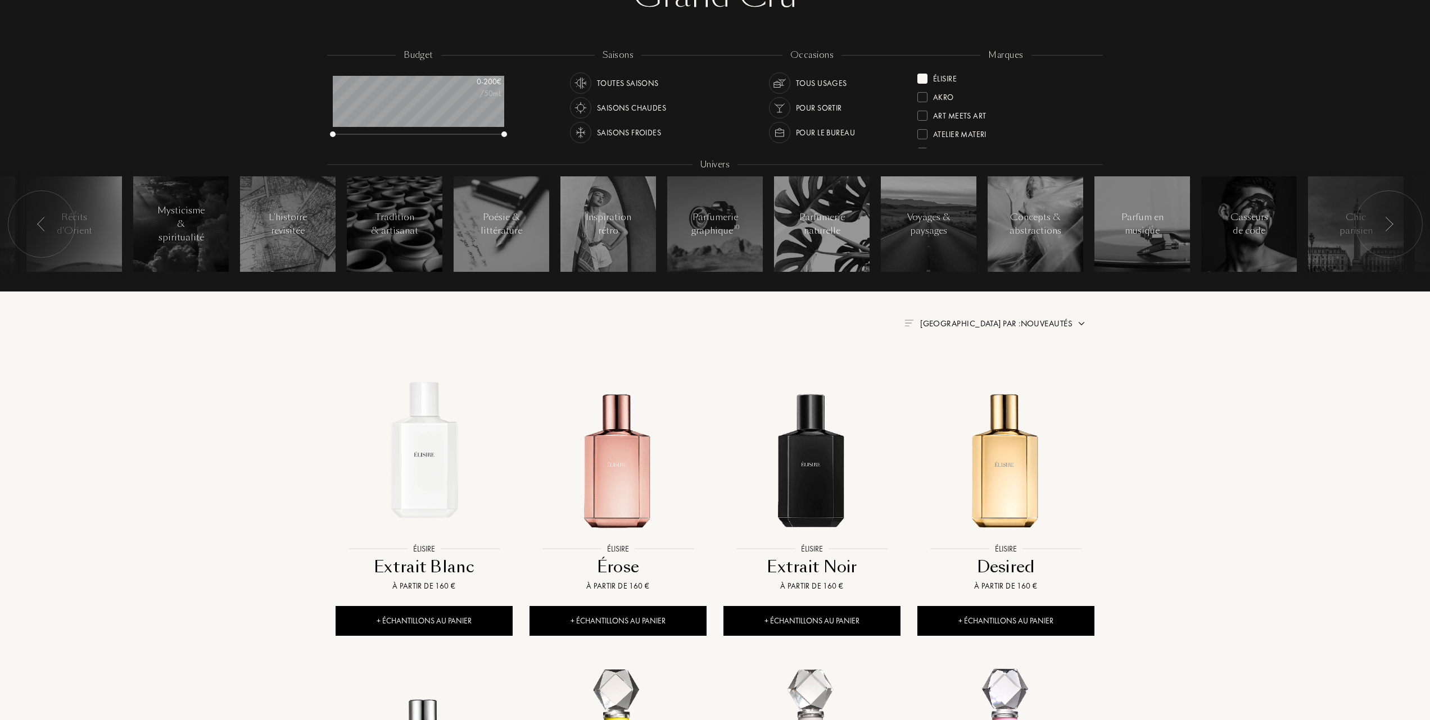
scroll to position [149, 0]
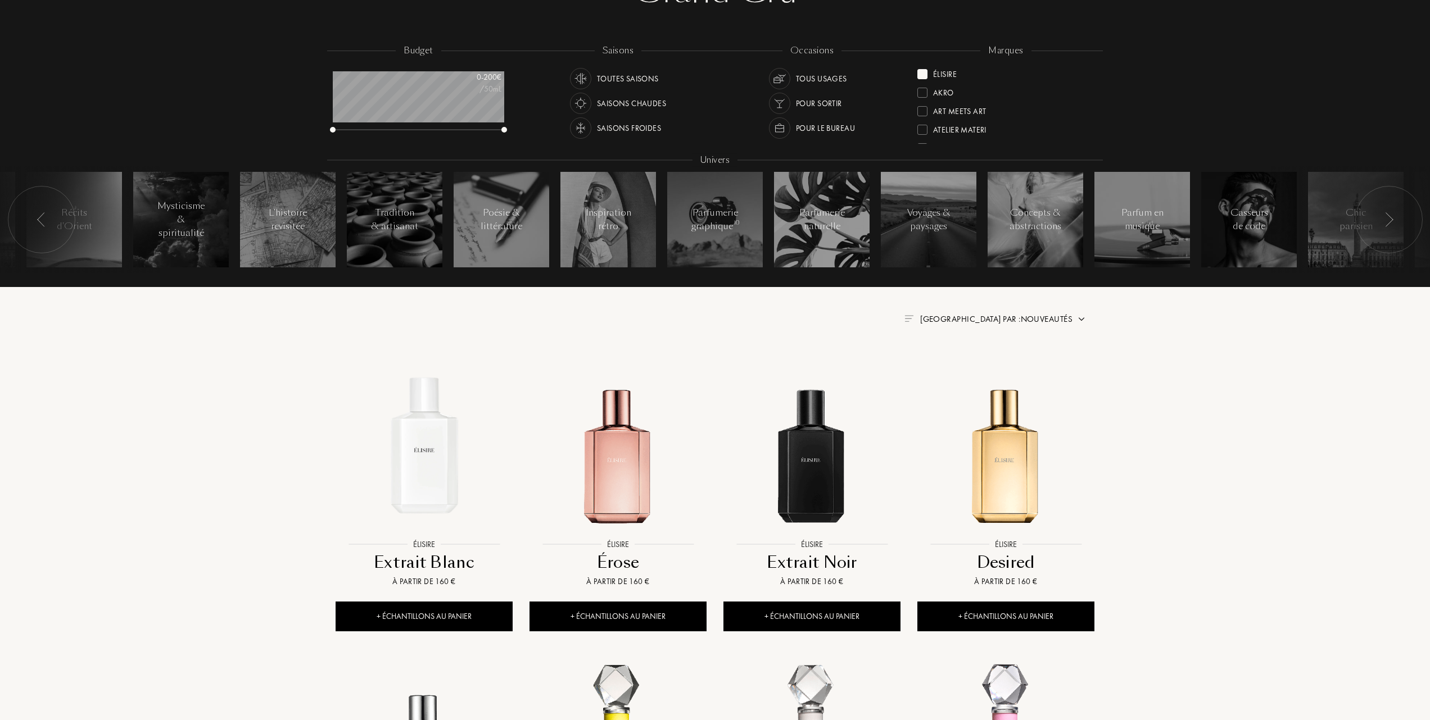
click at [1032, 316] on span "Trier par : Nouveautés" at bounding box center [996, 319] width 152 height 11
click at [970, 365] on div at bounding box center [969, 368] width 8 height 8
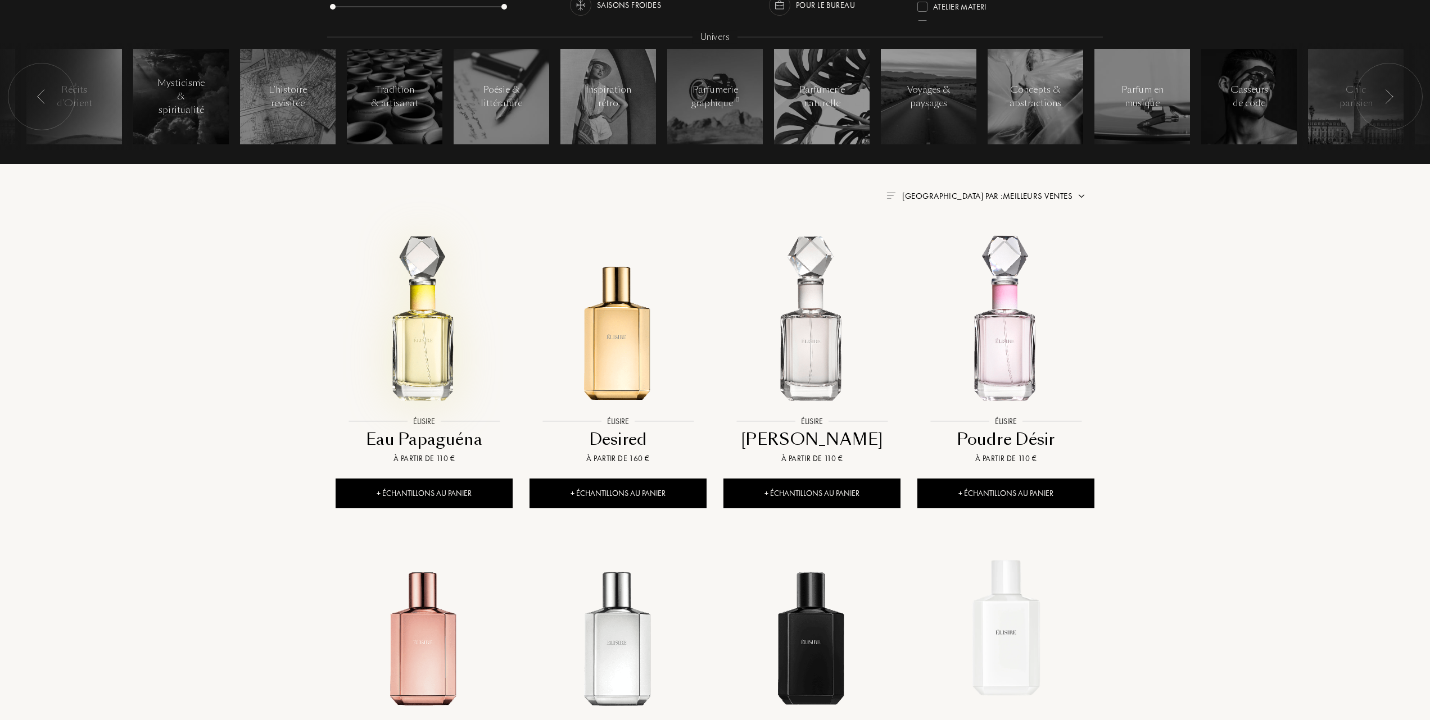
scroll to position [300, 0]
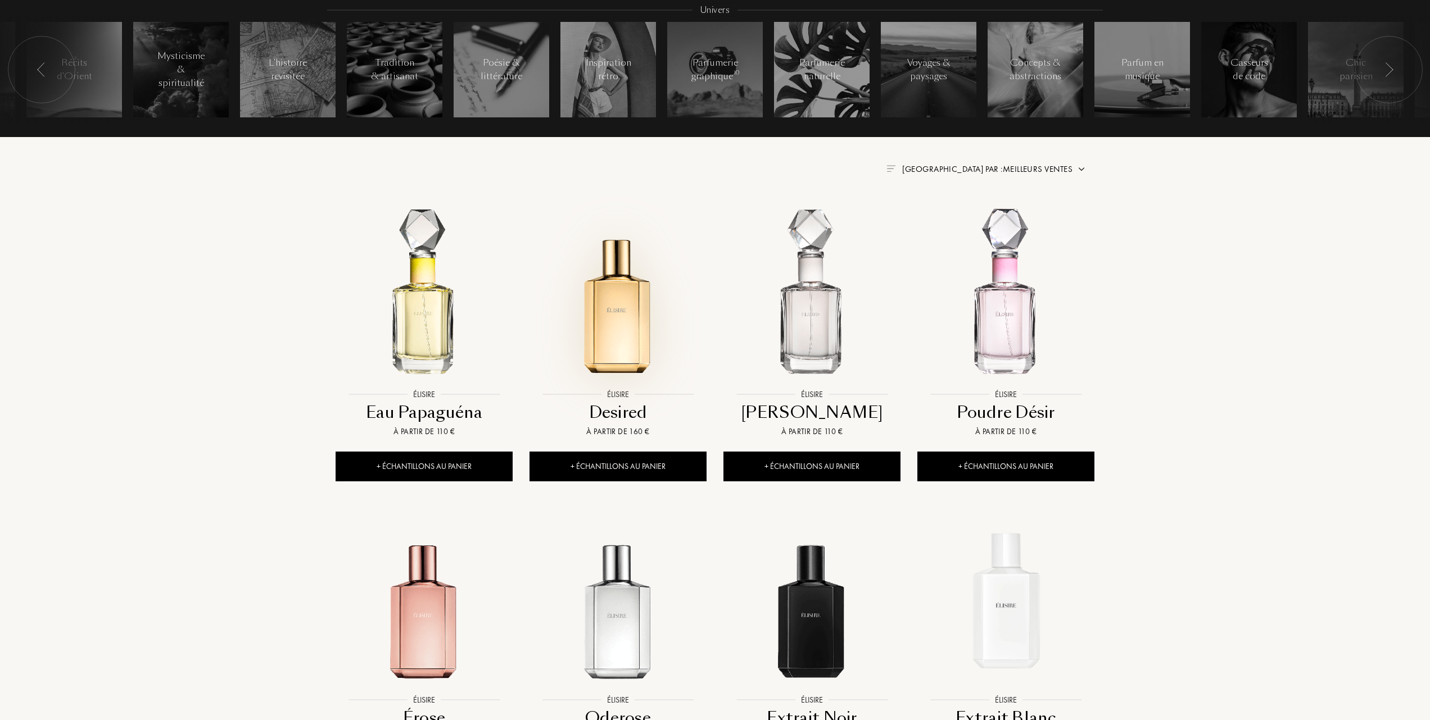
click at [623, 334] on img at bounding box center [617, 295] width 175 height 175
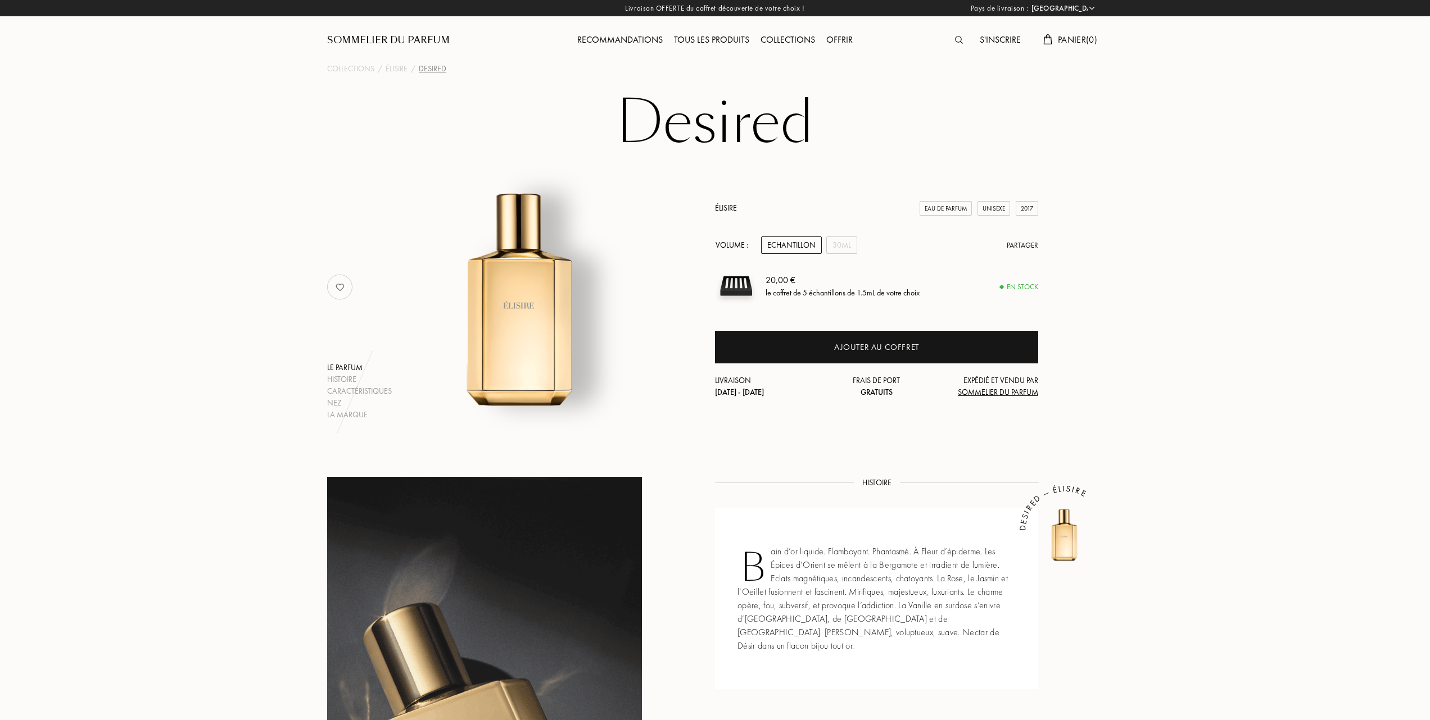
select select "FR"
click at [848, 242] on div "30mL" at bounding box center [841, 245] width 31 height 17
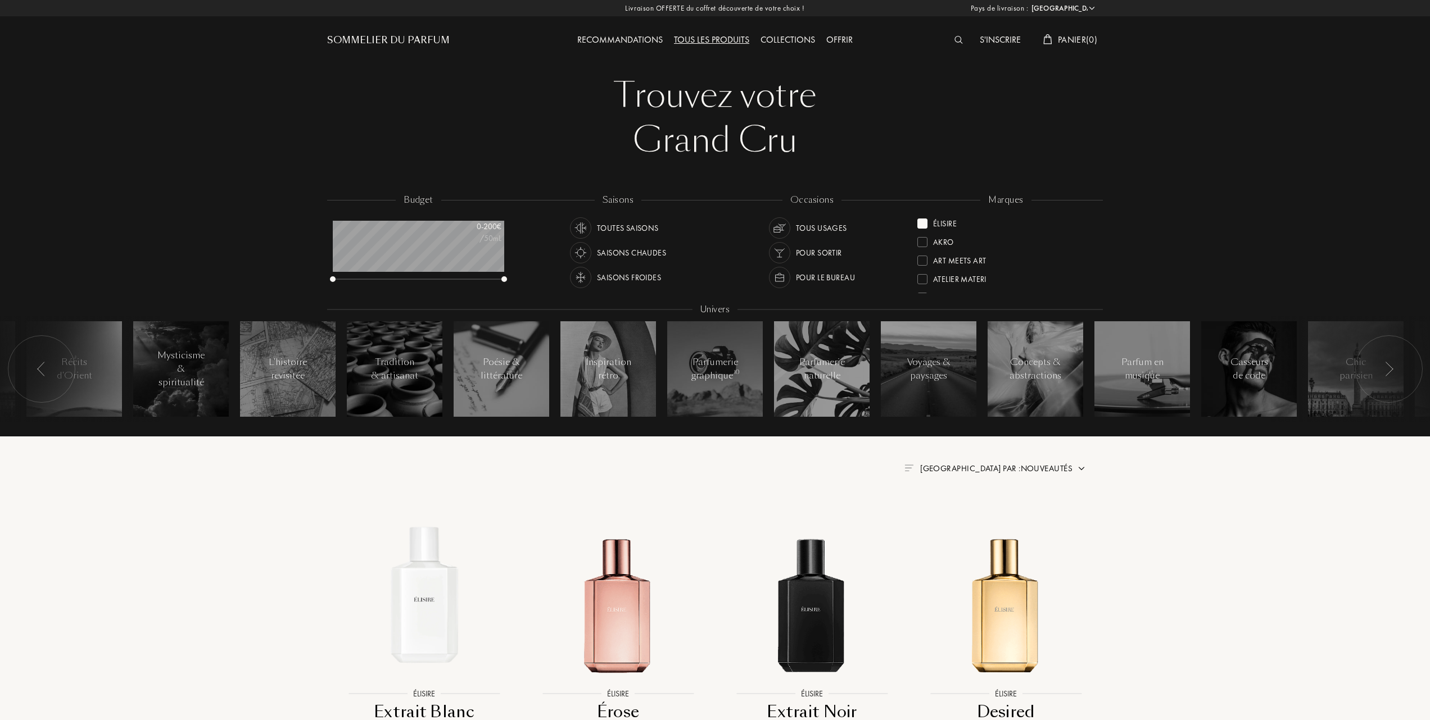
select select "FR"
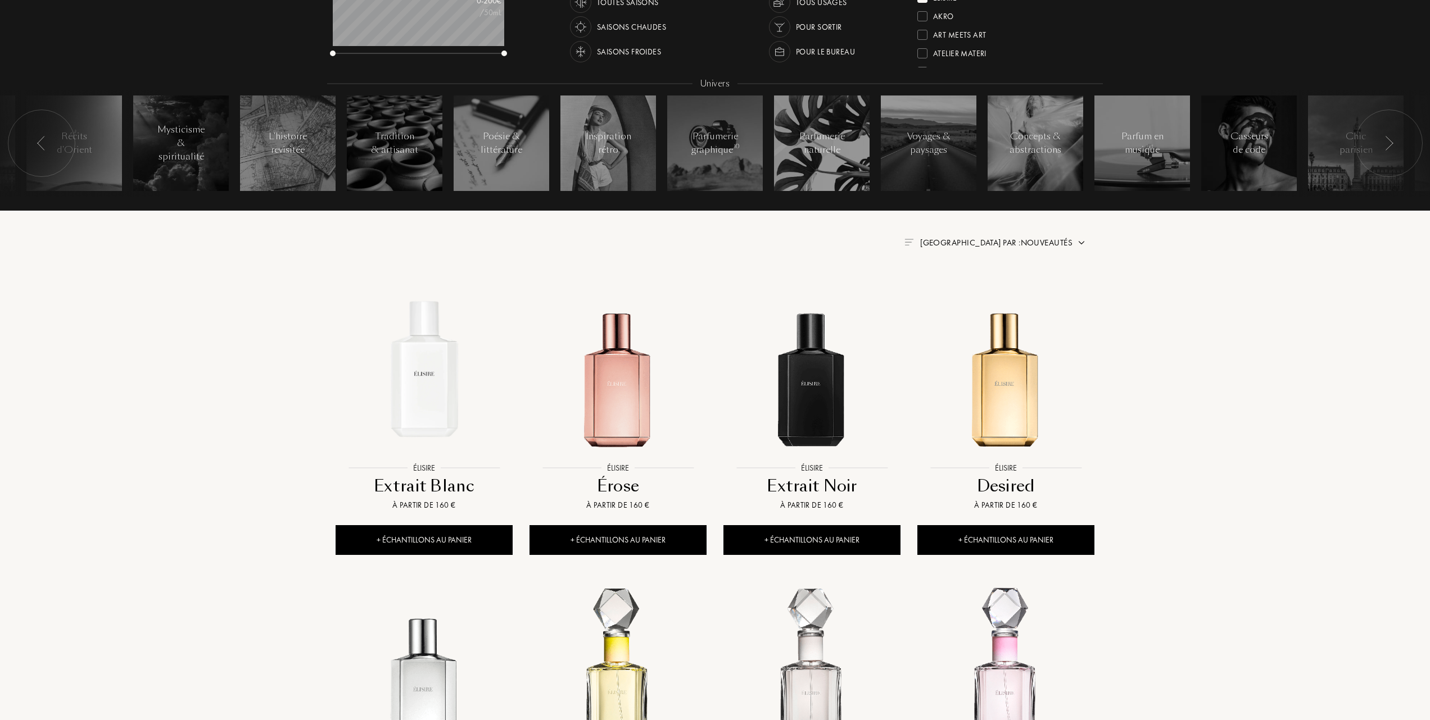
scroll to position [225, 0]
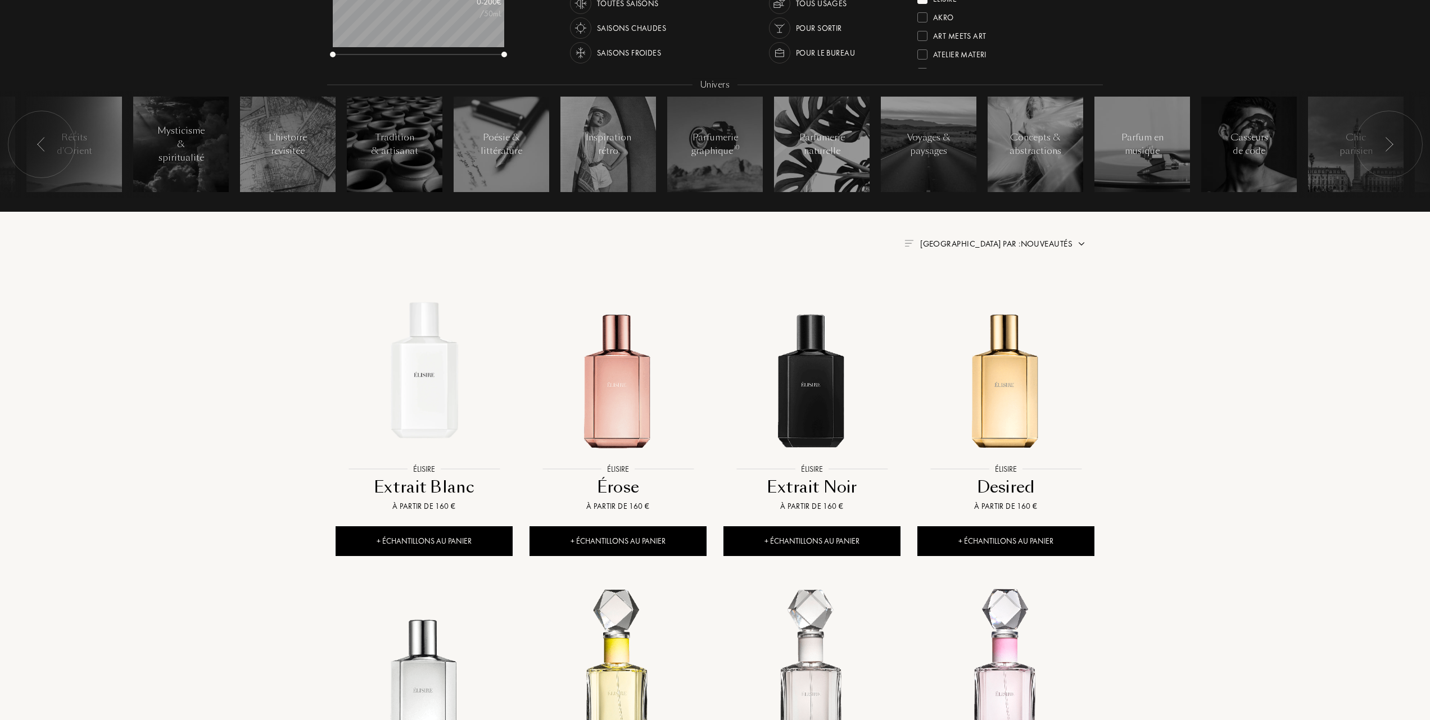
click at [1041, 243] on span "Trier par : Nouveautés" at bounding box center [996, 243] width 152 height 11
click at [969, 293] on div at bounding box center [969, 293] width 8 height 8
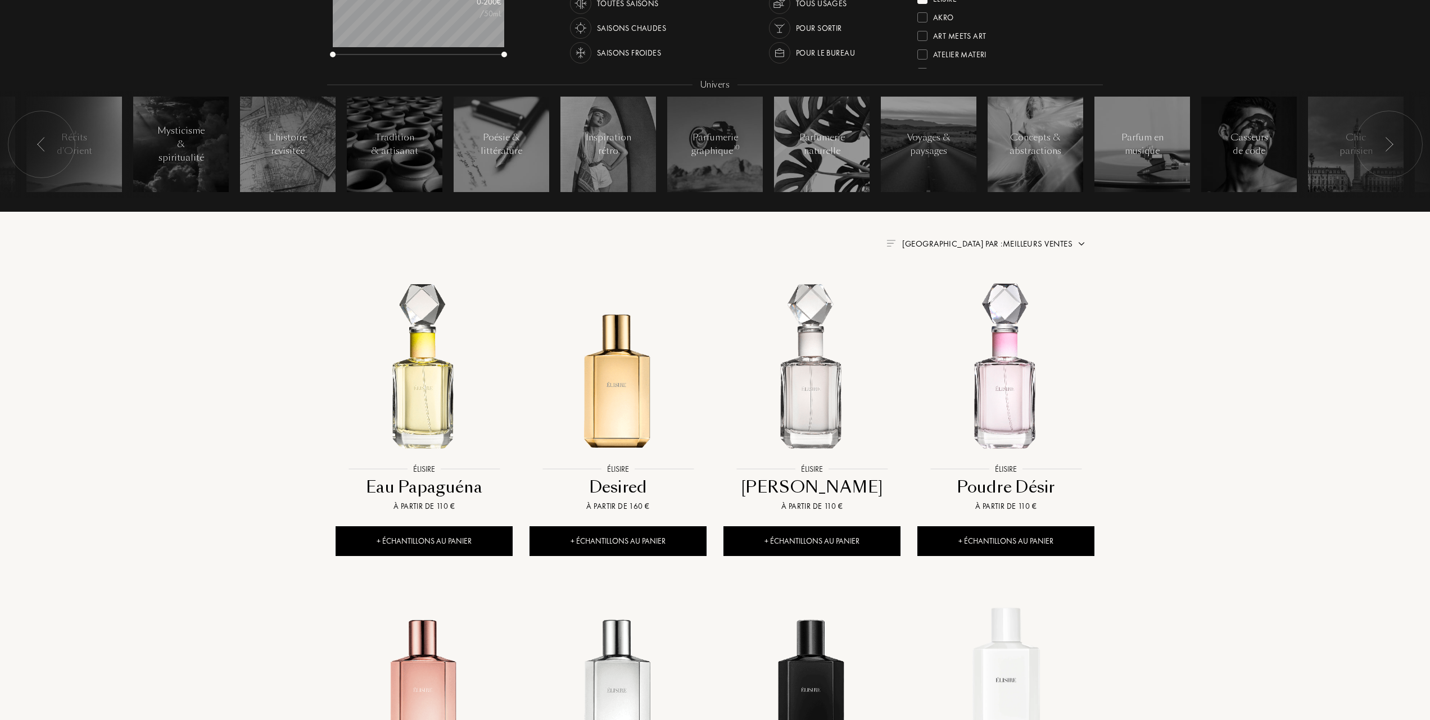
scroll to position [300, 0]
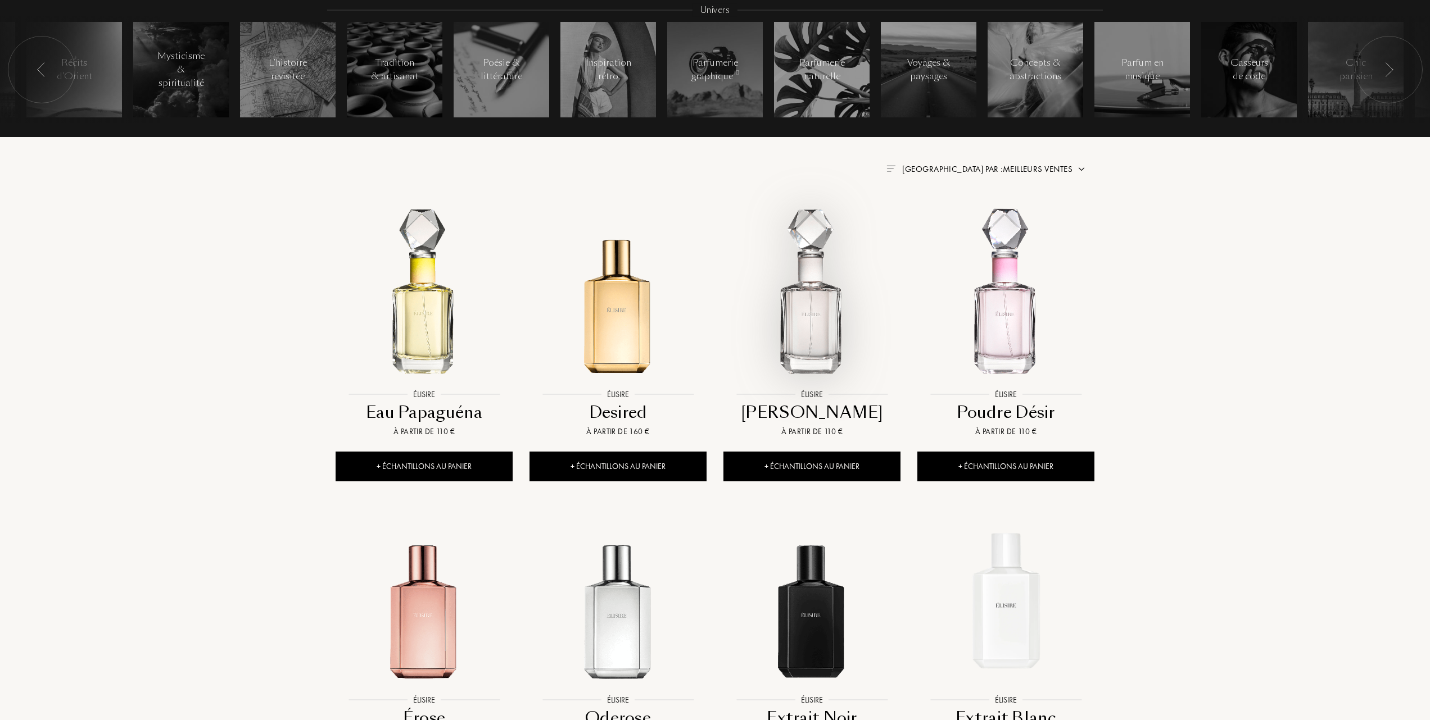
click at [794, 335] on img at bounding box center [811, 295] width 175 height 175
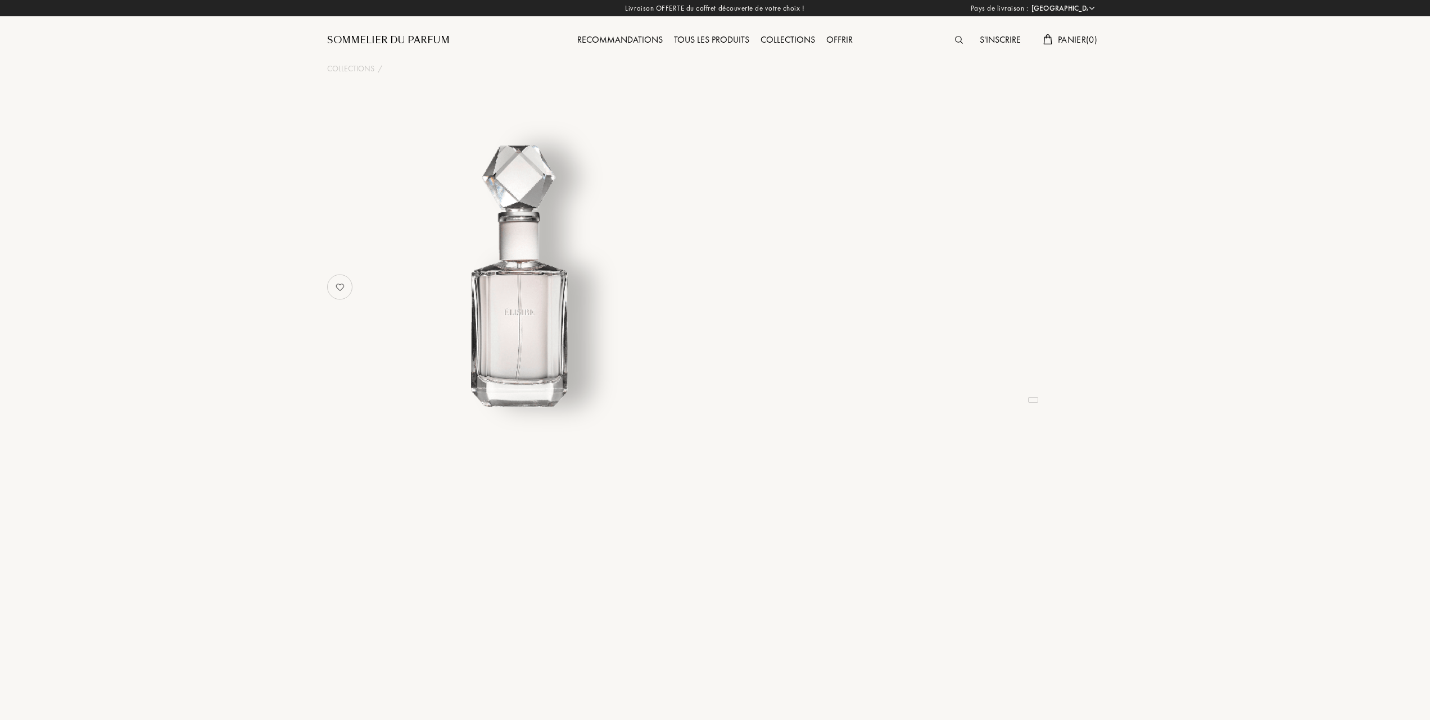
select select "FR"
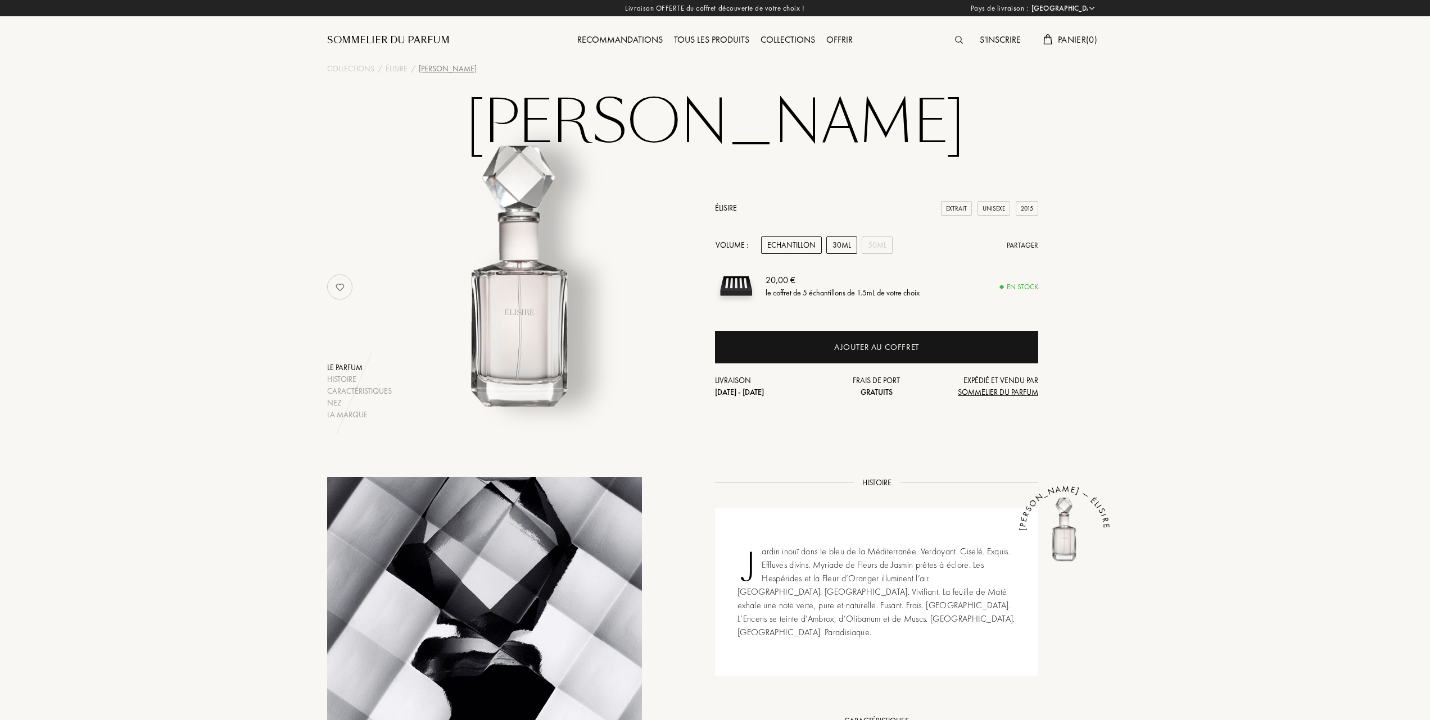
click at [837, 243] on div "30mL" at bounding box center [841, 245] width 31 height 17
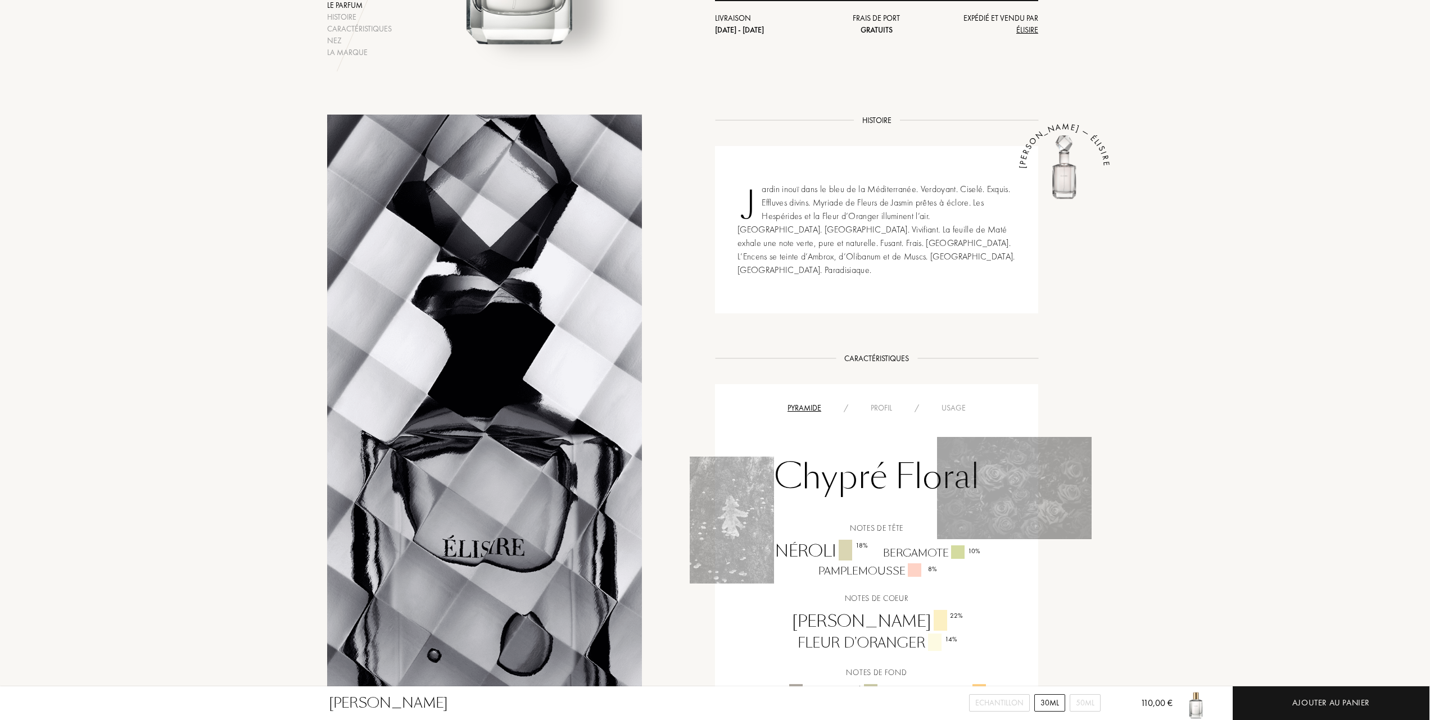
scroll to position [450, 0]
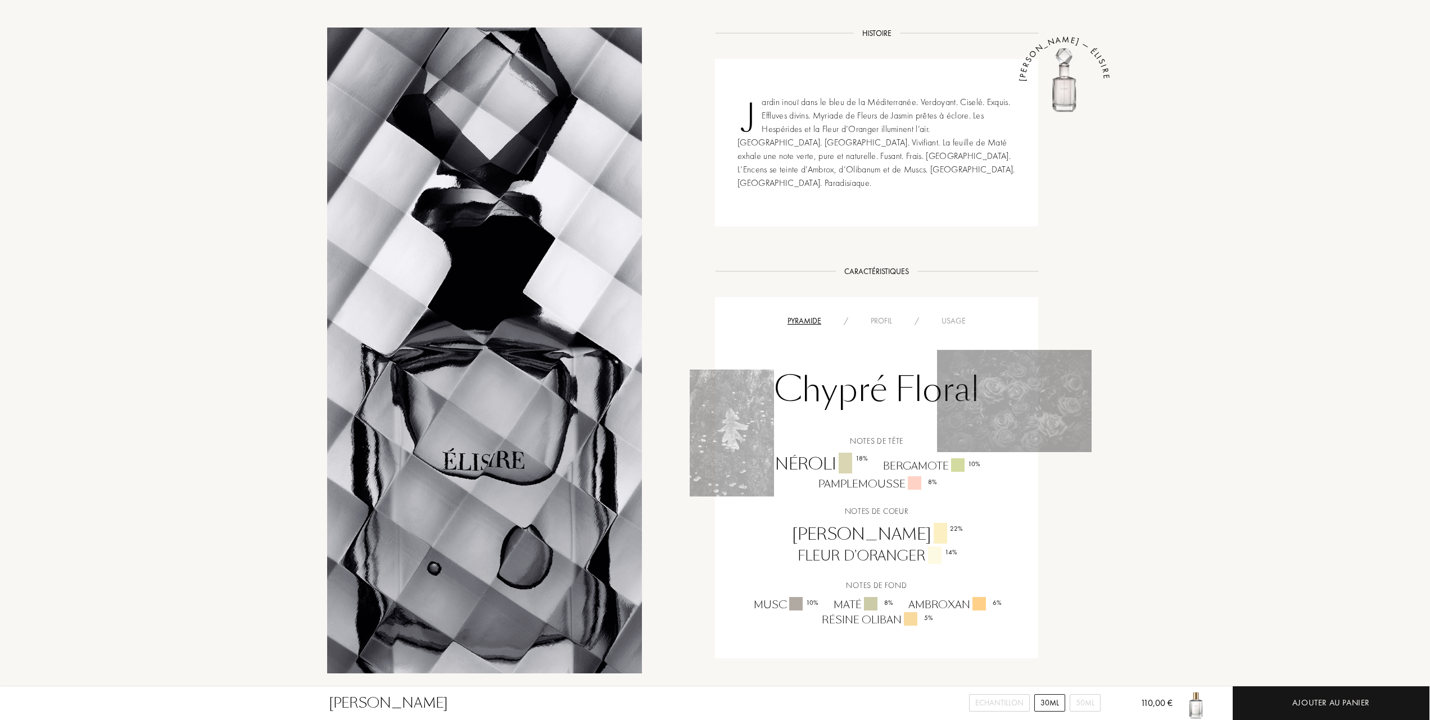
click at [882, 315] on div "Profil" at bounding box center [881, 321] width 44 height 12
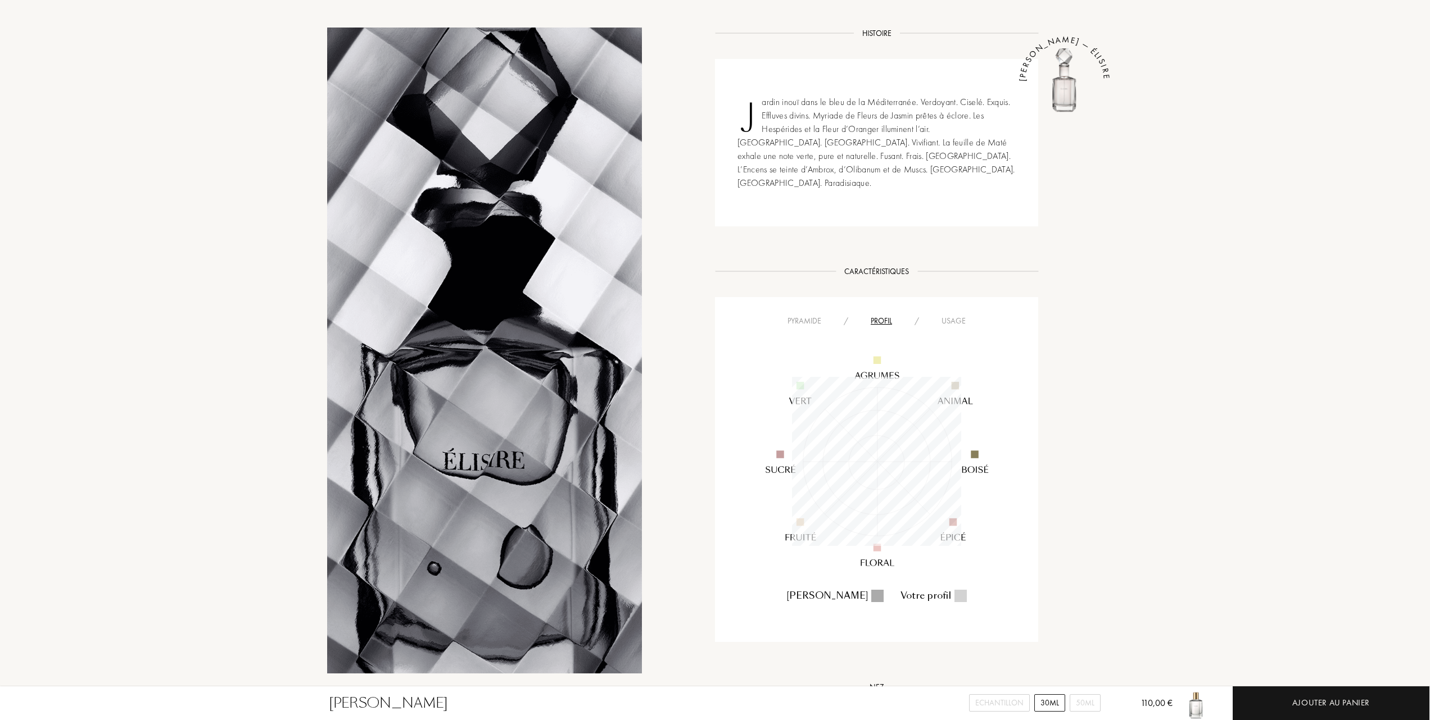
scroll to position [169, 169]
click at [882, 315] on div "Profil" at bounding box center [881, 321] width 44 height 12
click at [953, 315] on div "Usage" at bounding box center [953, 321] width 47 height 12
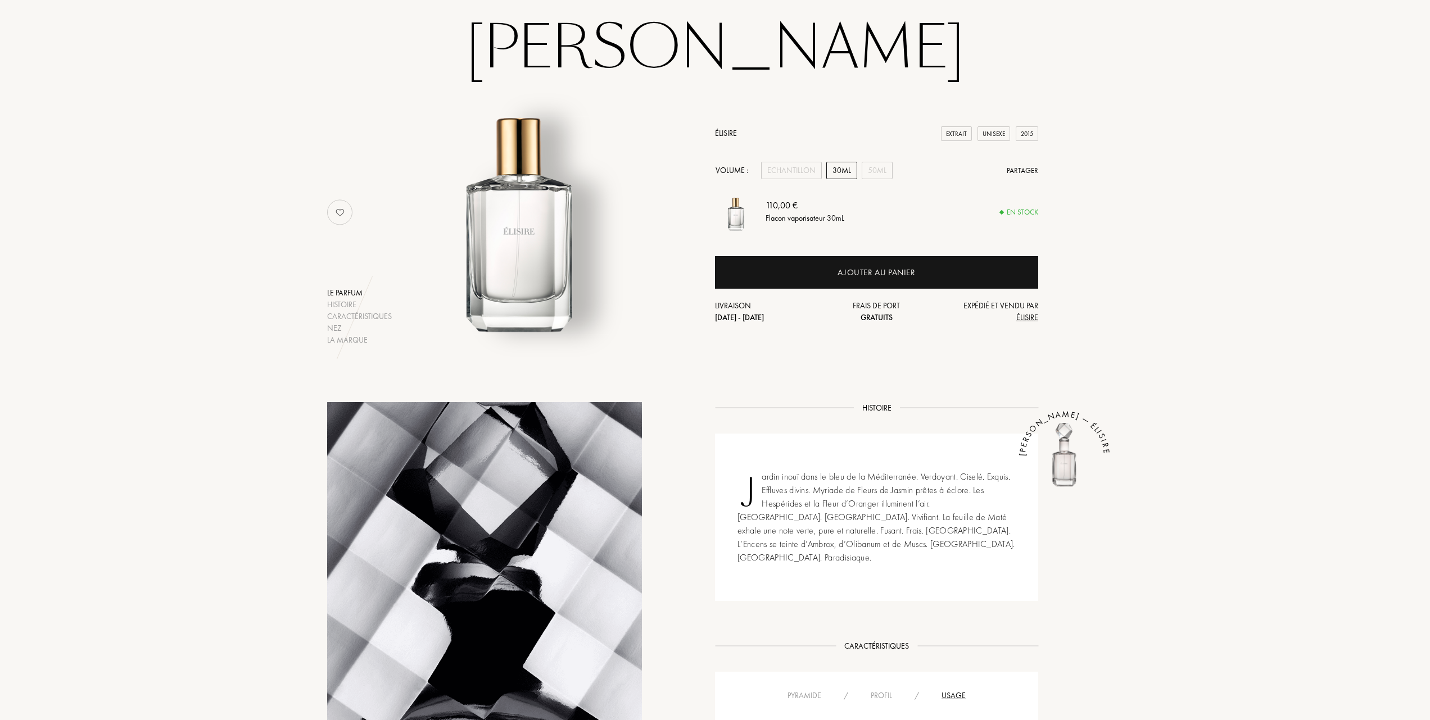
scroll to position [0, 0]
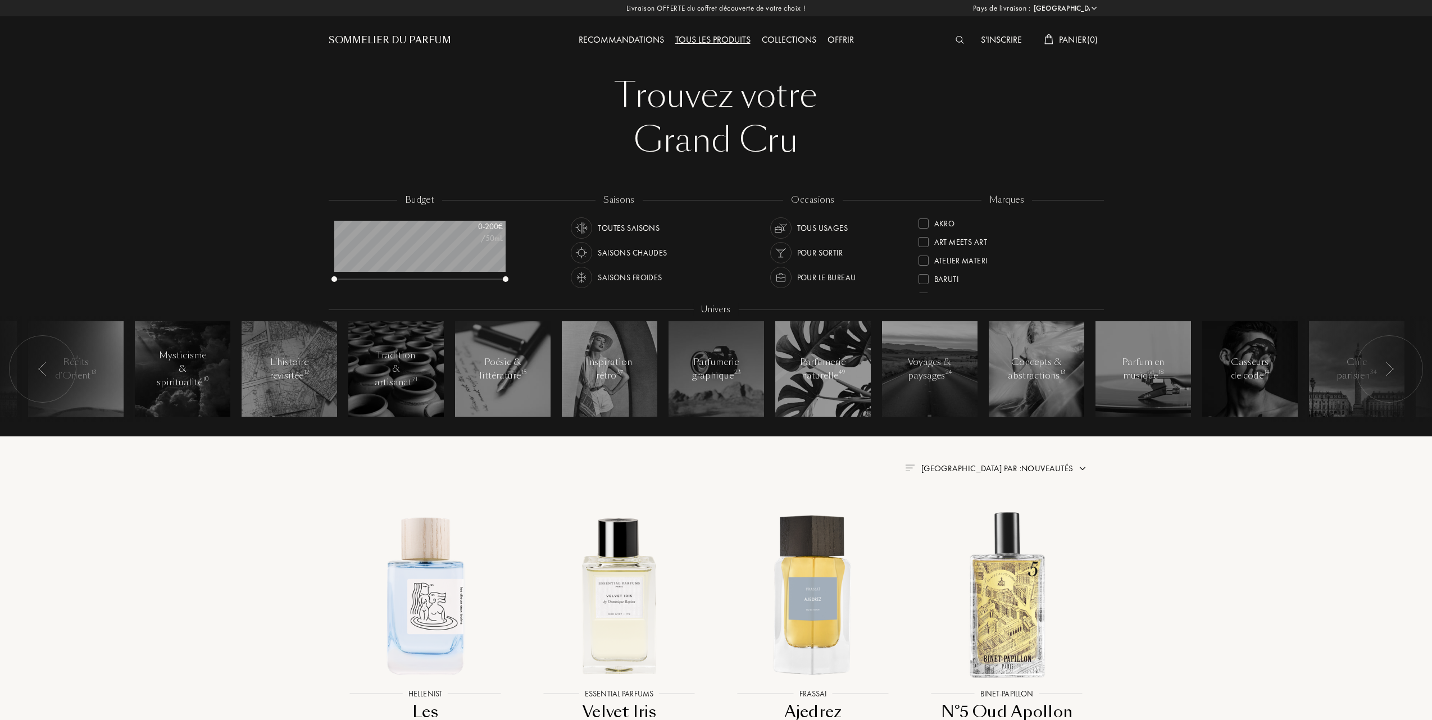
select select "FR"
click at [924, 237] on div at bounding box center [922, 241] width 10 height 10
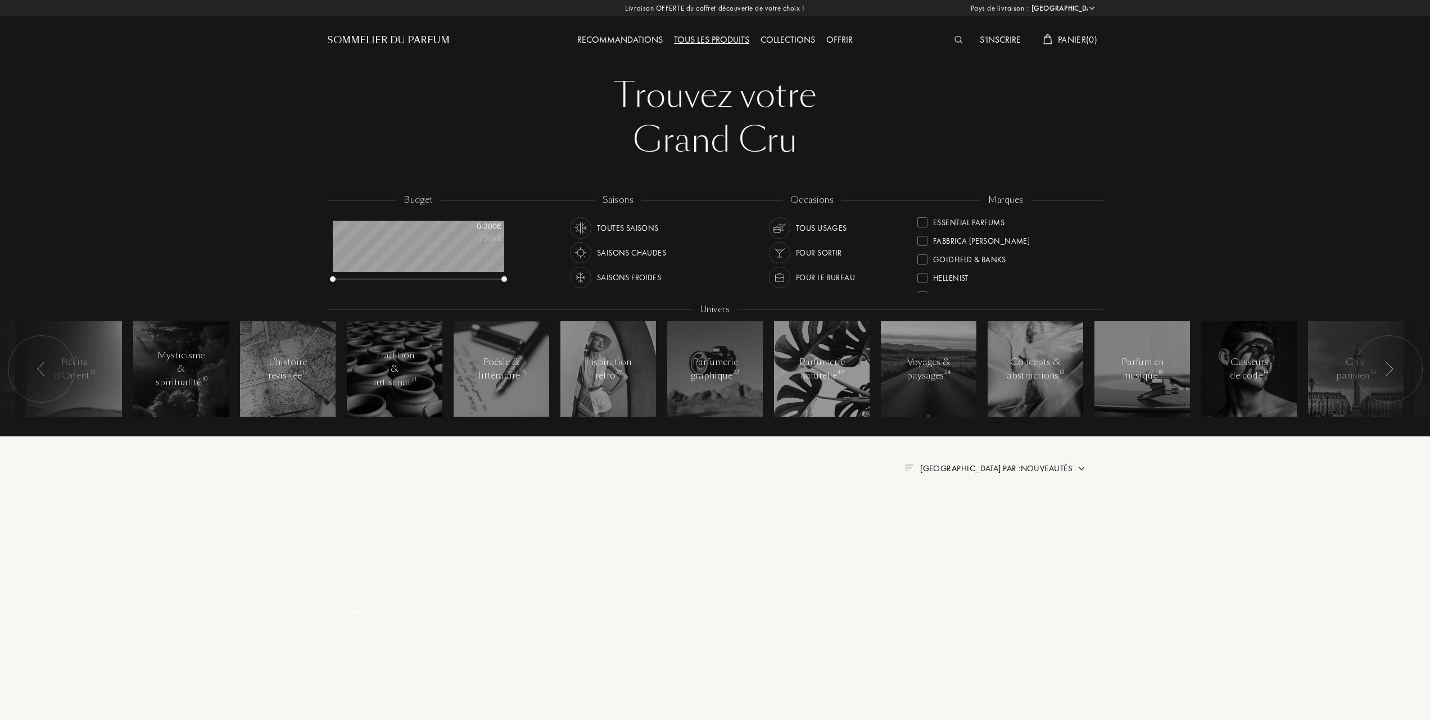
scroll to position [0, 0]
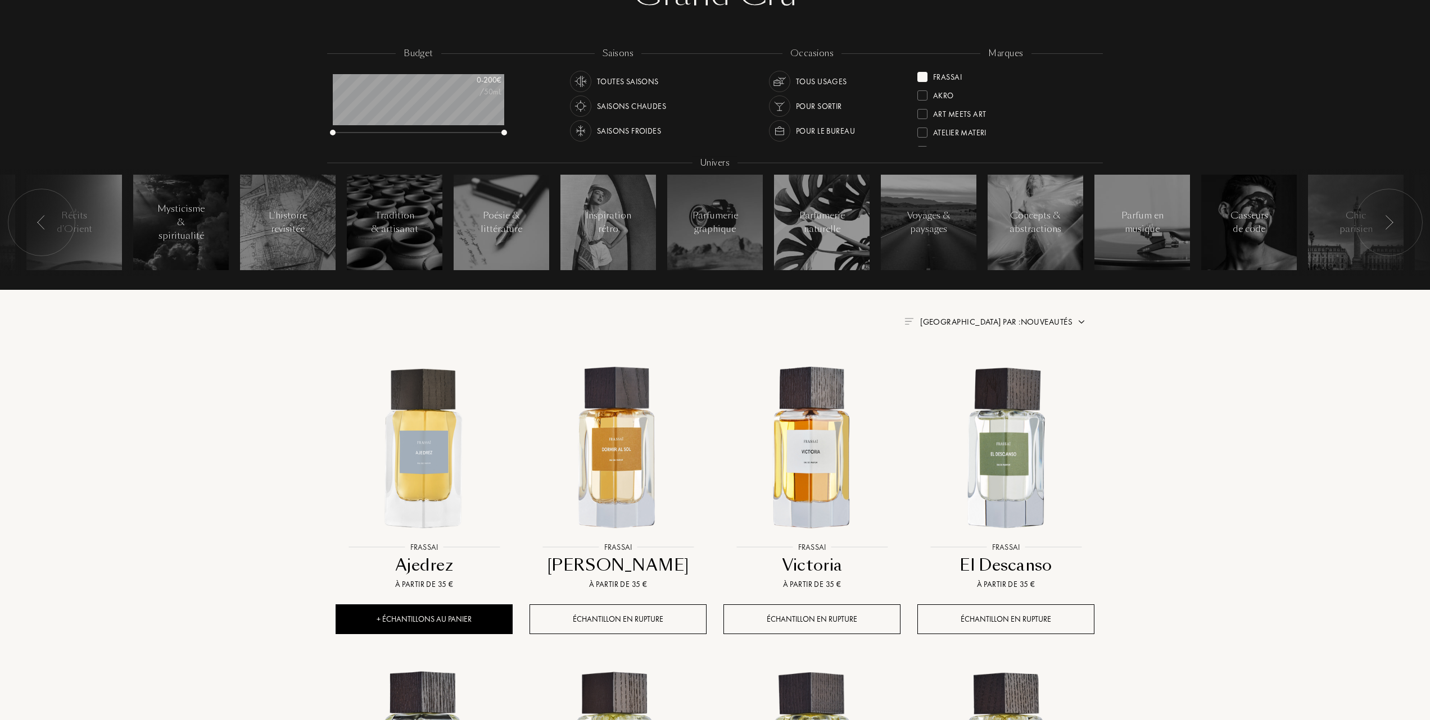
scroll to position [149, 0]
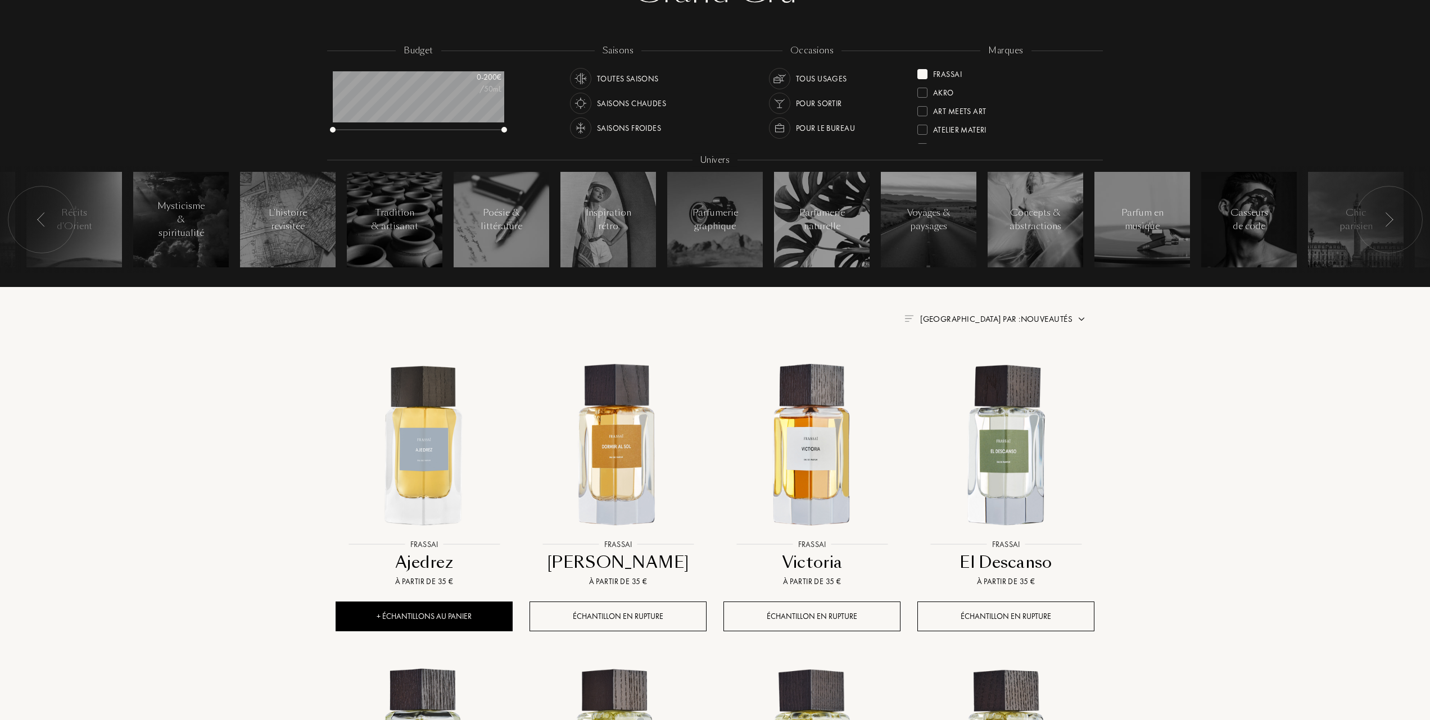
click at [1046, 317] on span "Trier par : Nouveautés" at bounding box center [996, 319] width 152 height 11
click at [968, 369] on div at bounding box center [969, 368] width 8 height 8
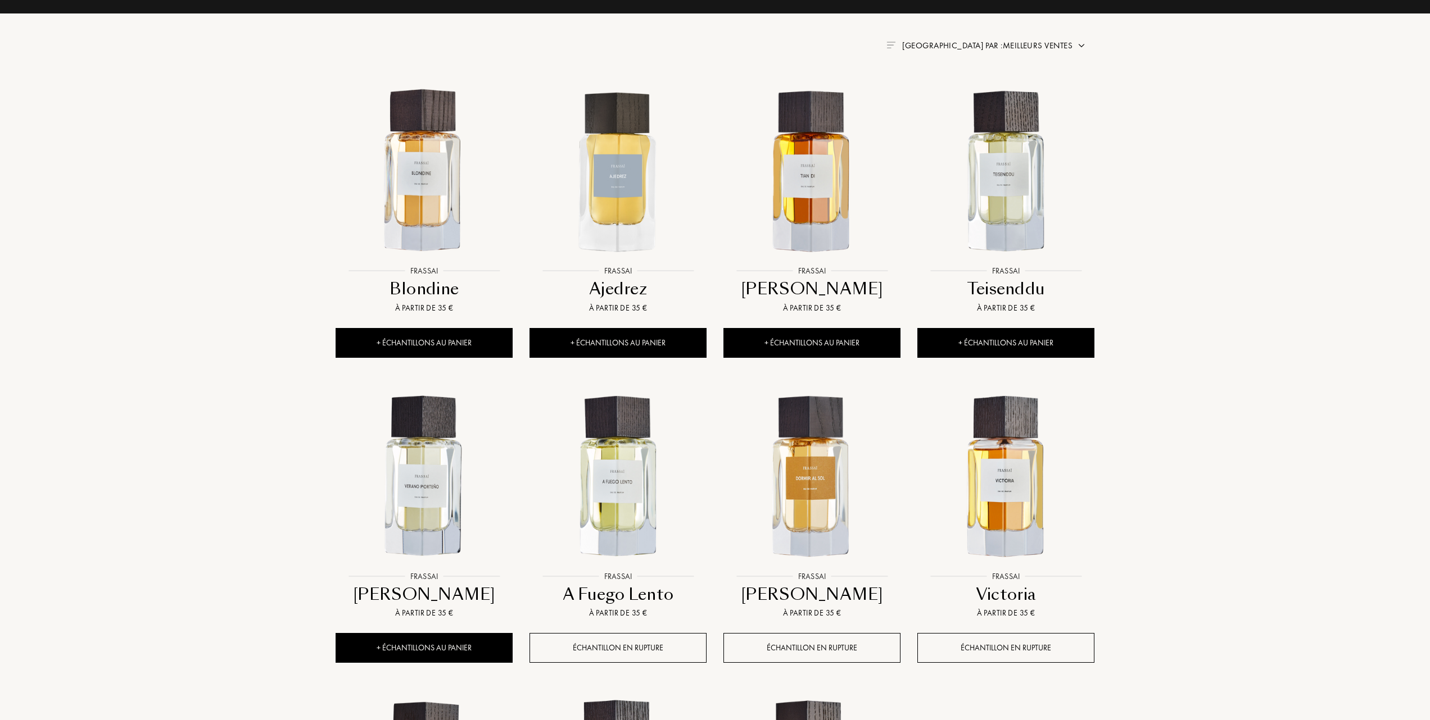
scroll to position [450, 0]
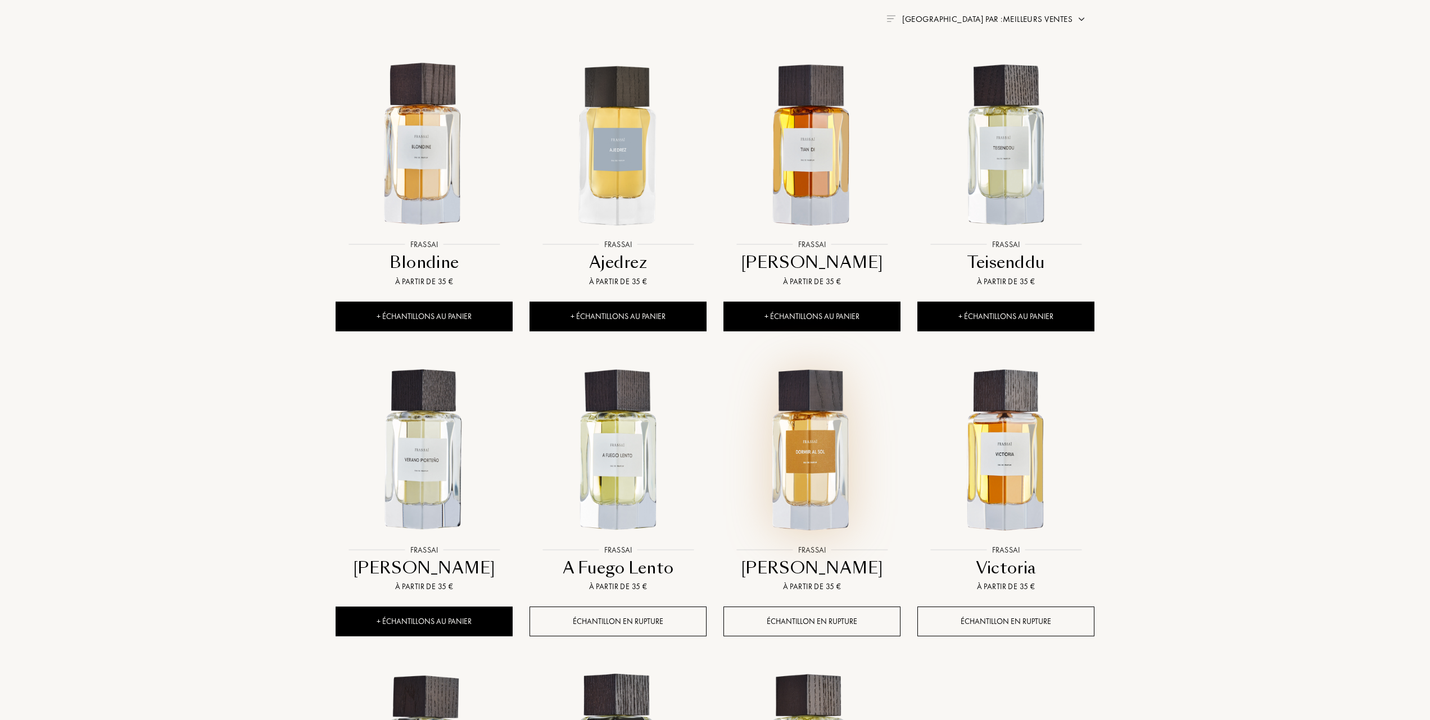
click at [812, 453] on img at bounding box center [811, 451] width 175 height 175
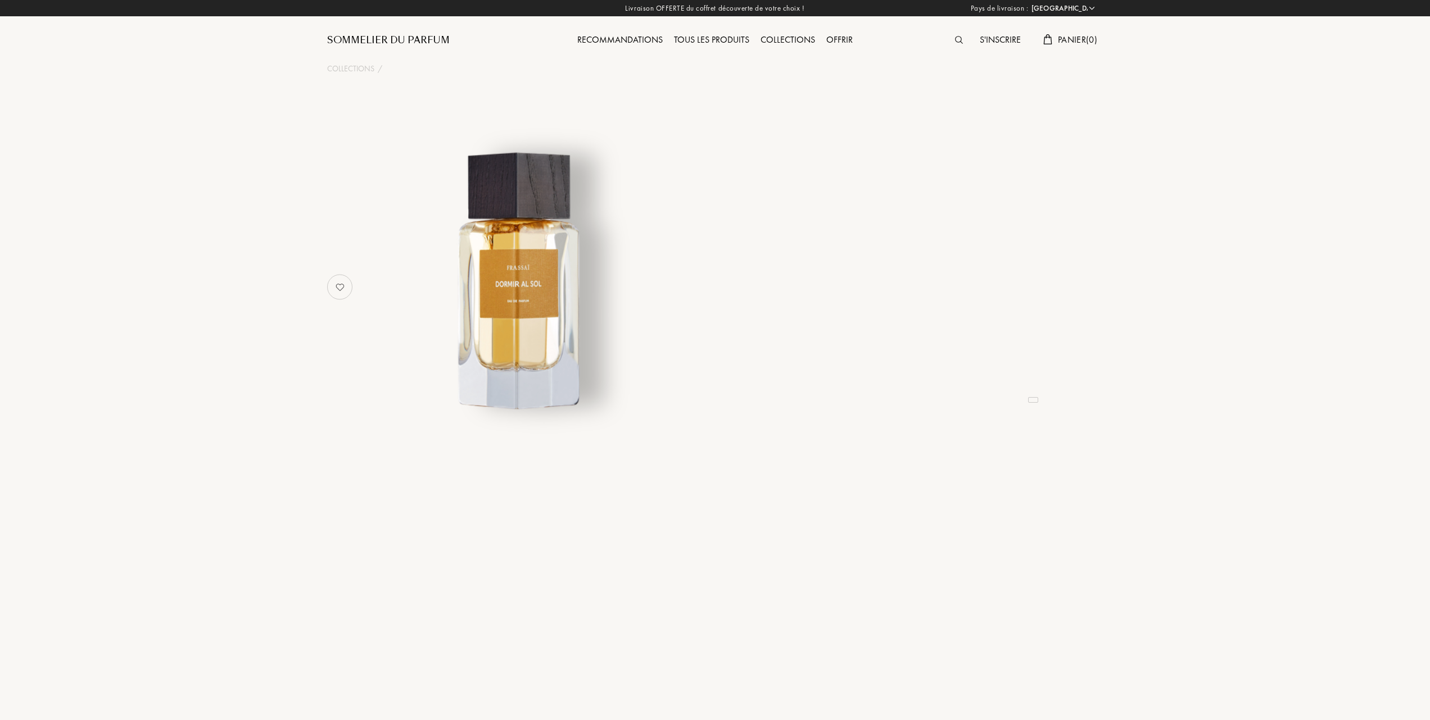
select select "FR"
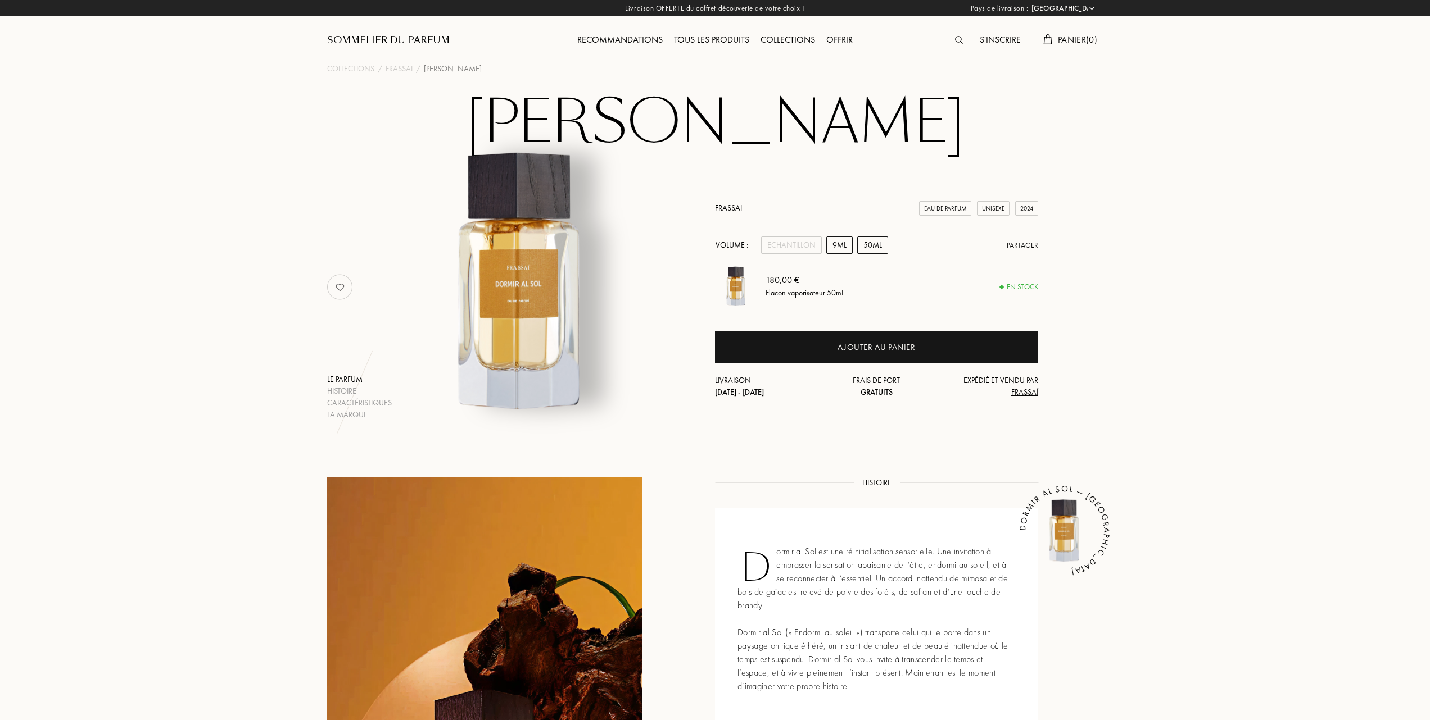
click at [838, 243] on div "9mL" at bounding box center [839, 245] width 26 height 17
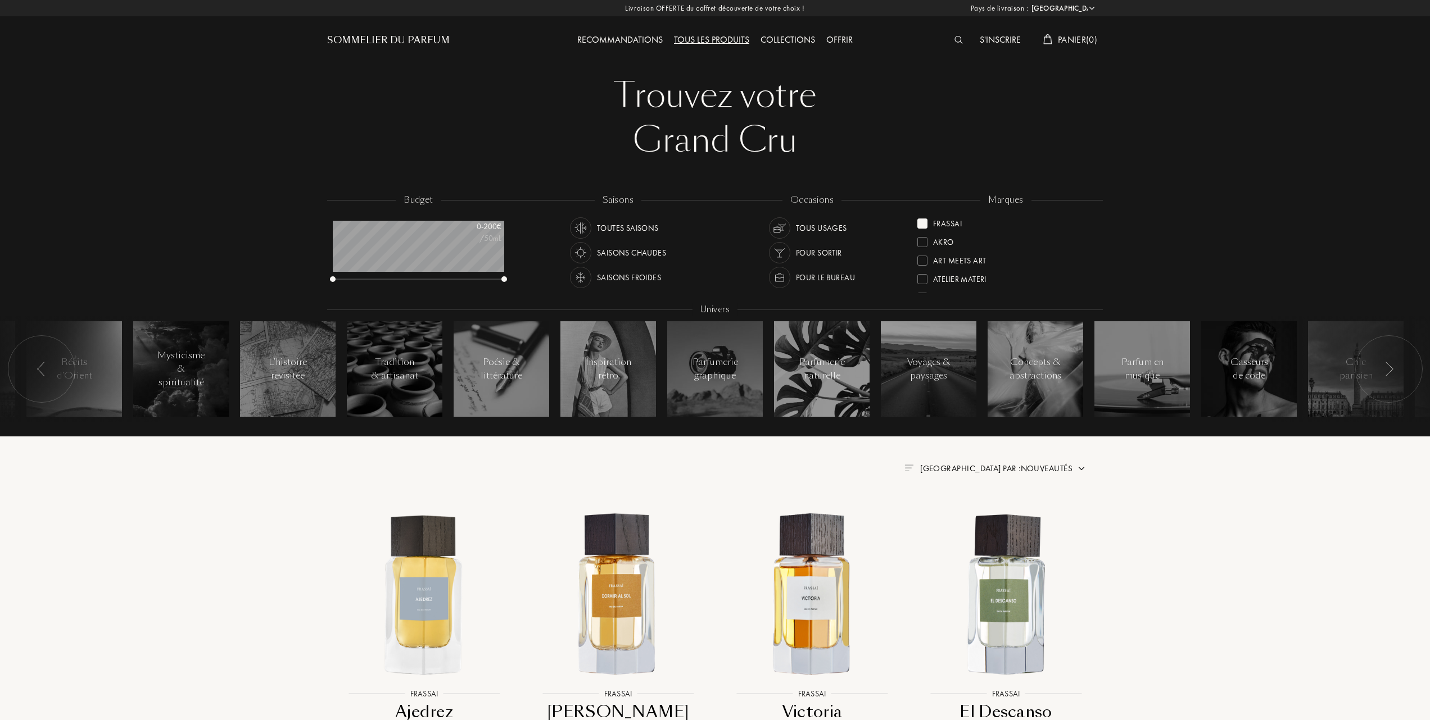
select select "FR"
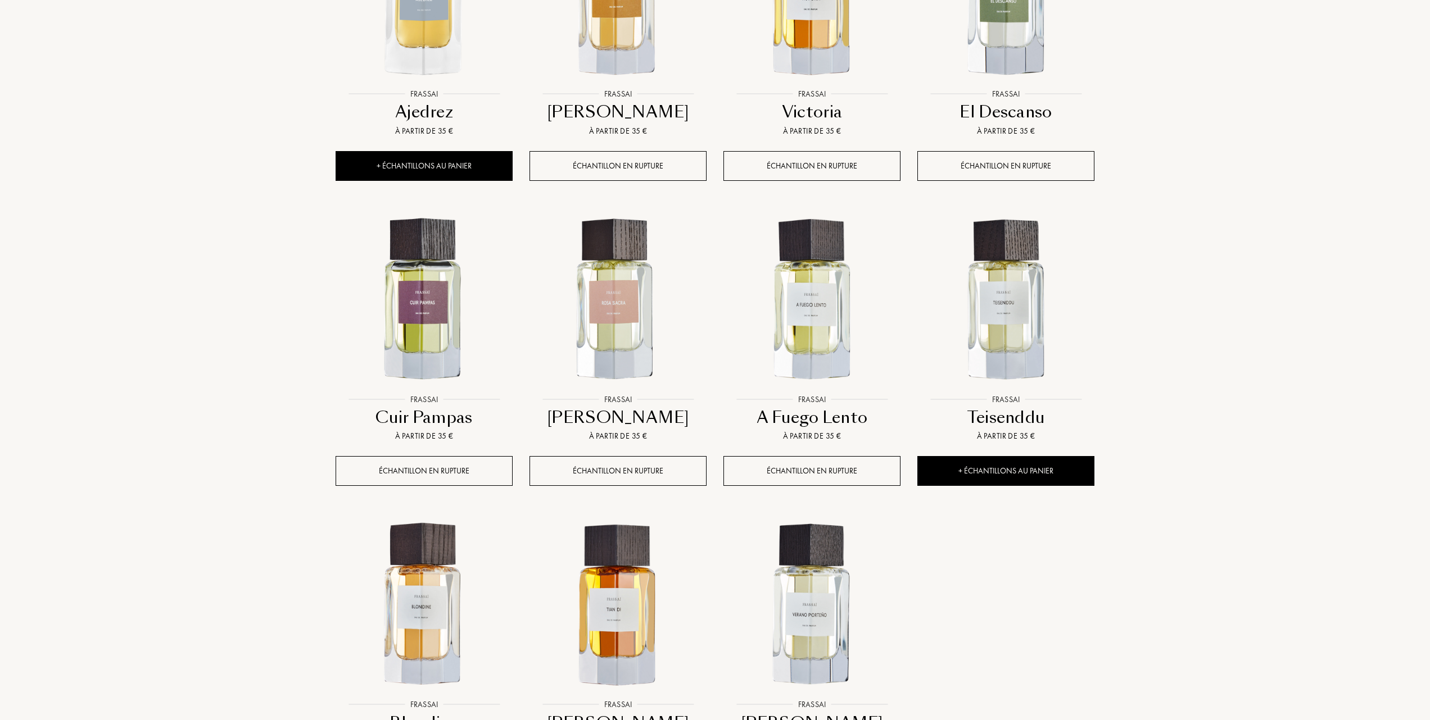
scroll to position [599, 0]
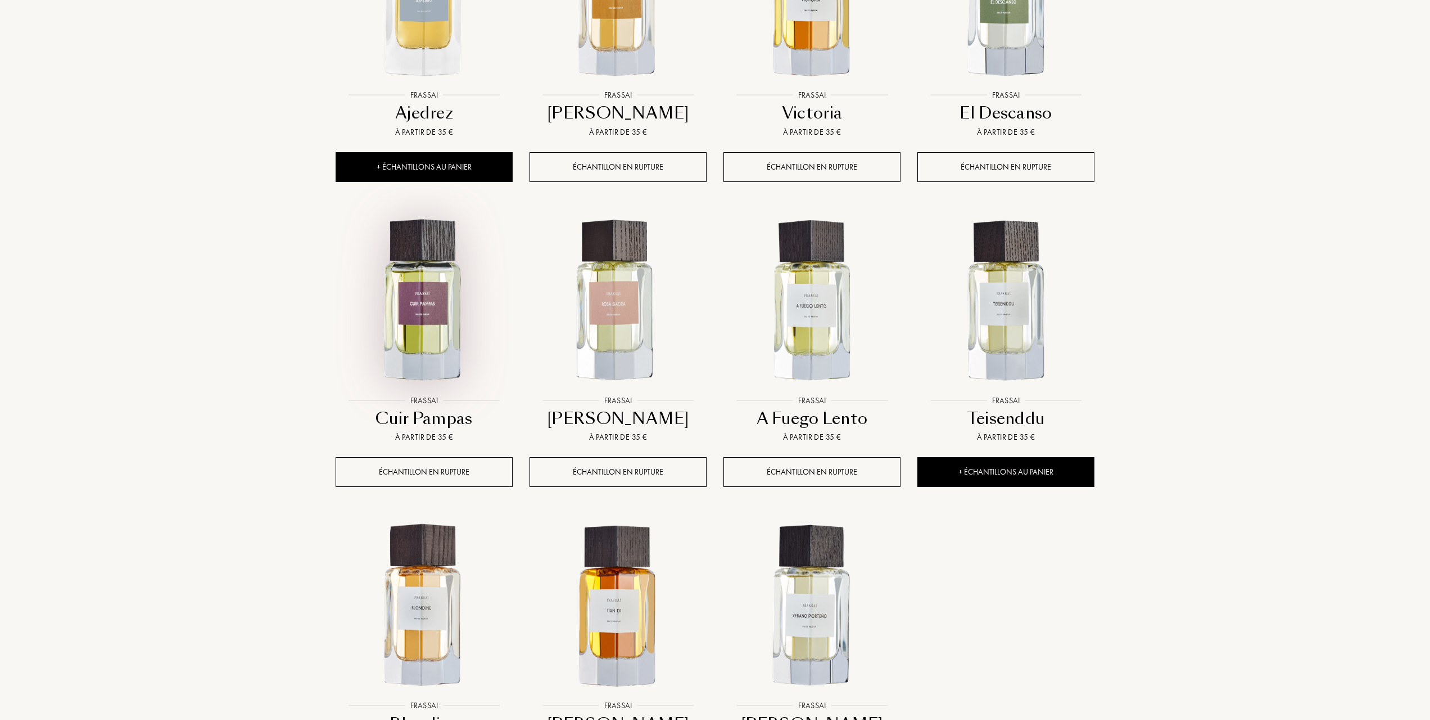
click at [412, 318] on img at bounding box center [424, 301] width 175 height 175
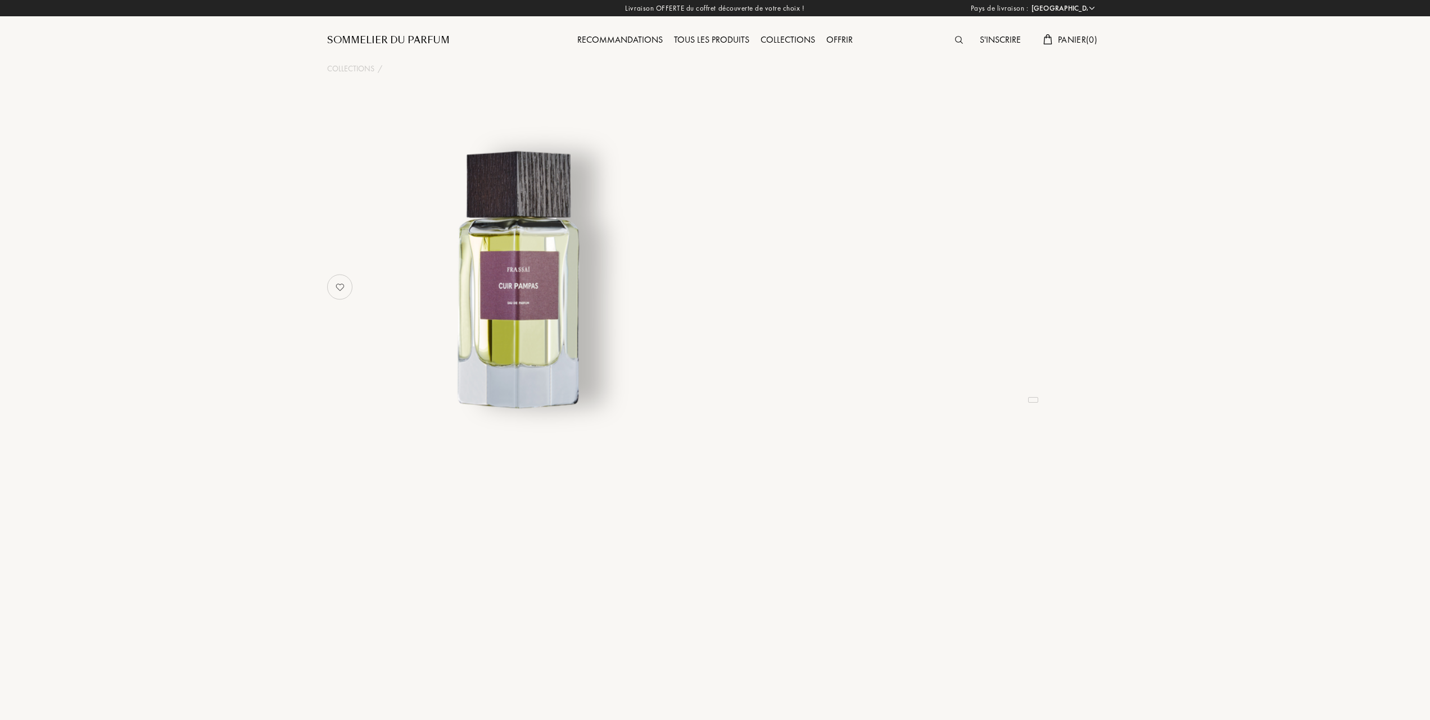
select select "FR"
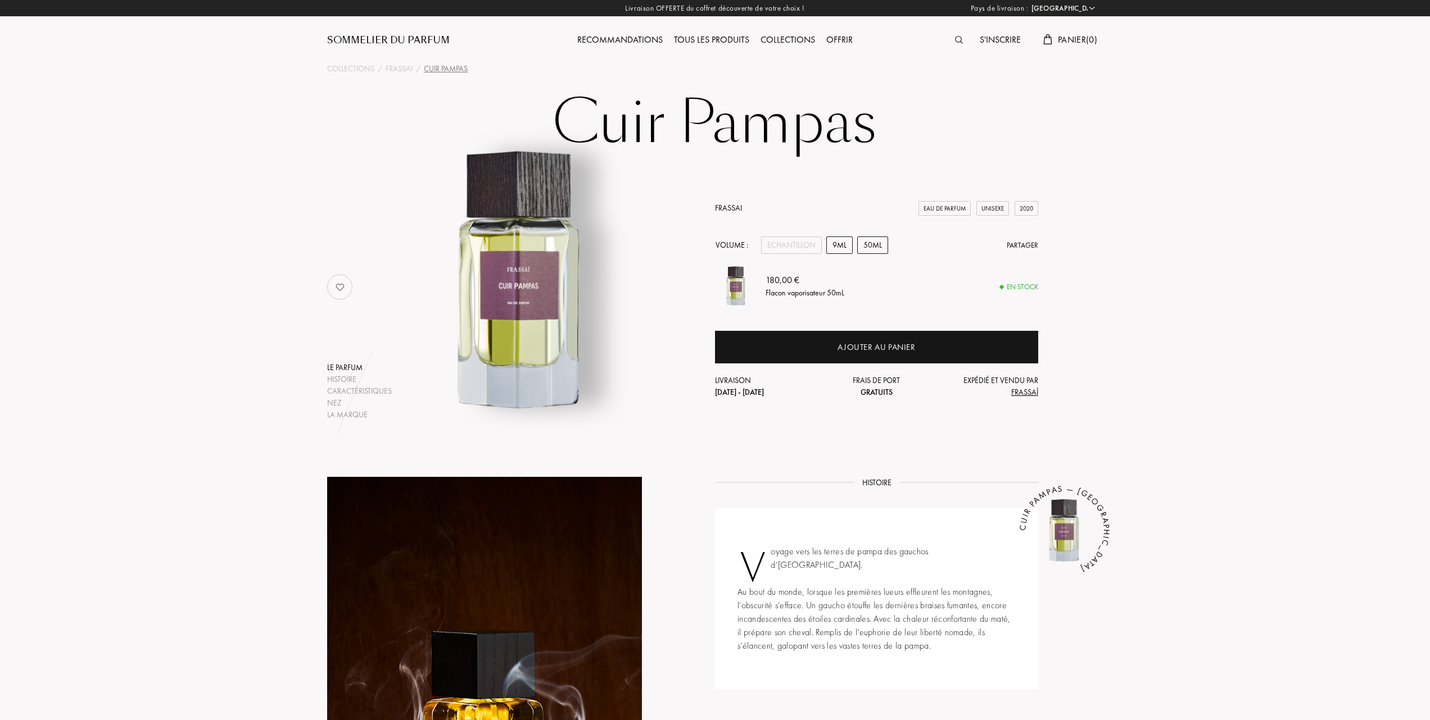
click at [843, 241] on div "9mL" at bounding box center [839, 245] width 26 height 17
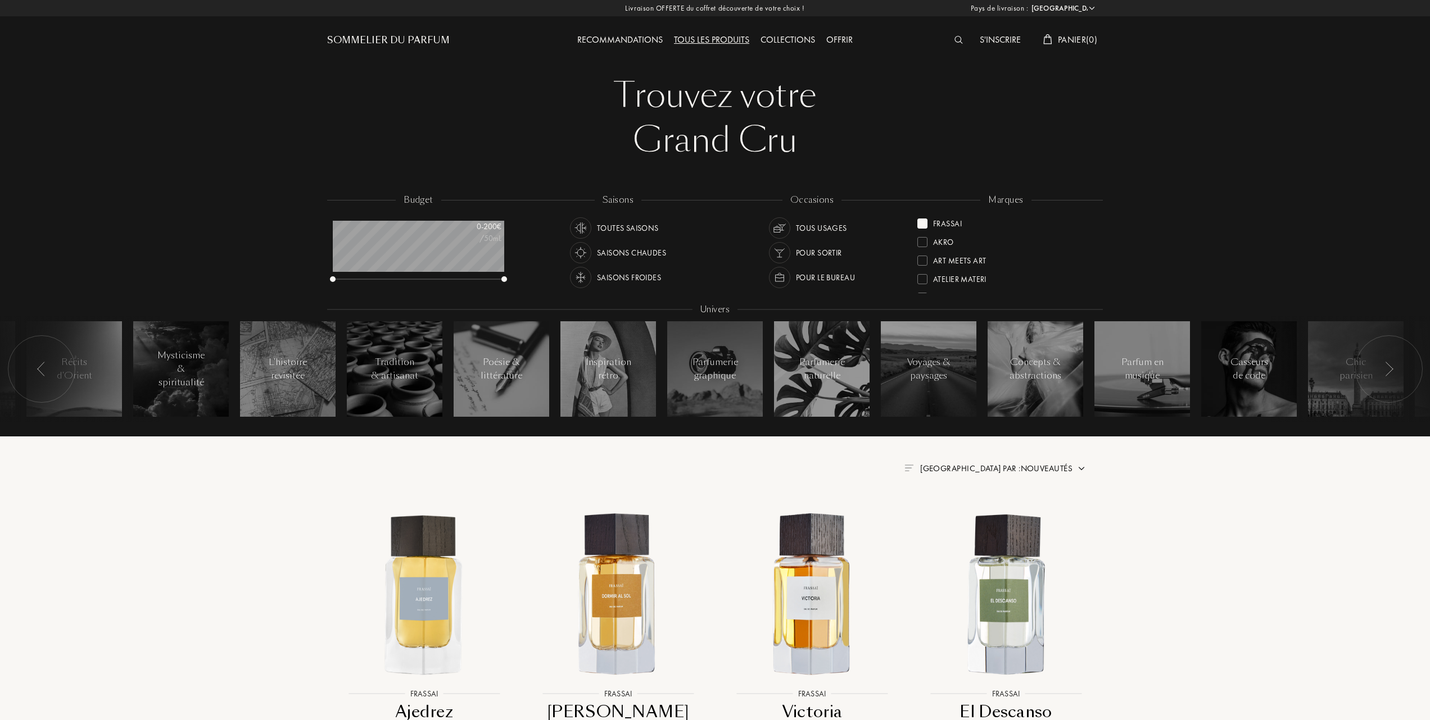
select select "FR"
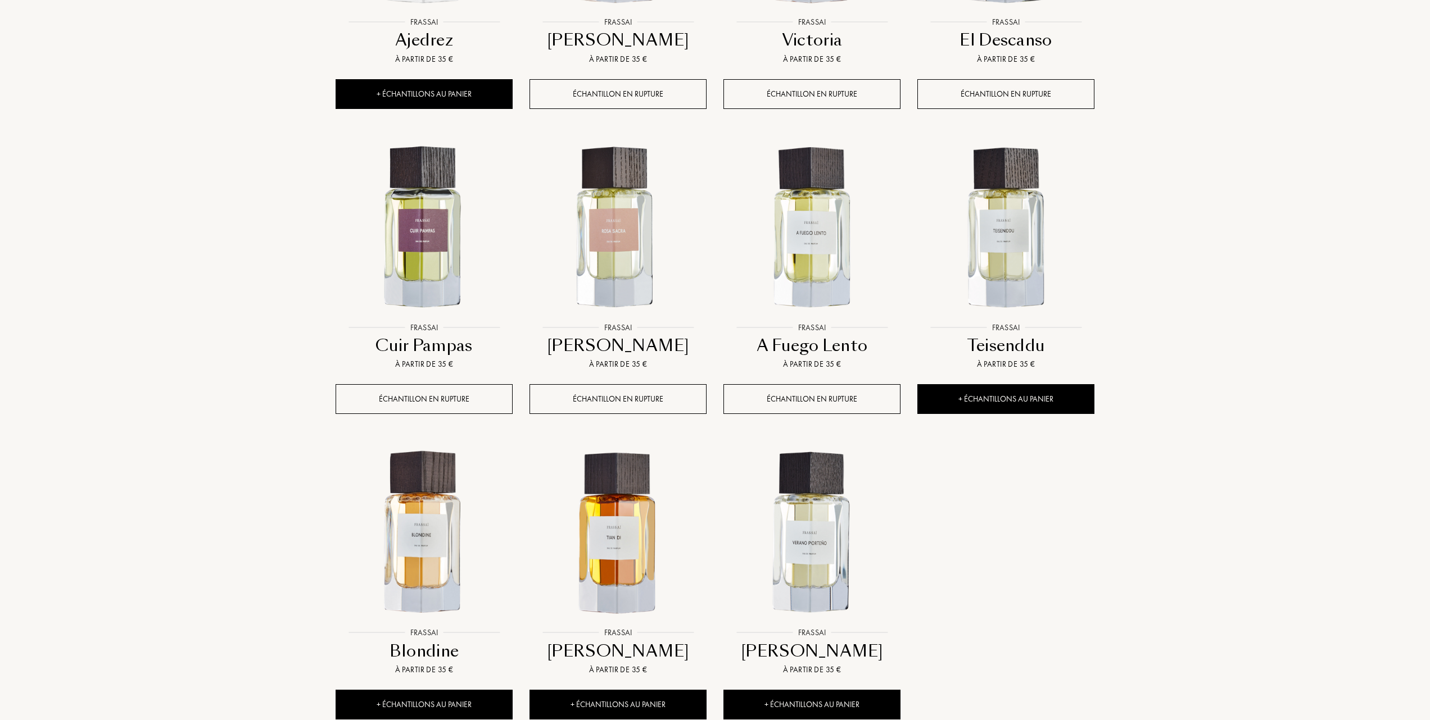
scroll to position [749, 0]
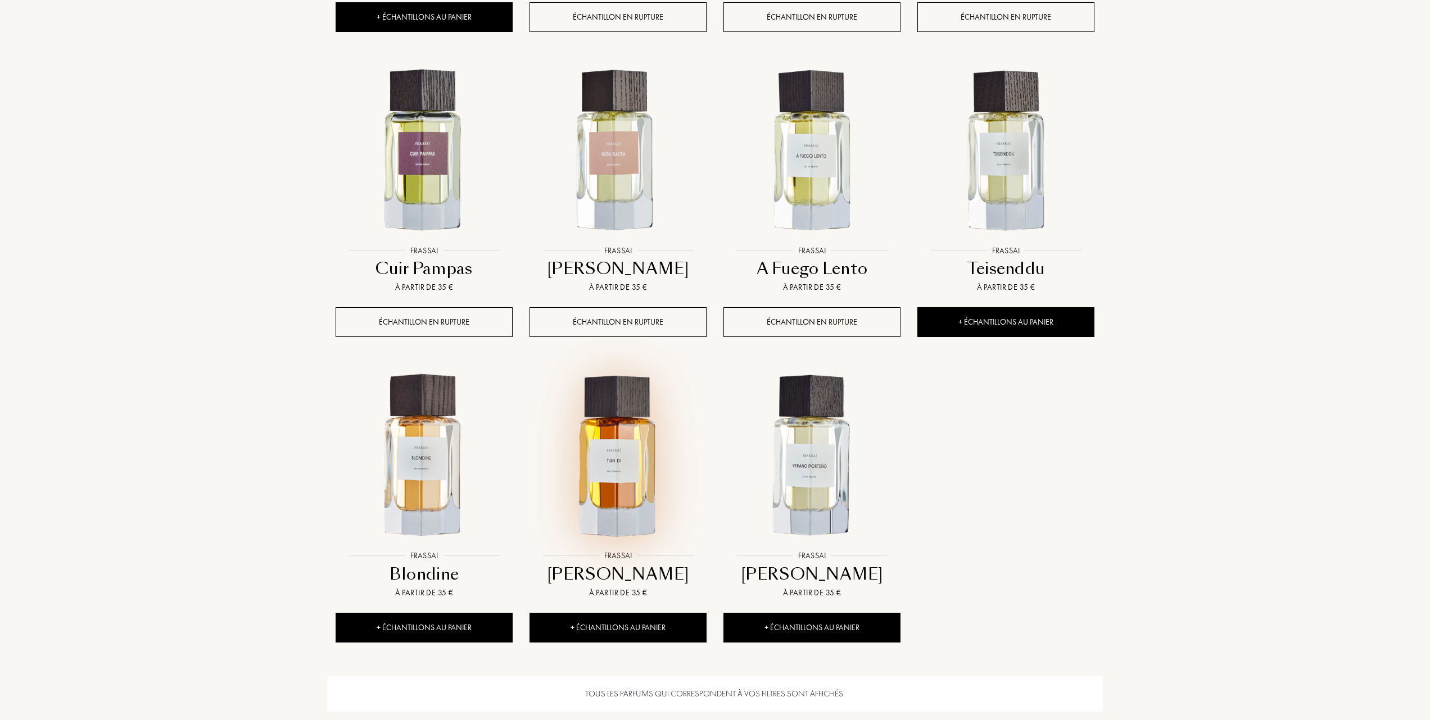
click at [617, 475] on img at bounding box center [617, 456] width 175 height 175
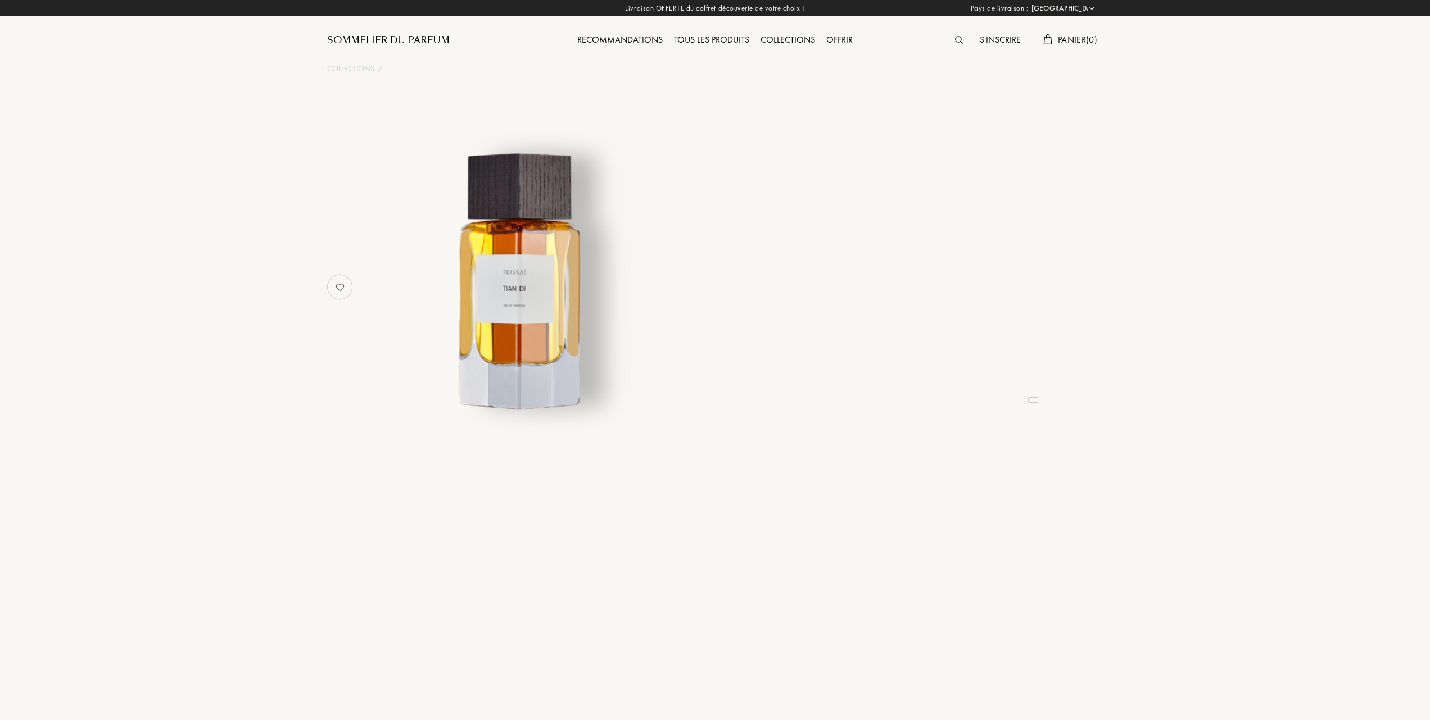
select select "FR"
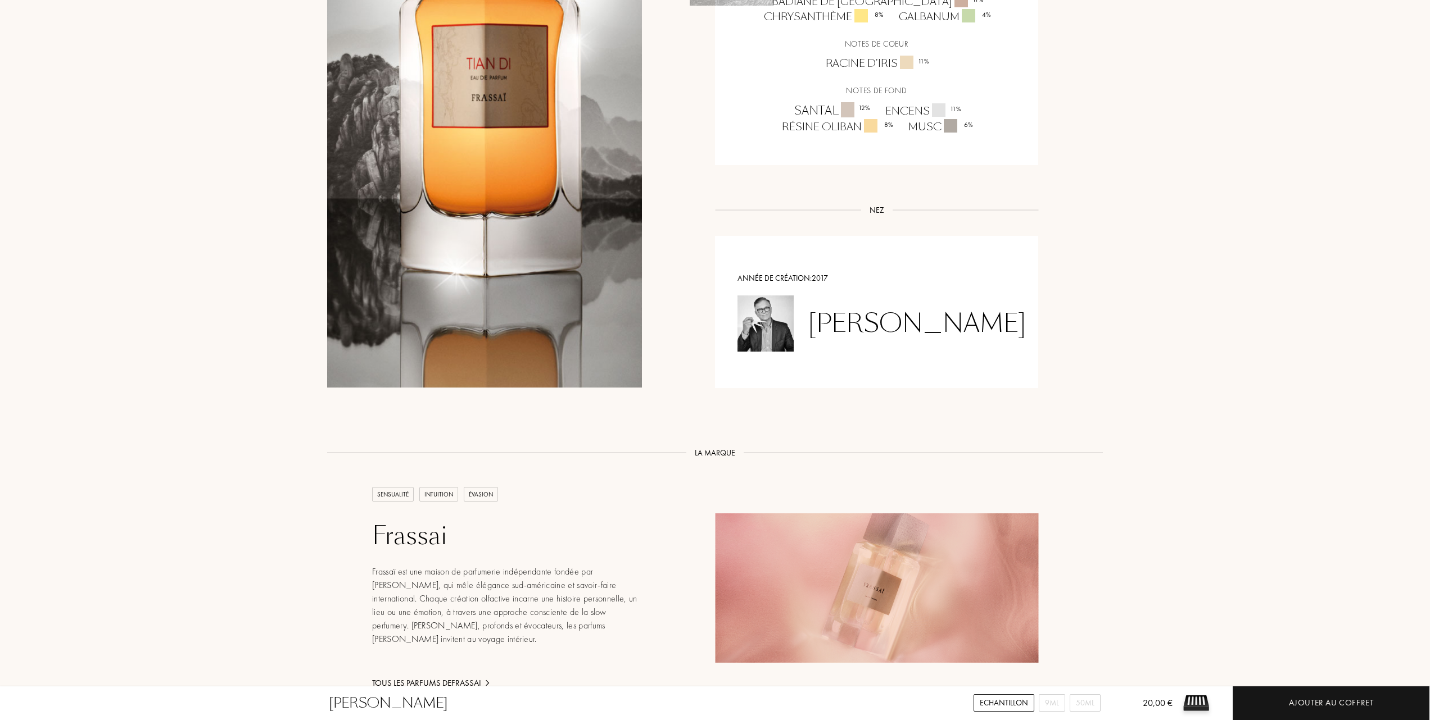
scroll to position [974, 0]
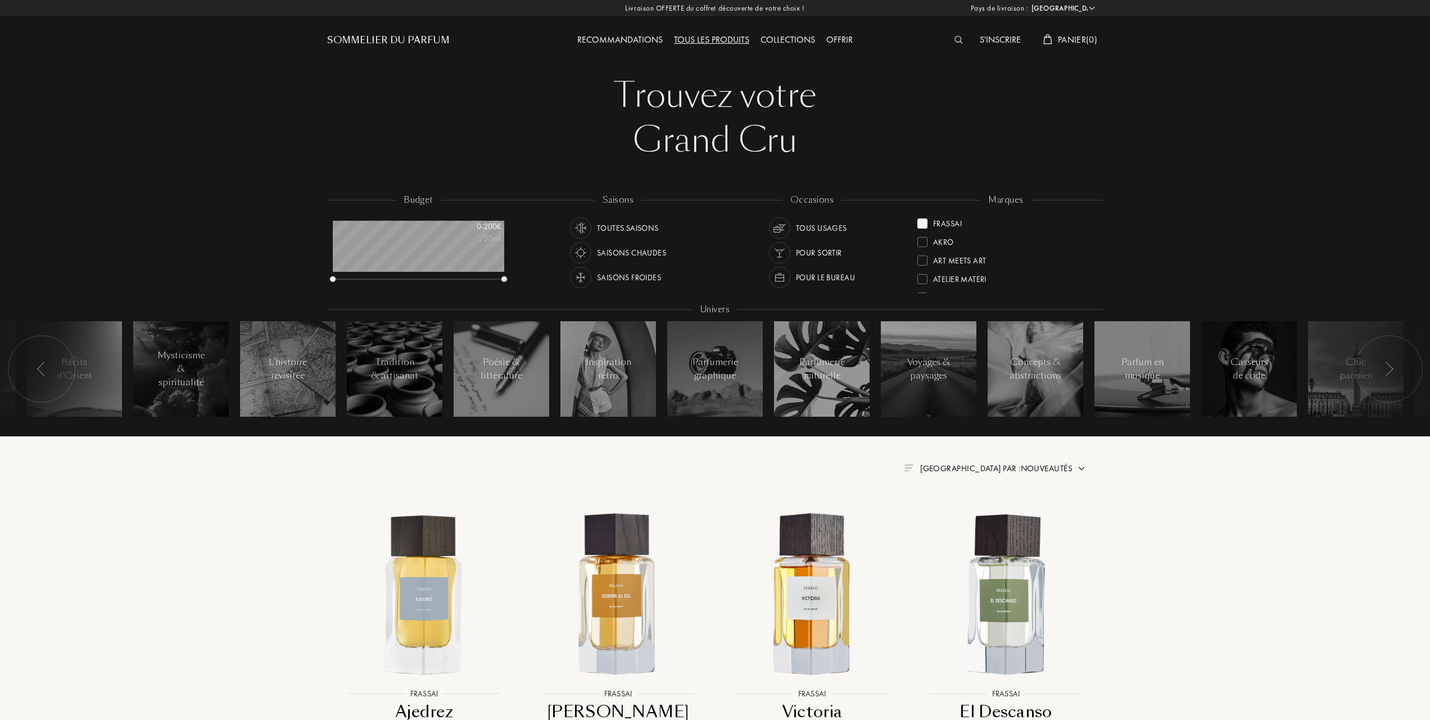
select select "FR"
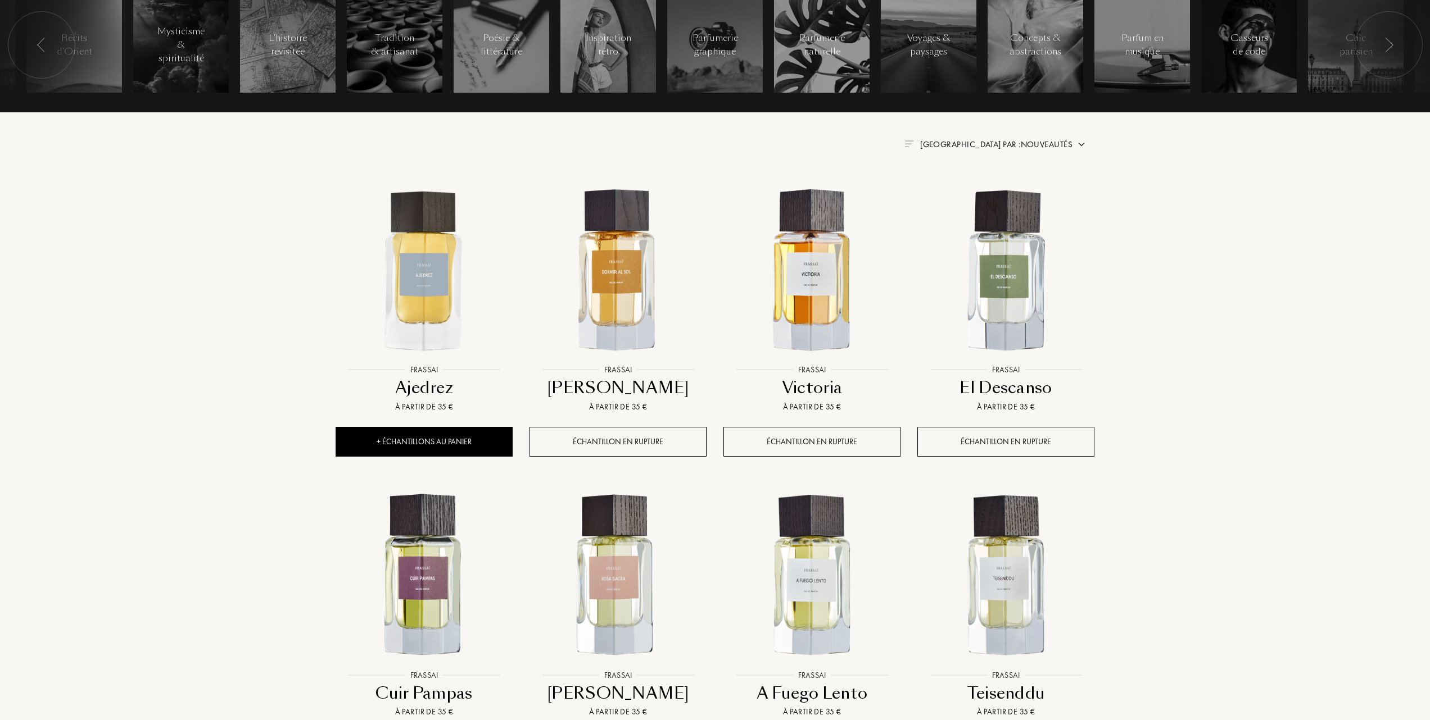
scroll to position [300, 0]
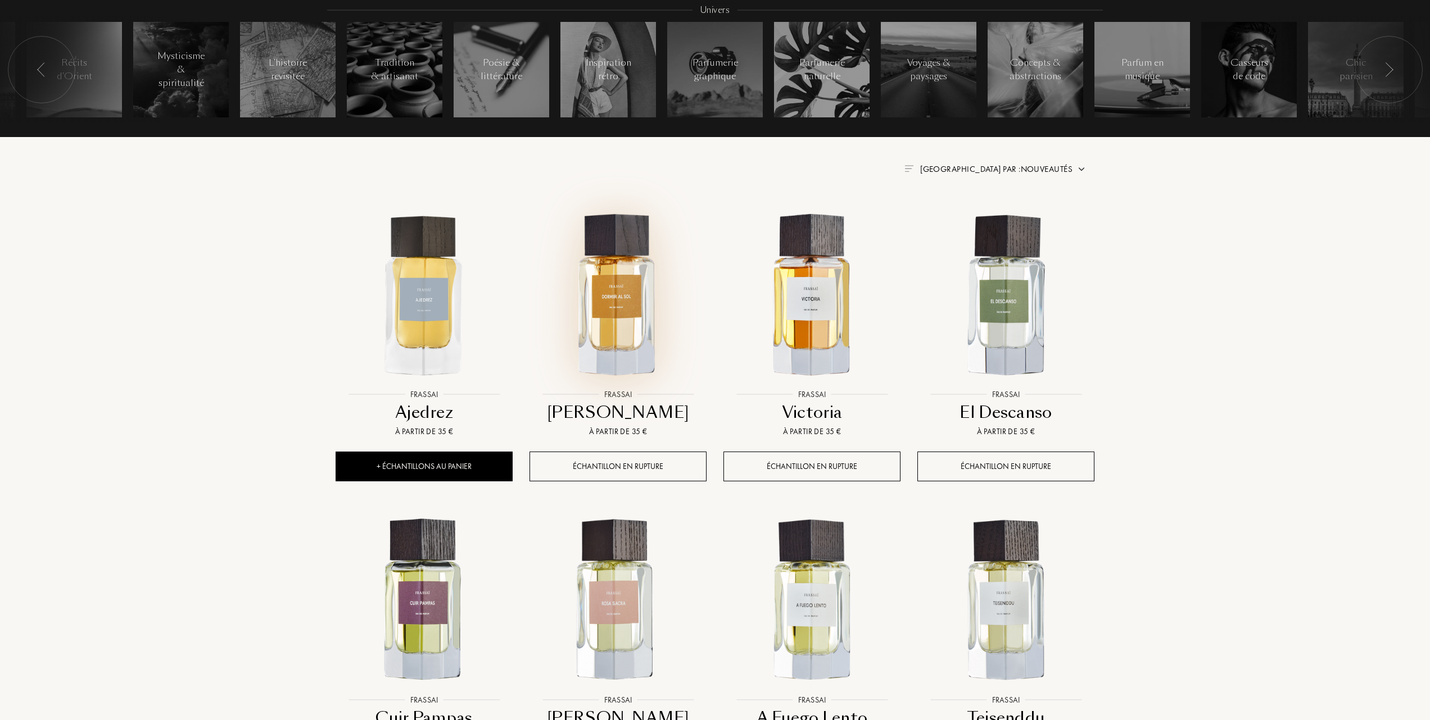
click at [606, 288] on img at bounding box center [617, 295] width 175 height 175
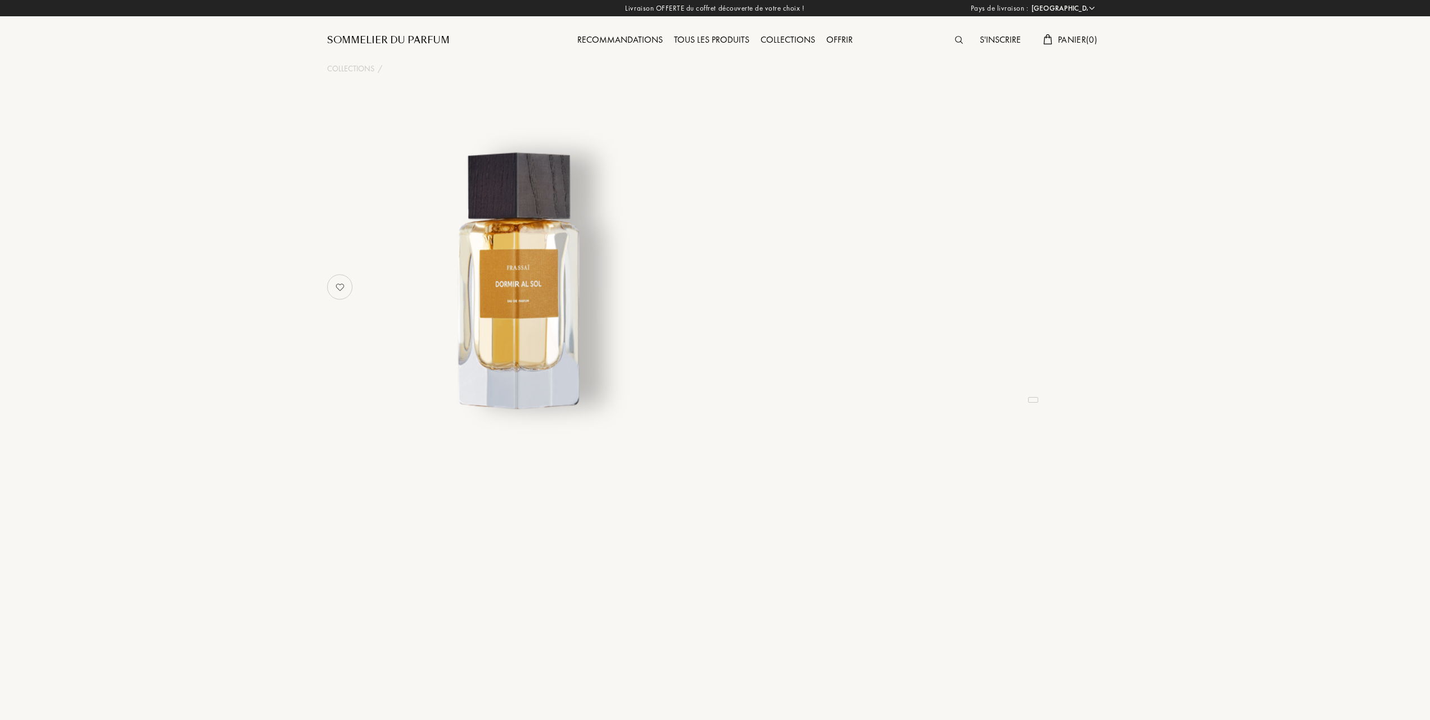
select select "FR"
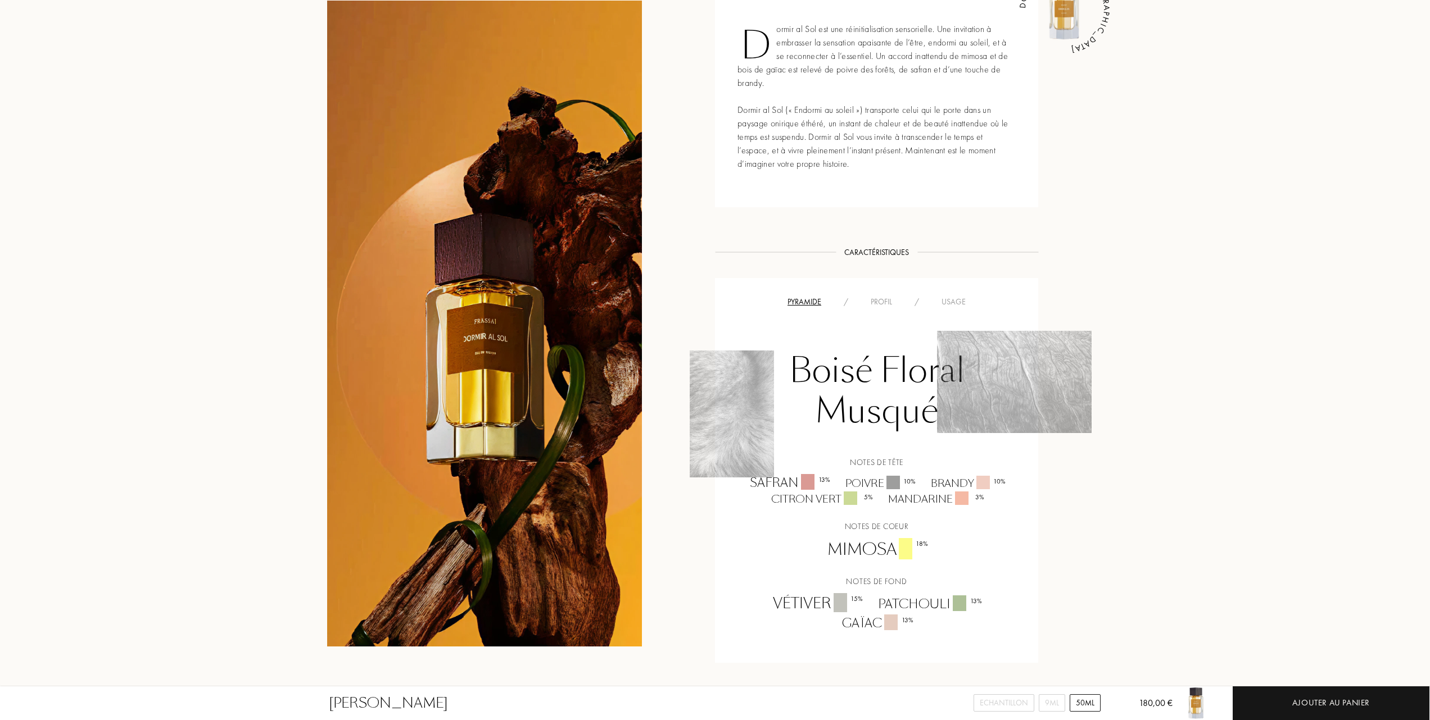
scroll to position [524, 0]
click at [960, 298] on div "Usage" at bounding box center [953, 300] width 47 height 12
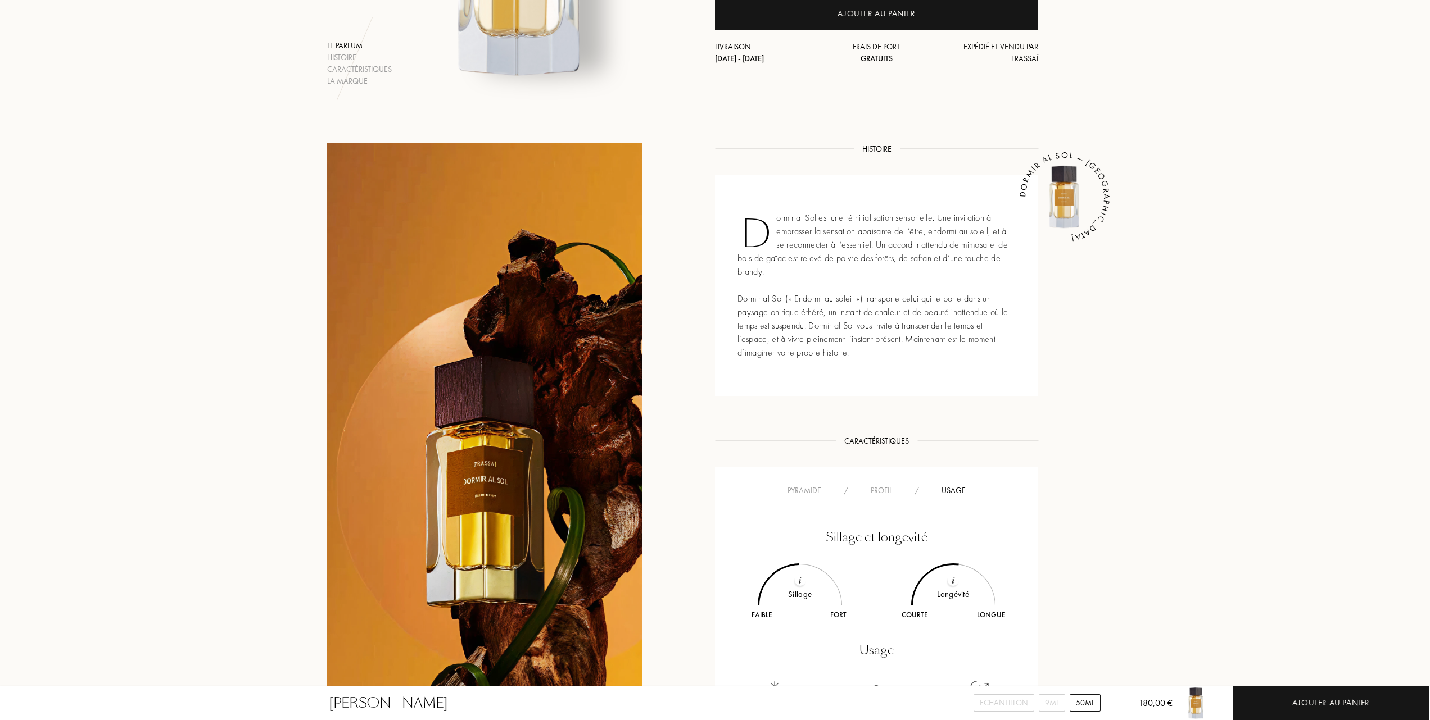
scroll to position [300, 0]
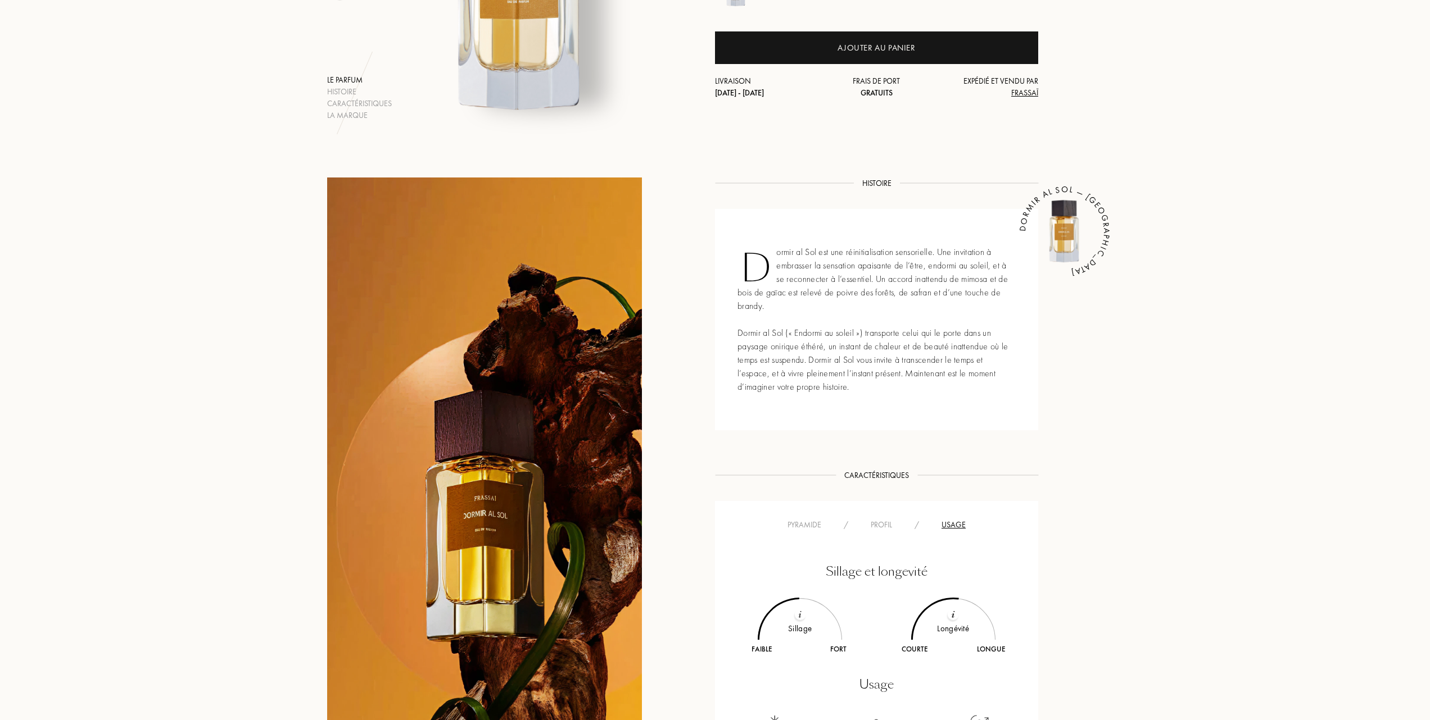
click at [801, 520] on div "Pyramide" at bounding box center [804, 525] width 56 height 12
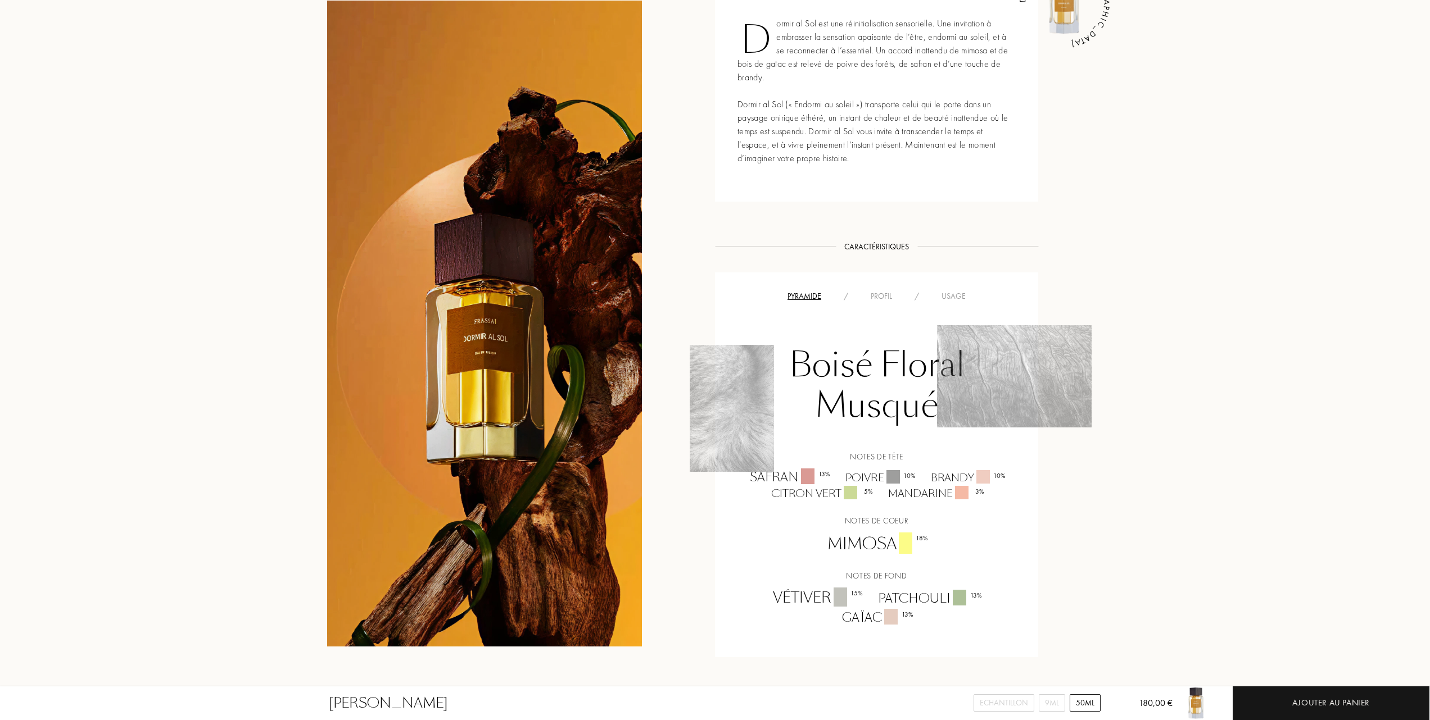
scroll to position [524, 0]
click at [994, 218] on div "Histoire Histoire [PERSON_NAME] est une réinitialisation sensorielle. Une invit…" at bounding box center [876, 317] width 323 height 729
